Goal: Task Accomplishment & Management: Use online tool/utility

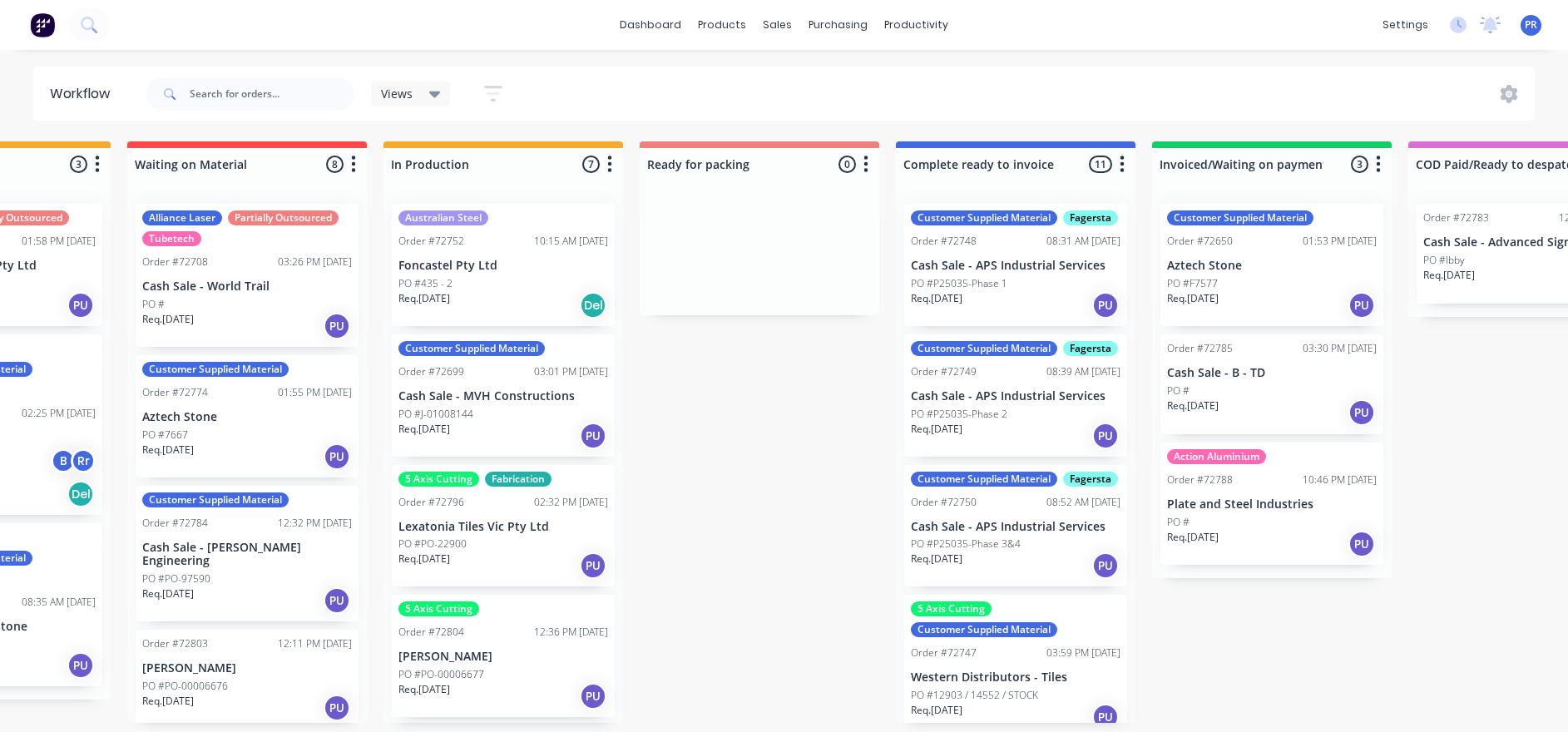
scroll to position [0, 696]
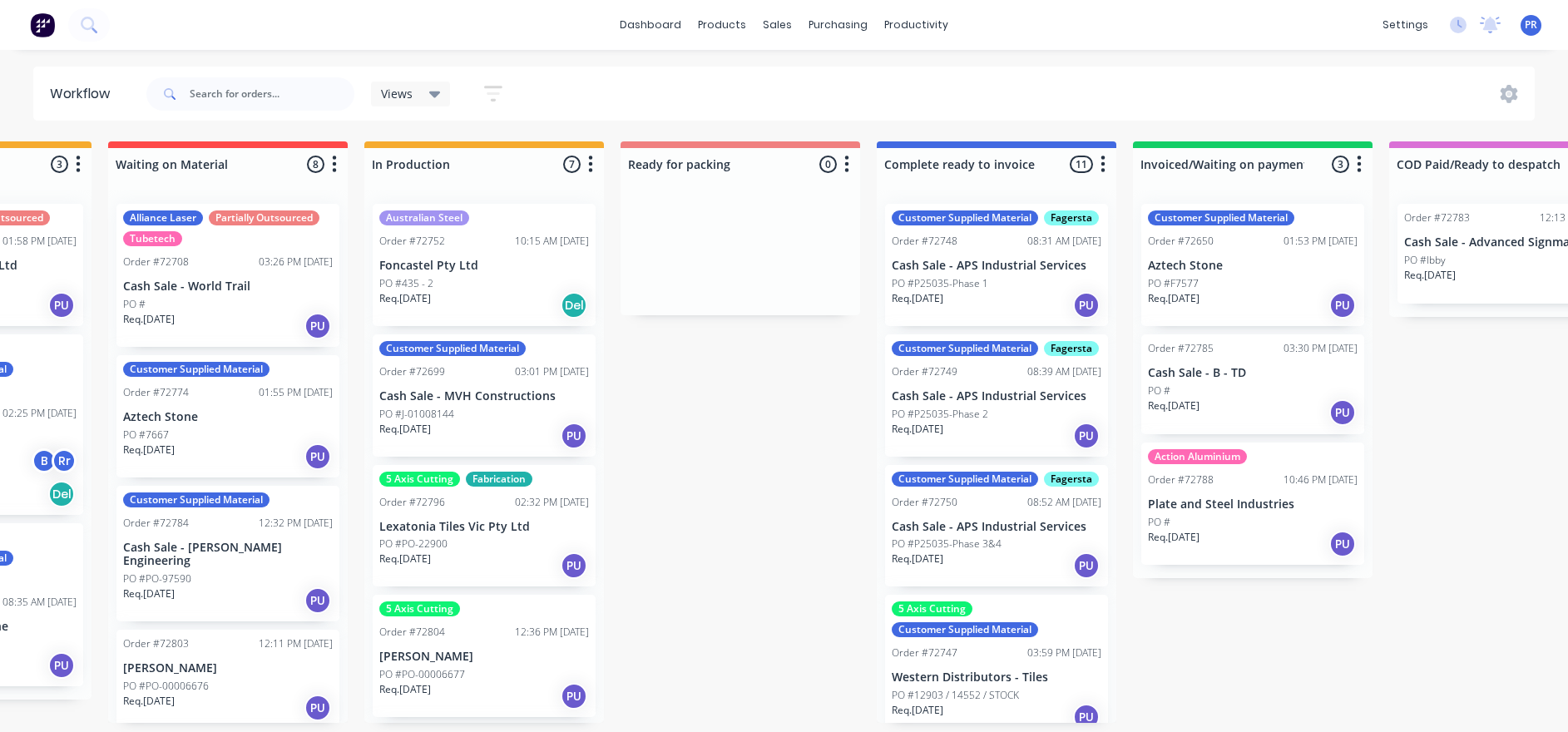
drag, startPoint x: 251, startPoint y: 457, endPoint x: 316, endPoint y: 456, distance: 65.0
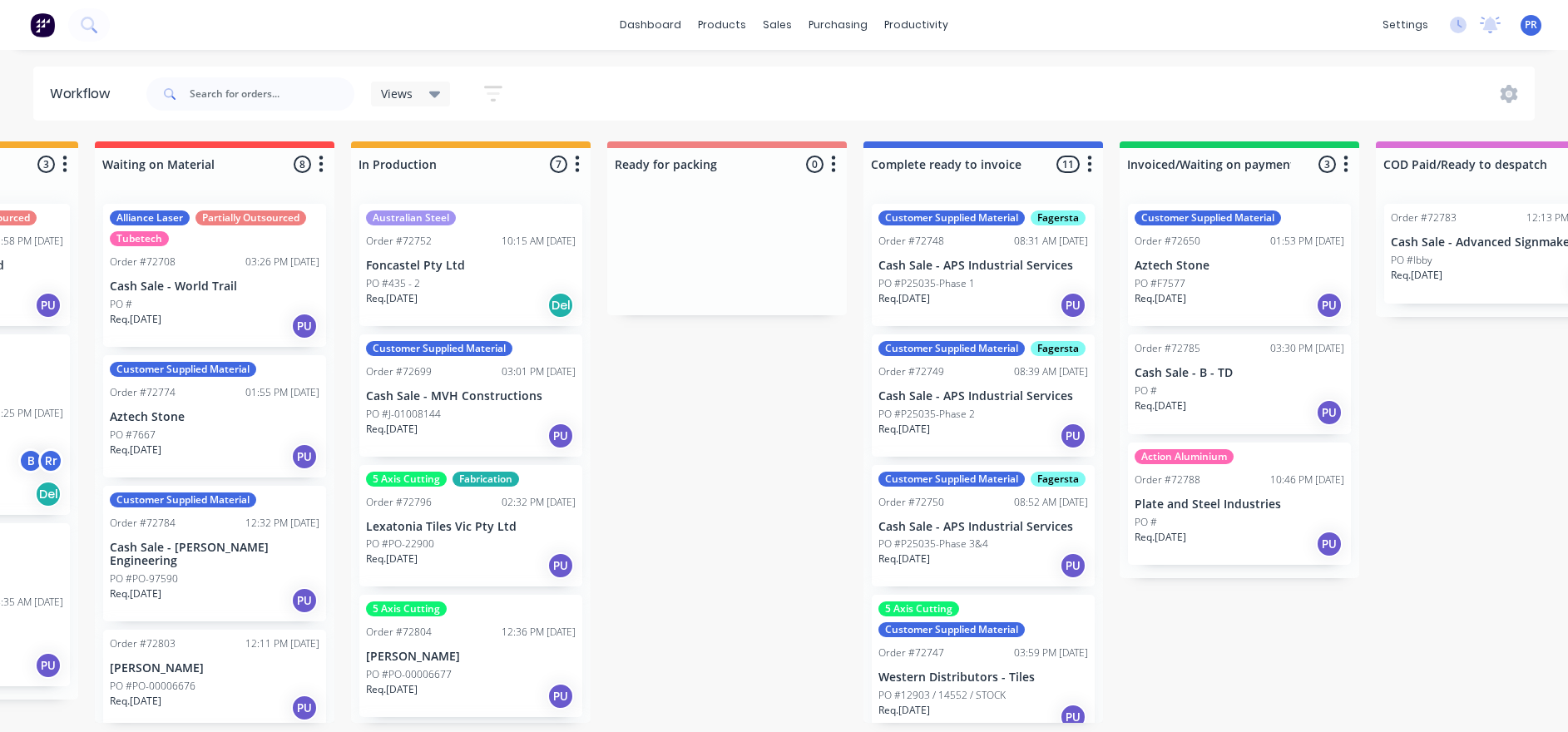
drag, startPoint x: 693, startPoint y: 489, endPoint x: 717, endPoint y: 492, distance: 24.2
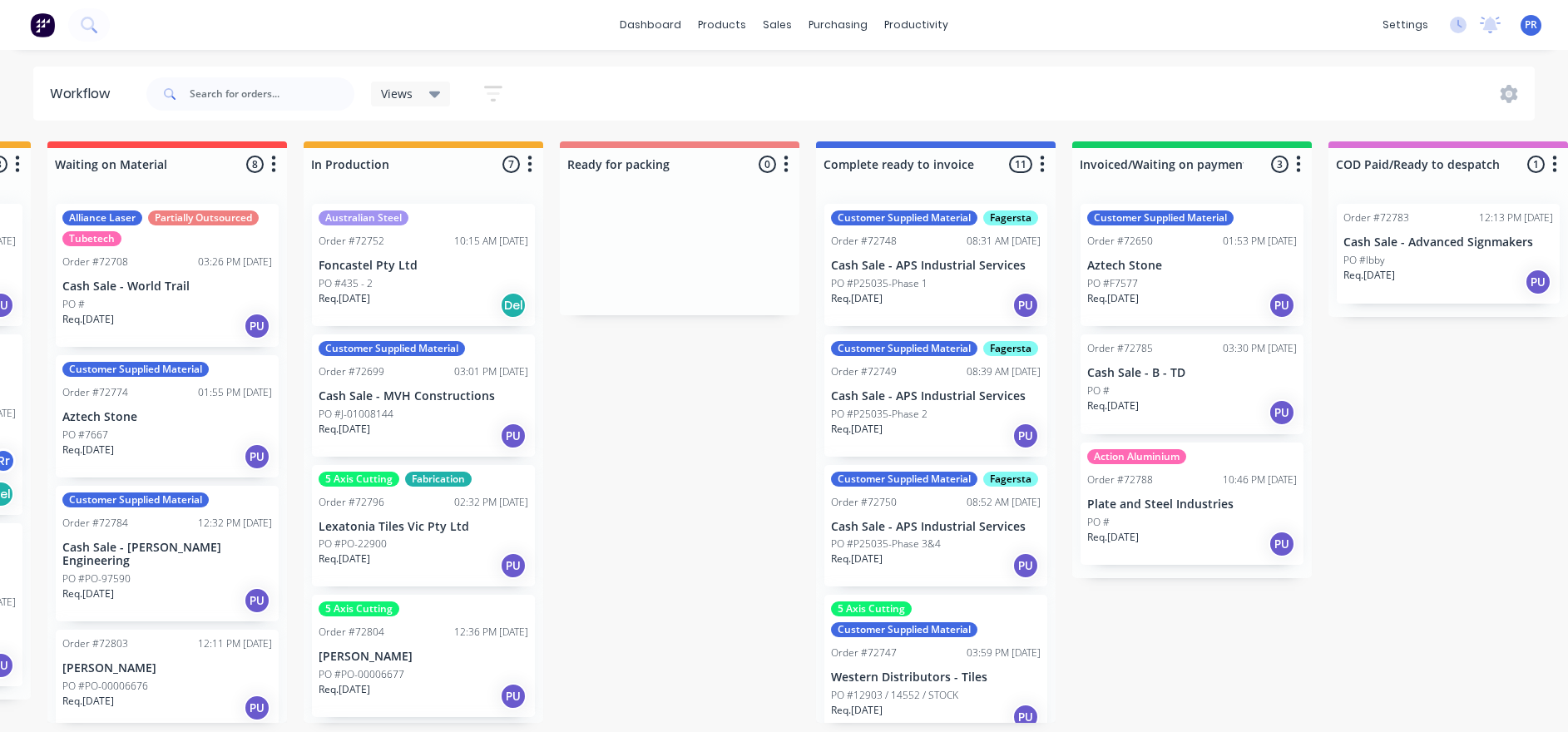
drag, startPoint x: 717, startPoint y: 492, endPoint x: 757, endPoint y: 489, distance: 40.1
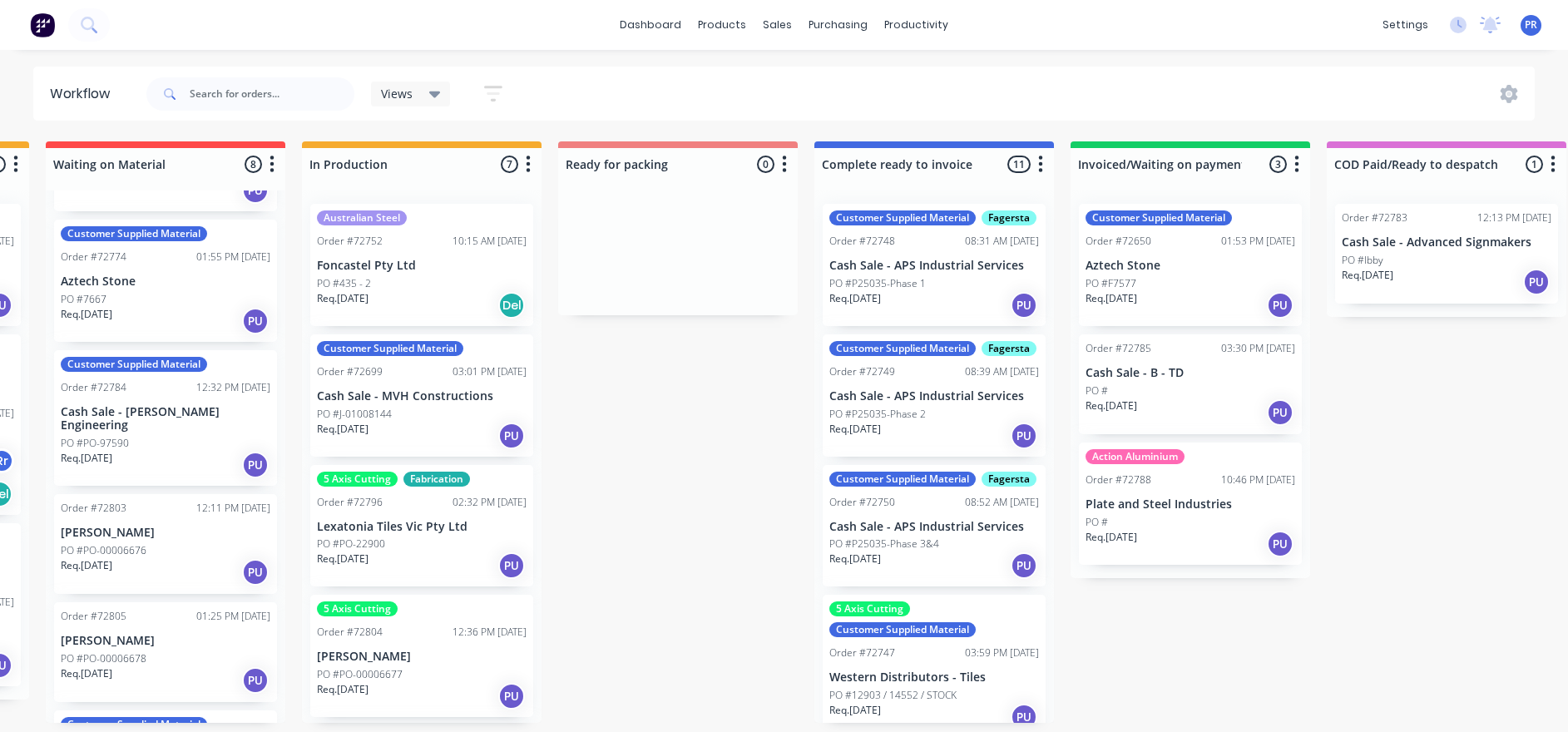
scroll to position [0, 0]
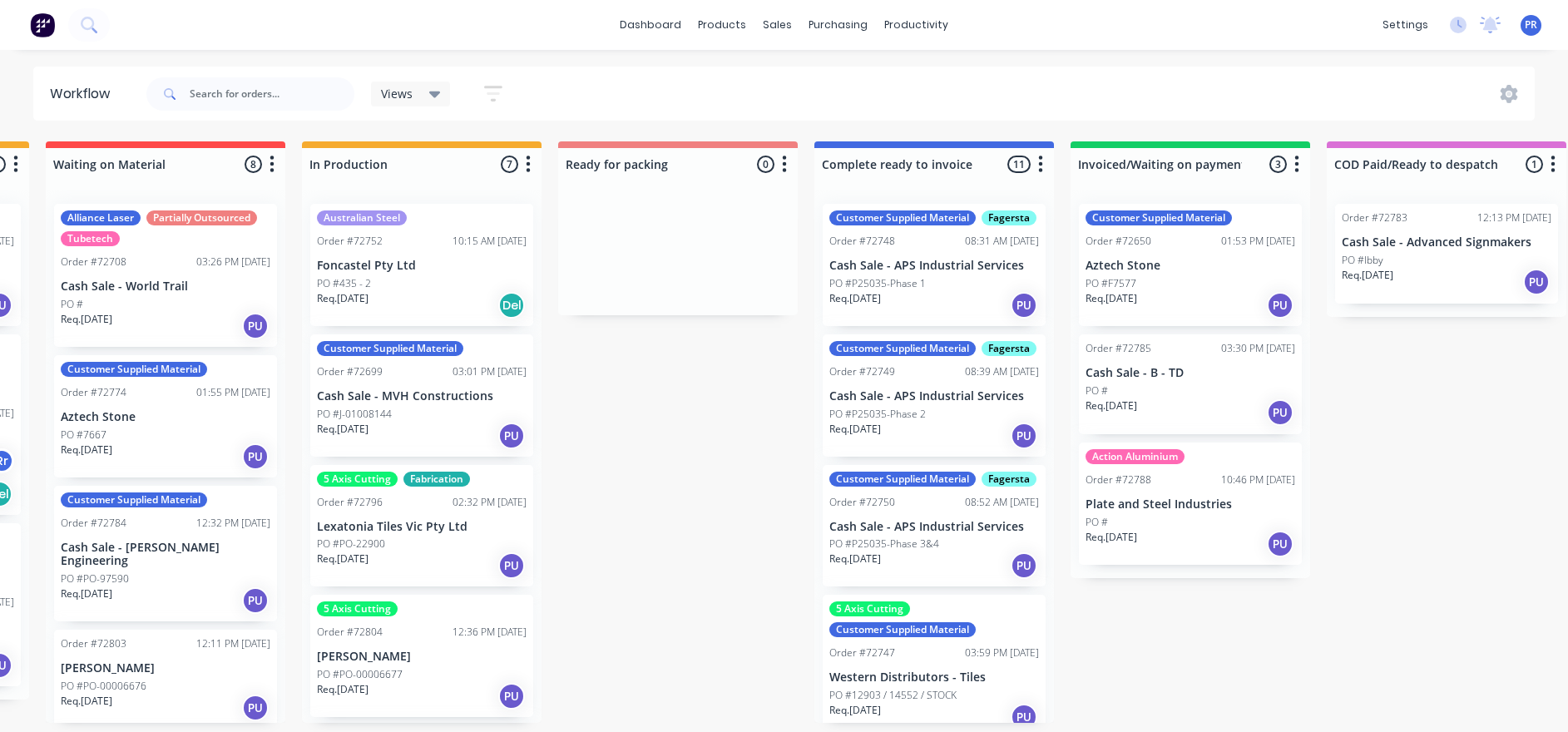
click at [144, 399] on div "Req. 29/08/25 PU" at bounding box center [165, 456] width 209 height 28
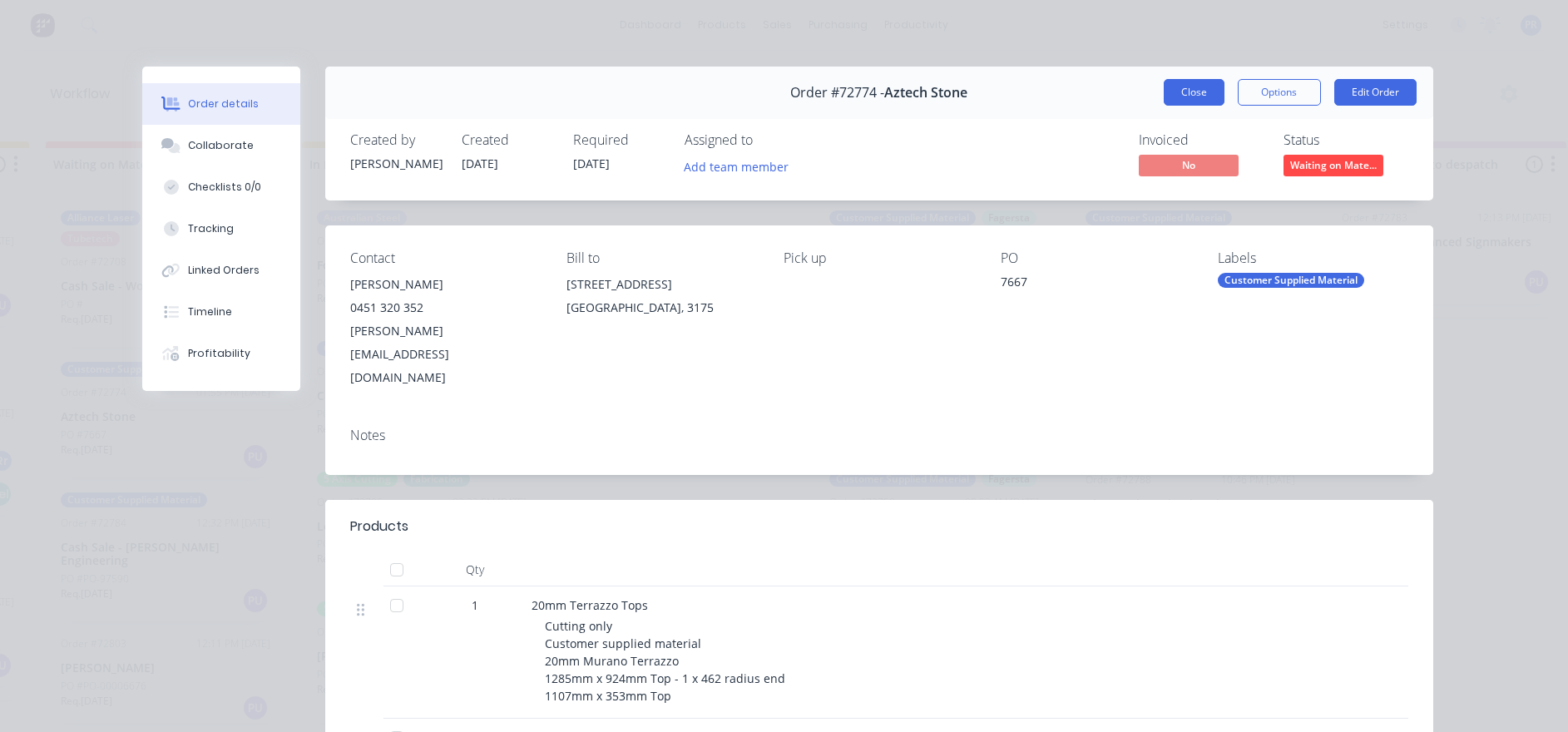
click at [845, 98] on button "Close" at bounding box center [1194, 92] width 61 height 26
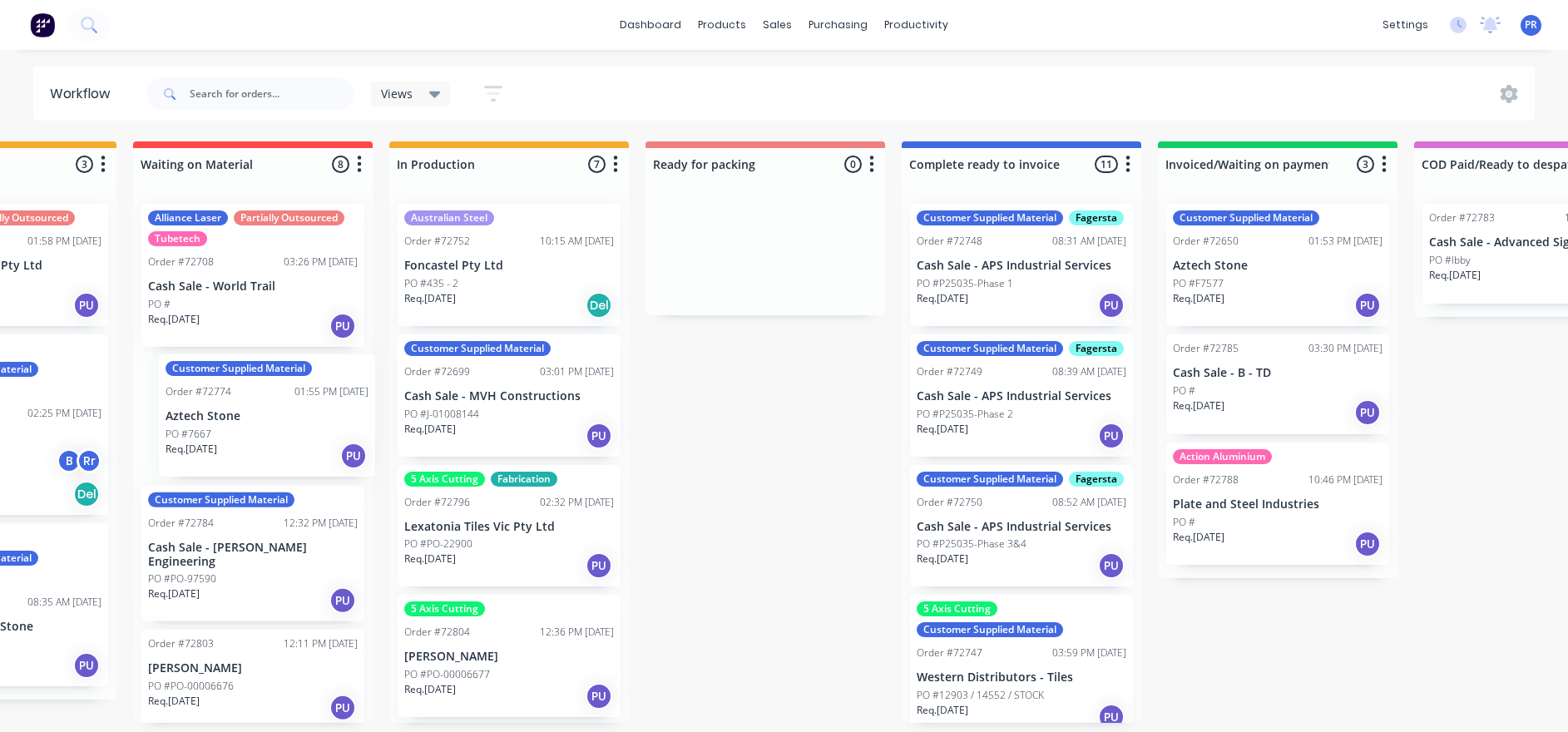
drag, startPoint x: 214, startPoint y: 423, endPoint x: 325, endPoint y: 422, distance: 111.0
click at [325, 399] on div "Alliance Laser Partially Outsourced Tubetech Order #72708 03:26 PM 18/08/25 Cas…" at bounding box center [252, 457] width 240 height 532
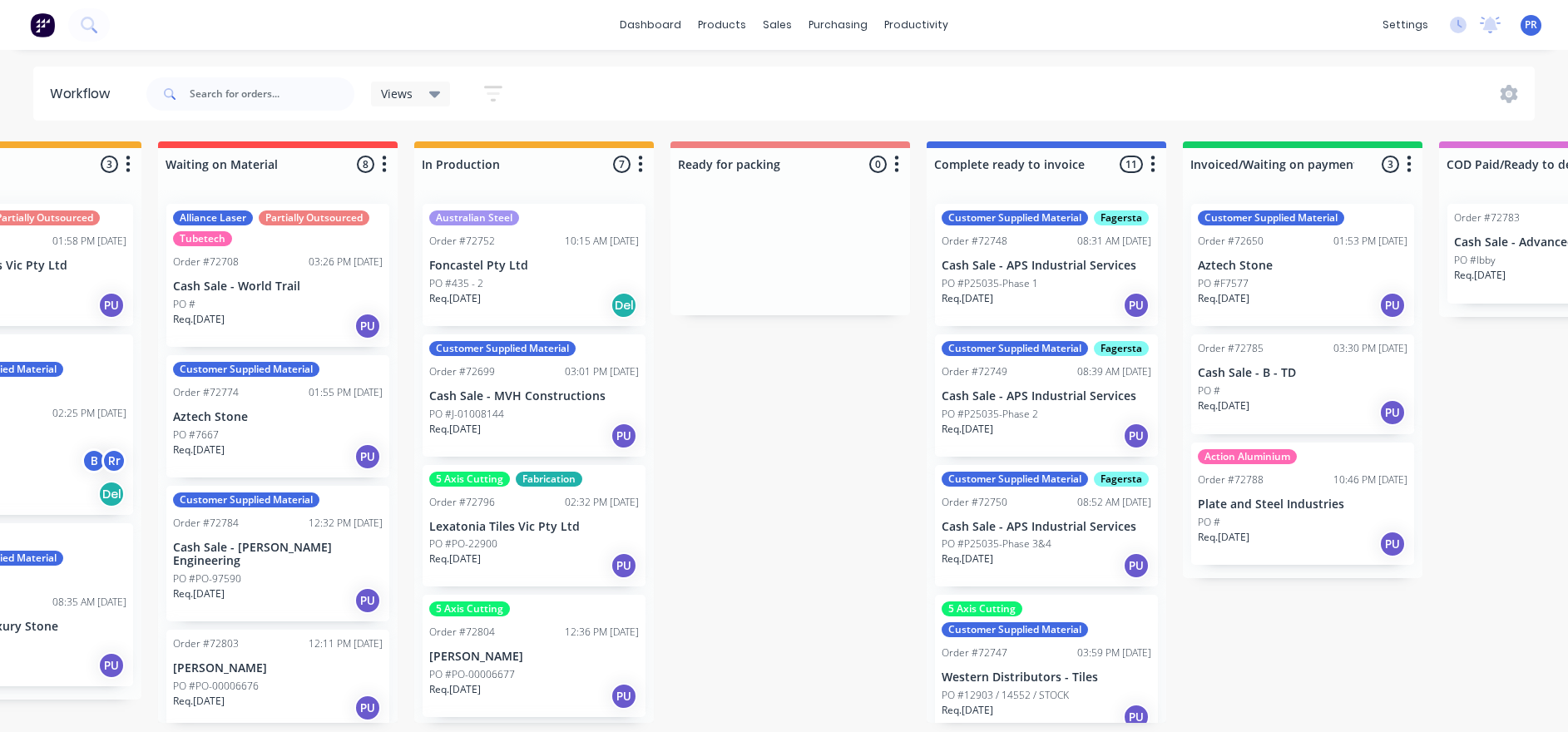
scroll to position [0, 643]
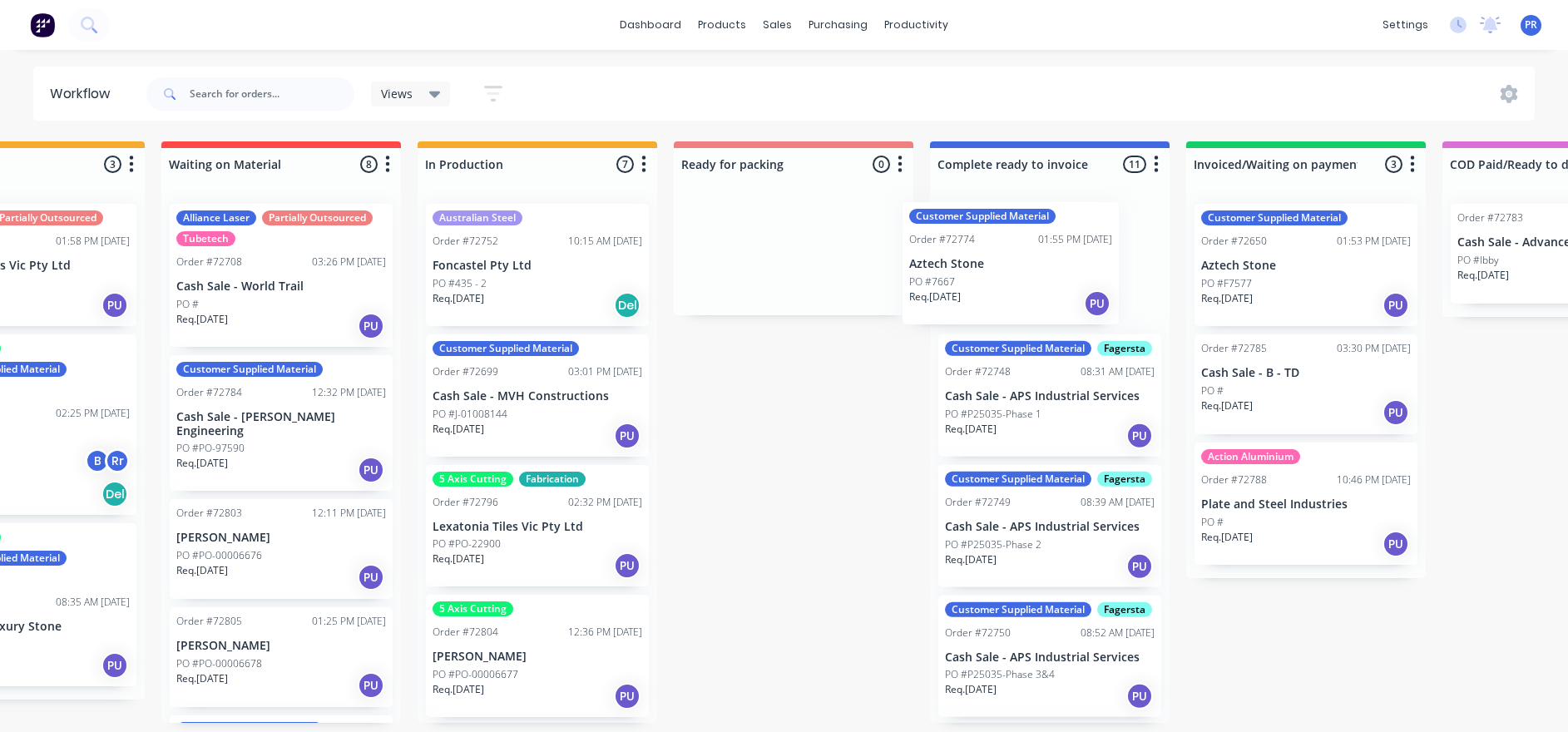
drag, startPoint x: 342, startPoint y: 401, endPoint x: 1090, endPoint y: 252, distance: 762.7
click at [845, 252] on div "Submitted 1 Status colour #273444 hex #273444 Save Cancel Summaries Total order…" at bounding box center [852, 433] width 3015 height 581
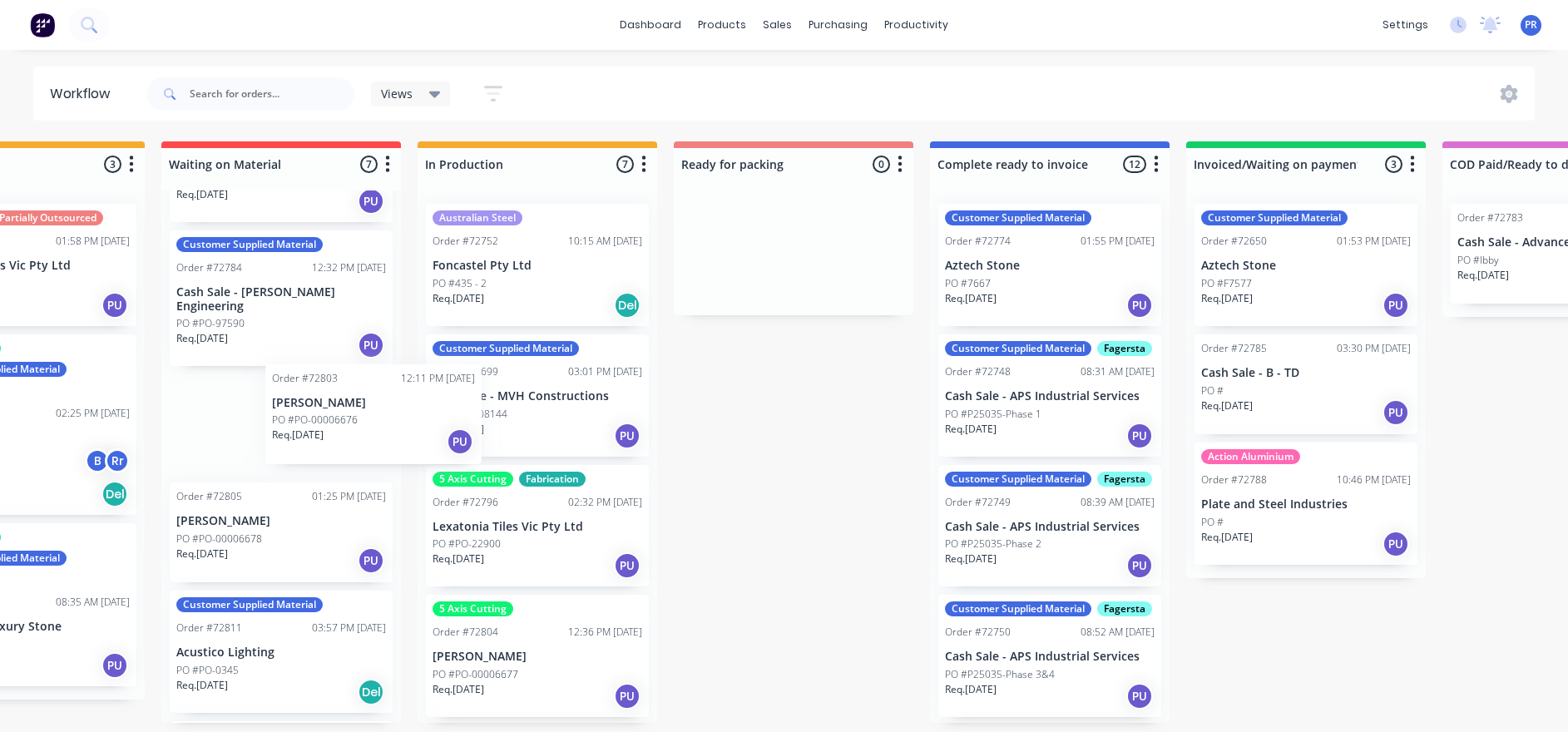
scroll to position [0, 639]
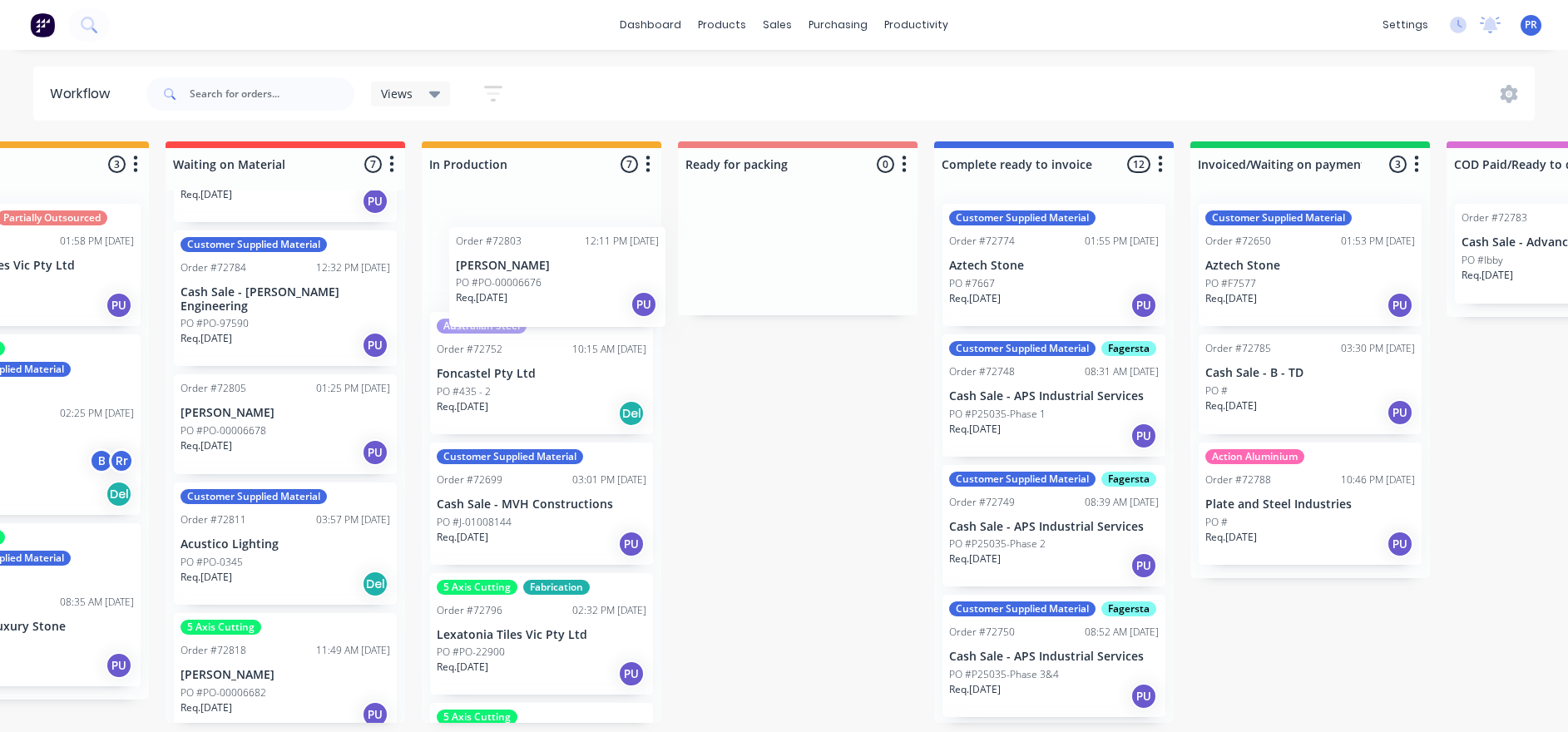
drag, startPoint x: 285, startPoint y: 402, endPoint x: 568, endPoint y: 270, distance: 312.3
click at [568, 270] on div "Submitted 1 Status colour #273444 hex #273444 Save Cancel Summaries Total order…" at bounding box center [856, 433] width 3015 height 581
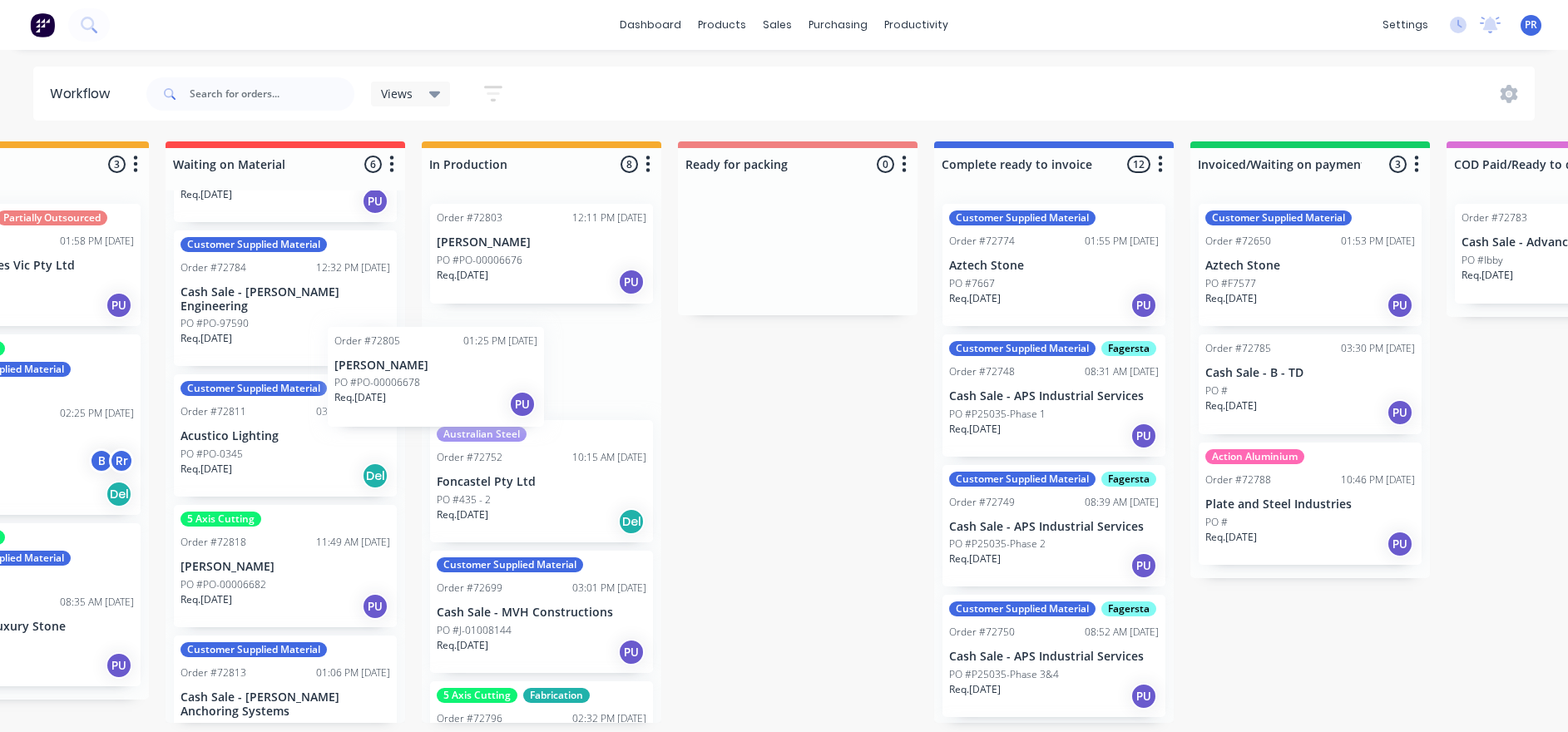
scroll to position [0, 635]
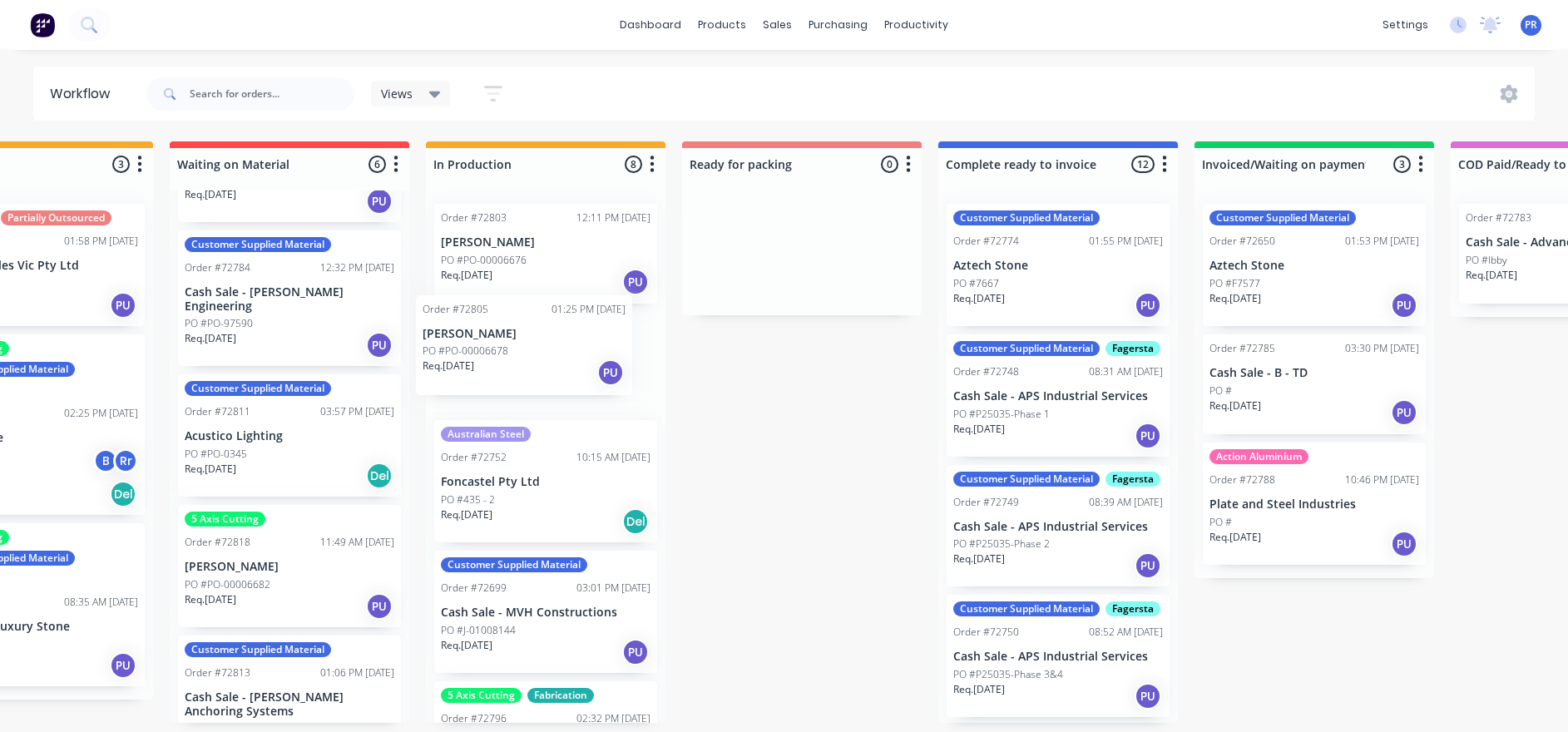
drag, startPoint x: 324, startPoint y: 416, endPoint x: 578, endPoint y: 350, distance: 262.4
click at [578, 350] on div "Submitted 1 Status colour #273444 hex #273444 Save Cancel Summaries Total order…" at bounding box center [861, 433] width 3015 height 581
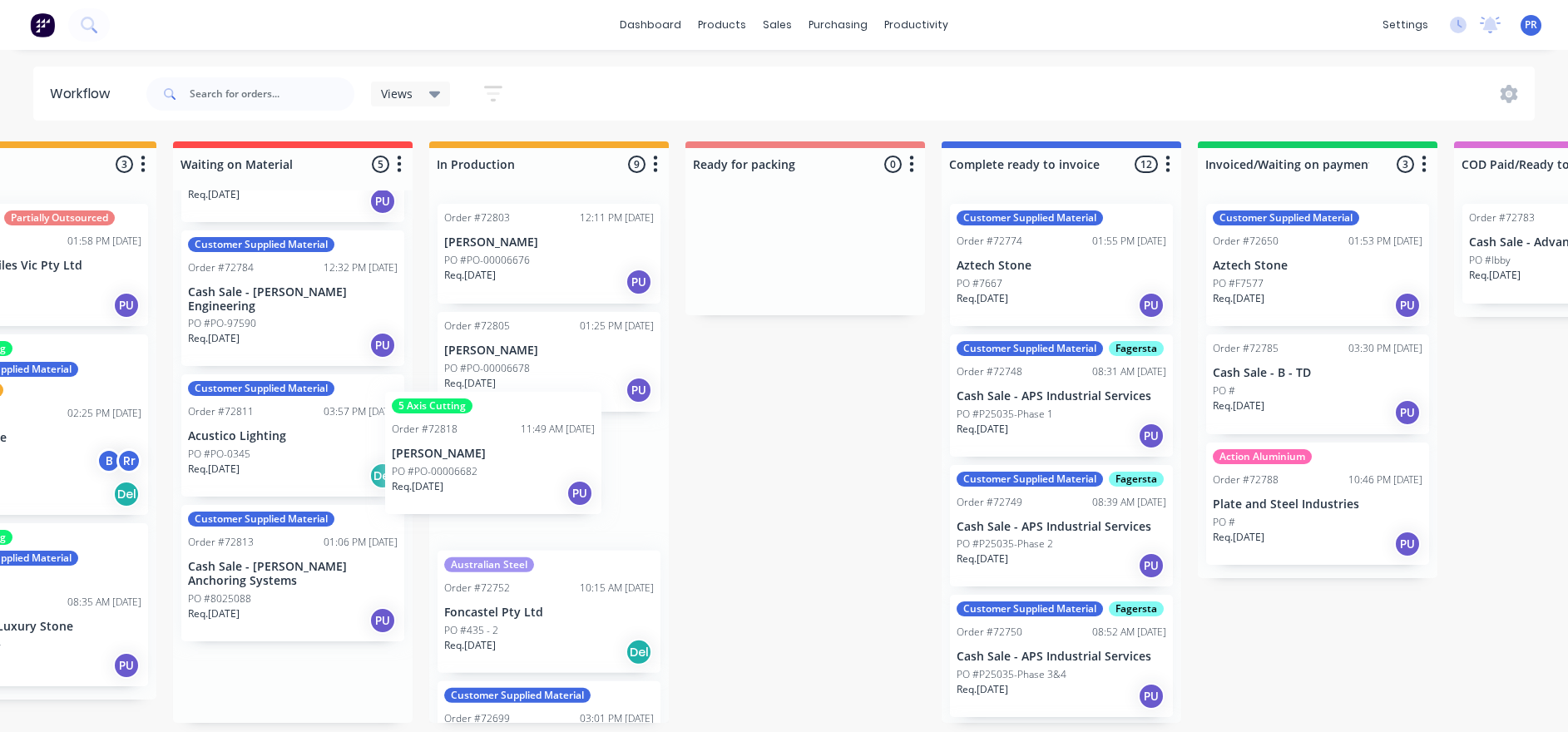
drag, startPoint x: 325, startPoint y: 541, endPoint x: 544, endPoint y: 441, distance: 240.8
click at [544, 399] on div "Submitted 1 Status colour #273444 hex #273444 Save Cancel Summaries Total order…" at bounding box center [864, 433] width 3015 height 581
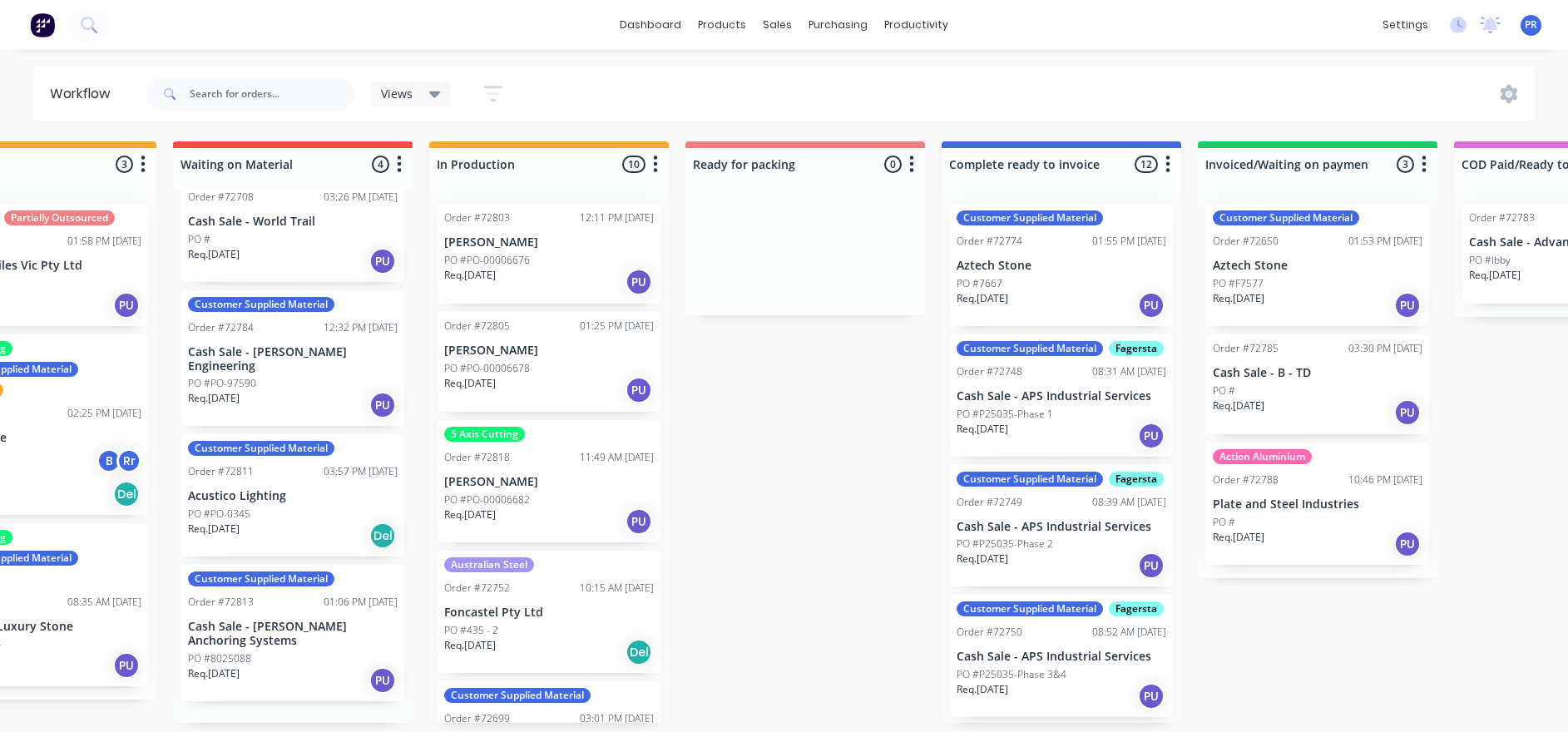
scroll to position [9, 0]
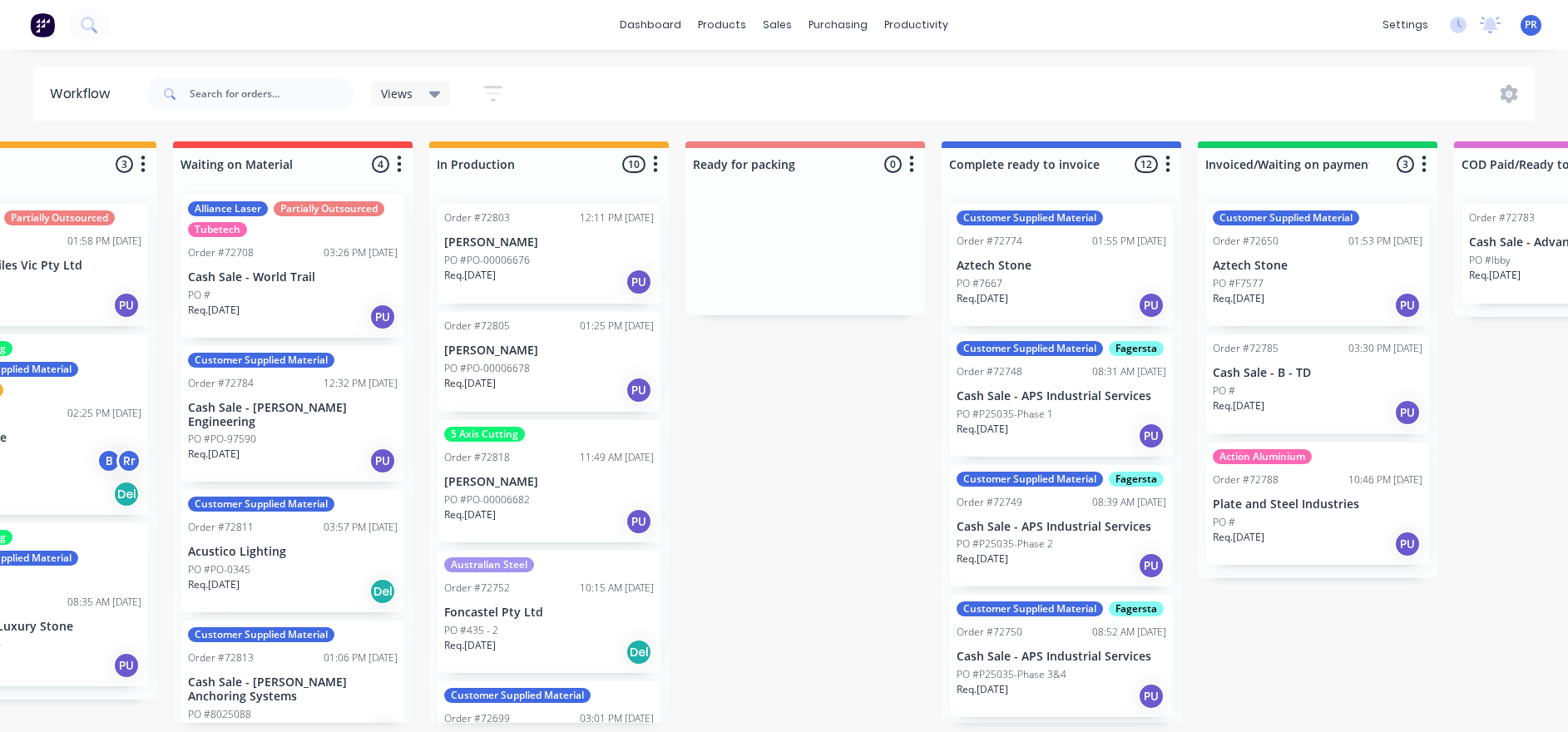
click at [515, 251] on div "Order #72803 12:11 PM 02/09/25 Christopher Boots PO #PO-00006676 Req. 09/09/25 …" at bounding box center [549, 253] width 223 height 100
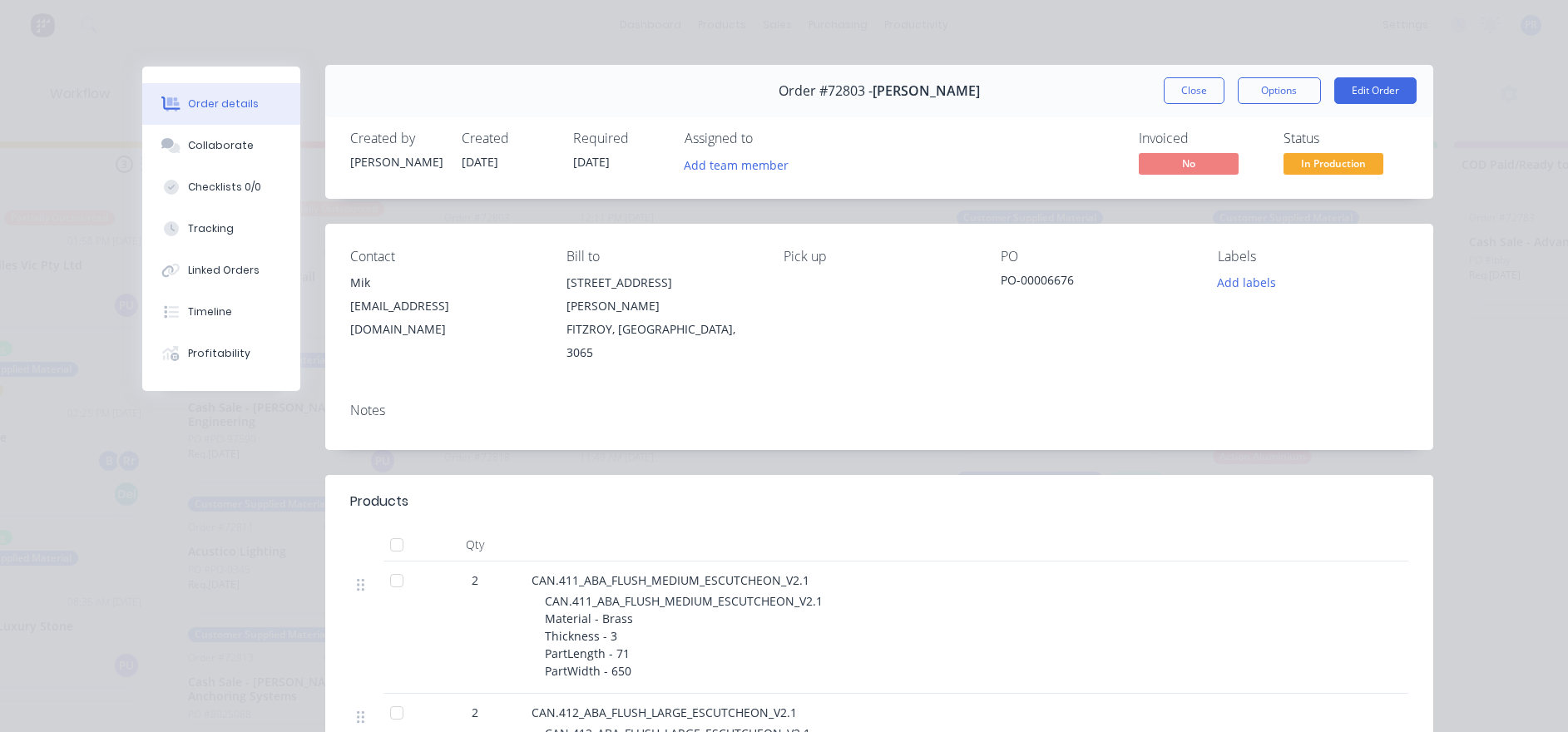
scroll to position [0, 0]
click at [845, 100] on button "Close" at bounding box center [1194, 92] width 61 height 26
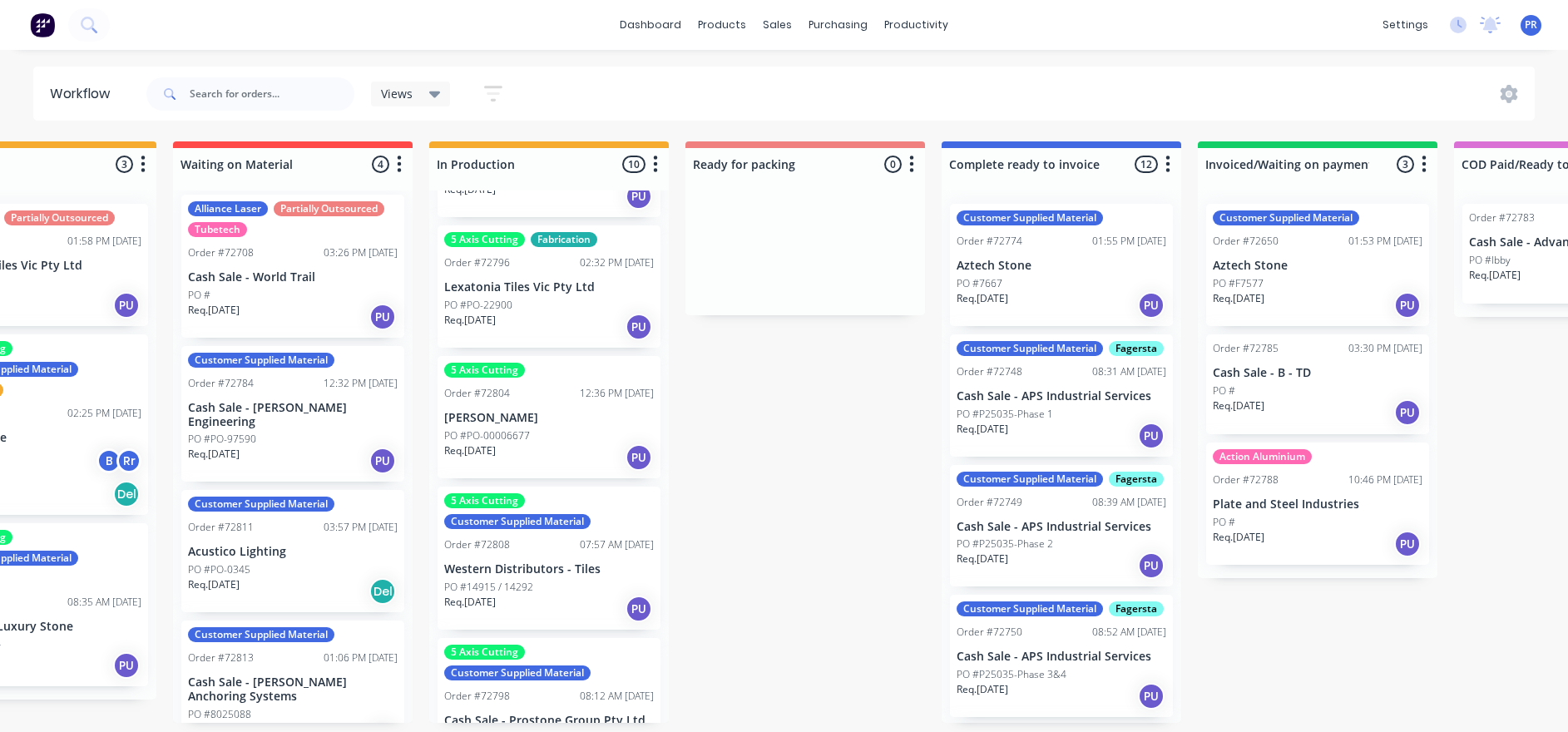
scroll to position [624, 0]
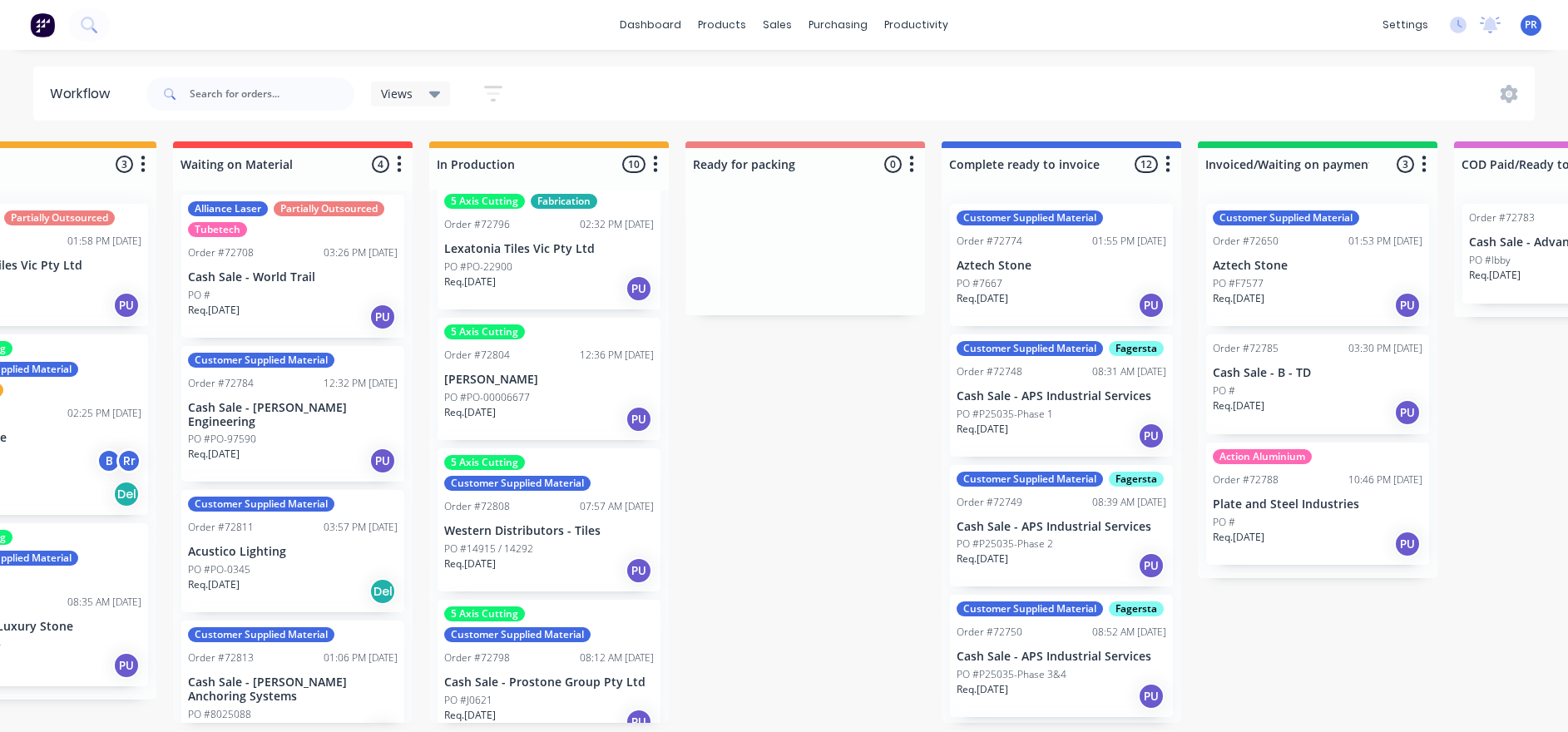
click at [538, 289] on div "Order #72803 12:11 PM 02/09/25 Christopher Boots PO #PO-00006676 Req. 09/09/25 …" at bounding box center [549, 457] width 240 height 532
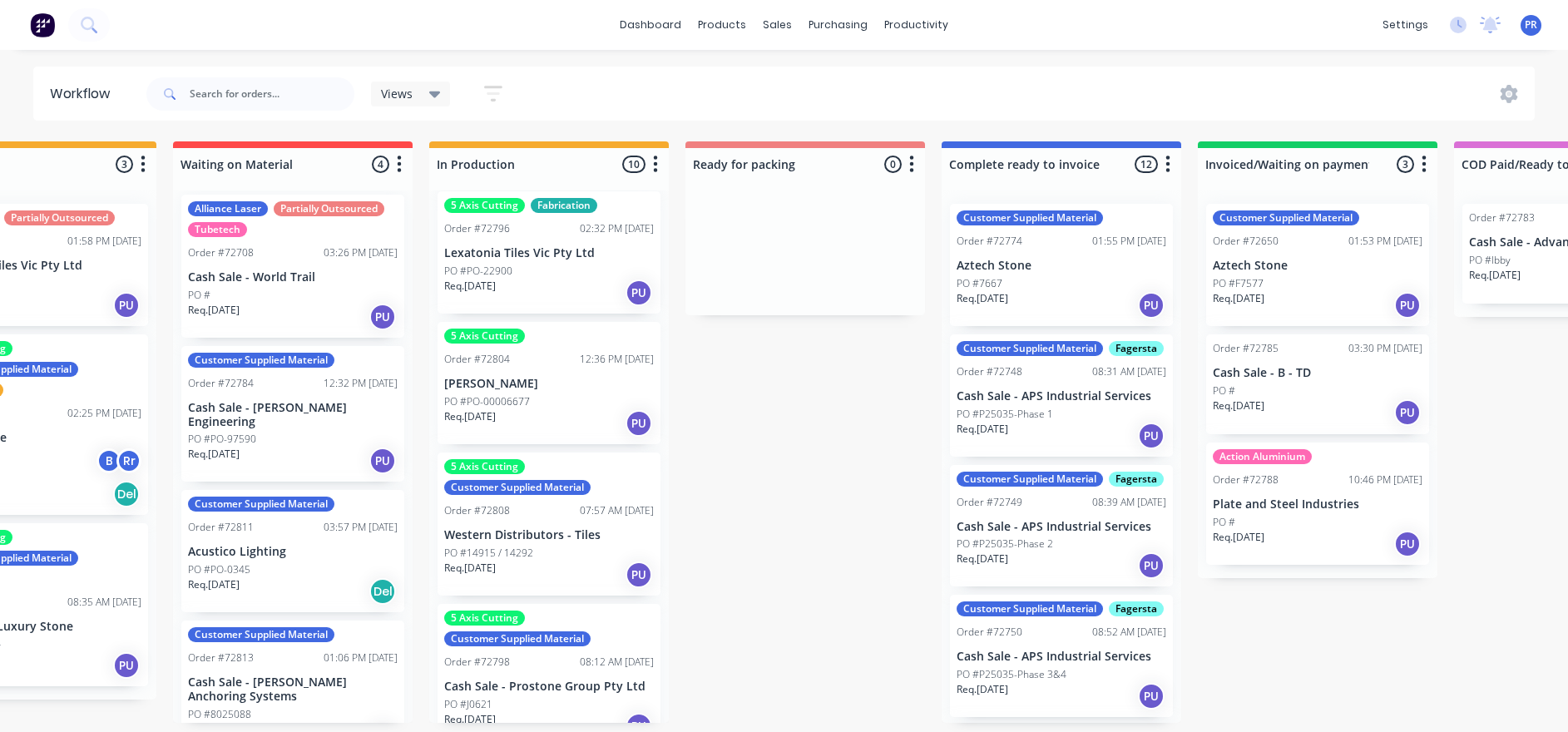
click at [537, 278] on div "PO #PO-22900" at bounding box center [549, 271] width 209 height 15
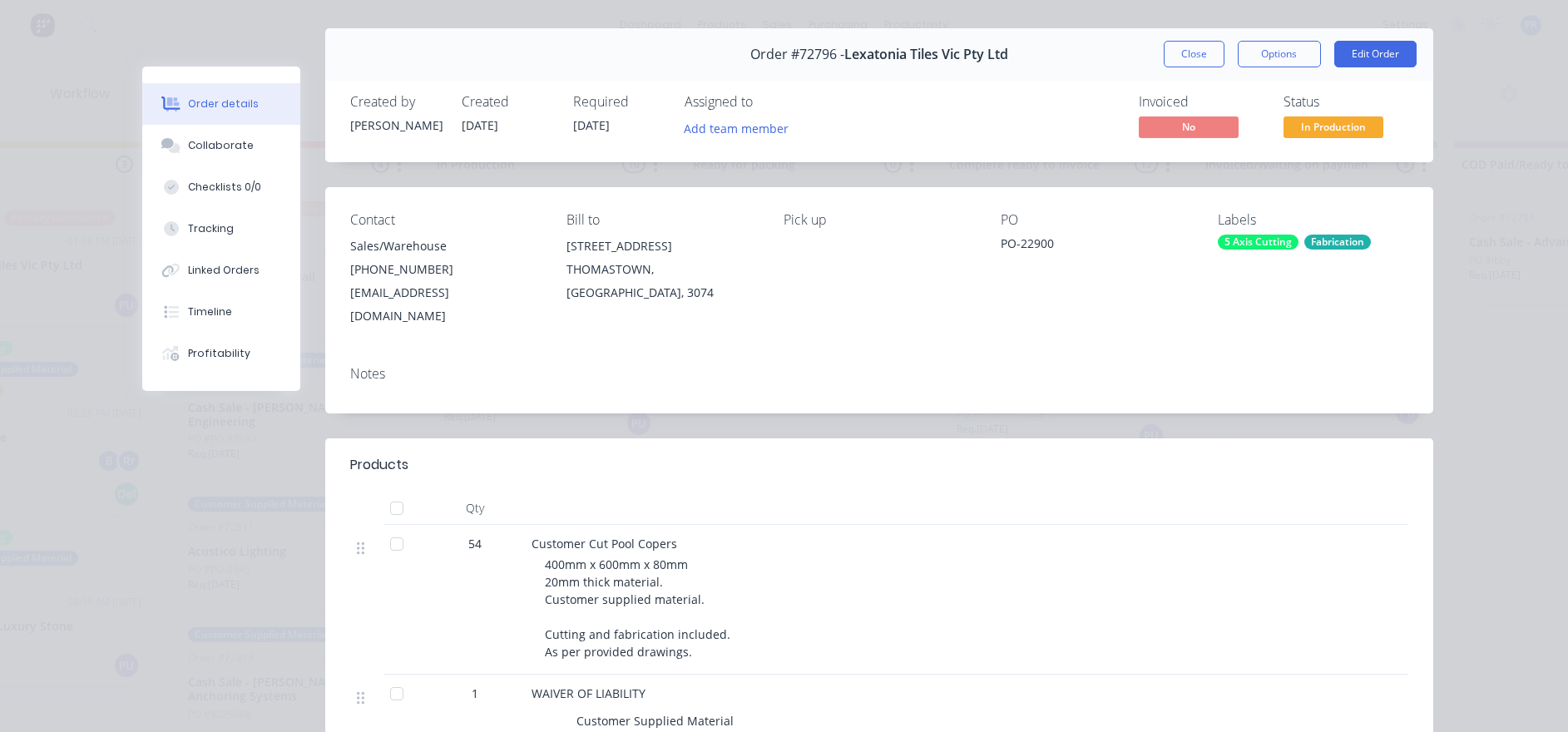
scroll to position [0, 0]
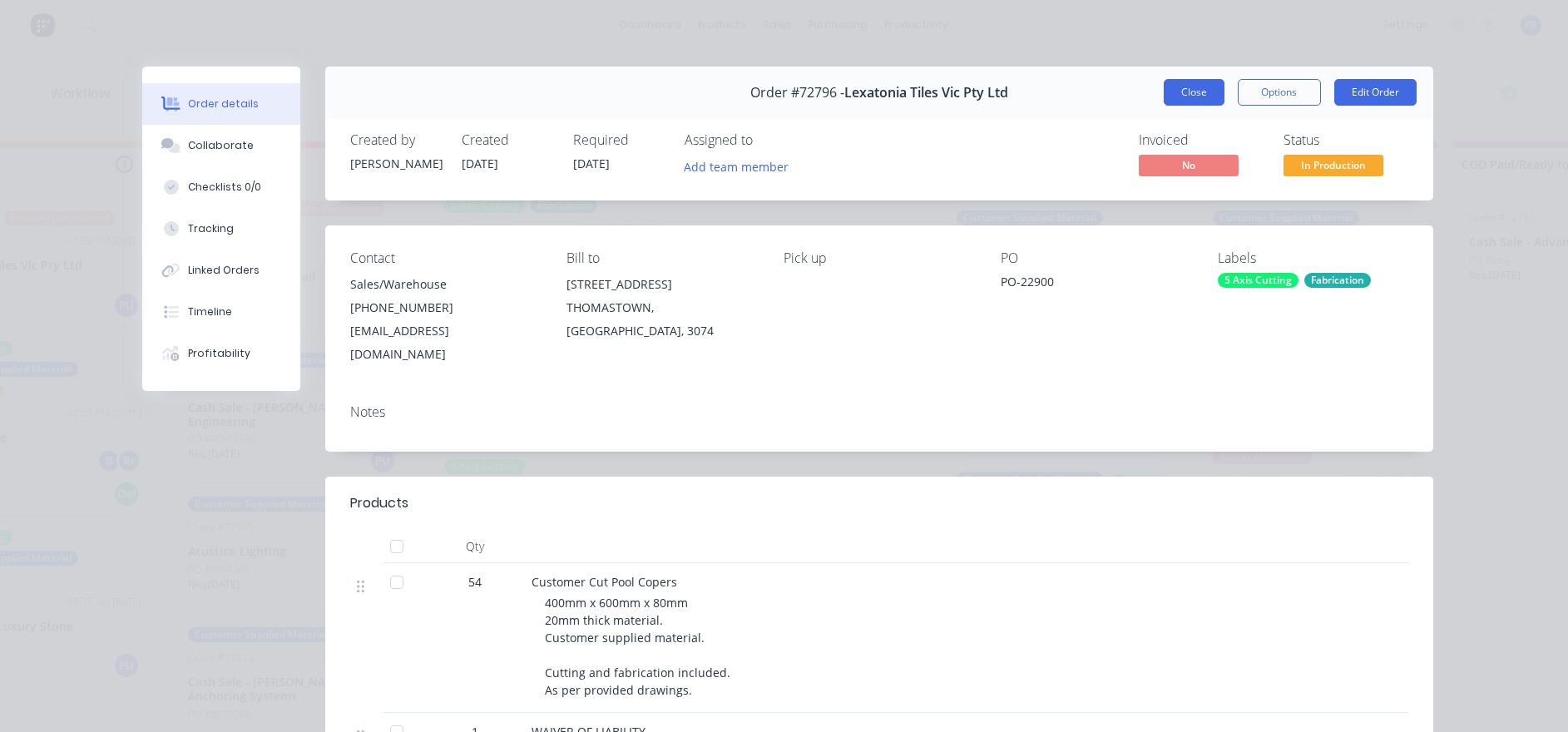
click at [845, 92] on button "Close" at bounding box center [1194, 92] width 61 height 26
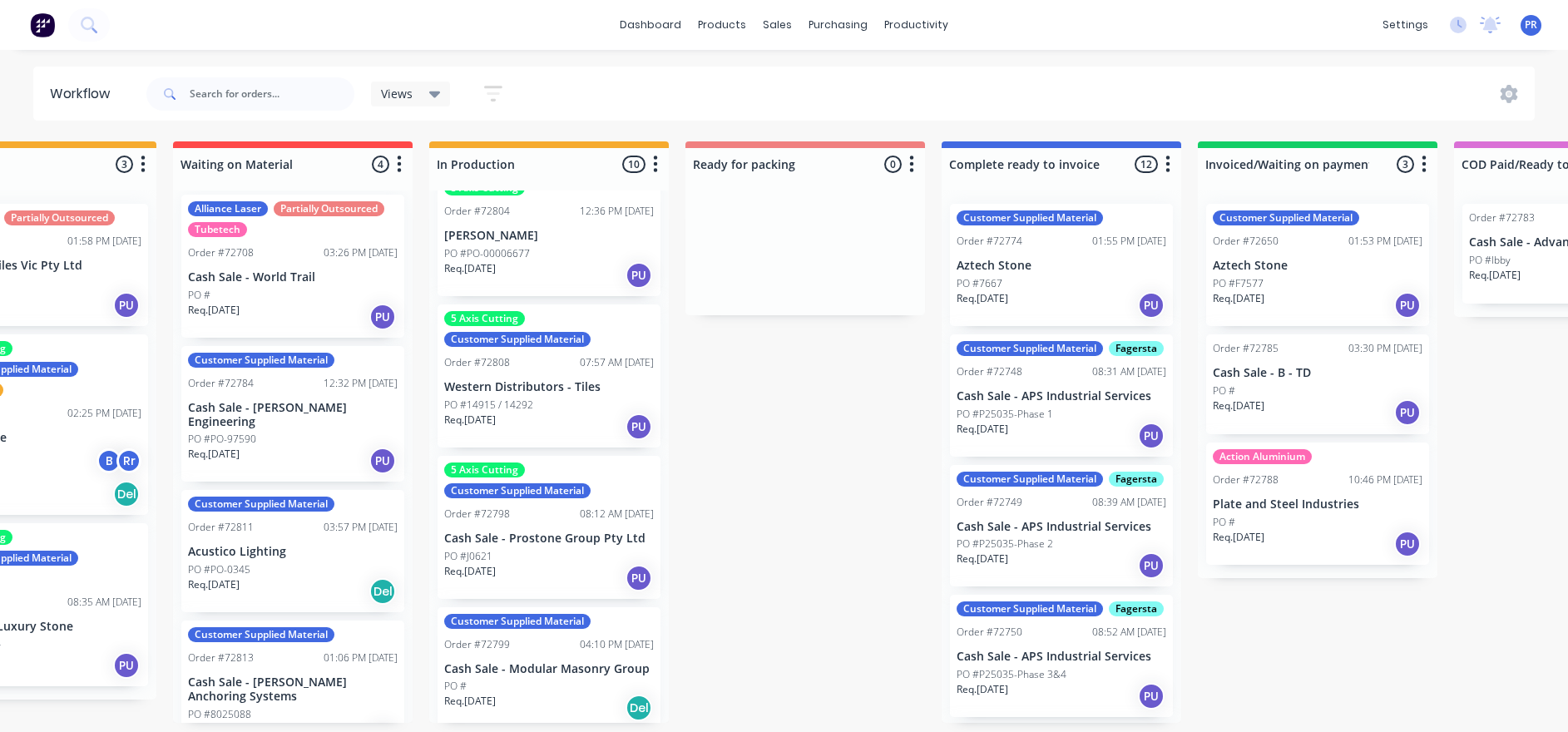
scroll to position [10, 631]
click at [751, 399] on div "Submitted 1 Status colour #273444 hex #273444 Save Cancel Summaries Total order…" at bounding box center [864, 433] width 3015 height 581
click at [563, 399] on div "Customer Supplied Material Order #72799 04:10 PM 04/09/25 Cash Sale - Modular M…" at bounding box center [549, 668] width 223 height 122
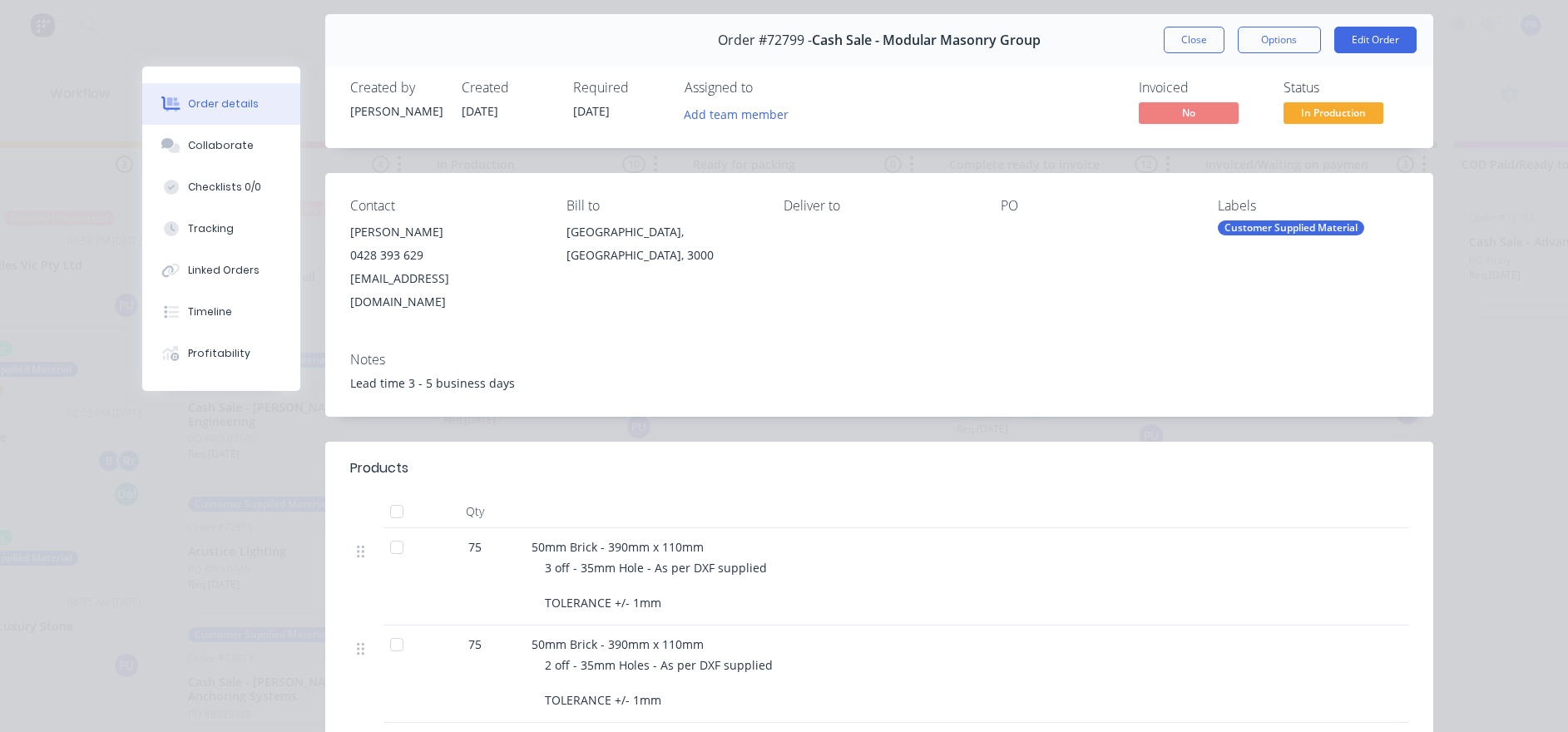
scroll to position [0, 0]
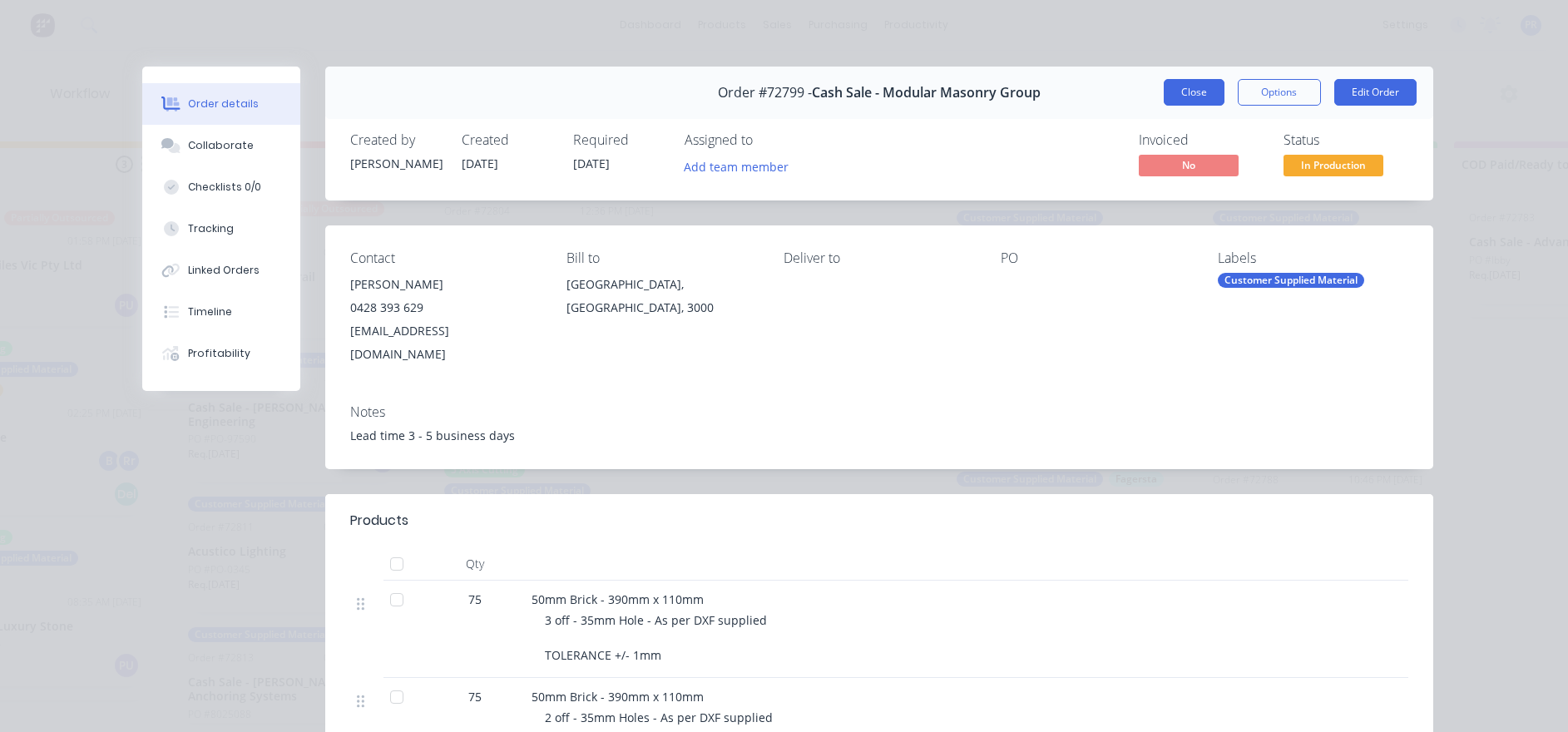
click at [845, 86] on button "Close" at bounding box center [1194, 92] width 61 height 26
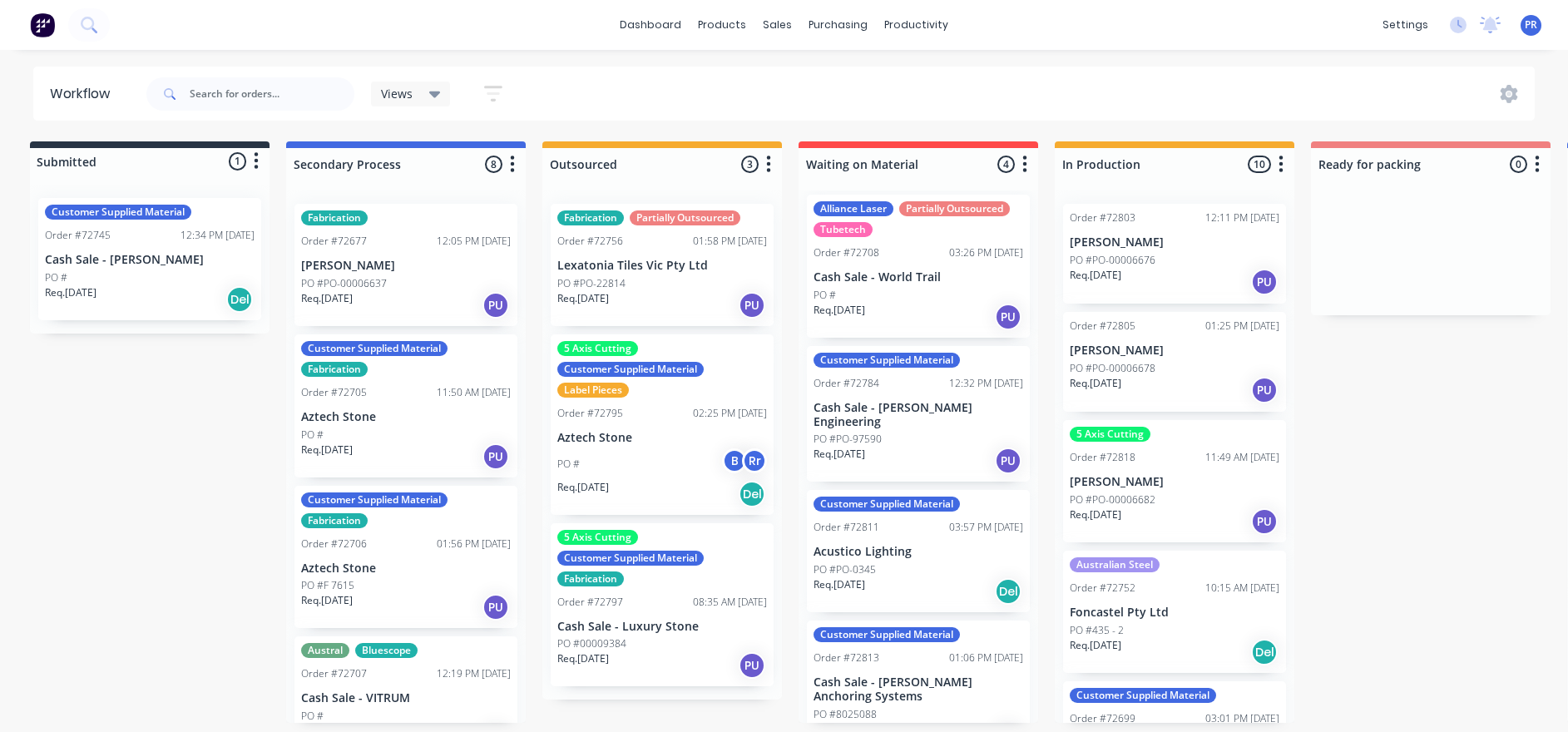
scroll to position [10, 0]
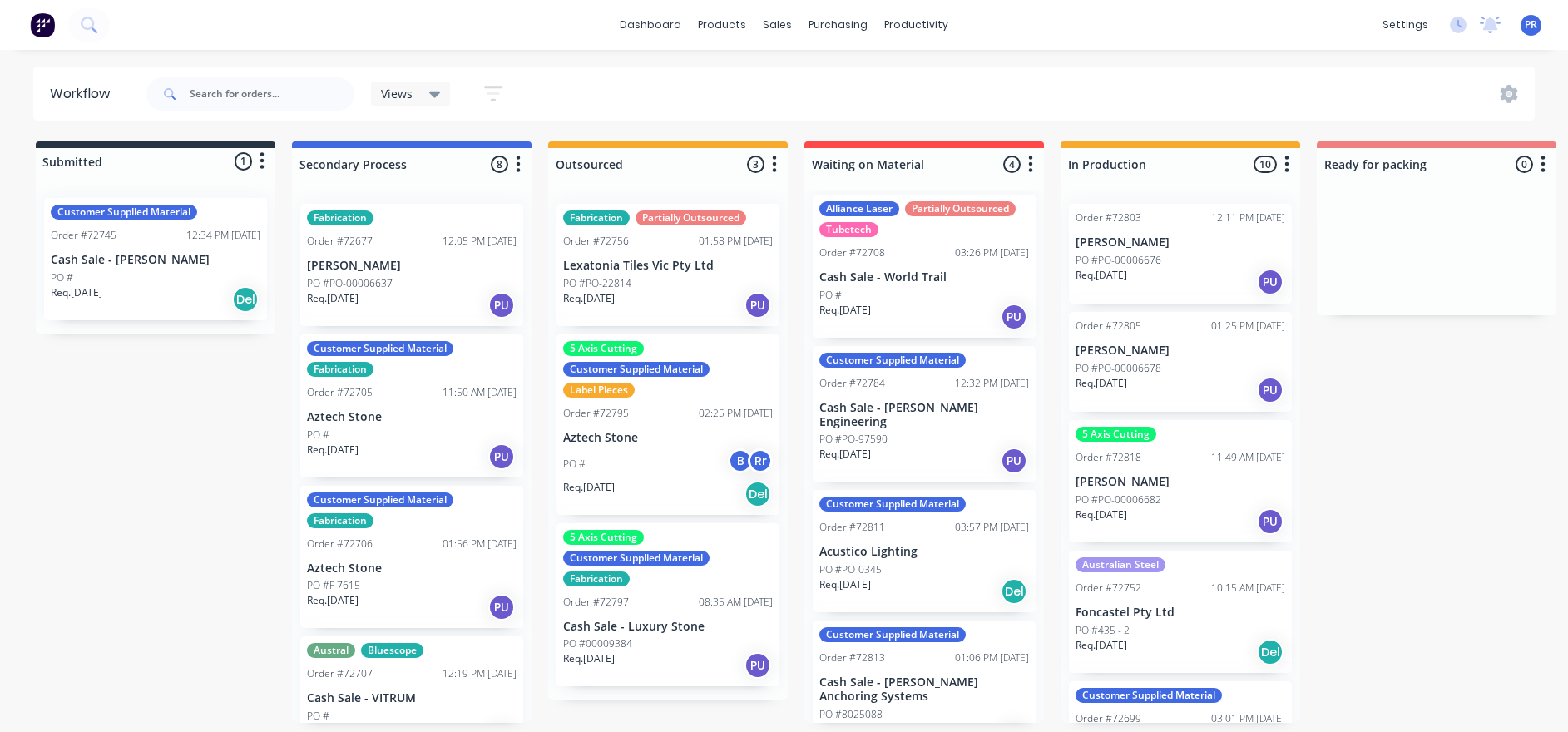
drag, startPoint x: 847, startPoint y: 598, endPoint x: 785, endPoint y: 588, distance: 62.8
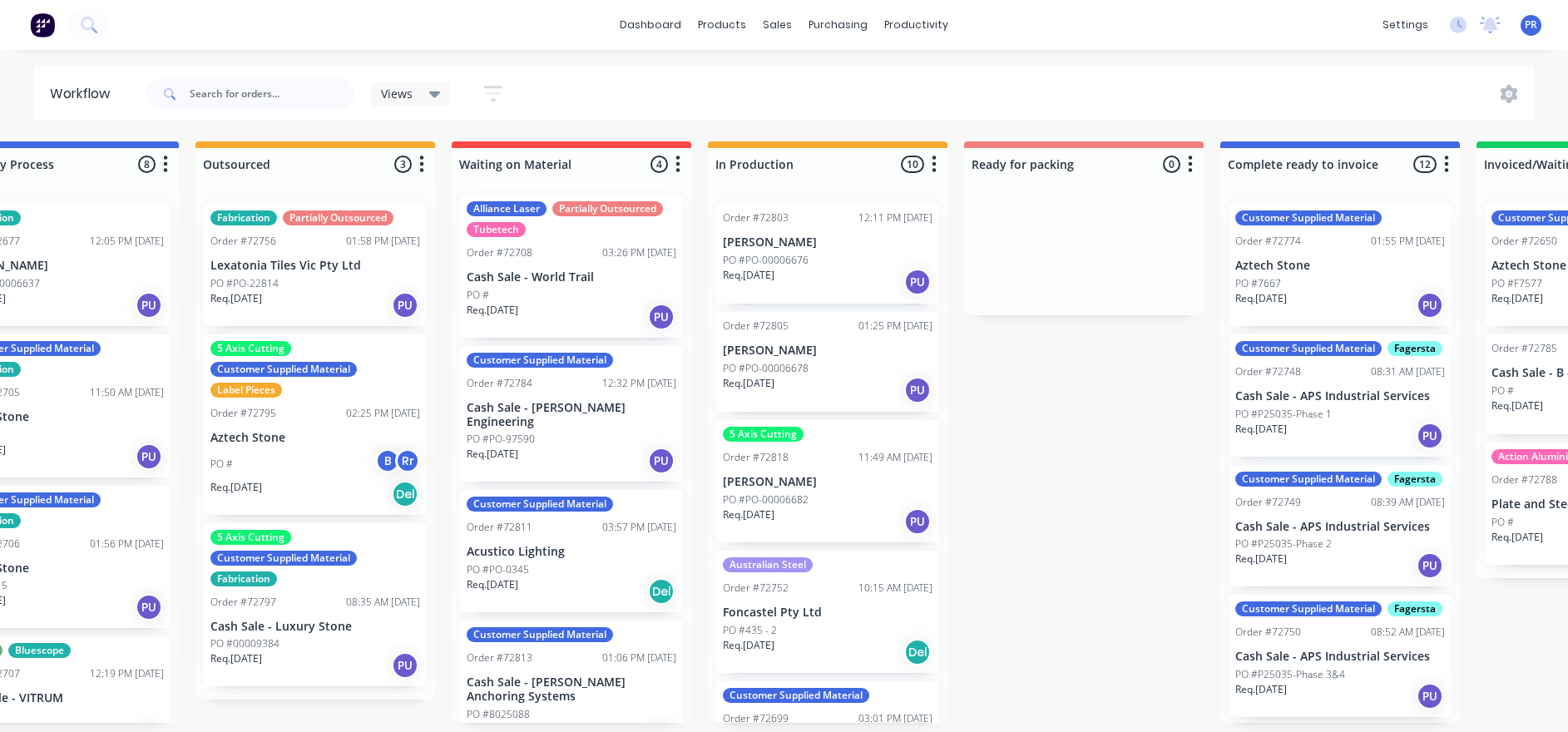
scroll to position [10, 386]
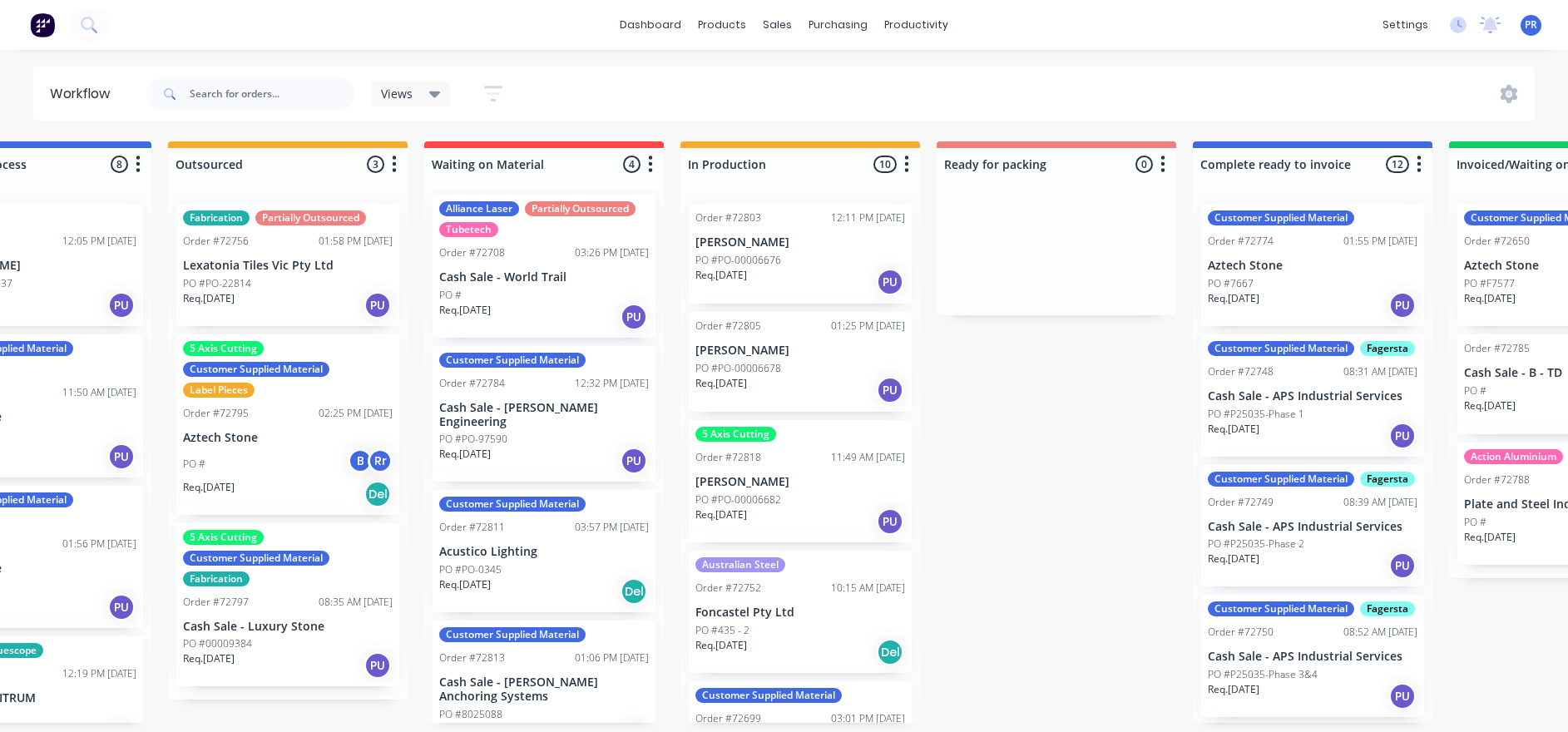
drag, startPoint x: 1346, startPoint y: 473, endPoint x: 1399, endPoint y: 482, distance: 53.8
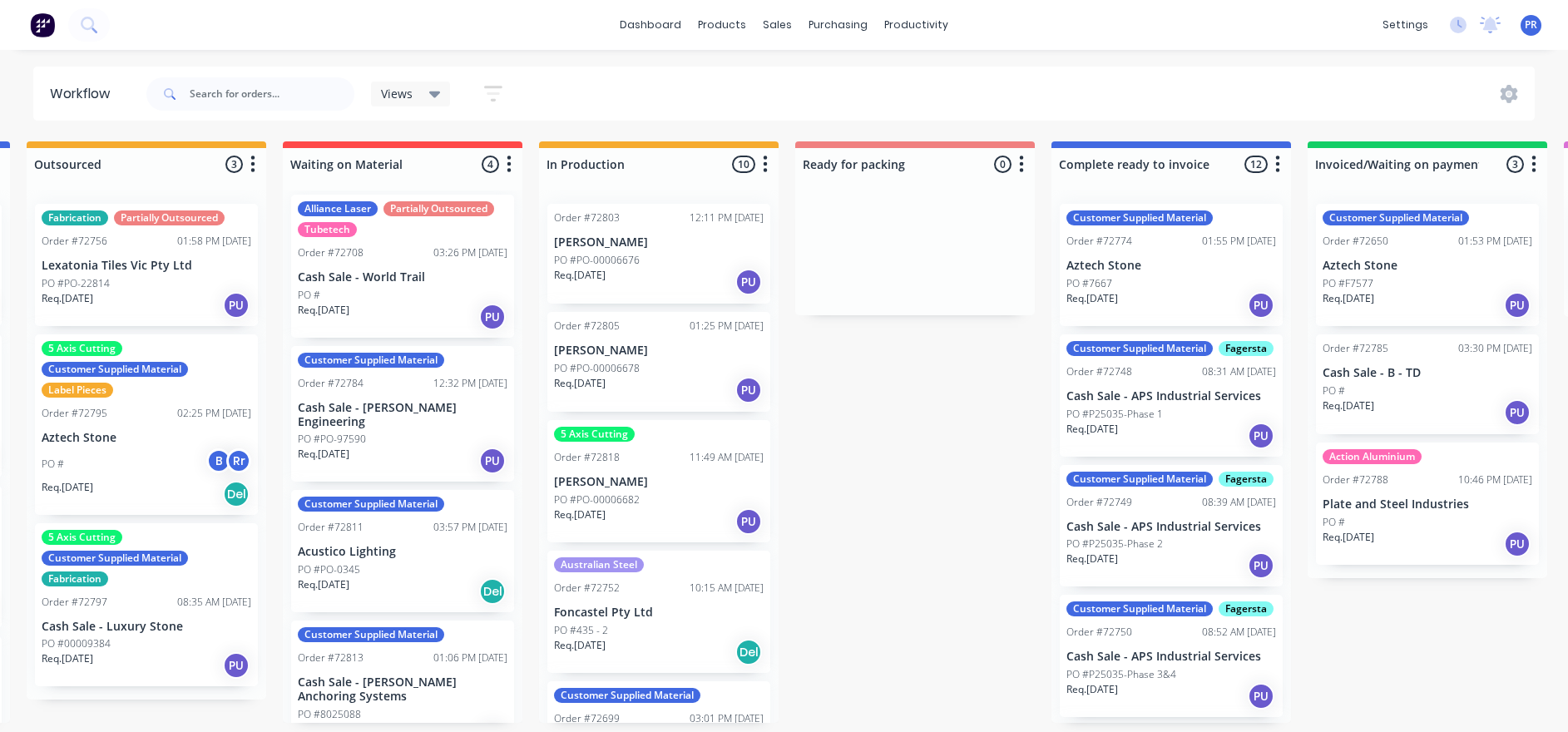
drag, startPoint x: 1054, startPoint y: 436, endPoint x: 1130, endPoint y: 441, distance: 76.2
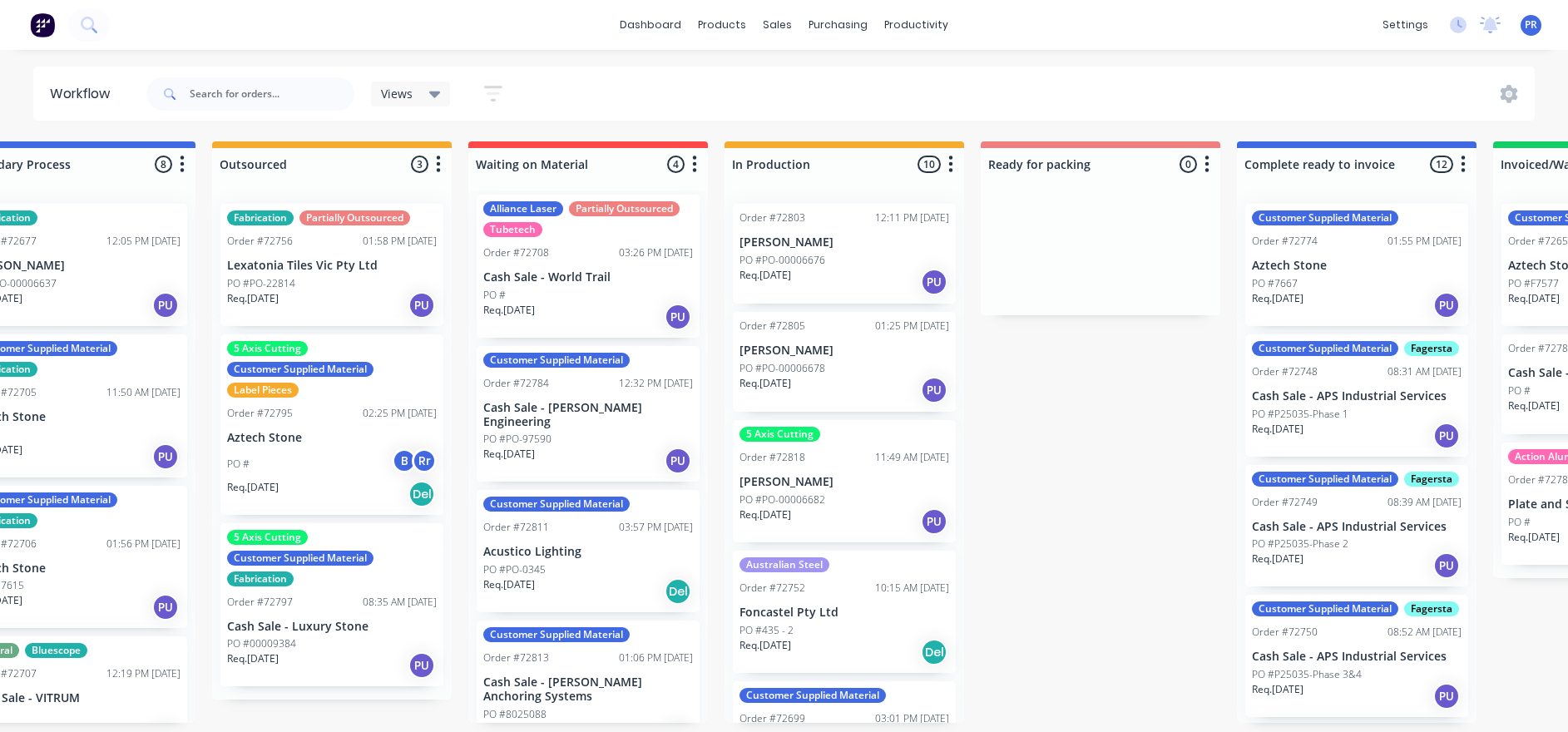
scroll to position [10, 0]
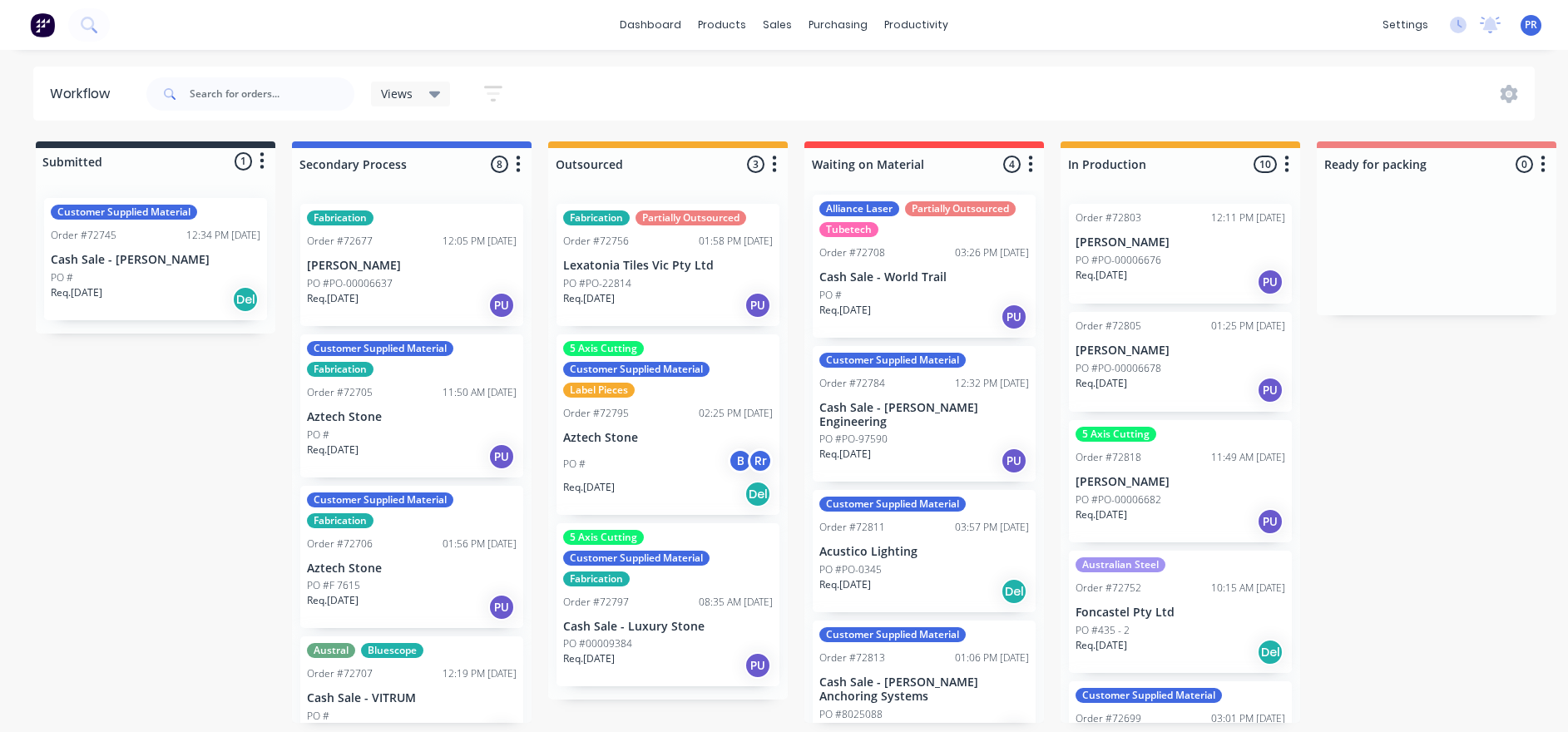
drag, startPoint x: 997, startPoint y: 445, endPoint x: 759, endPoint y: 468, distance: 239.1
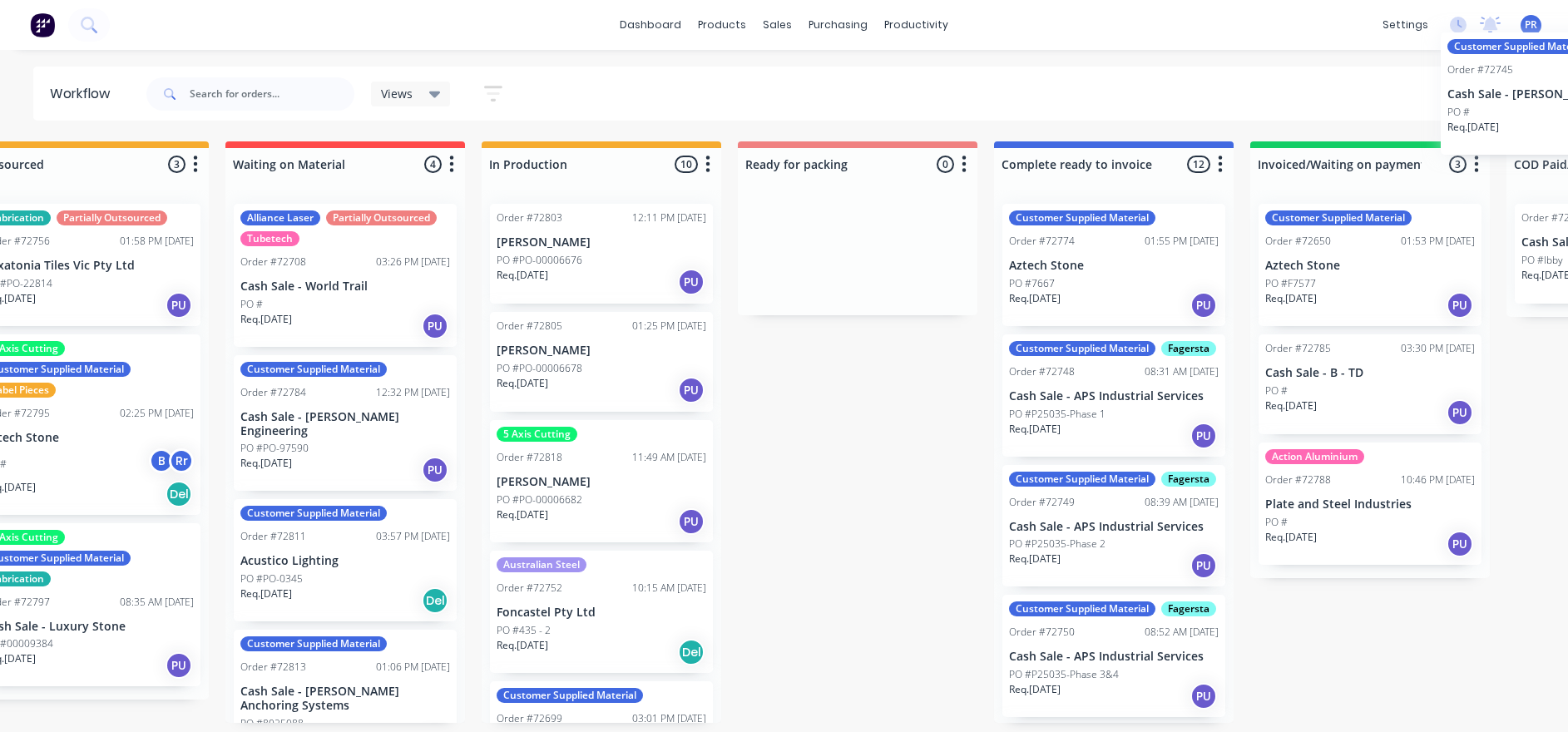
scroll to position [0, 590]
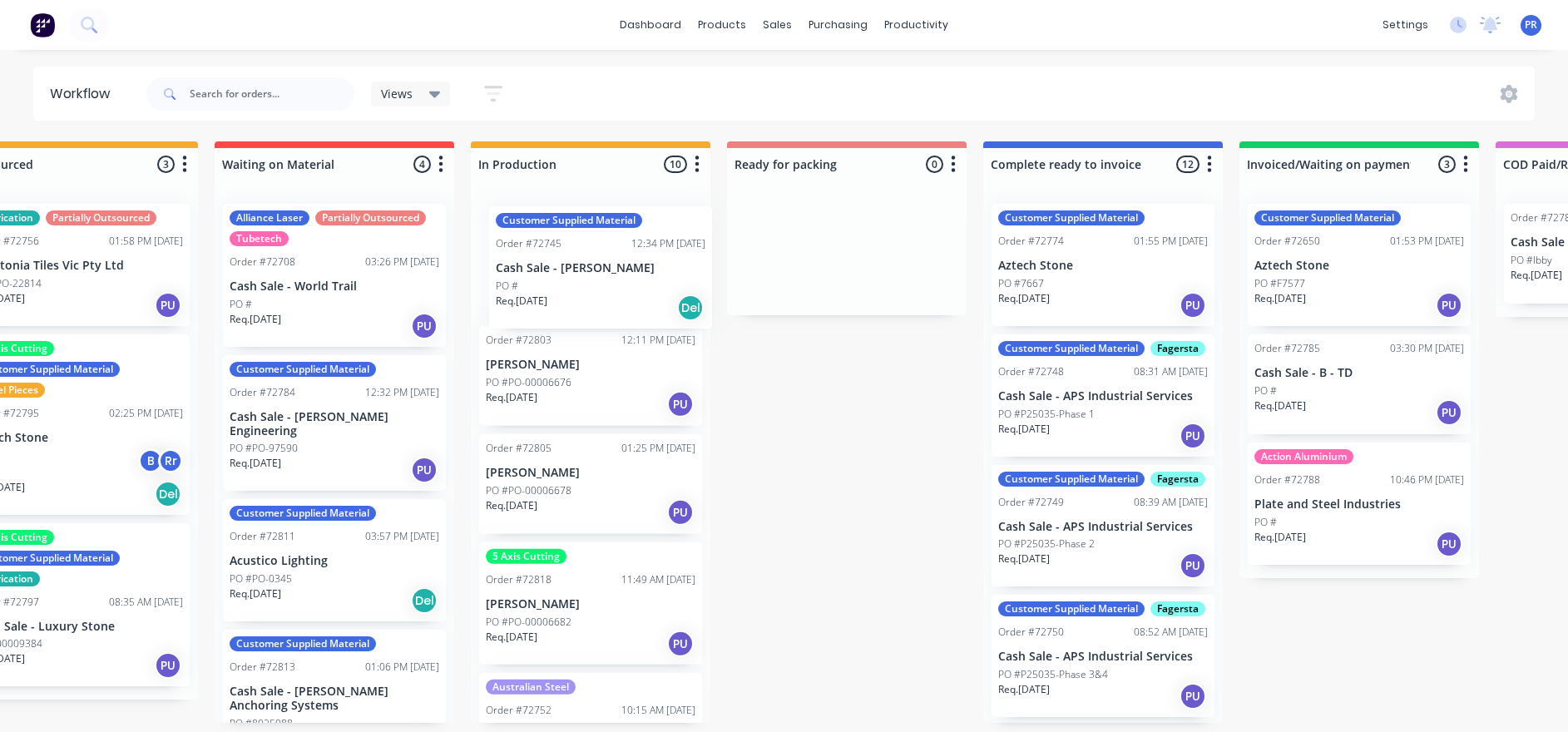
drag, startPoint x: 197, startPoint y: 266, endPoint x: 609, endPoint y: 259, distance: 412.1
click at [625, 273] on div "Submitted 1 Status colour #273444 hex #273444 Save Cancel Summaries Total order…" at bounding box center [905, 433] width 3015 height 581
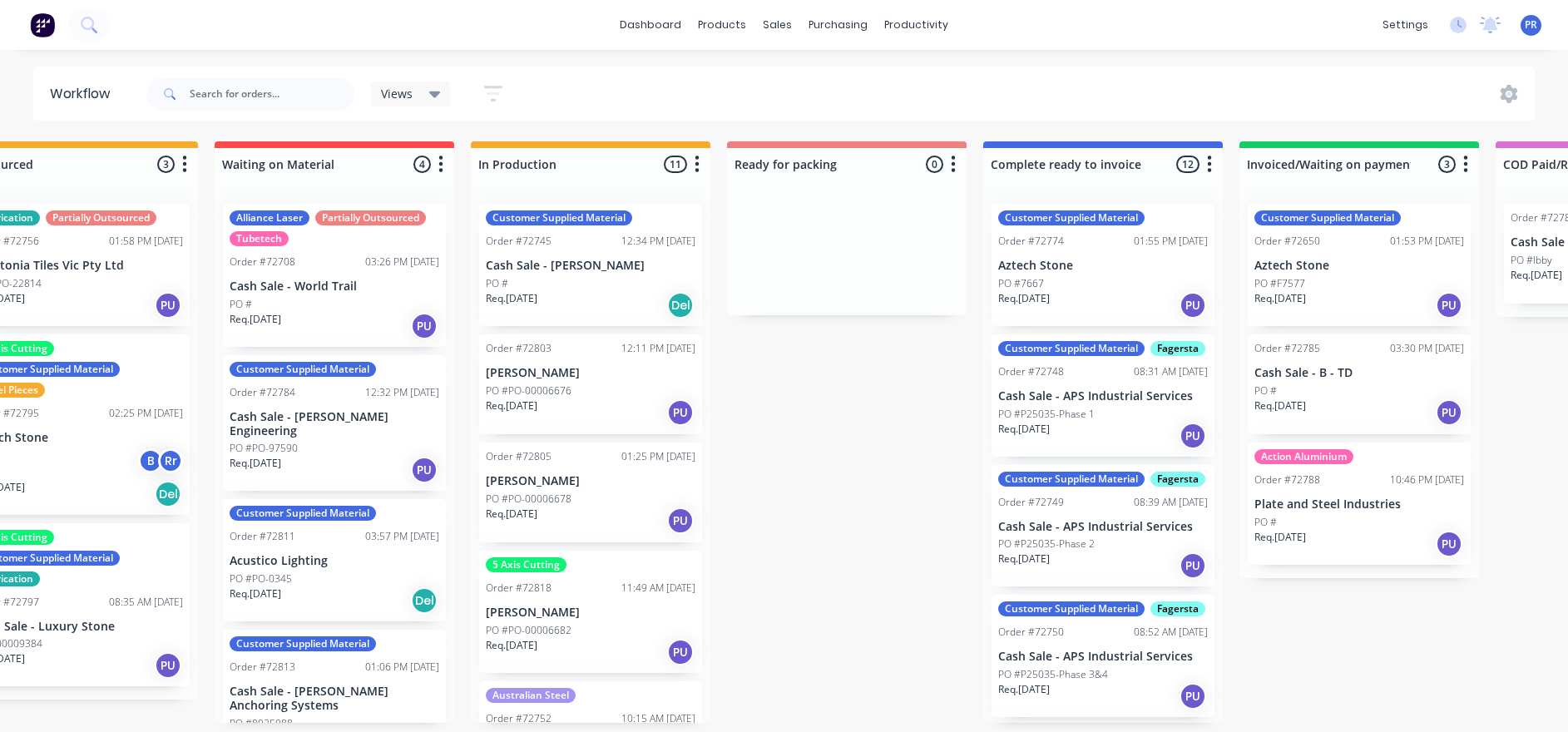
drag, startPoint x: 835, startPoint y: 492, endPoint x: 825, endPoint y: 486, distance: 11.7
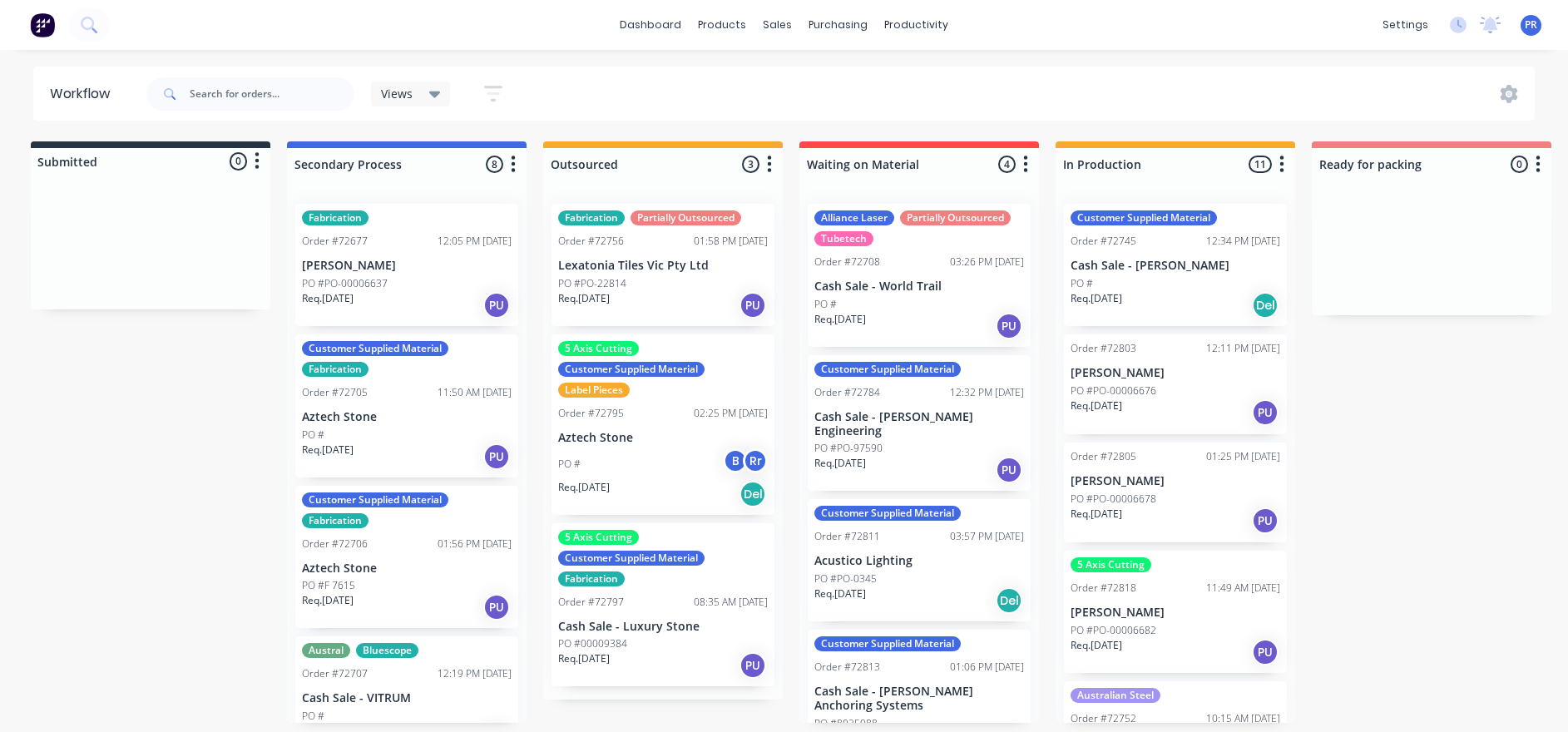
scroll to position [0, 0]
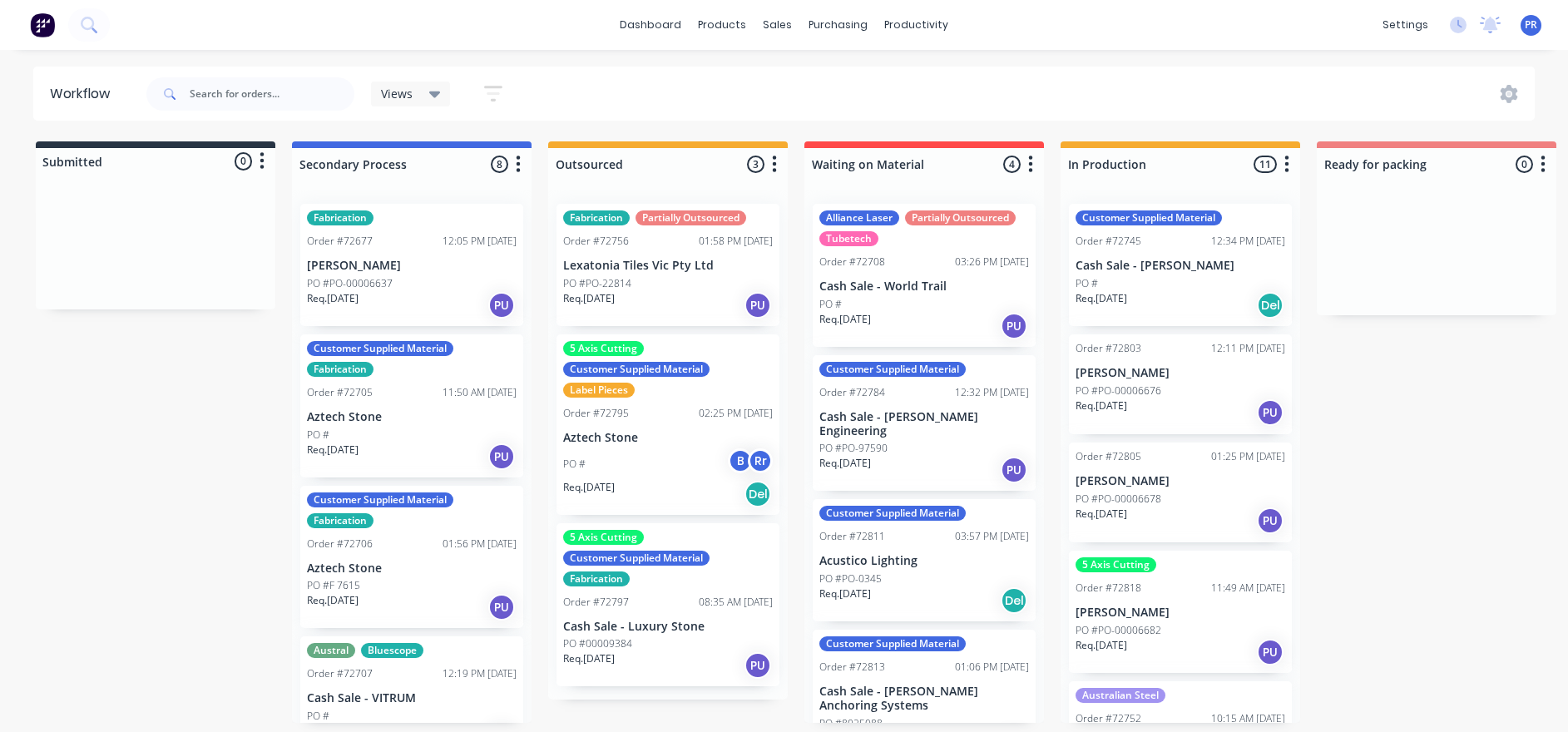
drag, startPoint x: 864, startPoint y: 446, endPoint x: 780, endPoint y: 456, distance: 84.6
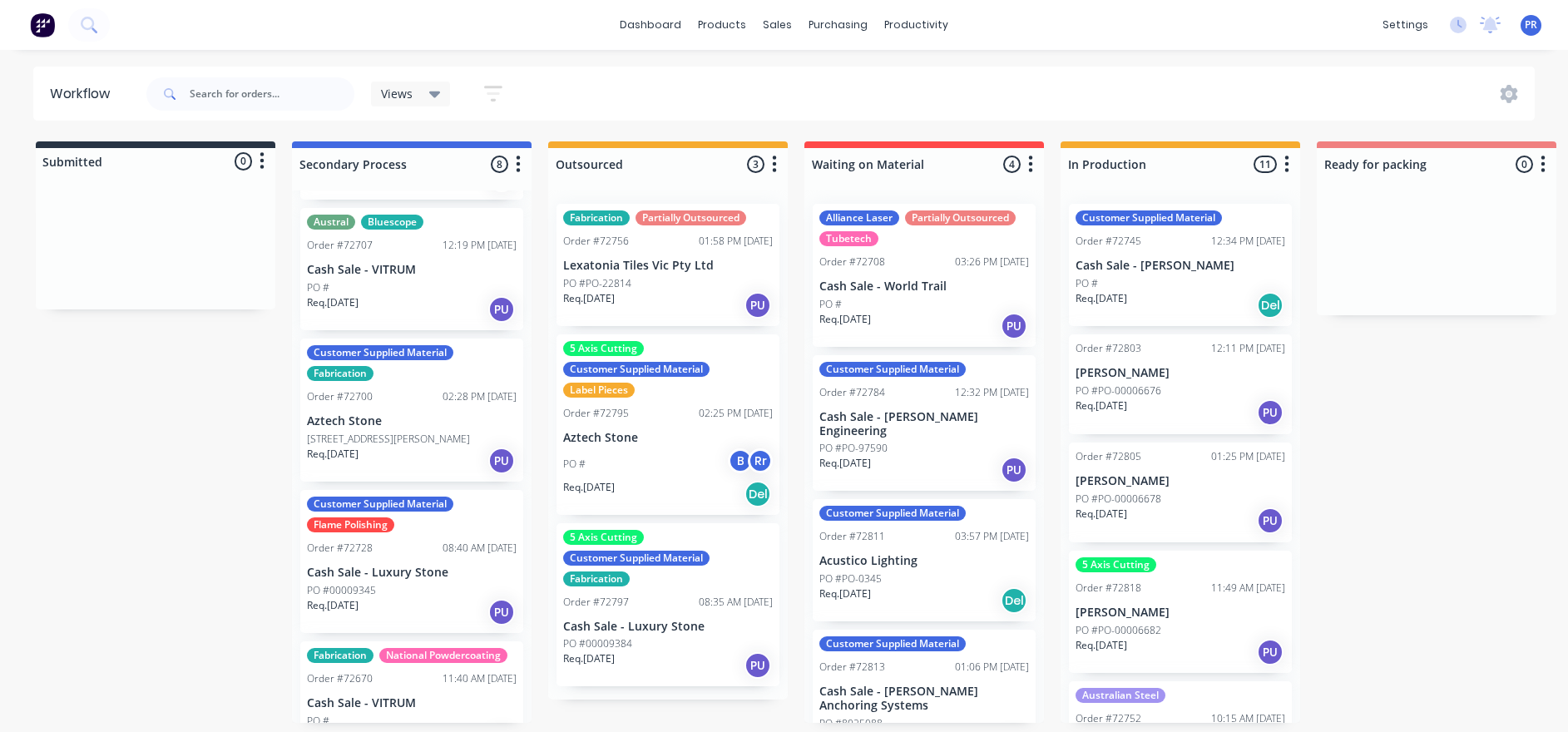
scroll to position [375, 0]
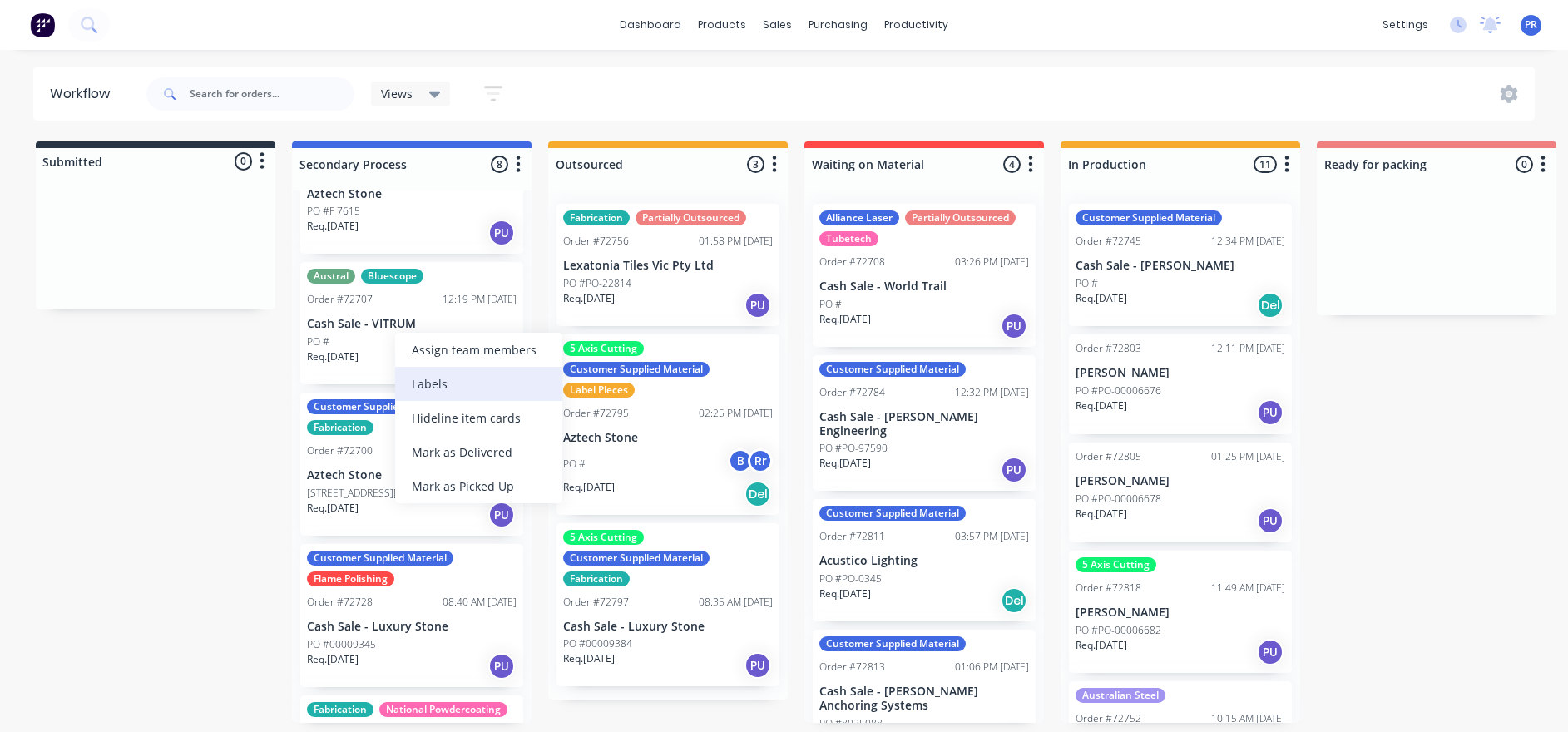
click at [436, 382] on div "Labels" at bounding box center [478, 384] width 167 height 34
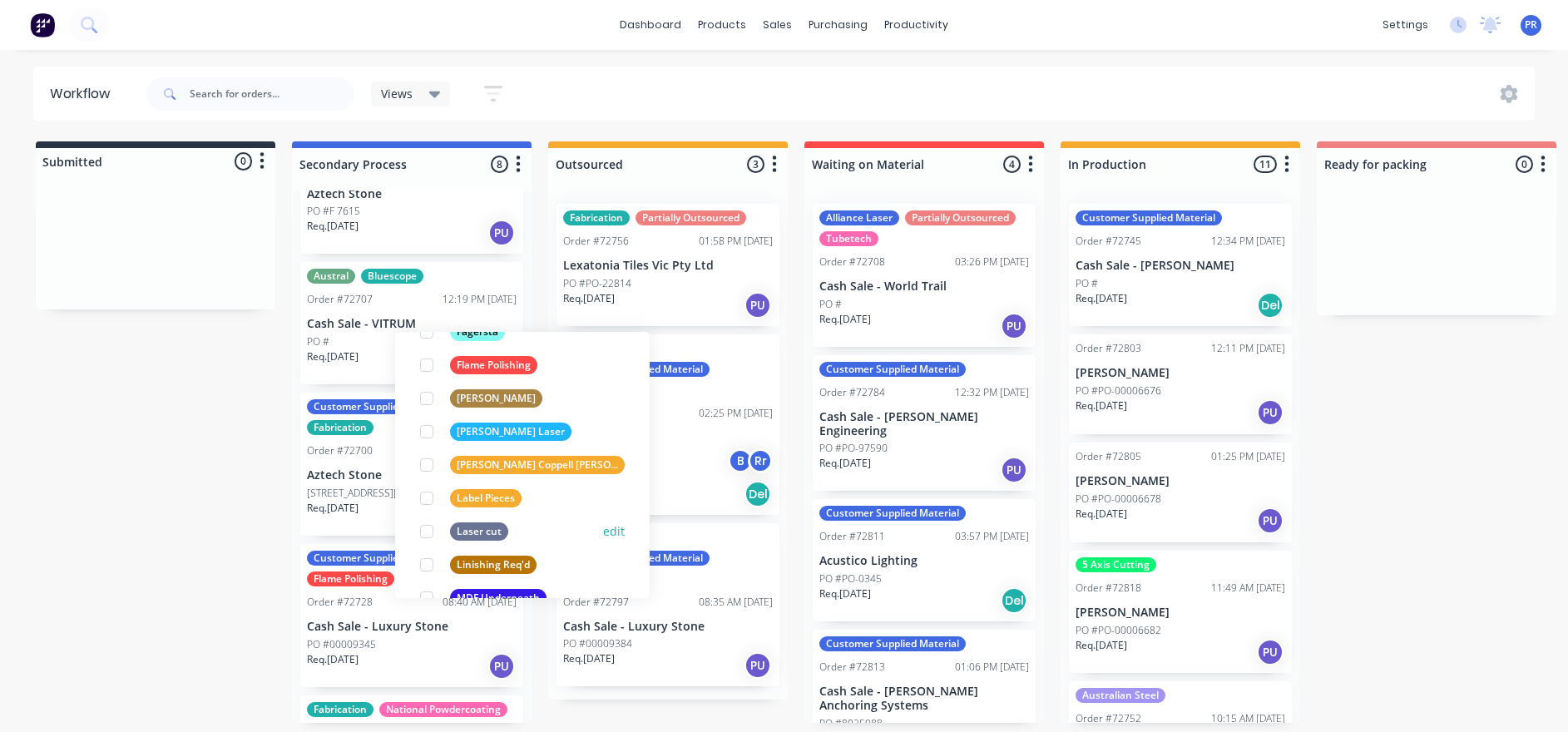
scroll to position [624, 0]
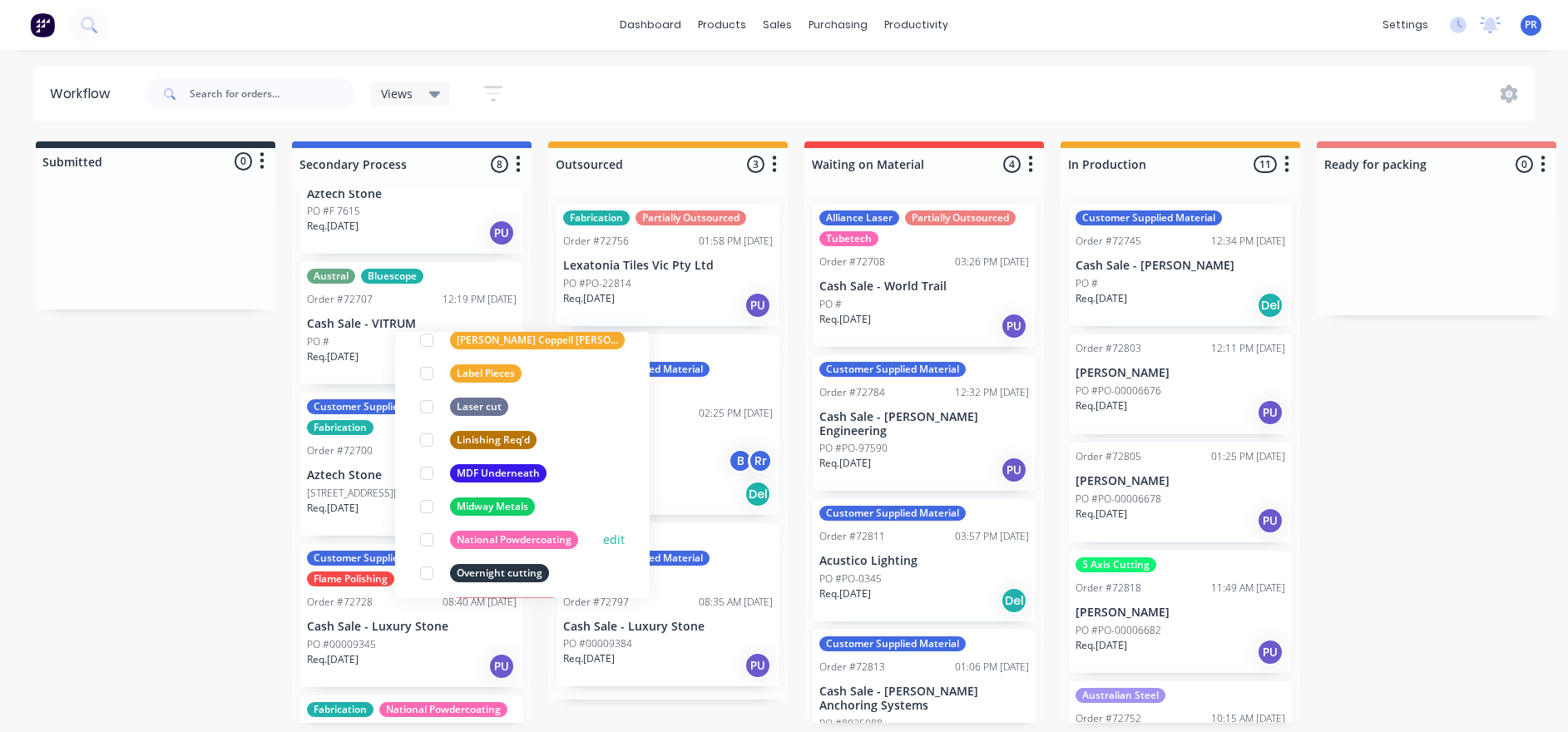
click at [422, 399] on div at bounding box center [426, 540] width 33 height 33
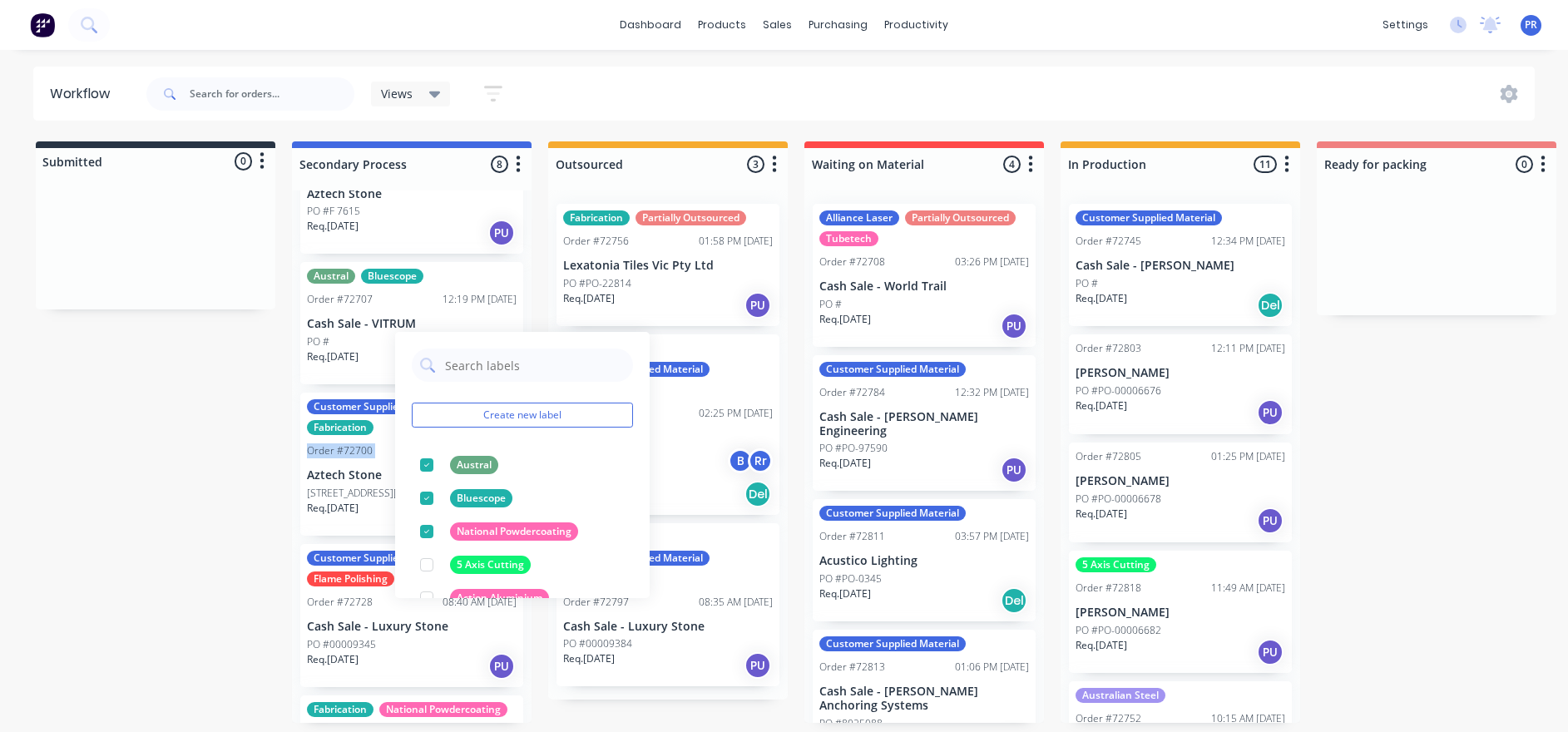
click at [153, 399] on div "Submitted 0 Status colour #273444 hex #273444 Save Cancel Summaries Total order…" at bounding box center [1495, 433] width 3015 height 581
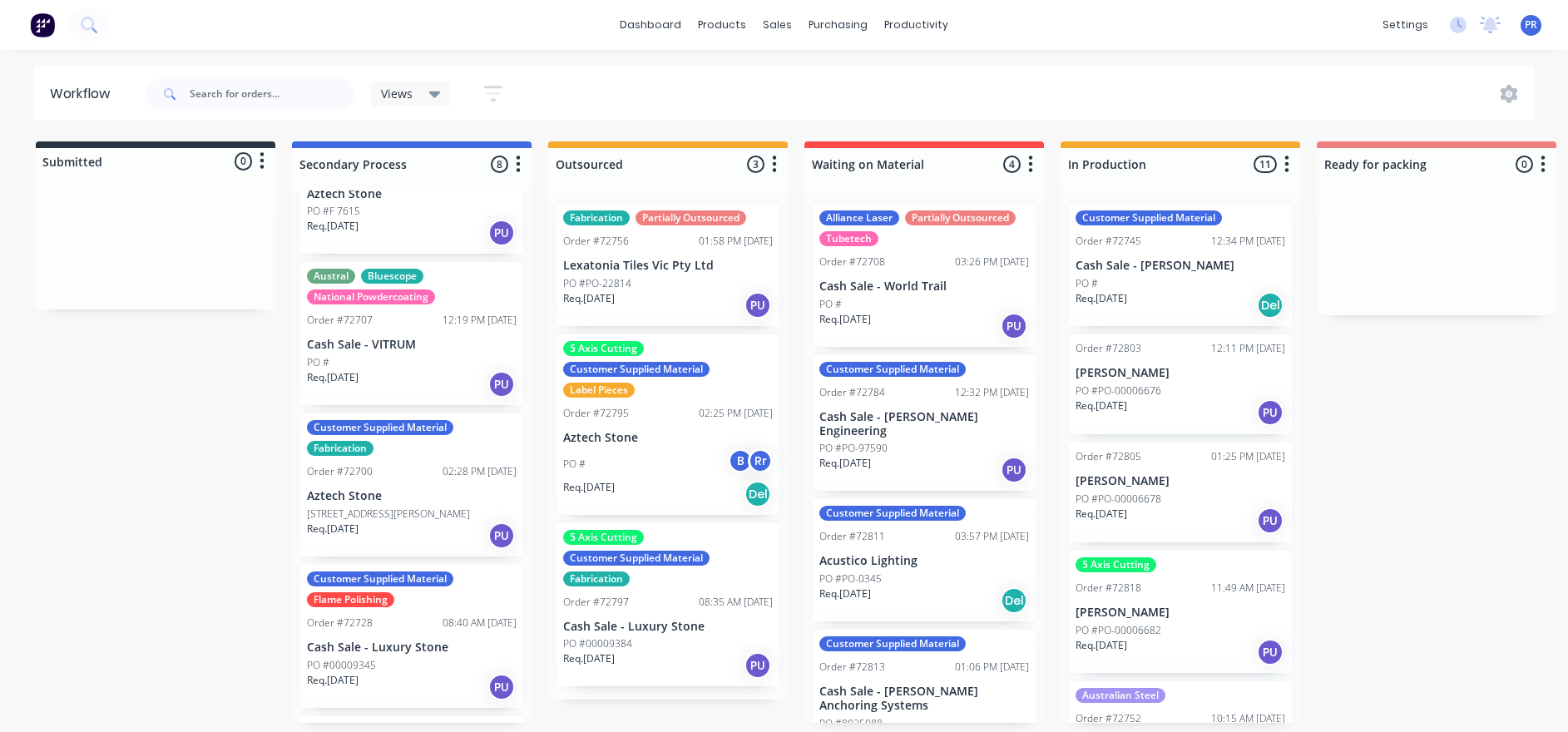
drag, startPoint x: 153, startPoint y: 485, endPoint x: 222, endPoint y: 559, distance: 101.2
click at [222, 399] on div "Submitted 0 Status colour #273444 hex #273444 Save Cancel Summaries Total order…" at bounding box center [1495, 433] width 3015 height 581
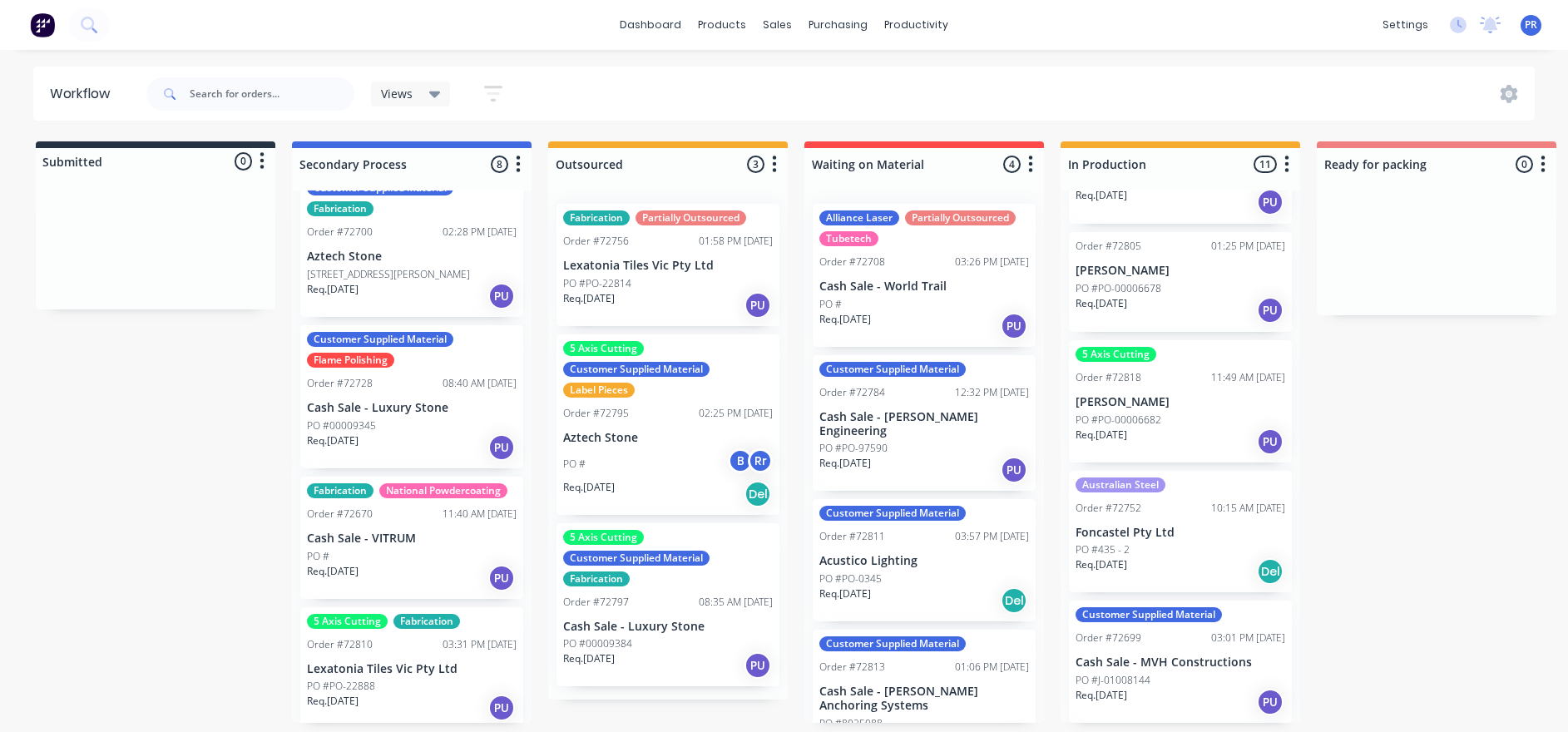
scroll to position [250, 0]
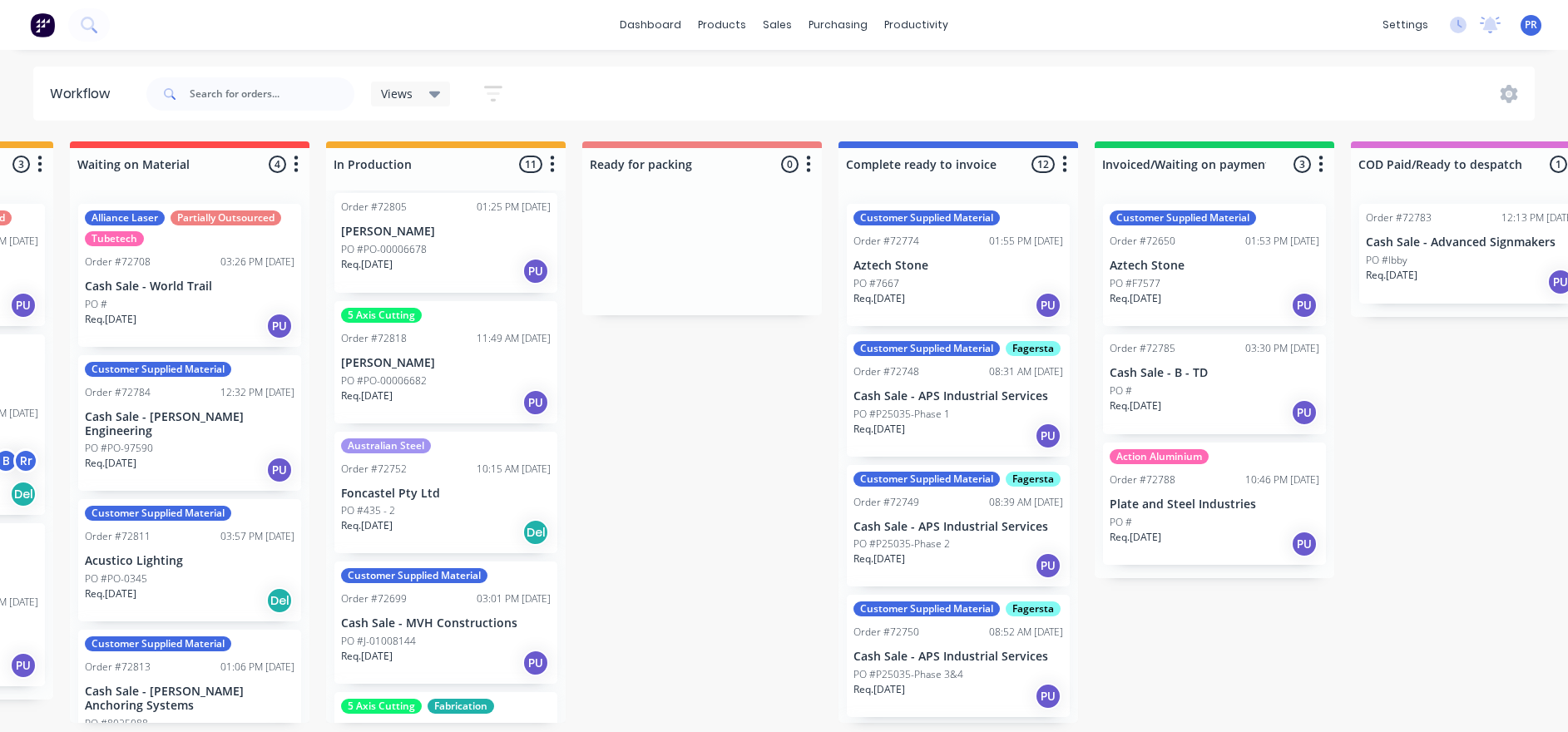
drag, startPoint x: 1343, startPoint y: 415, endPoint x: 1415, endPoint y: 427, distance: 73.0
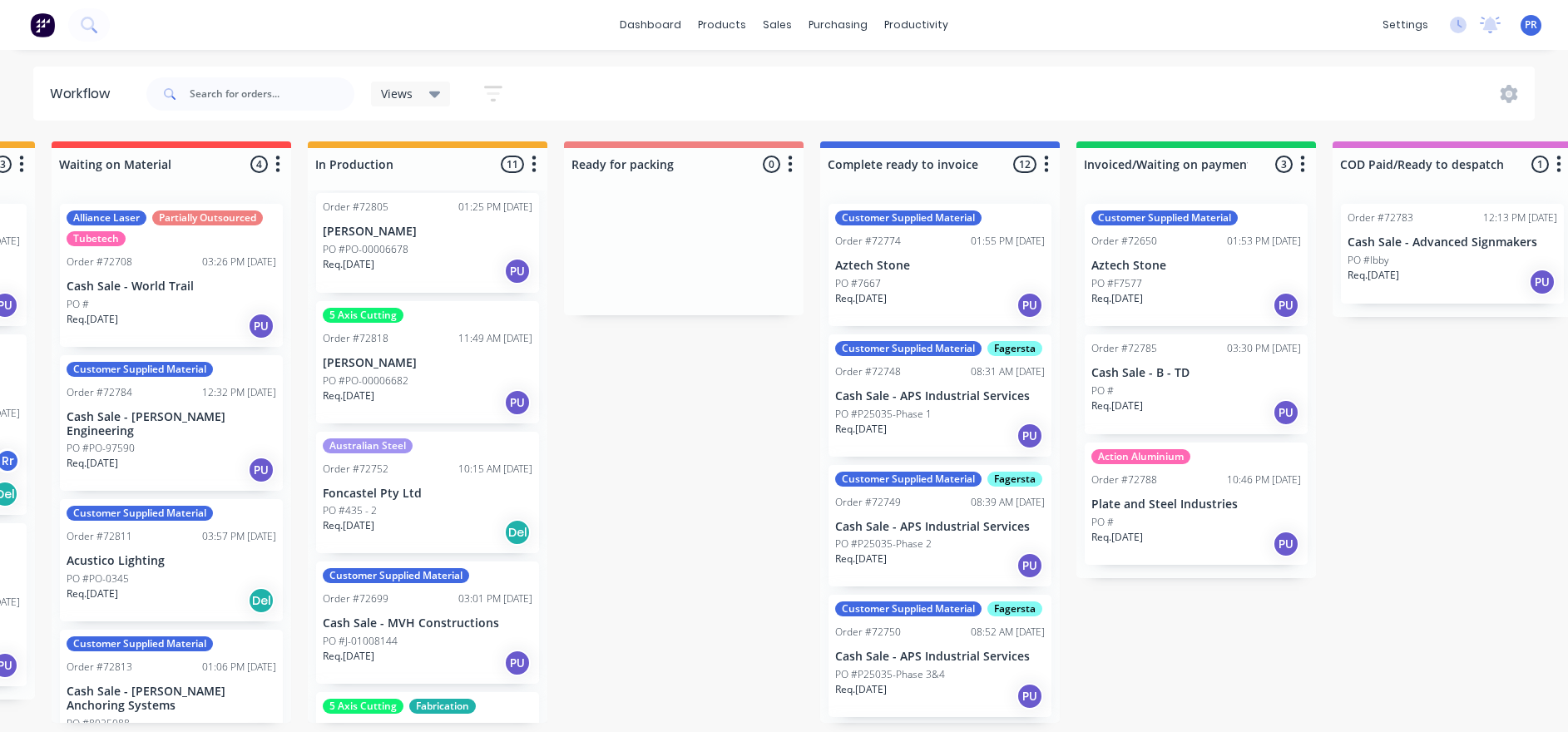
click at [845, 292] on div "Customer Supplied Material Order #72650 01:53 PM 01/08/25 Aztech Stone PO #F757…" at bounding box center [1195, 385] width 240 height 388
click at [845, 277] on div "PO #F7577" at bounding box center [1196, 283] width 209 height 15
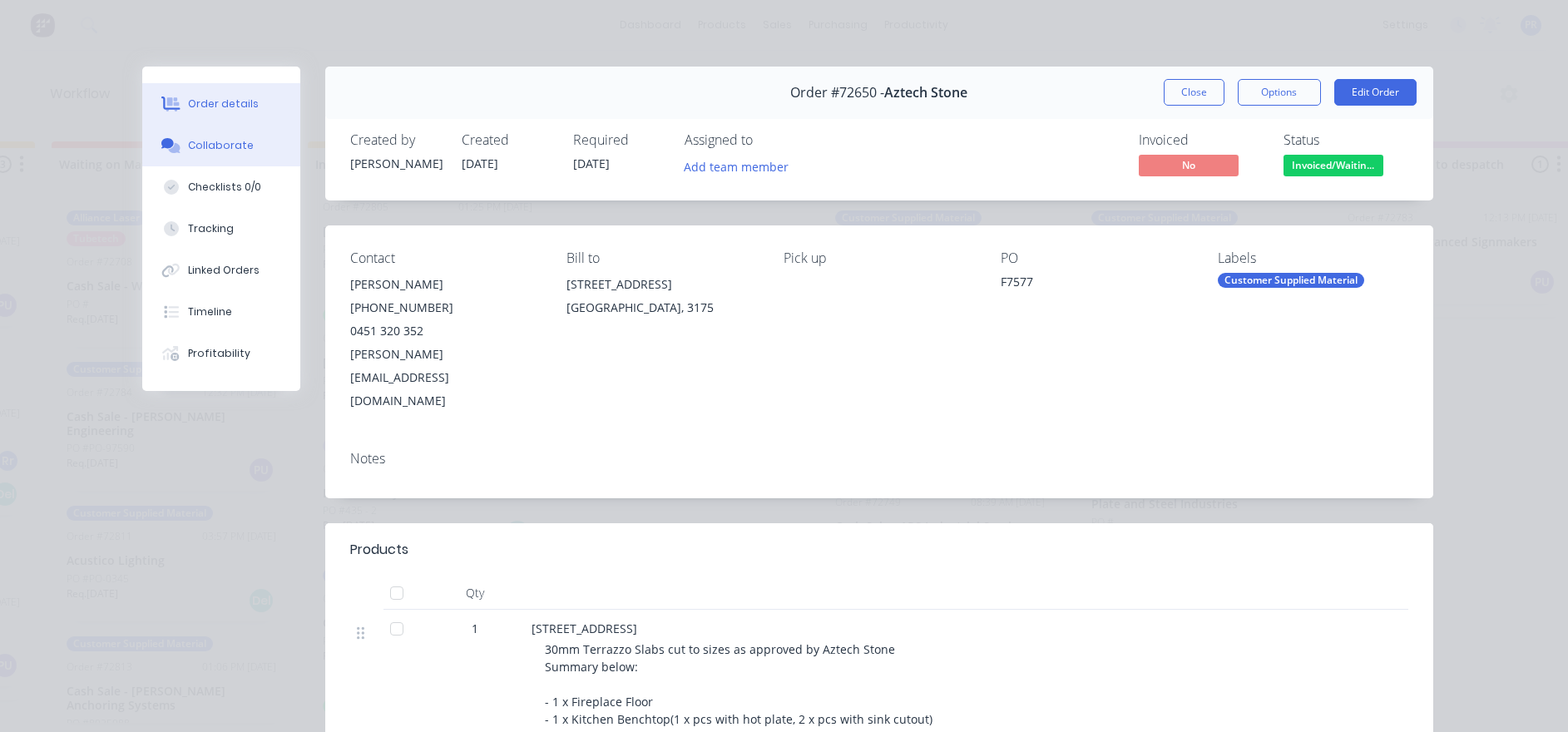
click at [274, 151] on button "Collaborate" at bounding box center [221, 146] width 158 height 42
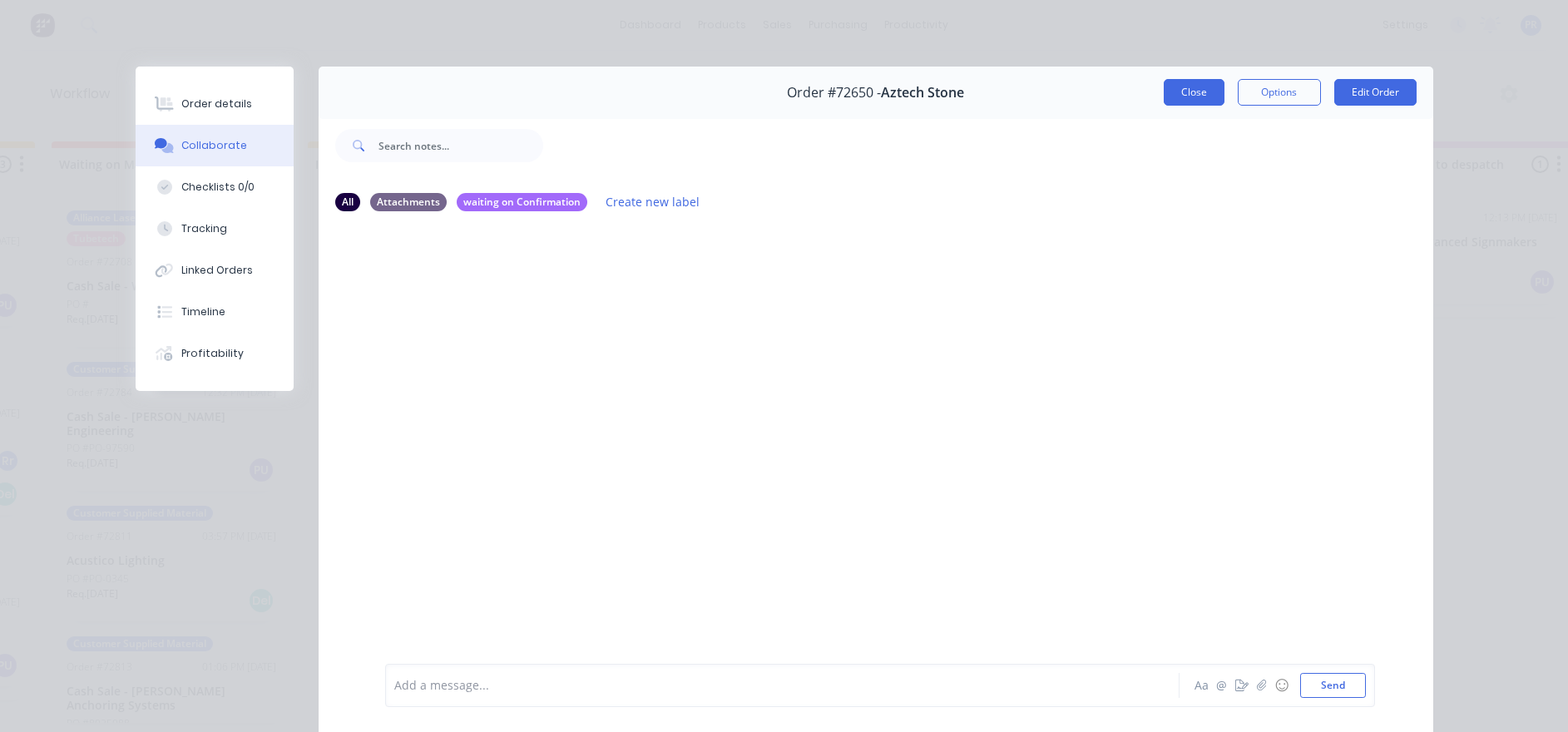
click at [845, 93] on button "Close" at bounding box center [1194, 92] width 61 height 26
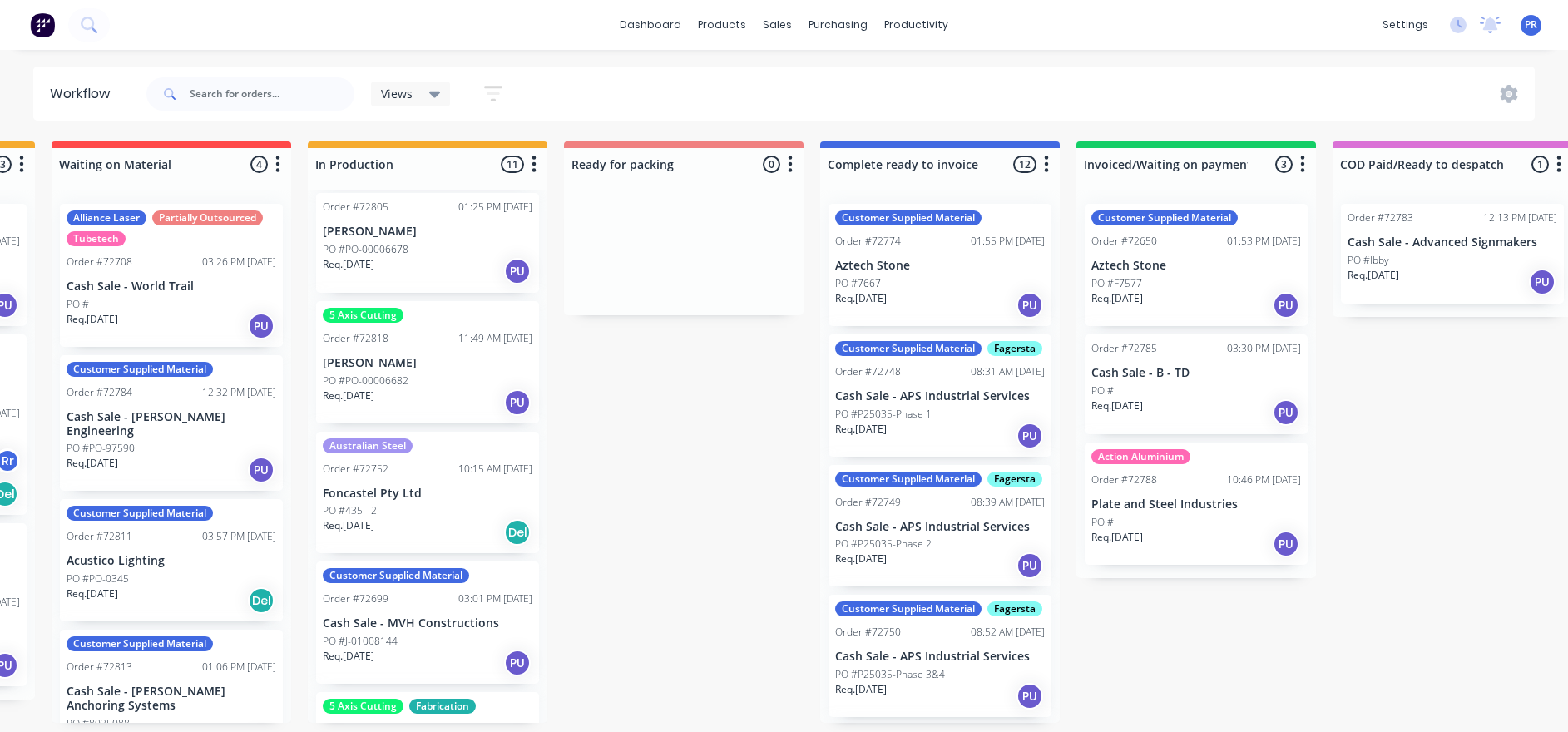
click at [845, 399] on div "Submitted 0 Status colour #273444 hex #273444 Save Cancel Summaries Total order…" at bounding box center [742, 433] width 3015 height 581
click at [845, 399] on div "Action Aluminium Order #72788 10:46 PM 28/08/25 Plate and Steel Industries PO #…" at bounding box center [1196, 503] width 223 height 122
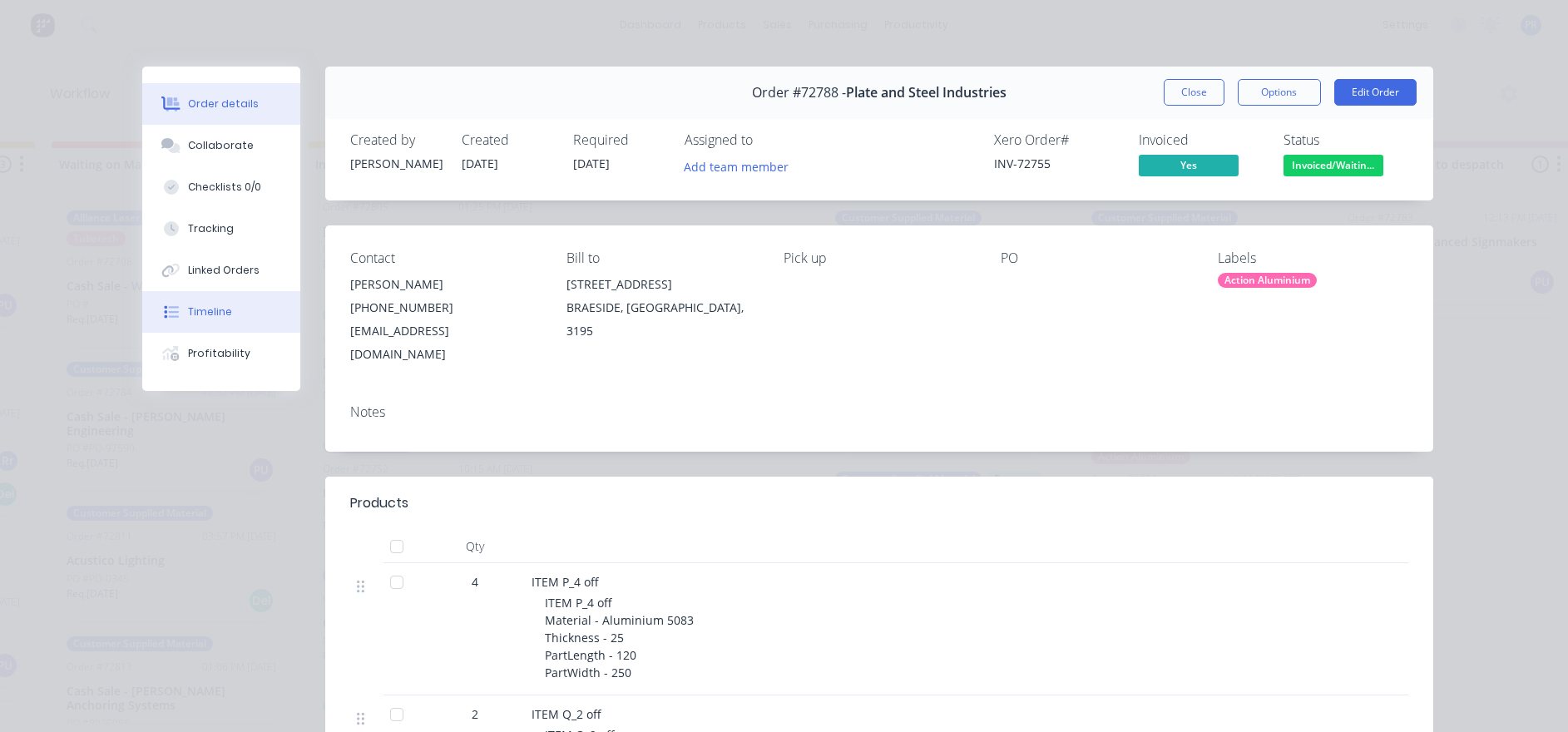
click at [271, 320] on button "Timeline" at bounding box center [221, 312] width 158 height 42
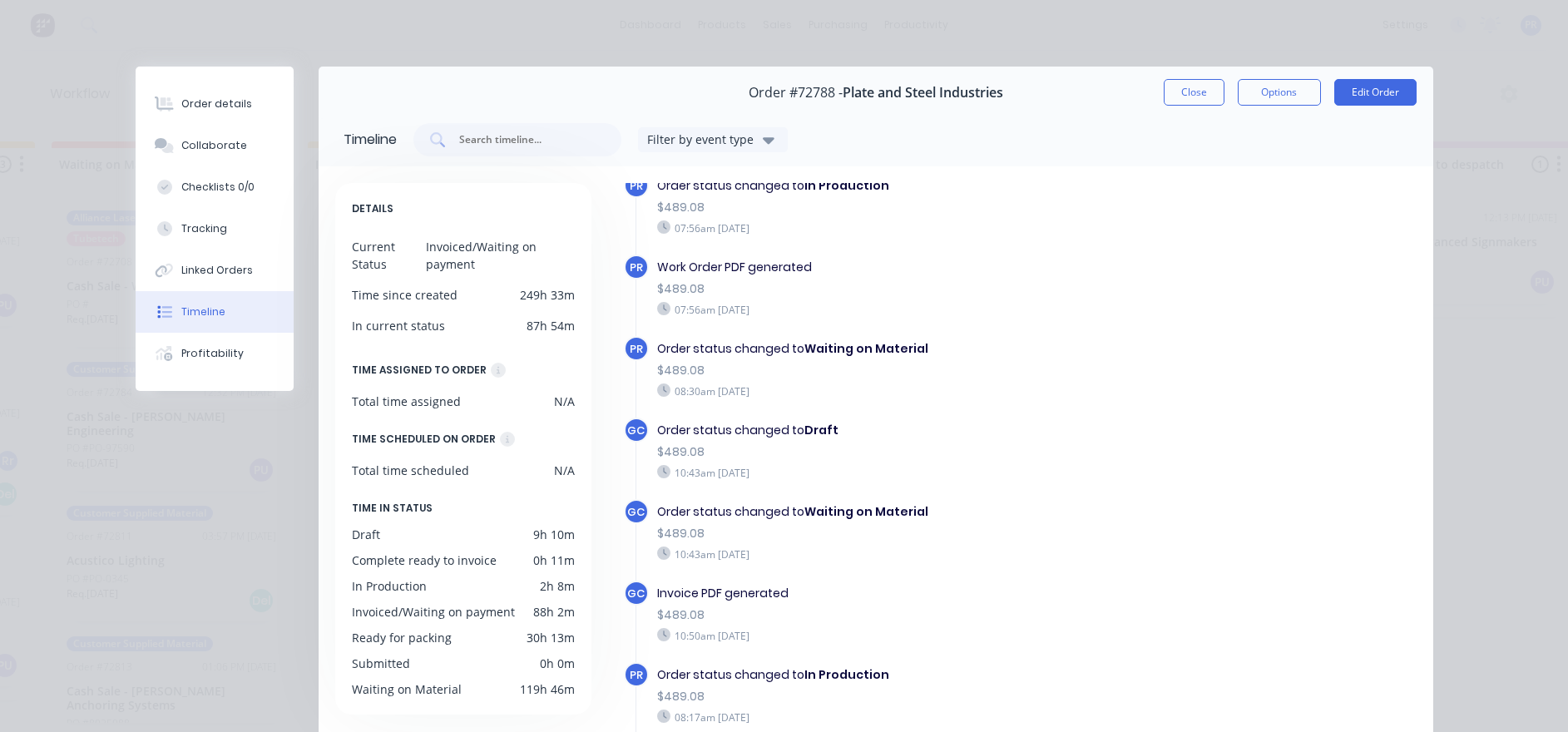
scroll to position [499, 0]
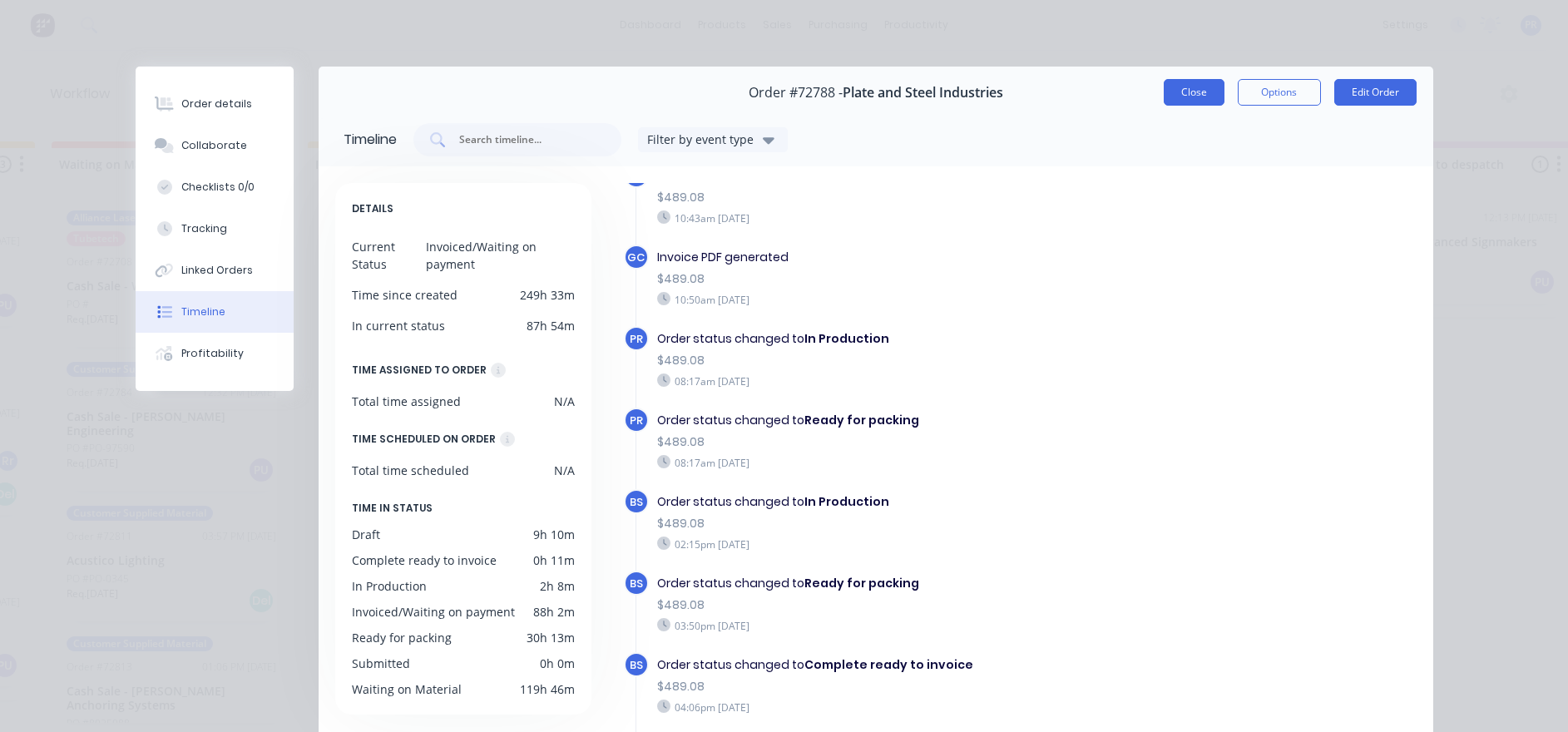
click at [845, 98] on button "Close" at bounding box center [1194, 92] width 61 height 26
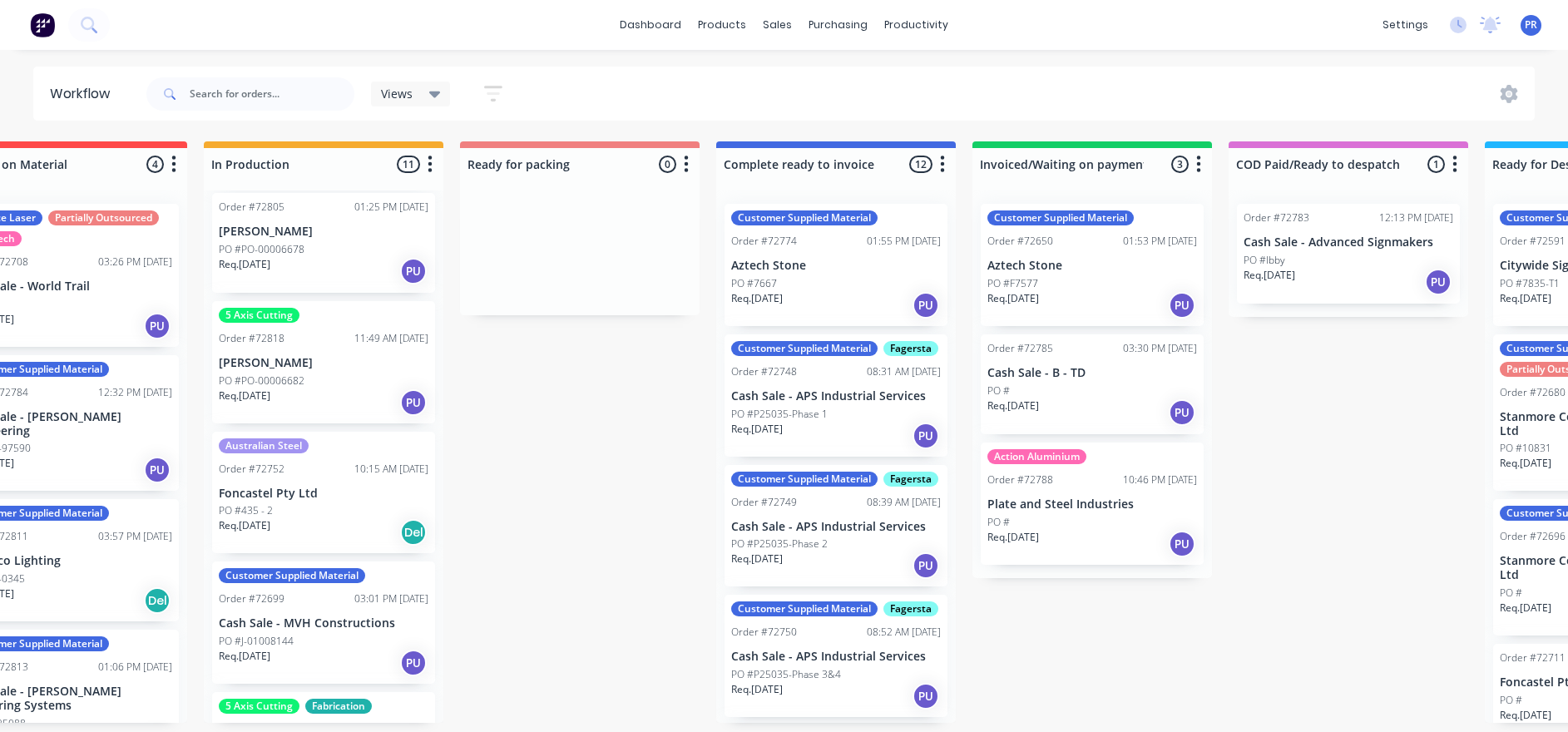
scroll to position [0, 965]
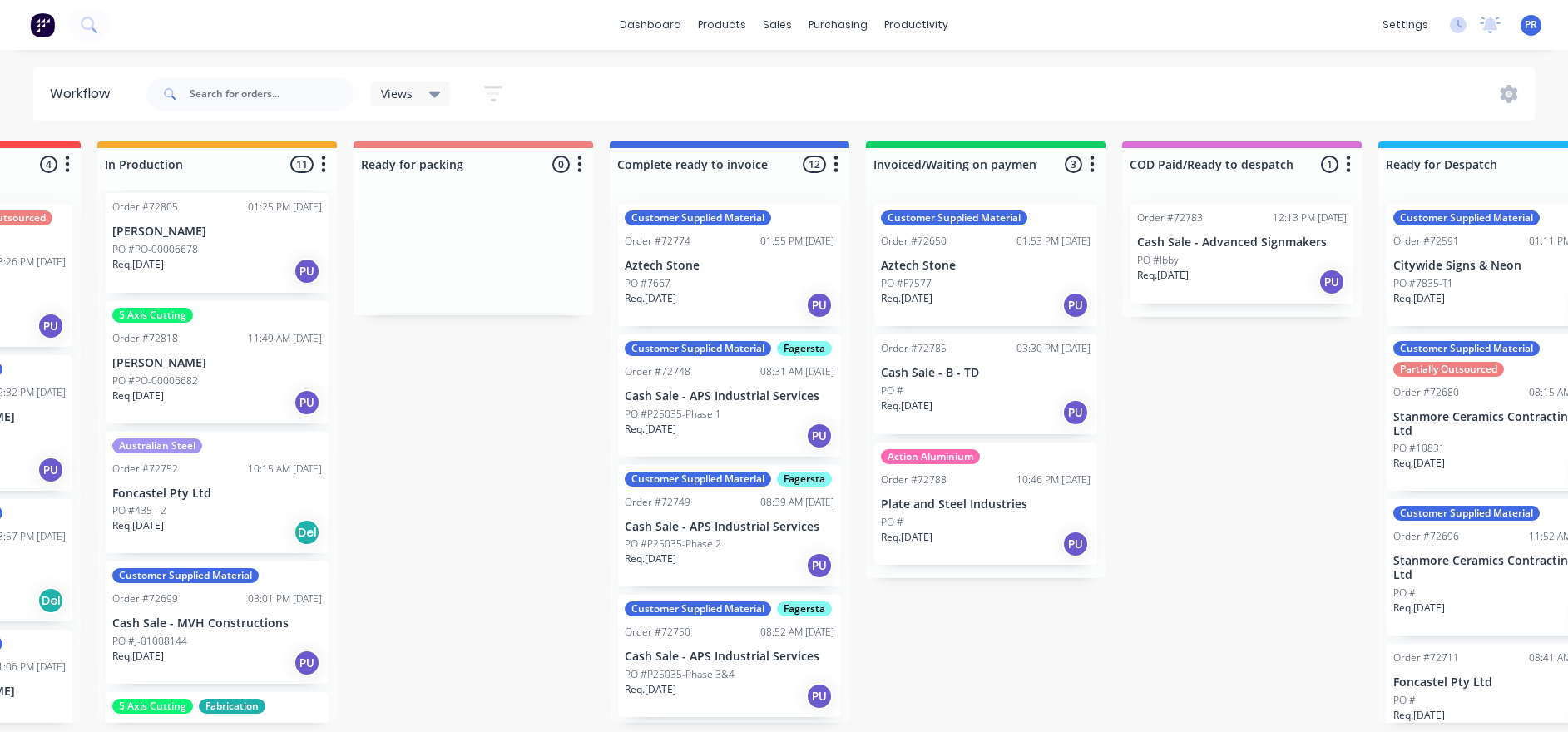
drag, startPoint x: 1408, startPoint y: 387, endPoint x: 1485, endPoint y: 364, distance: 80.4
click at [845, 248] on p "Cash Sale - Advanced Signmakers" at bounding box center [1239, 243] width 209 height 14
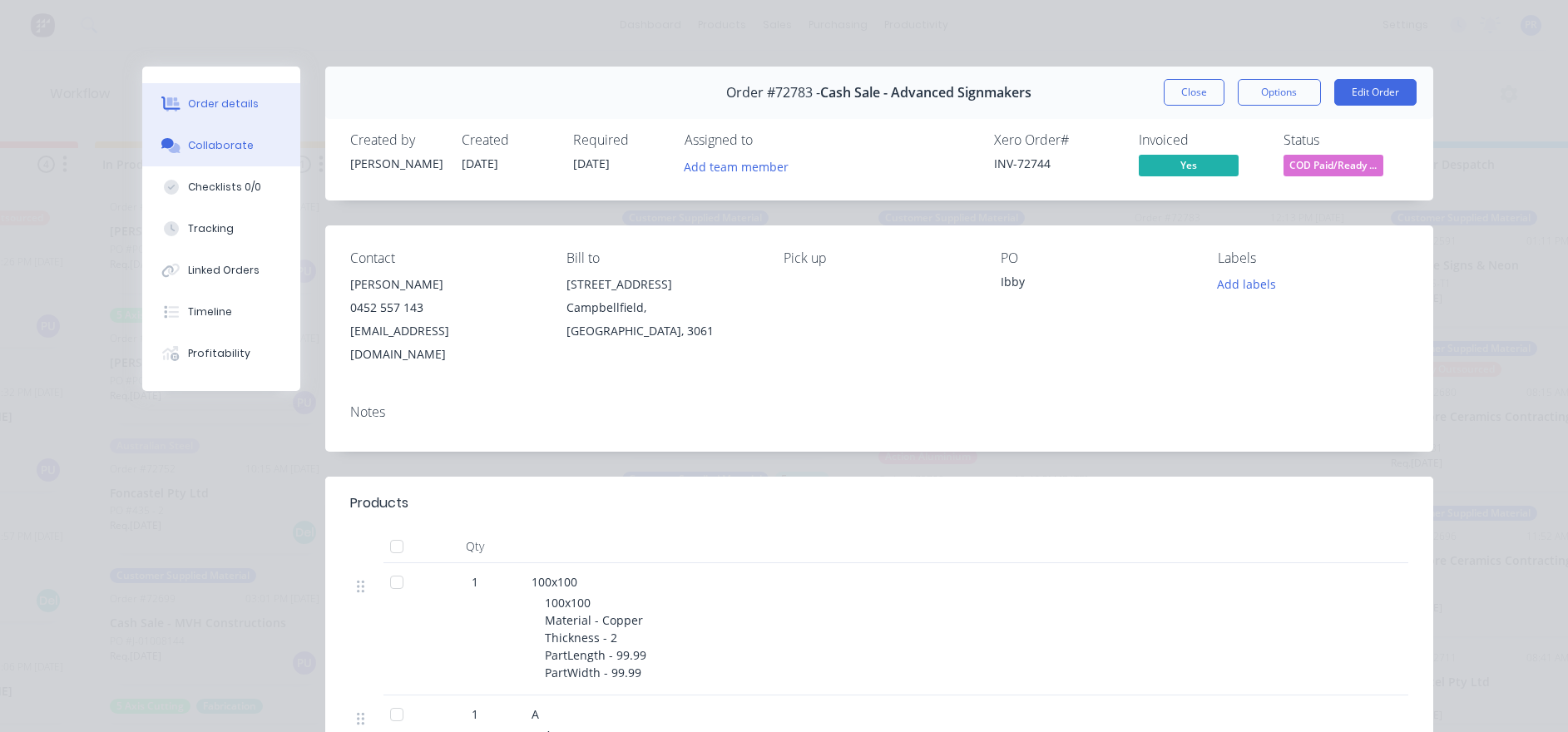
click at [222, 151] on div "Collaborate" at bounding box center [220, 145] width 66 height 15
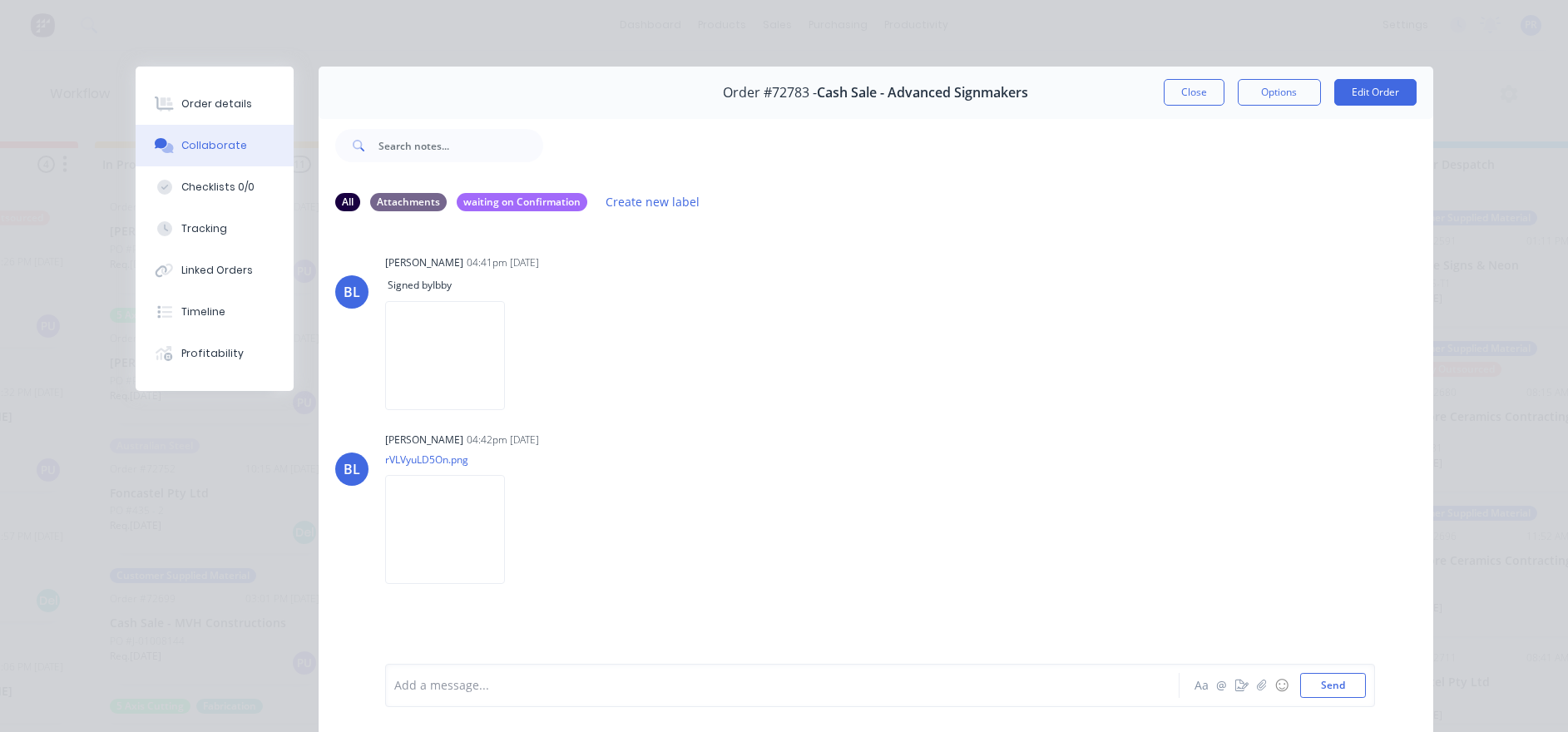
click at [845, 86] on button "Close" at bounding box center [1194, 92] width 61 height 26
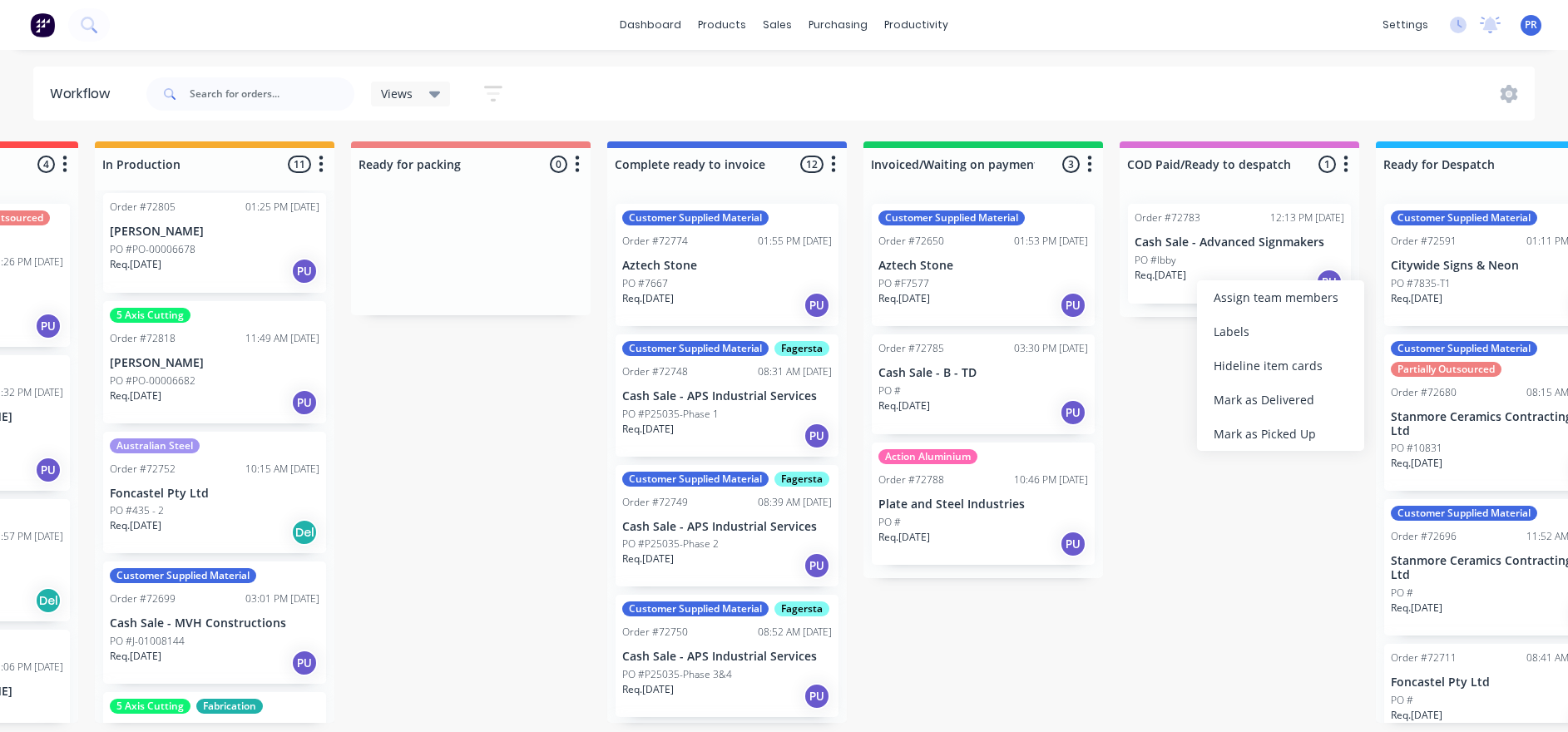
click at [845, 399] on div "Mark as Picked Up" at bounding box center [1280, 434] width 167 height 34
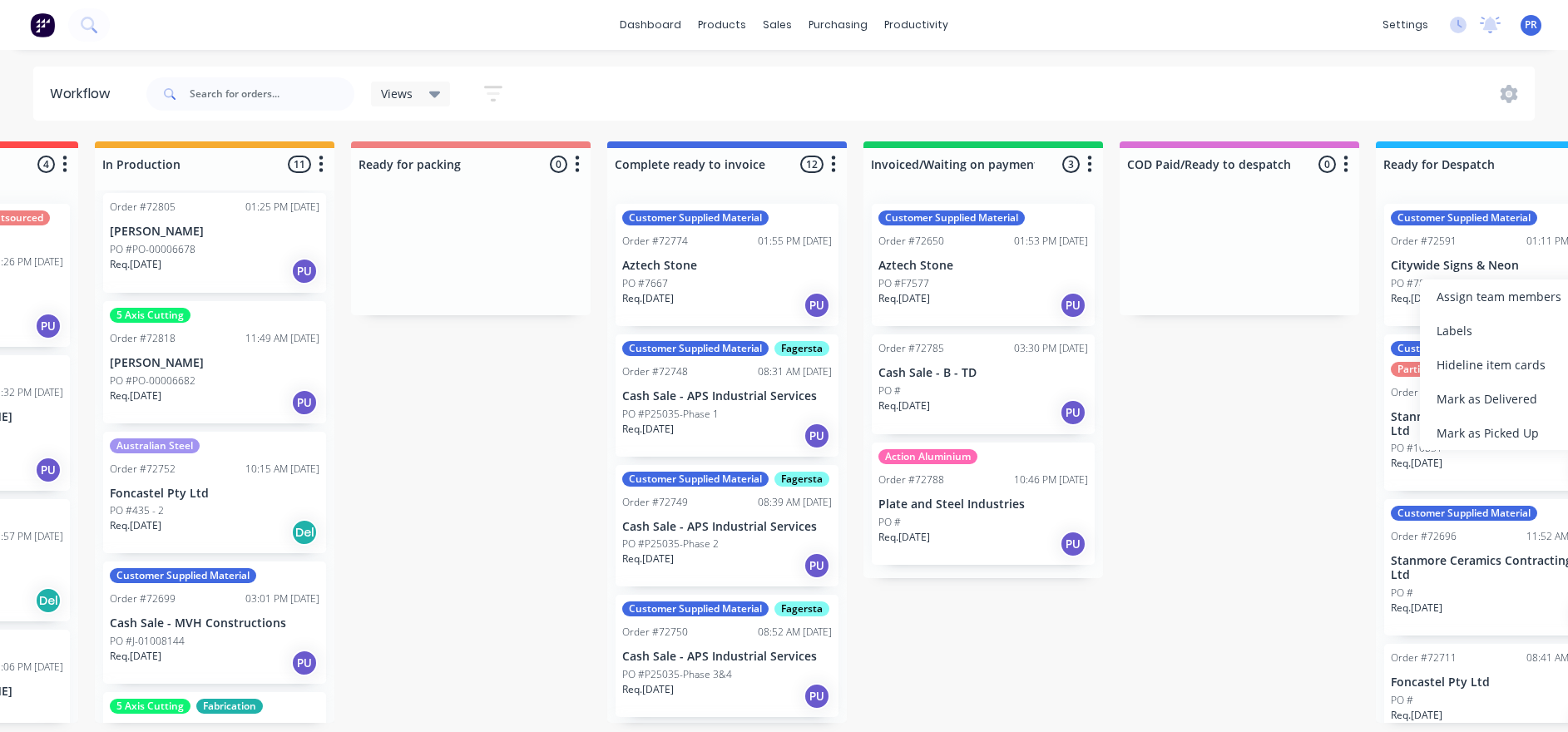
click at [845, 399] on div "Mark as Delivered" at bounding box center [1502, 398] width 167 height 34
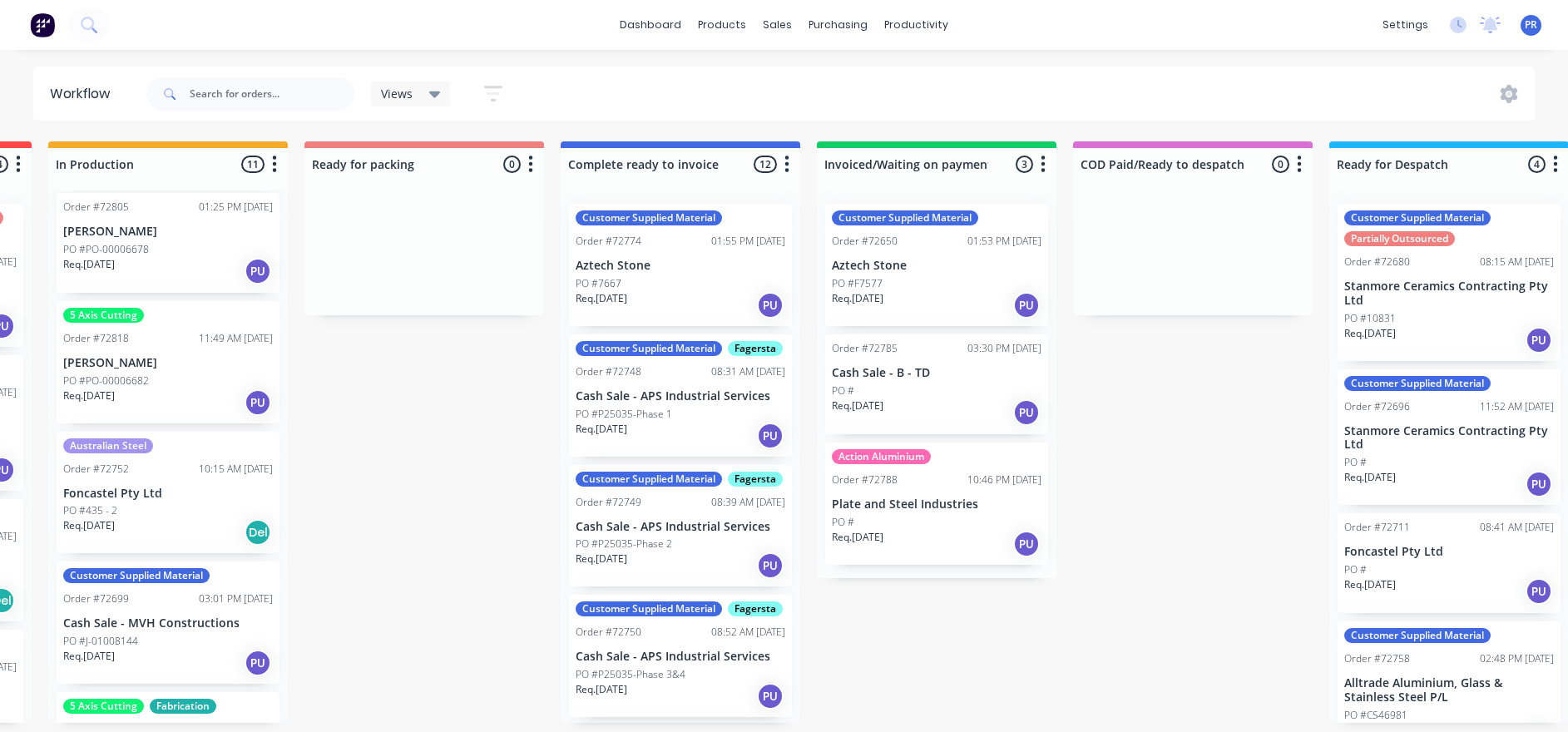
scroll to position [0, 1018]
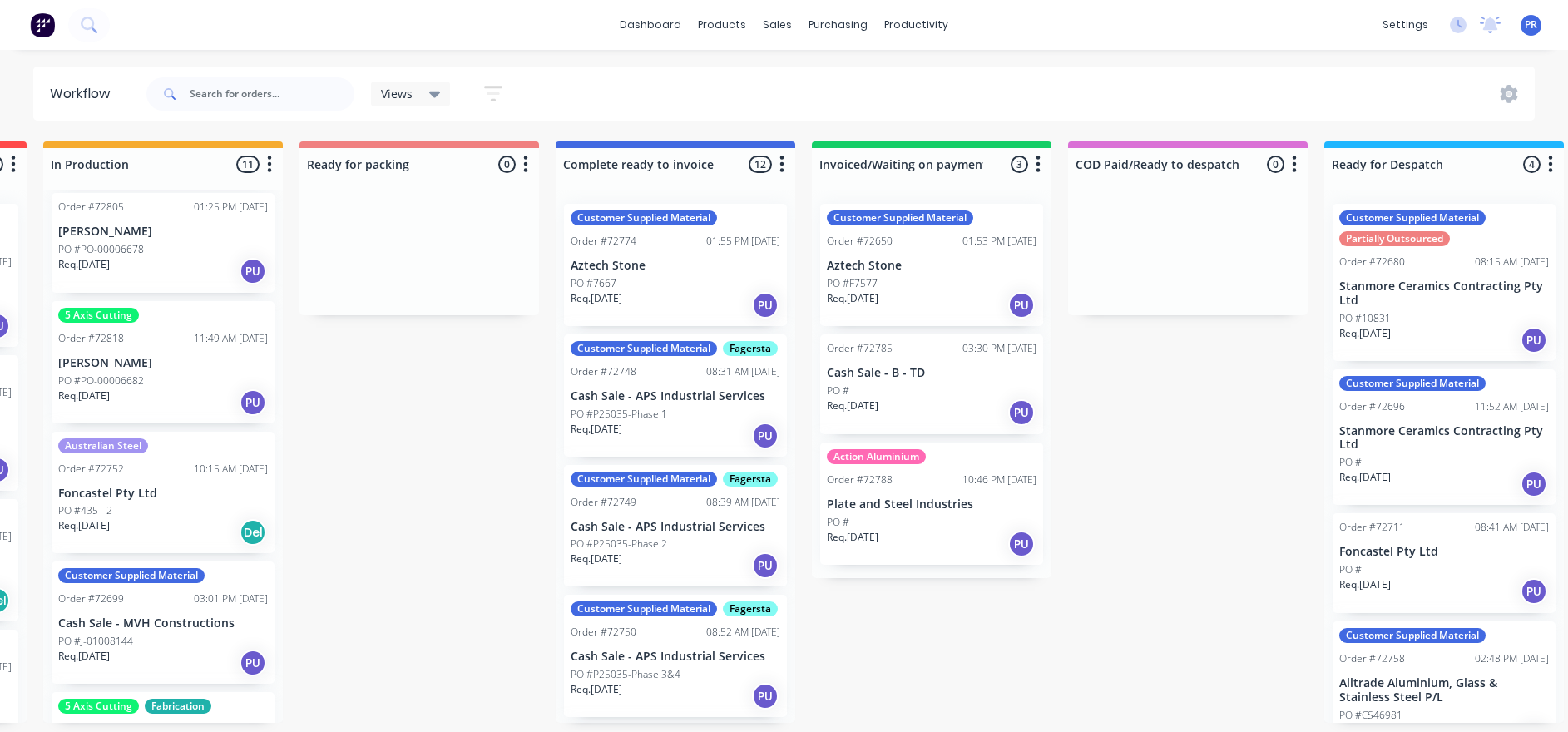
drag, startPoint x: 1237, startPoint y: 556, endPoint x: 1270, endPoint y: 559, distance: 33.1
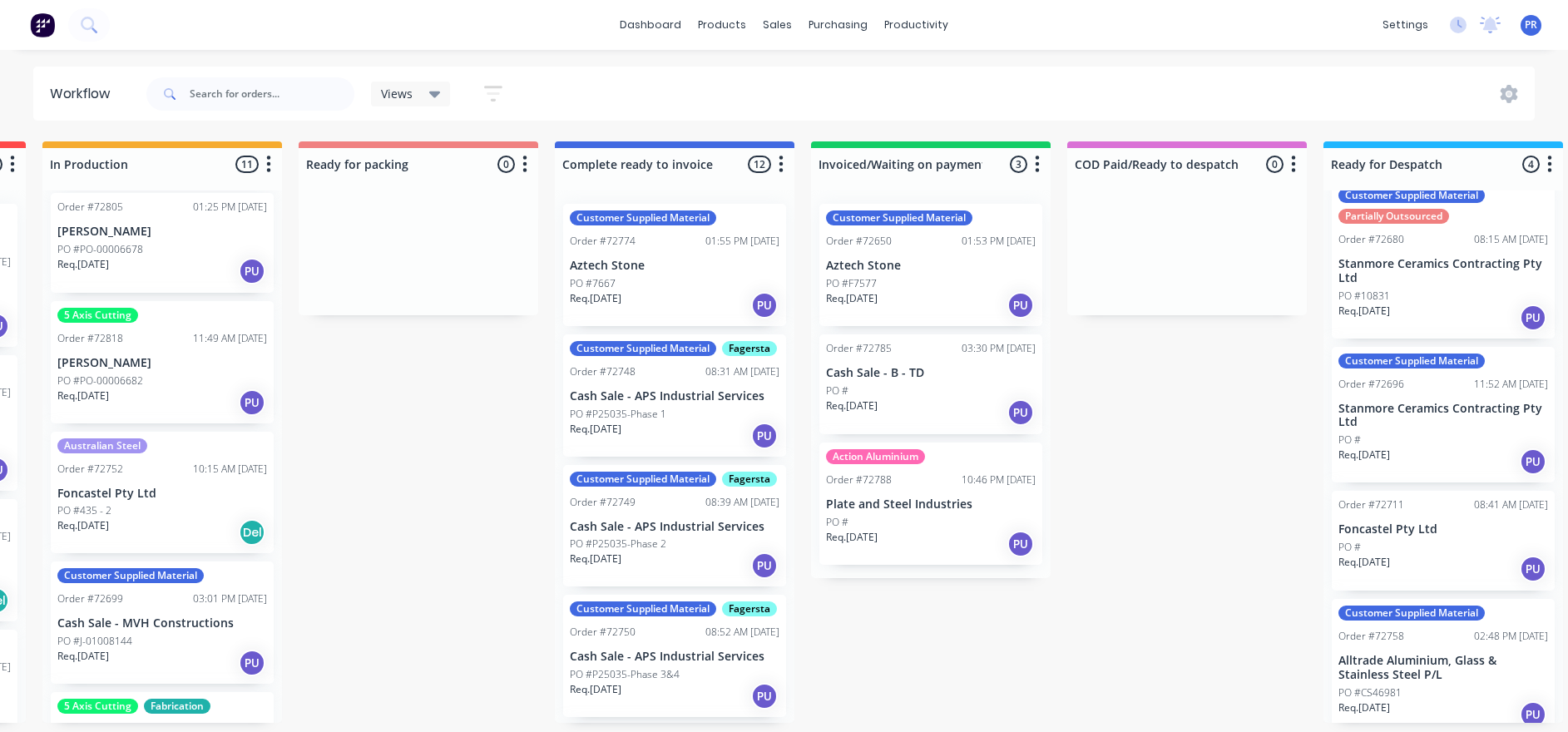
scroll to position [29, 0]
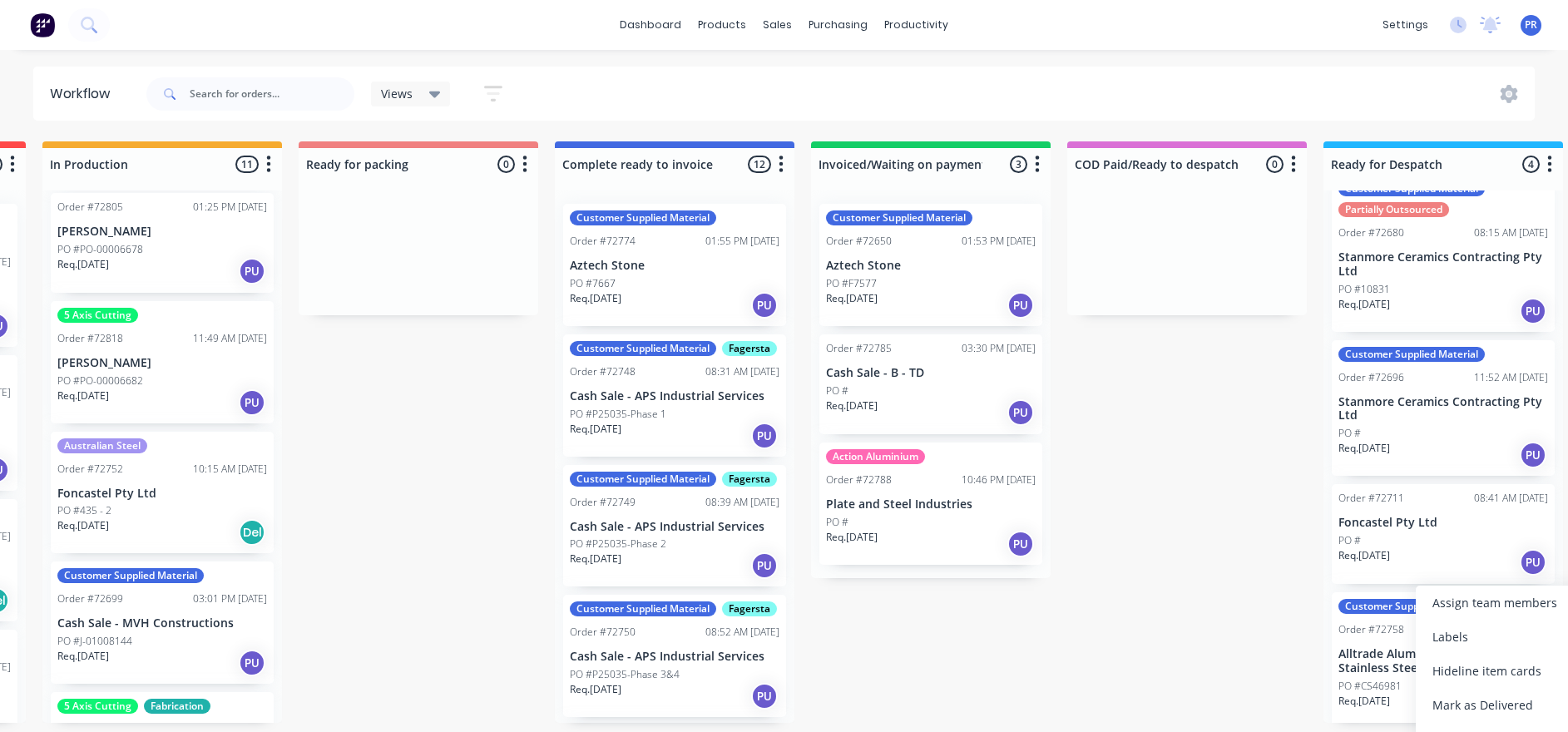
click at [845, 399] on div "Submitted 0 Status colour #273444 hex #273444 Save Cancel Summaries Total order…" at bounding box center [477, 433] width 3015 height 581
click at [845, 399] on div "Mark as Picked Up" at bounding box center [1497, 739] width 167 height 34
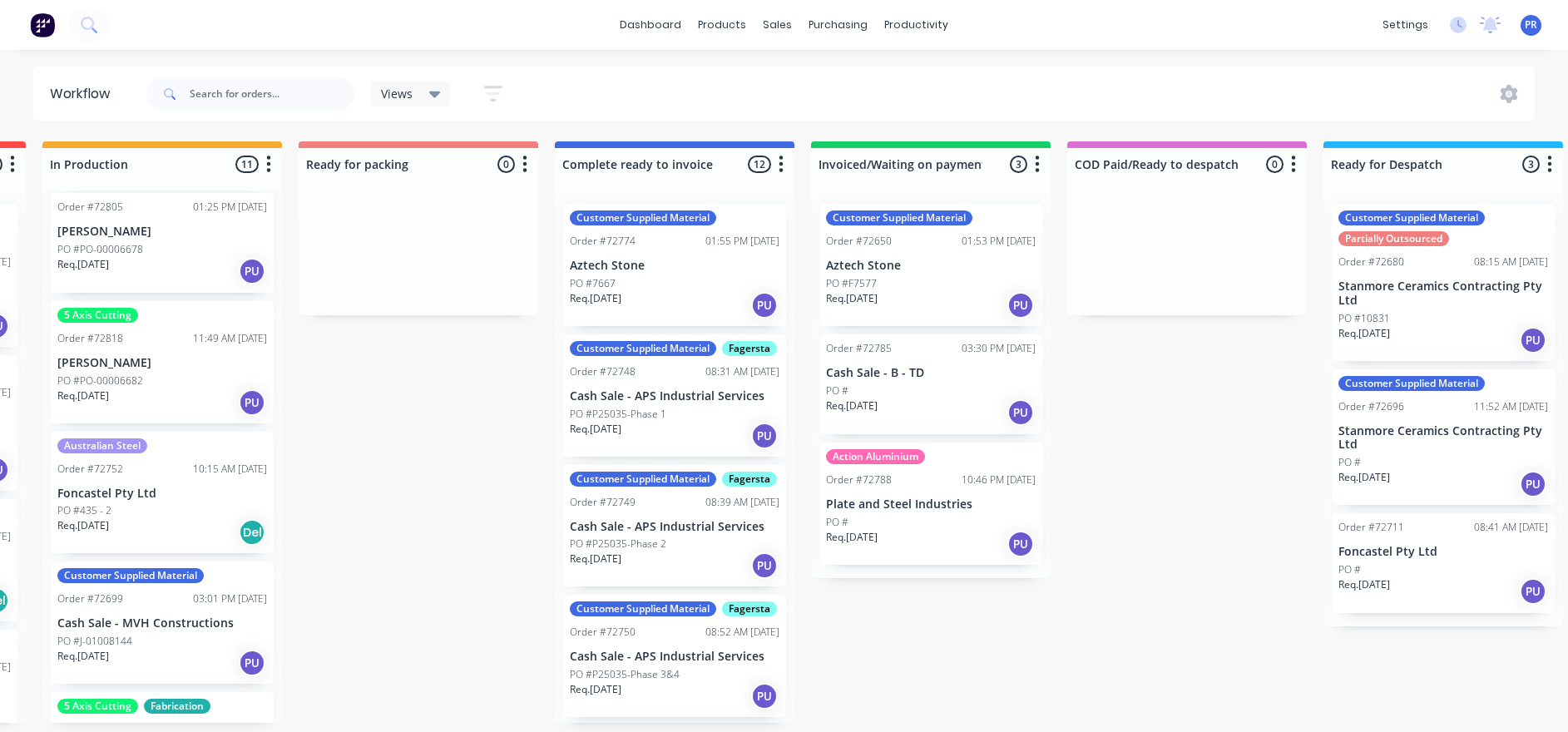
scroll to position [0, 0]
click at [845, 399] on div "Submitted 0 Status colour #273444 hex #273444 Save Cancel Summaries Total order…" at bounding box center [477, 433] width 3015 height 581
click at [845, 391] on div "Submitted 0 Status colour #273444 hex #273444 Save Cancel Summaries Total order…" at bounding box center [477, 433] width 3015 height 581
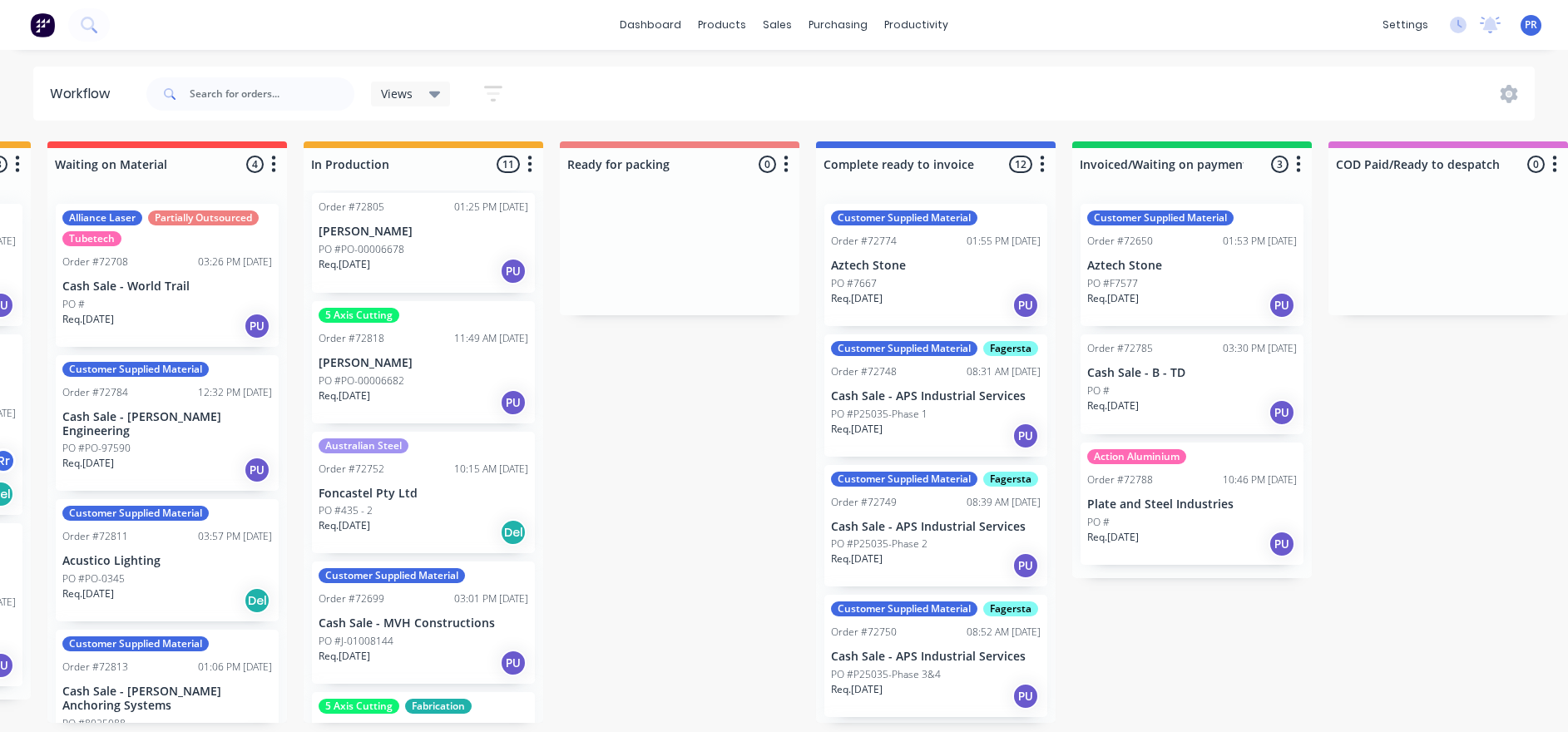
scroll to position [10, 731]
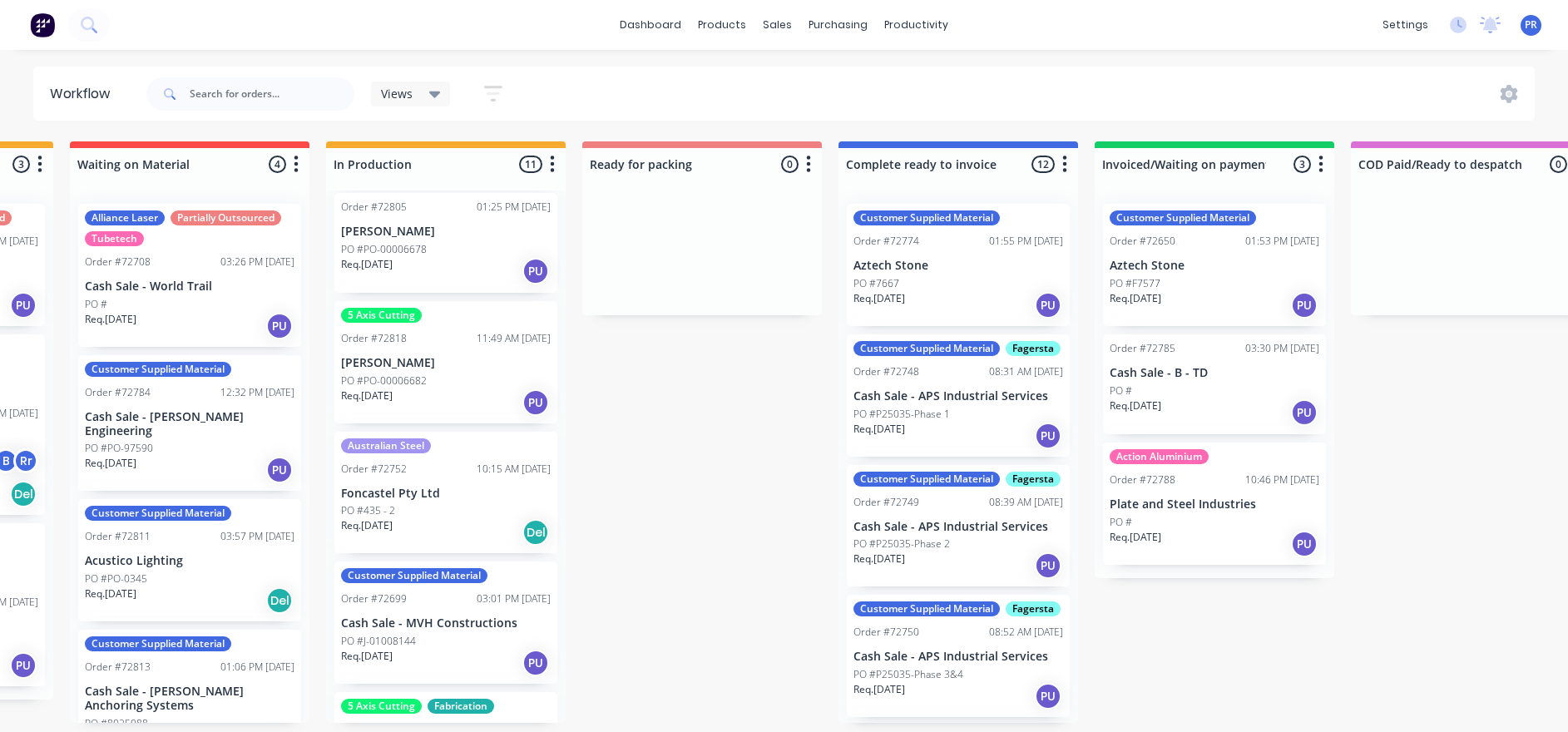
drag, startPoint x: 1258, startPoint y: 585, endPoint x: 1193, endPoint y: 577, distance: 65.5
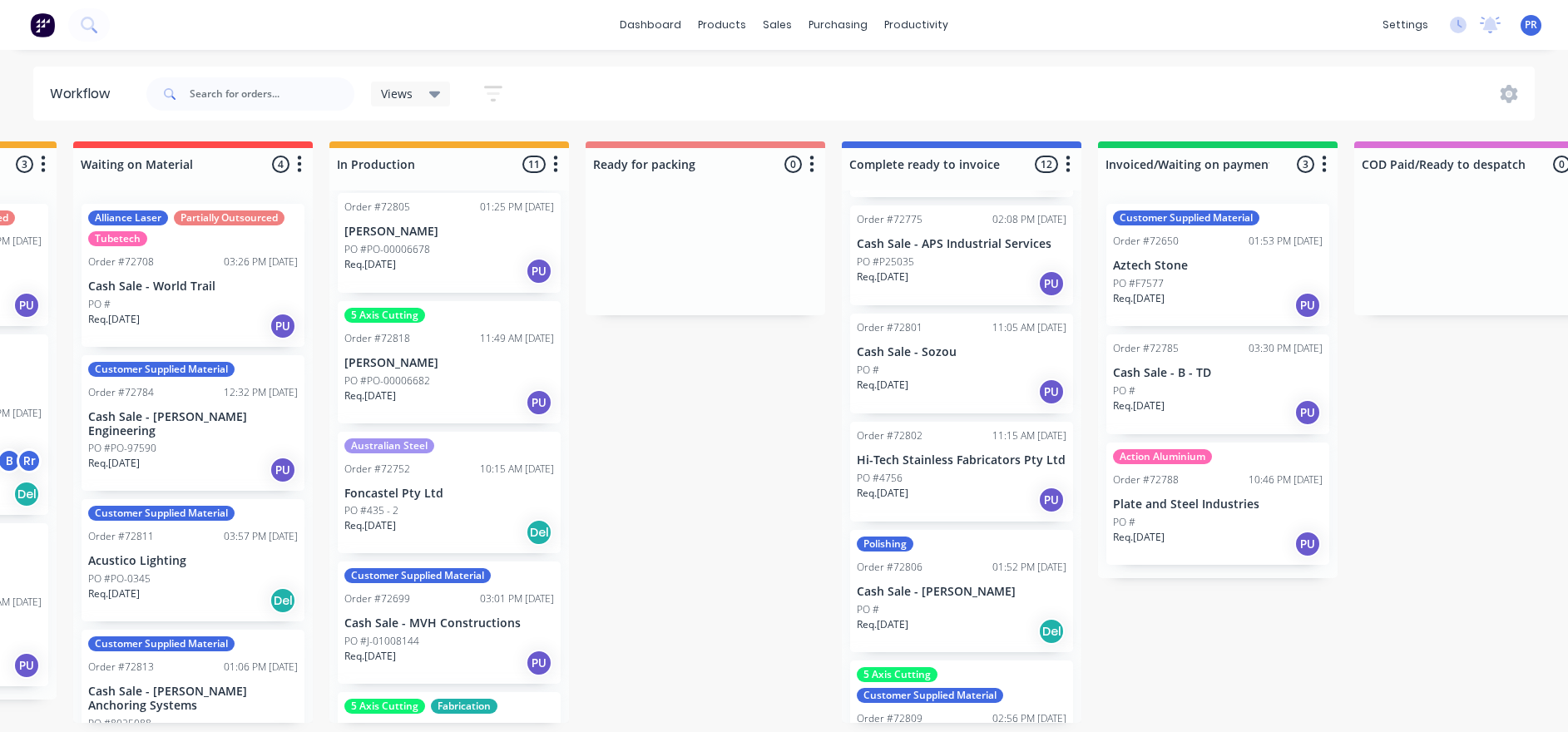
scroll to position [874, 0]
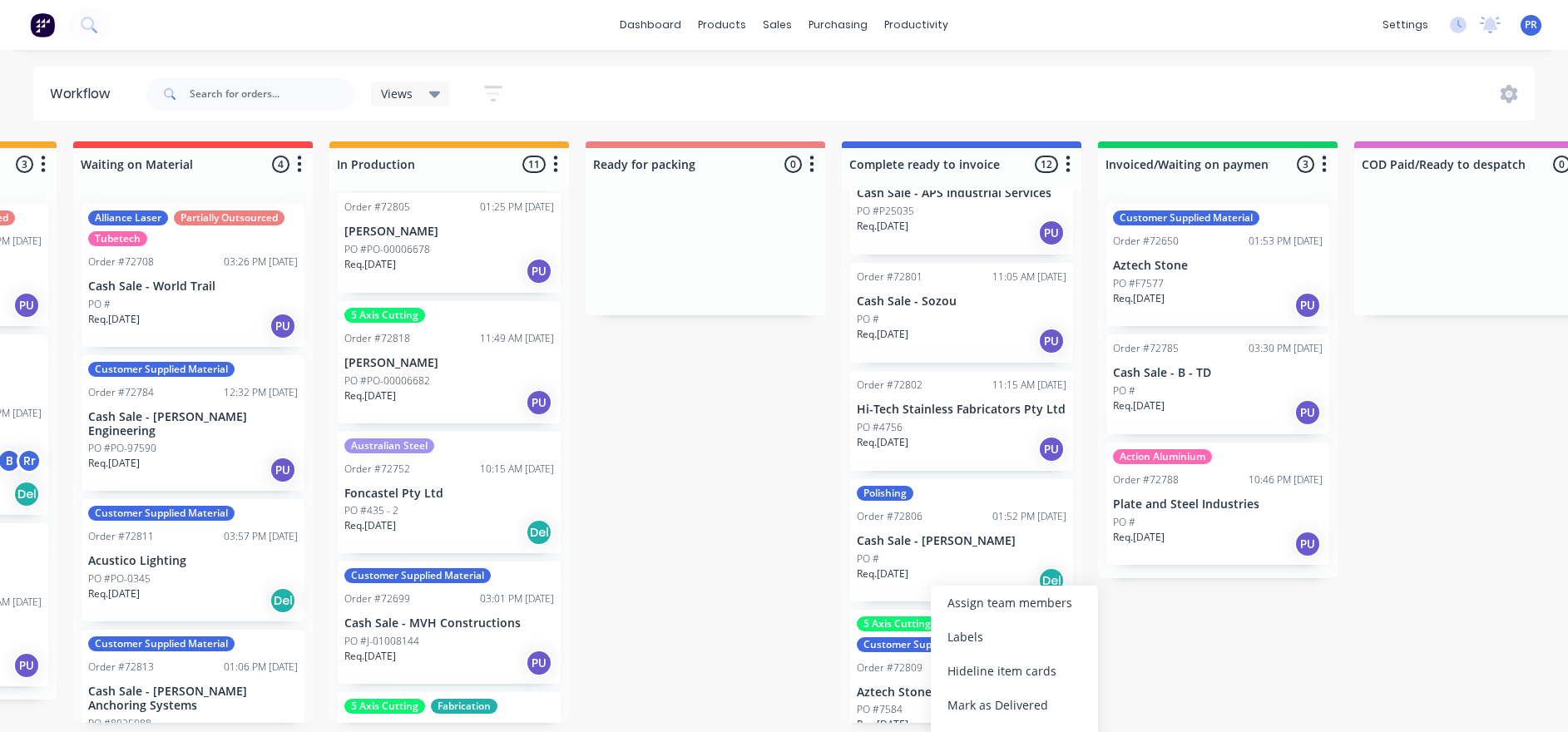
click at [845, 399] on div "Labels" at bounding box center [1013, 636] width 167 height 34
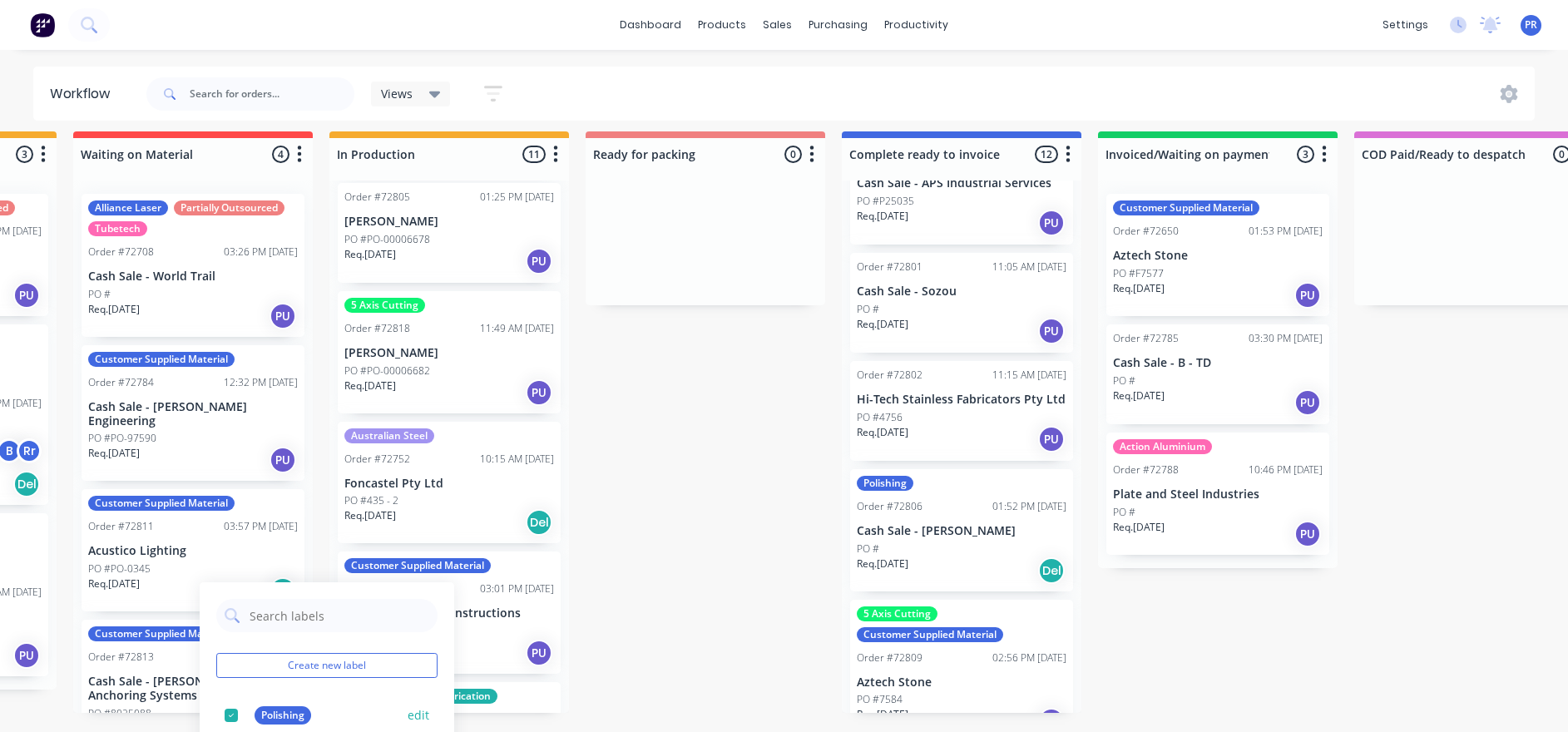
click at [229, 399] on div at bounding box center [231, 715] width 33 height 33
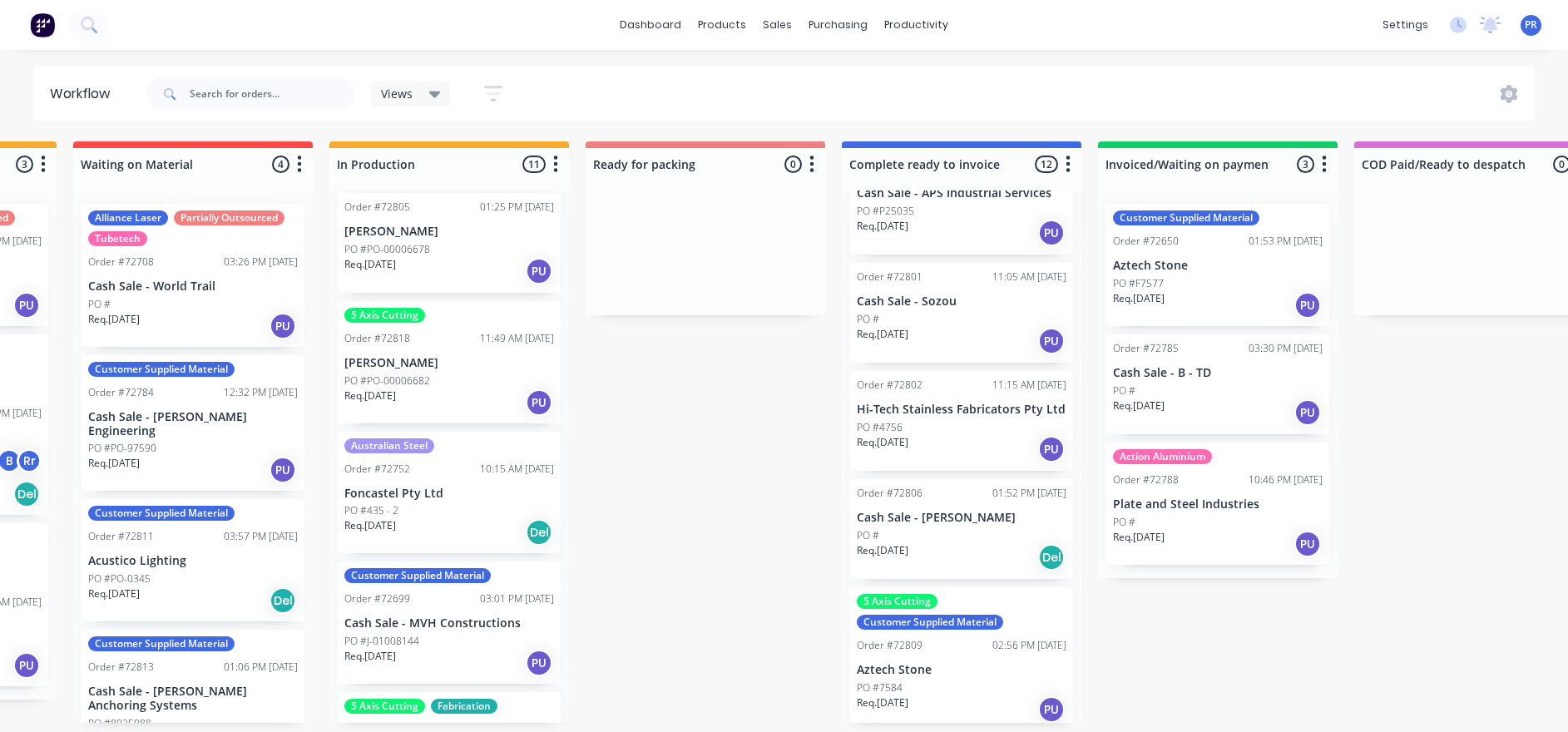
click at [742, 399] on div "Submitted 0 Status colour #273444 hex #273444 Save Cancel Summaries Total order…" at bounding box center [764, 433] width 3015 height 581
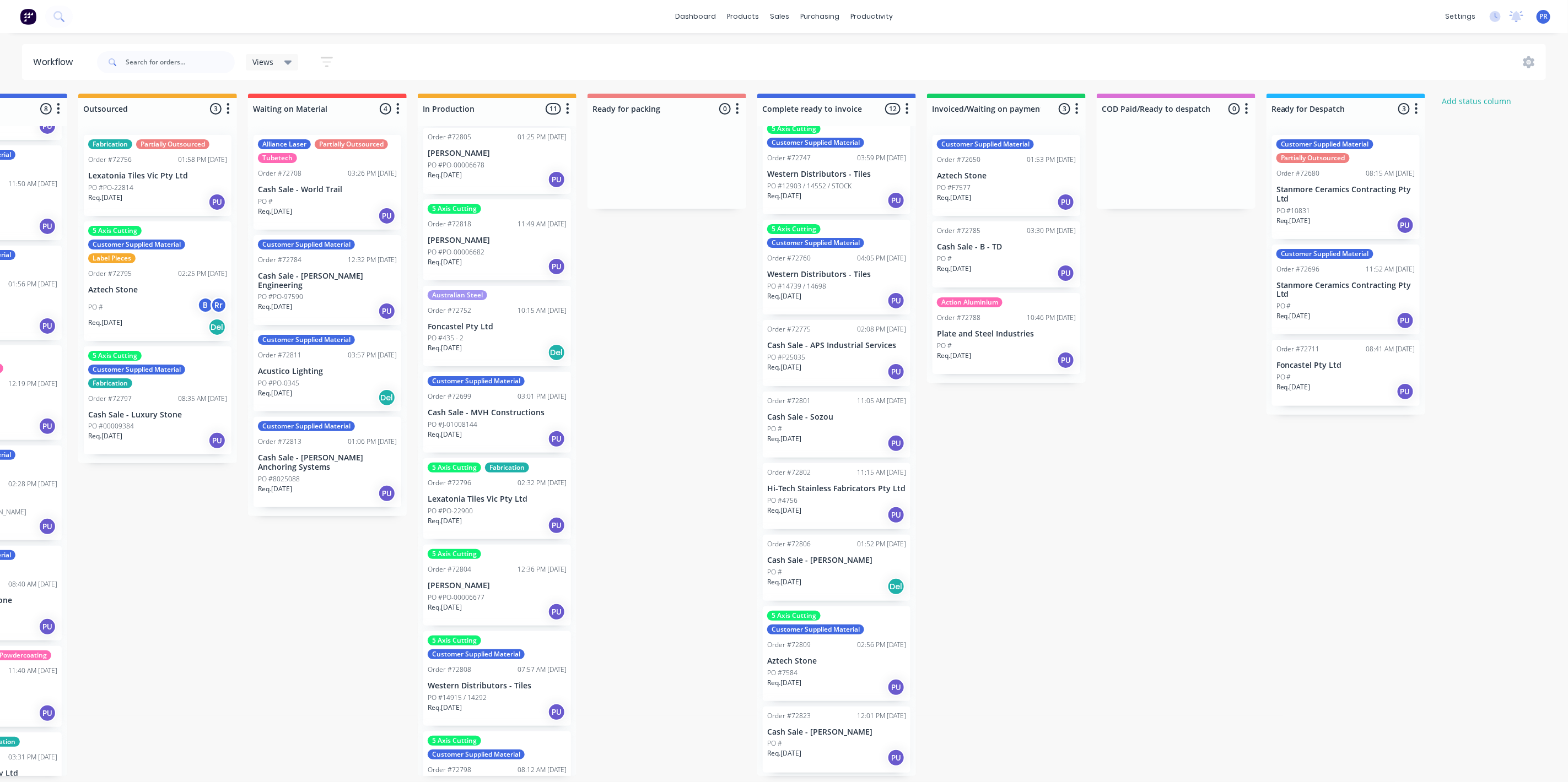
scroll to position [6, 212]
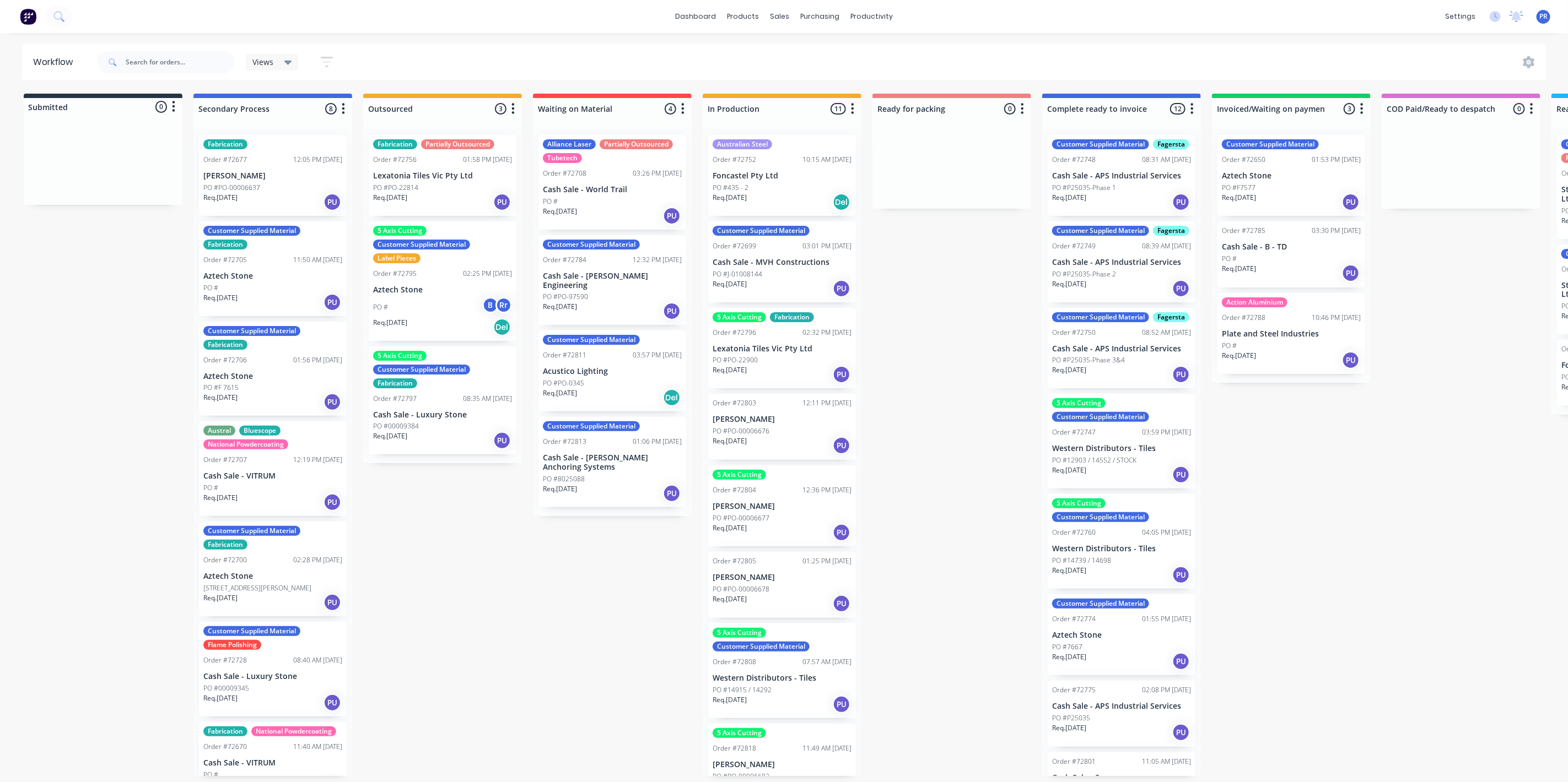
click at [1275, 196] on div "Req. 05/08/25 PU" at bounding box center [1291, 202] width 139 height 19
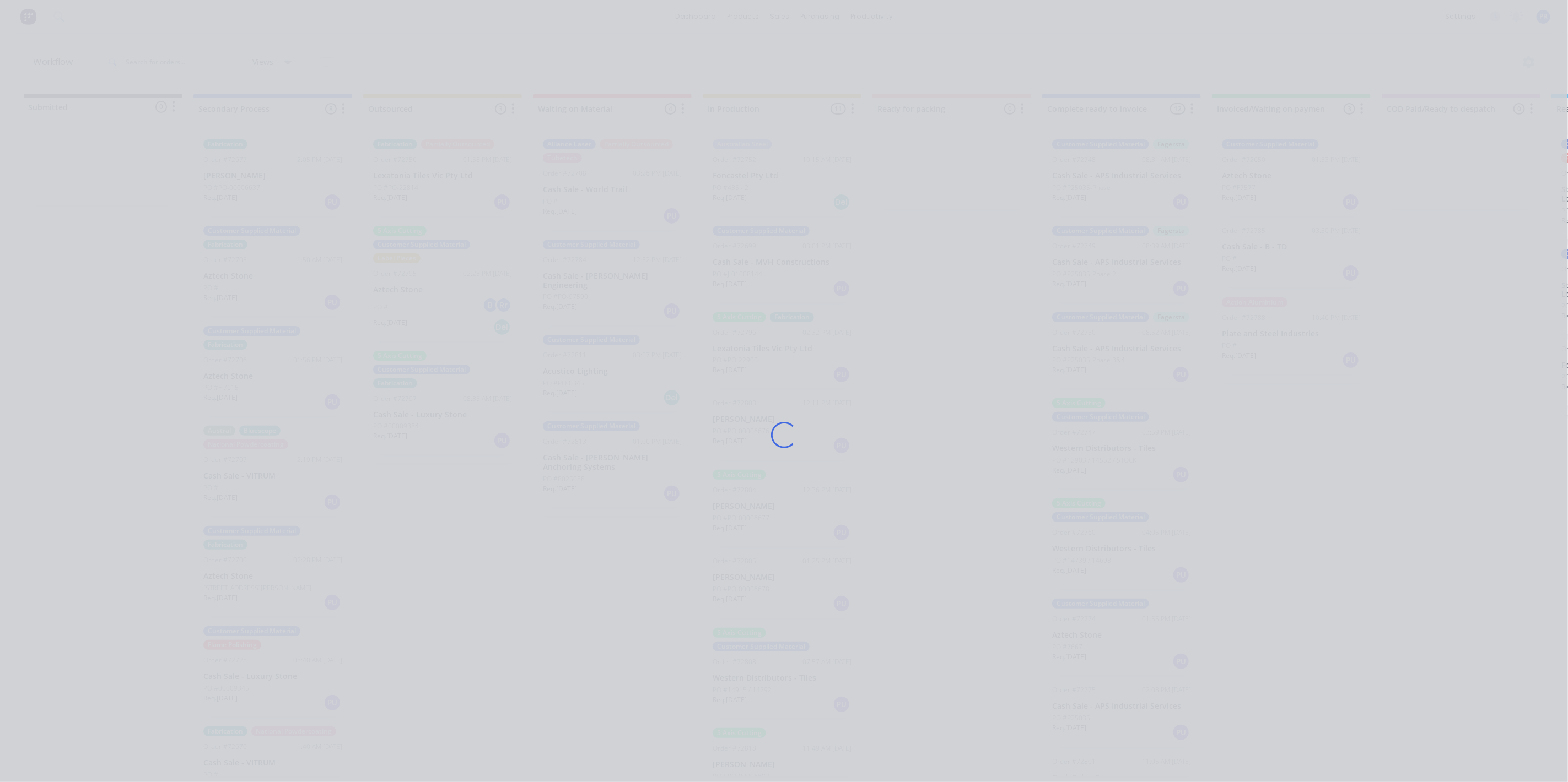
click at [1275, 196] on div "Loading..." at bounding box center [784, 391] width 1568 height 782
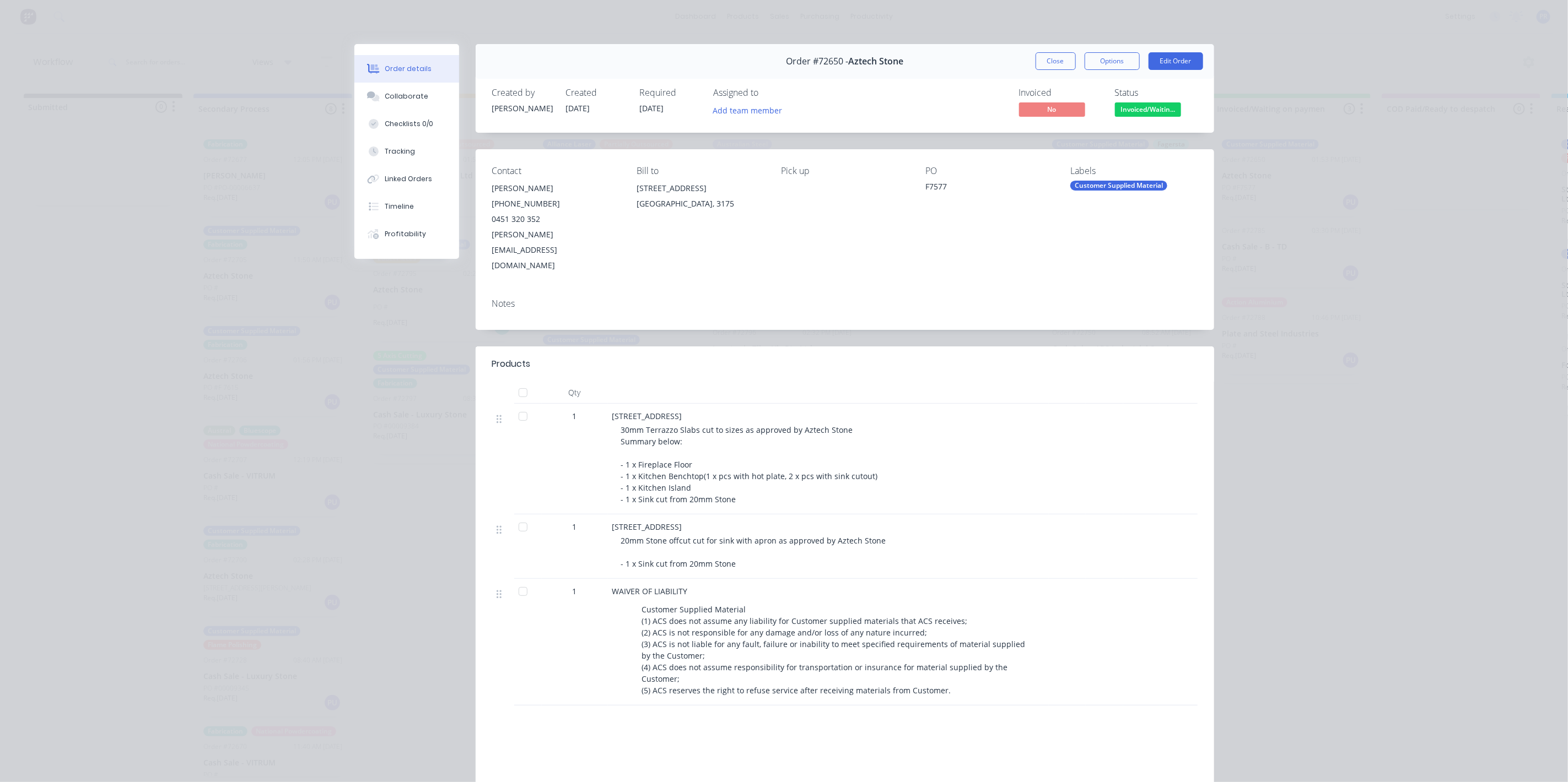
click at [1038, 52] on button "Close" at bounding box center [1056, 61] width 40 height 17
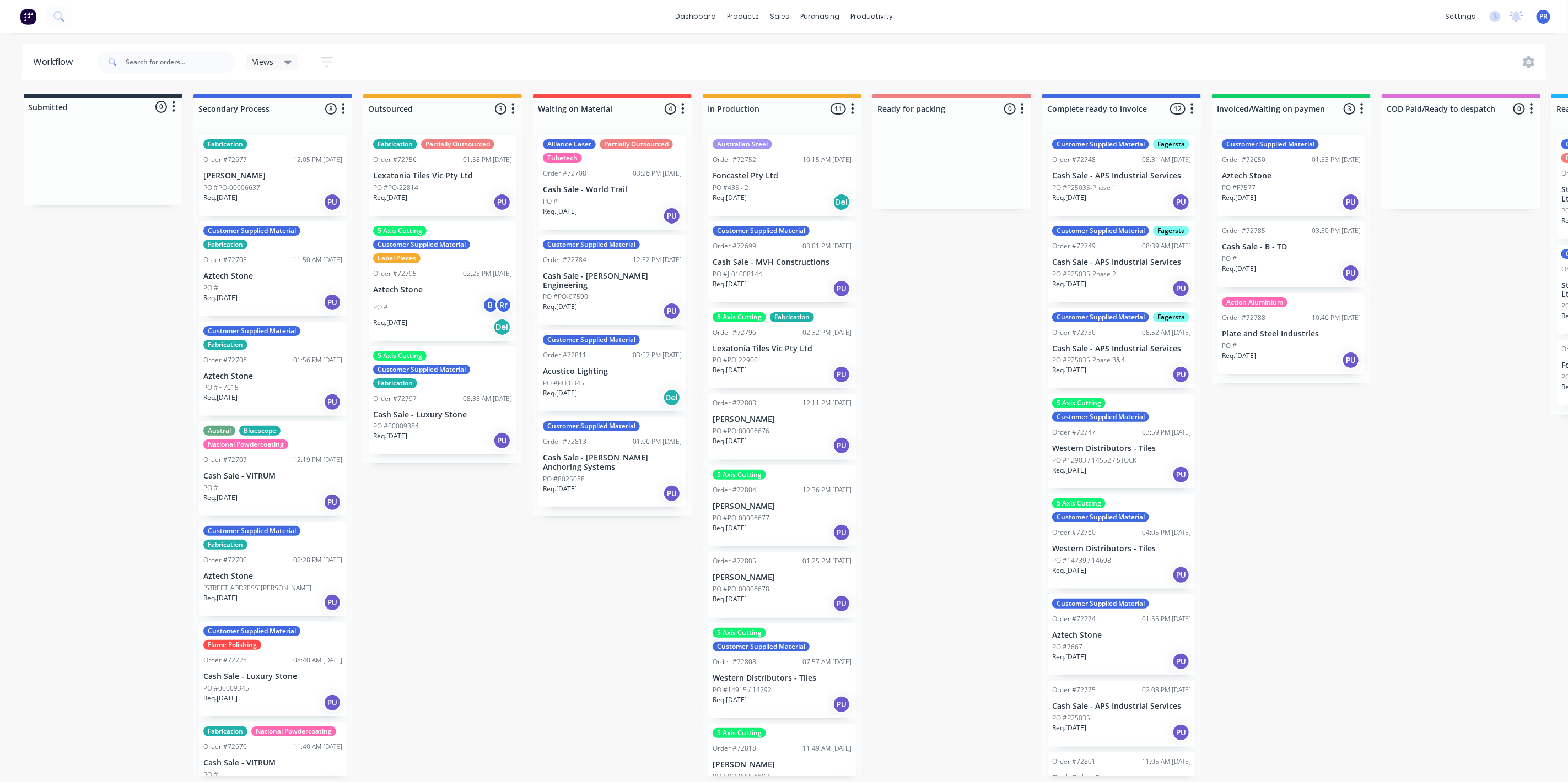
click at [271, 391] on div "PO #F 7615" at bounding box center [273, 387] width 139 height 10
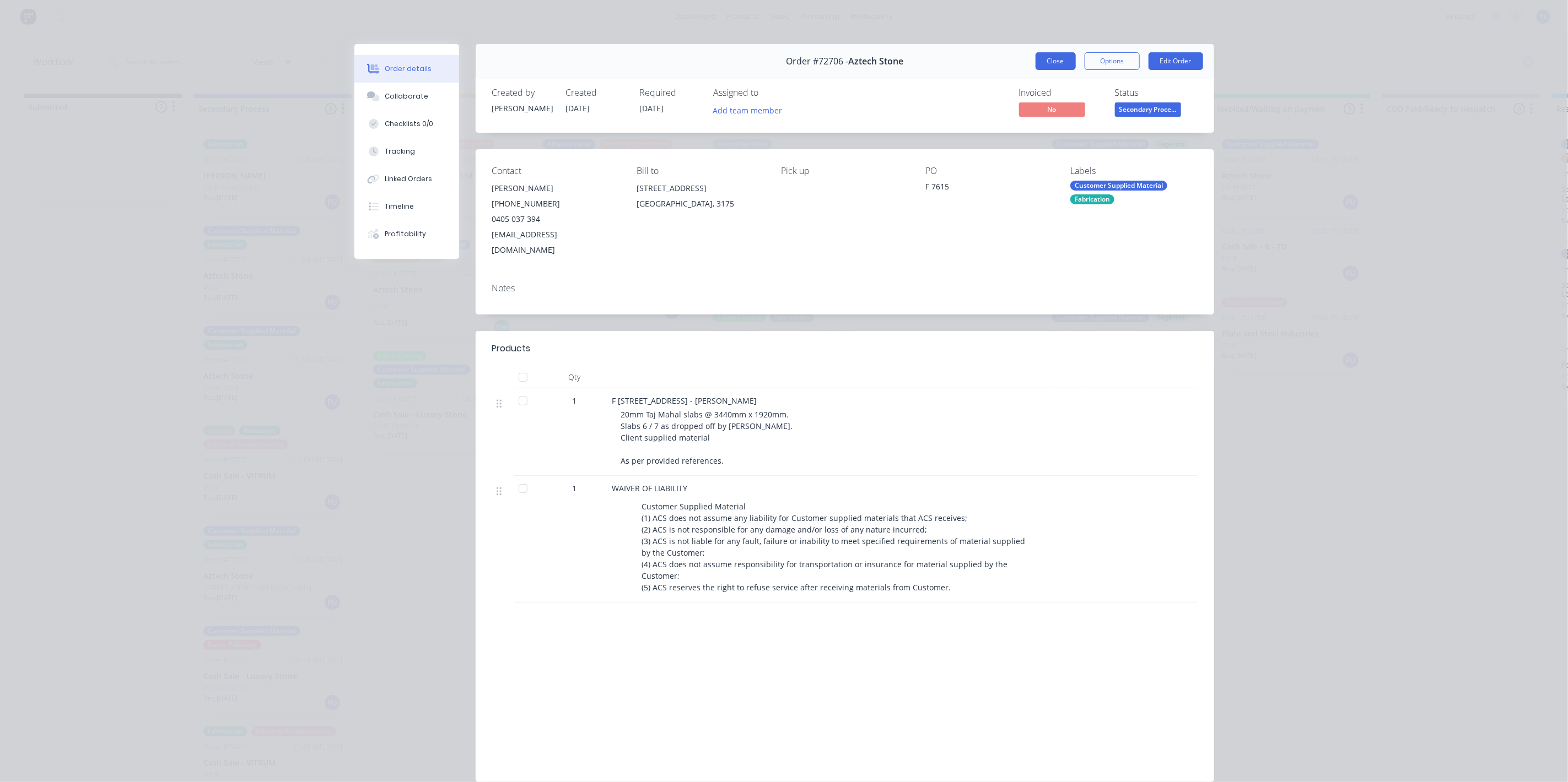
click at [1051, 61] on button "Close" at bounding box center [1056, 61] width 40 height 17
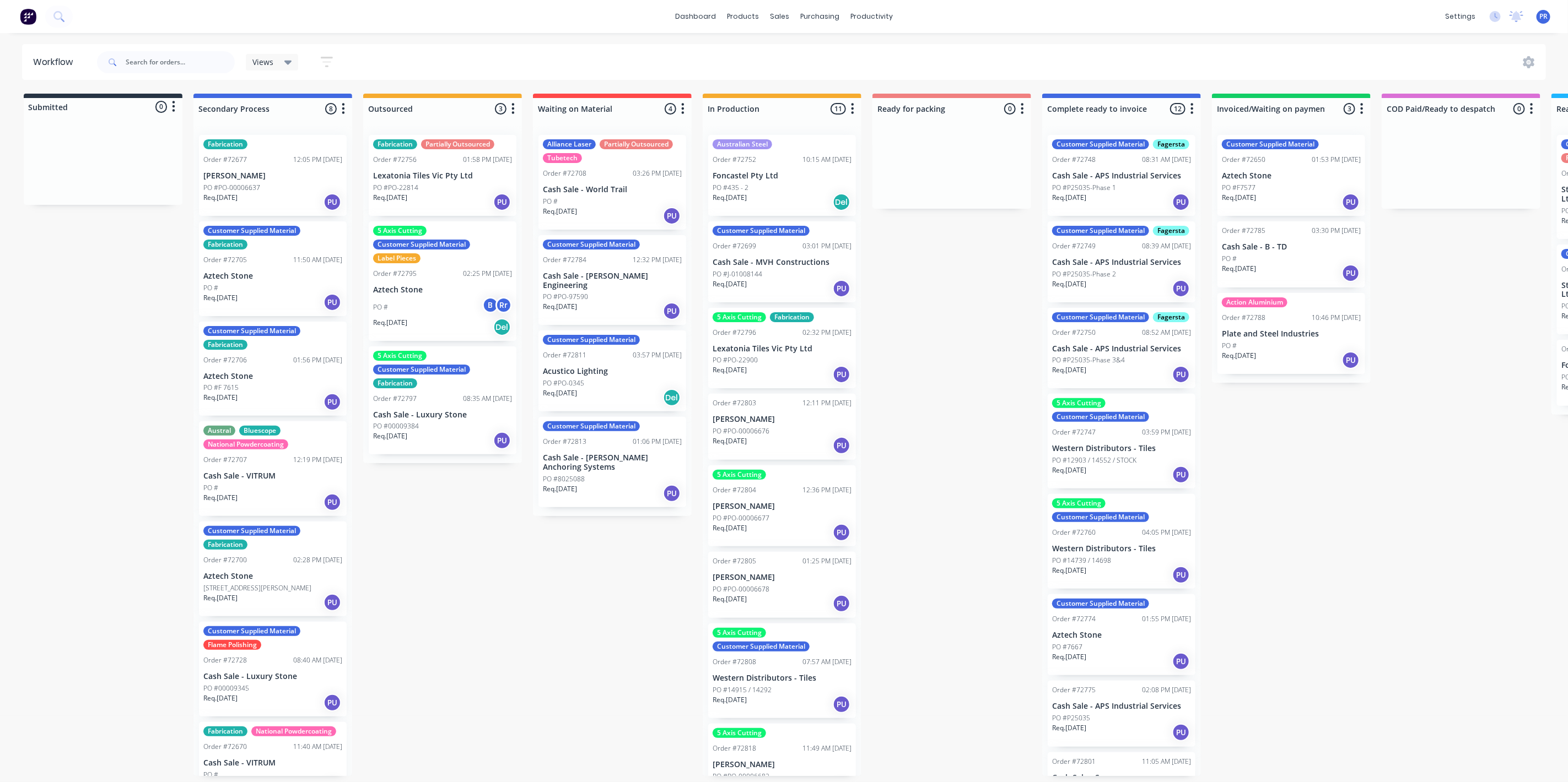
click at [264, 273] on p "Aztech Stone" at bounding box center [273, 276] width 139 height 9
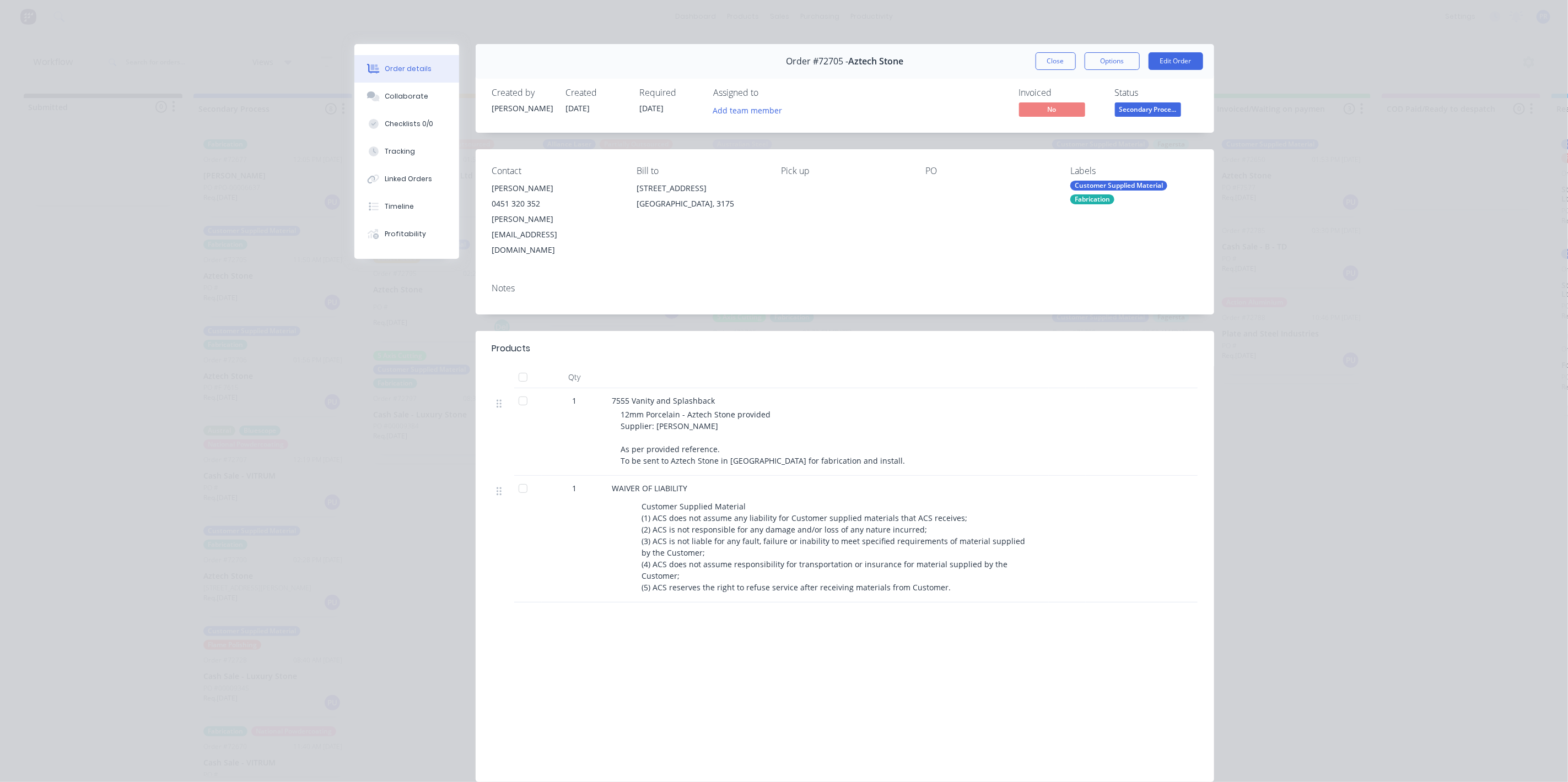
click at [1044, 66] on button "Close" at bounding box center [1056, 61] width 40 height 17
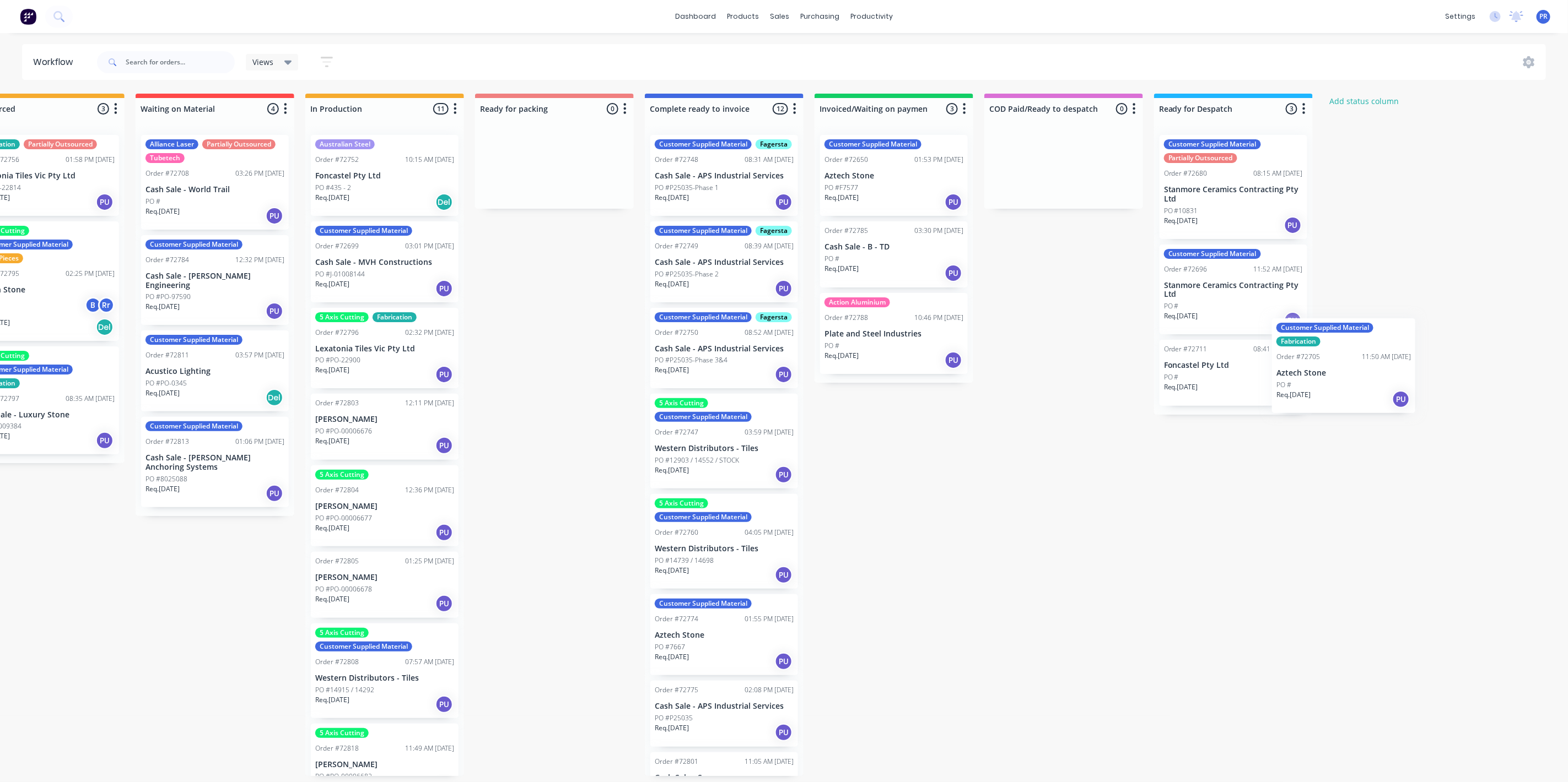
scroll to position [0, 430]
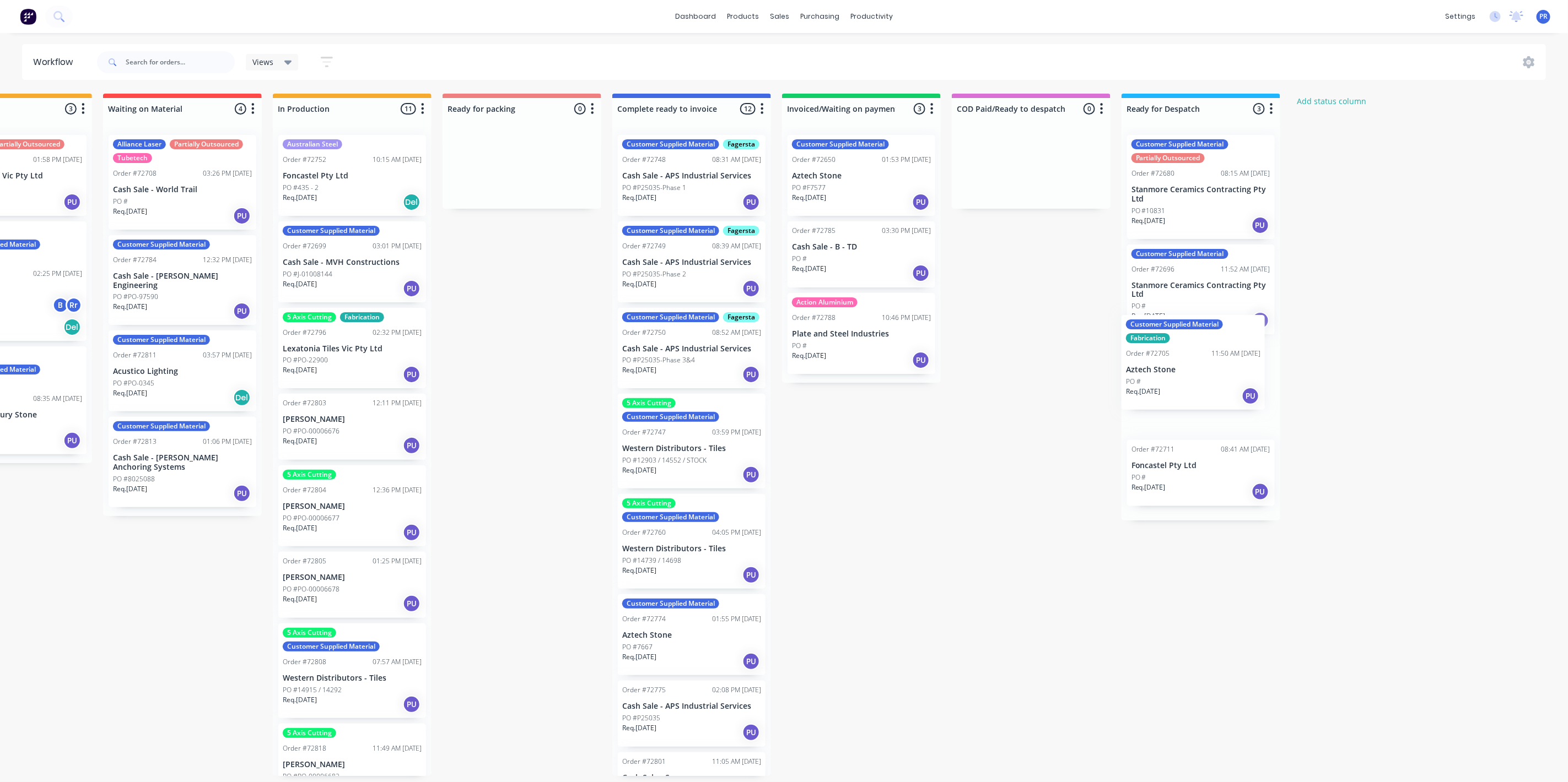
drag, startPoint x: 300, startPoint y: 299, endPoint x: 1225, endPoint y: 392, distance: 929.7
click at [1225, 392] on div "Submitted 0 Status colour #273444 hex #273444 Save Cancel Summaries Total order…" at bounding box center [561, 435] width 1998 height 682
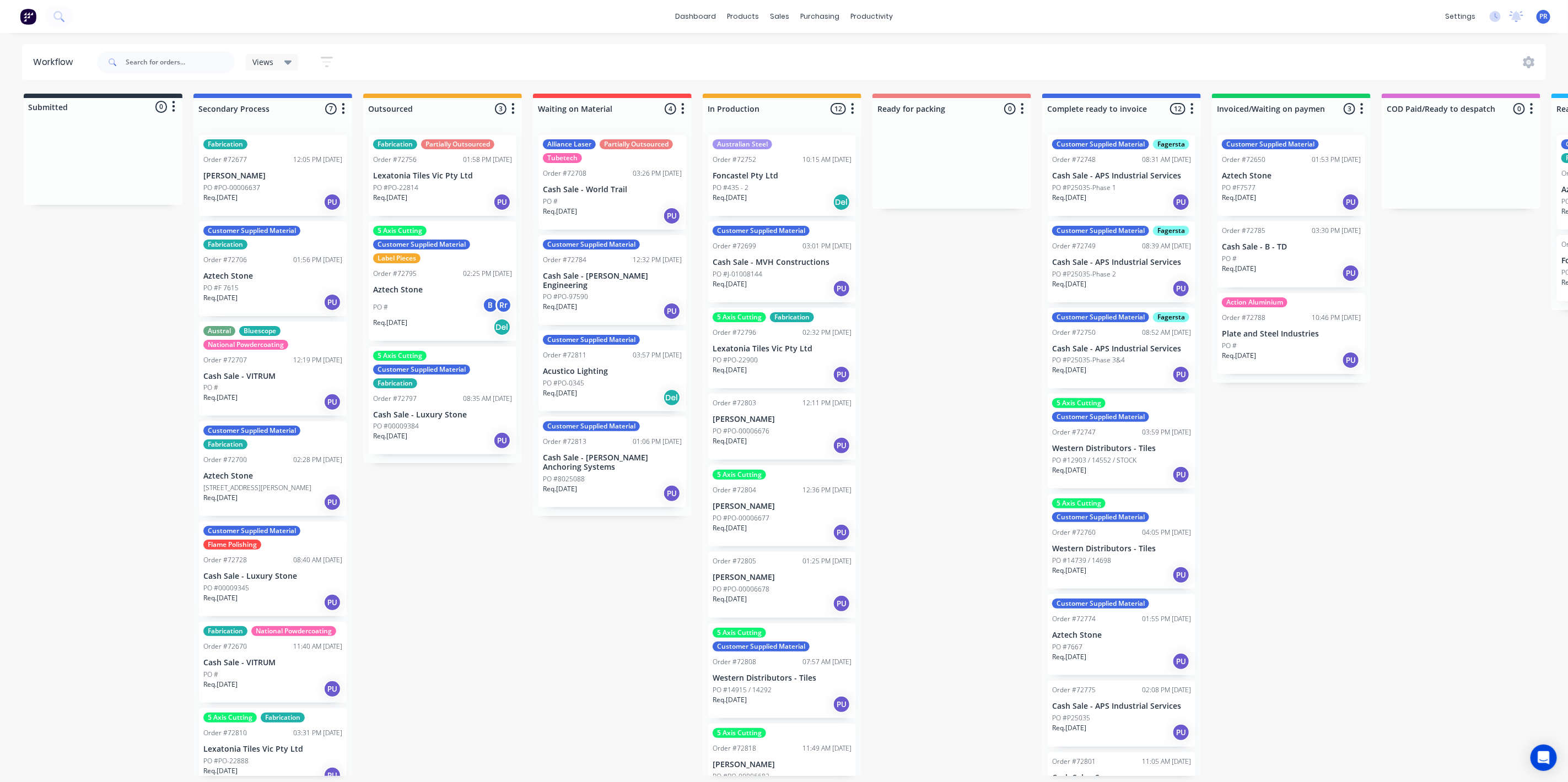
click at [1477, 304] on div "Submitted 0 Status colour #273444 hex #273444 Save Cancel Summaries Total order…" at bounding box center [990, 435] width 1998 height 682
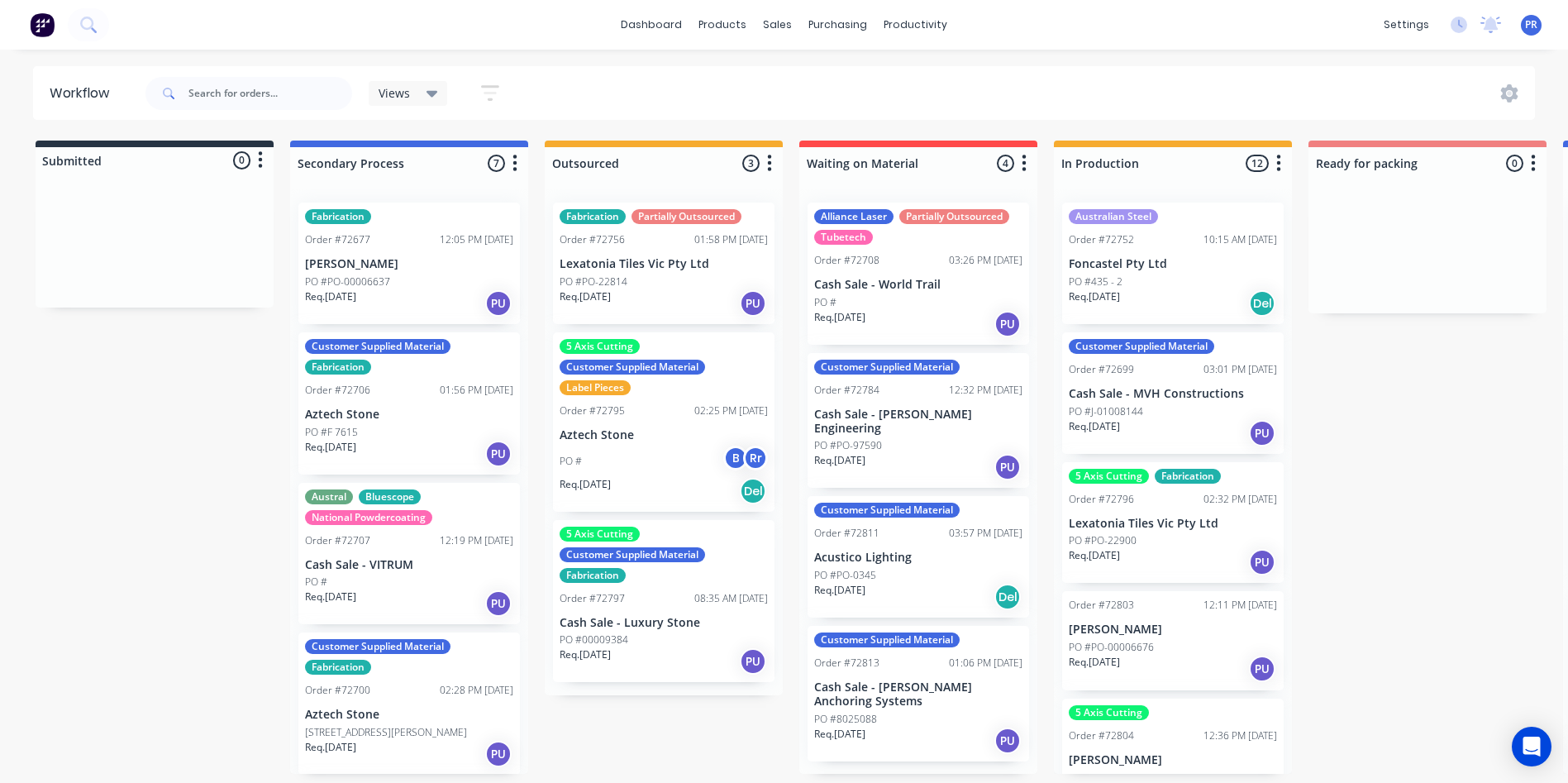
click at [1383, 486] on div "Submitted 0 Status colour #273444 hex #273444 Save Cancel Summaries Total order…" at bounding box center [1485, 457] width 2996 height 633
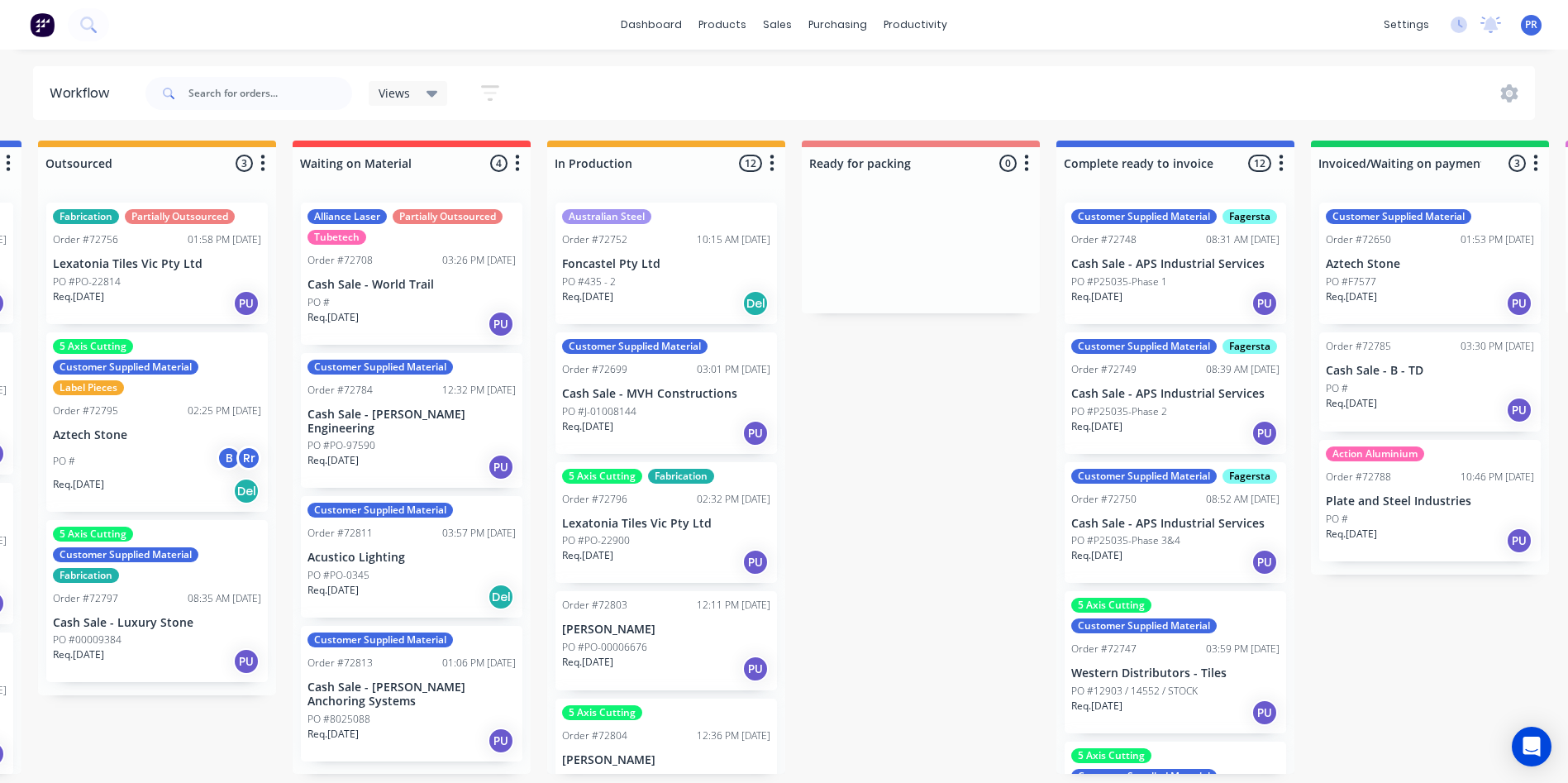
drag, startPoint x: 1375, startPoint y: 479, endPoint x: 1491, endPoint y: 470, distance: 116.3
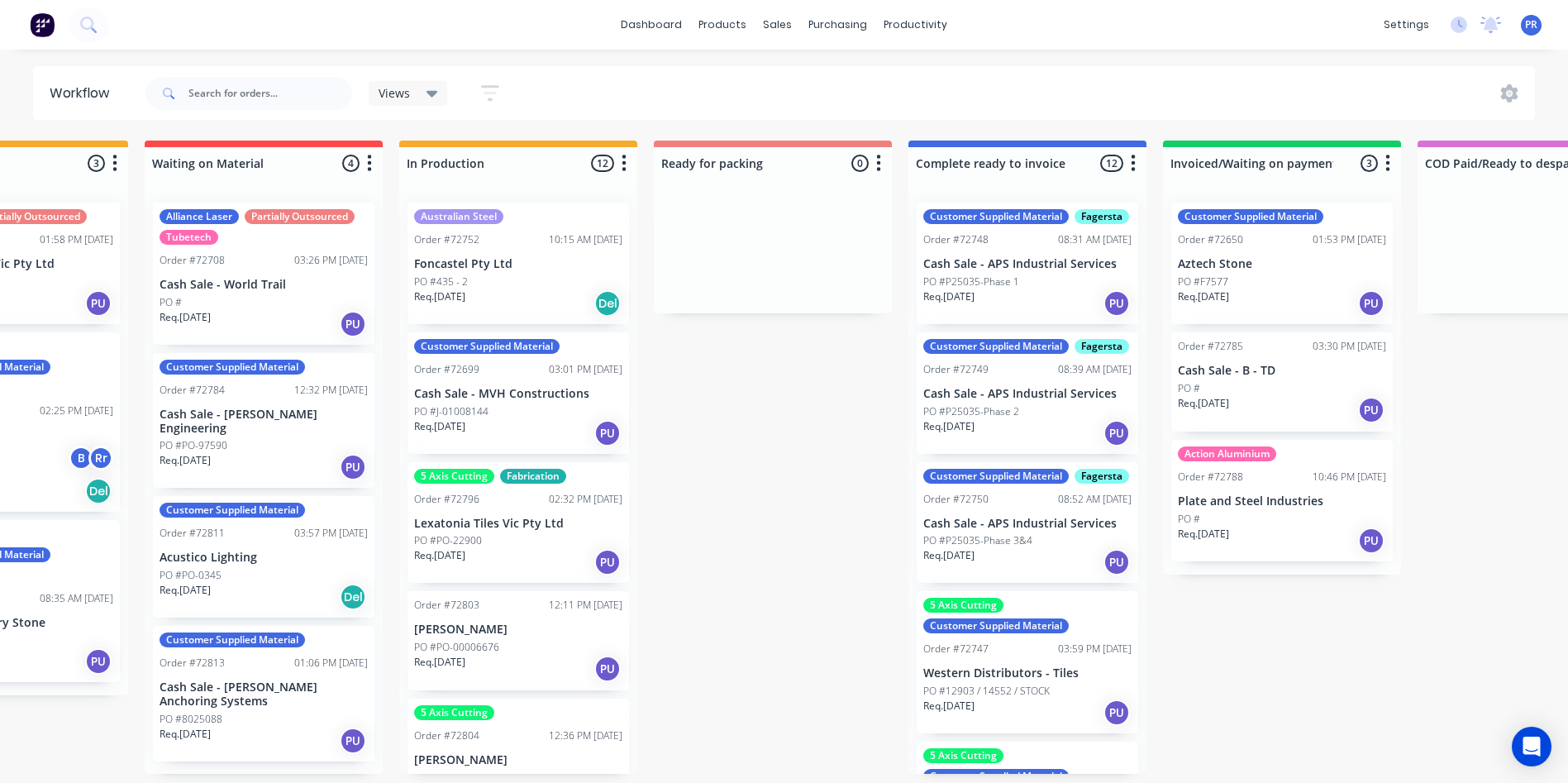
click at [726, 450] on div "Submitted 0 Status colour #273444 hex #273444 Save Cancel Summaries Total order…" at bounding box center [831, 457] width 2996 height 633
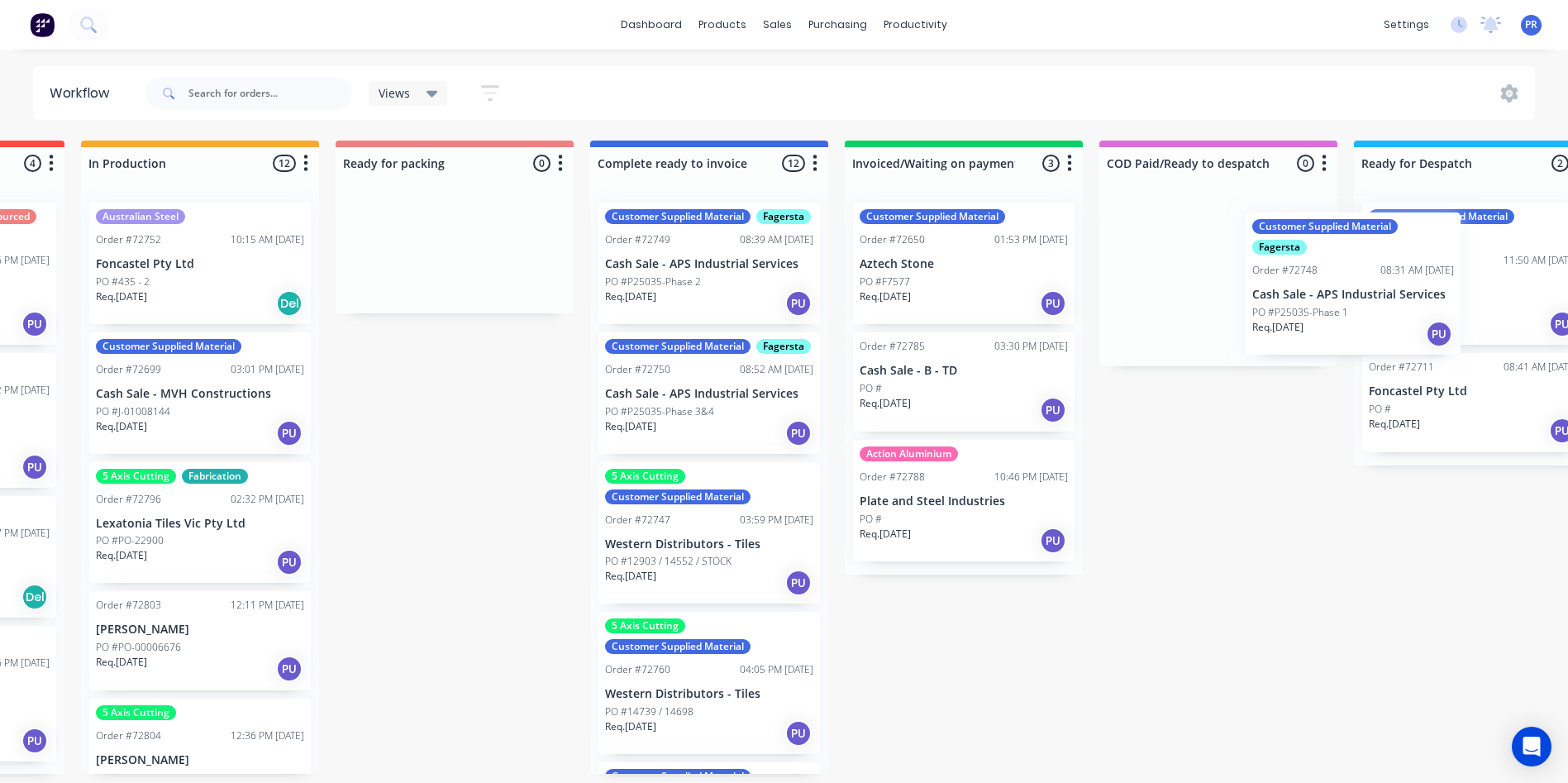
scroll to position [0, 975]
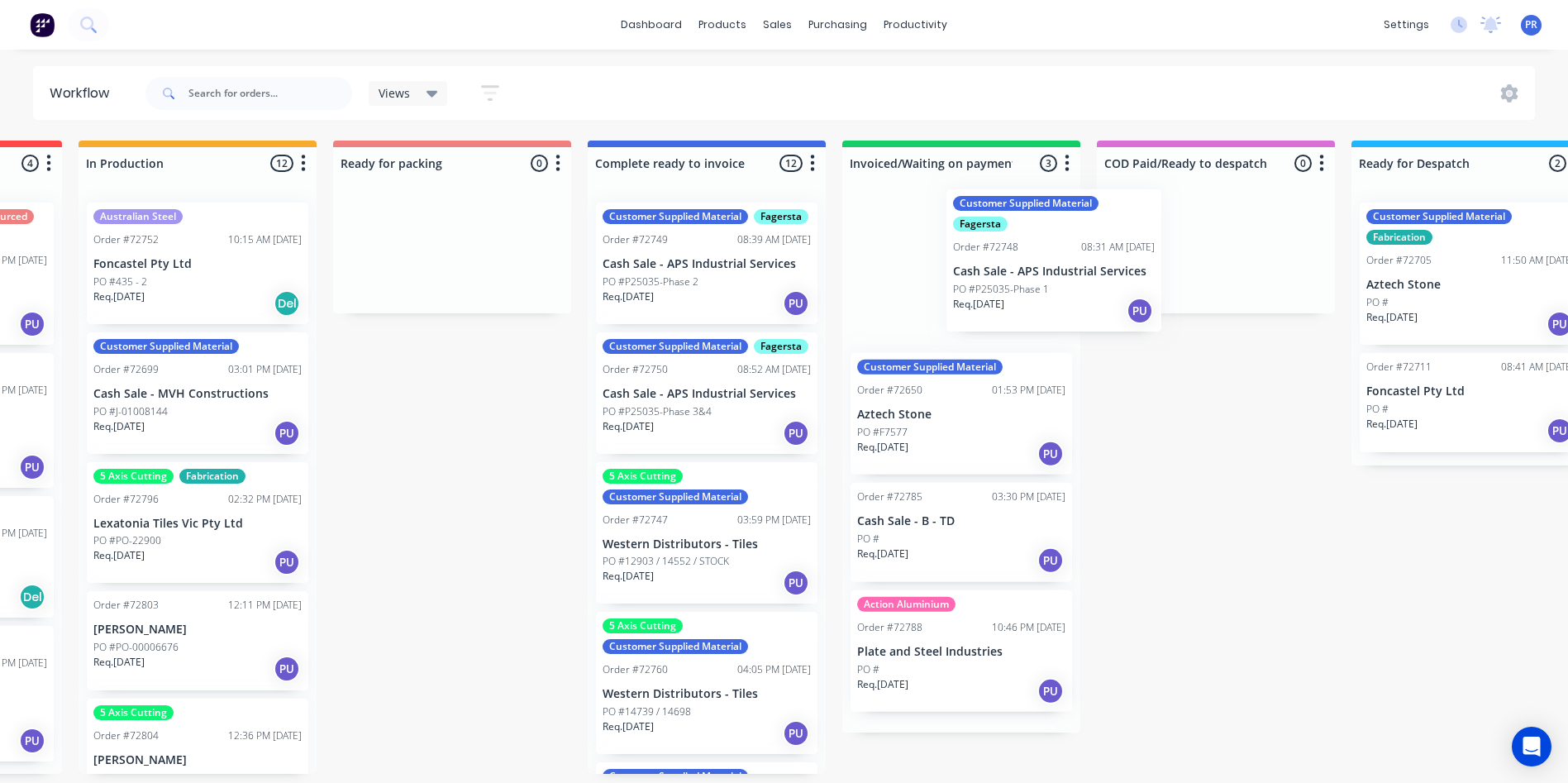
drag, startPoint x: 1046, startPoint y: 321, endPoint x: 1176, endPoint y: 317, distance: 130.1
click at [1174, 317] on div "Submitted 0 Status colour #273444 hex #273444 Save Cancel Summaries Total order…" at bounding box center [510, 457] width 2996 height 633
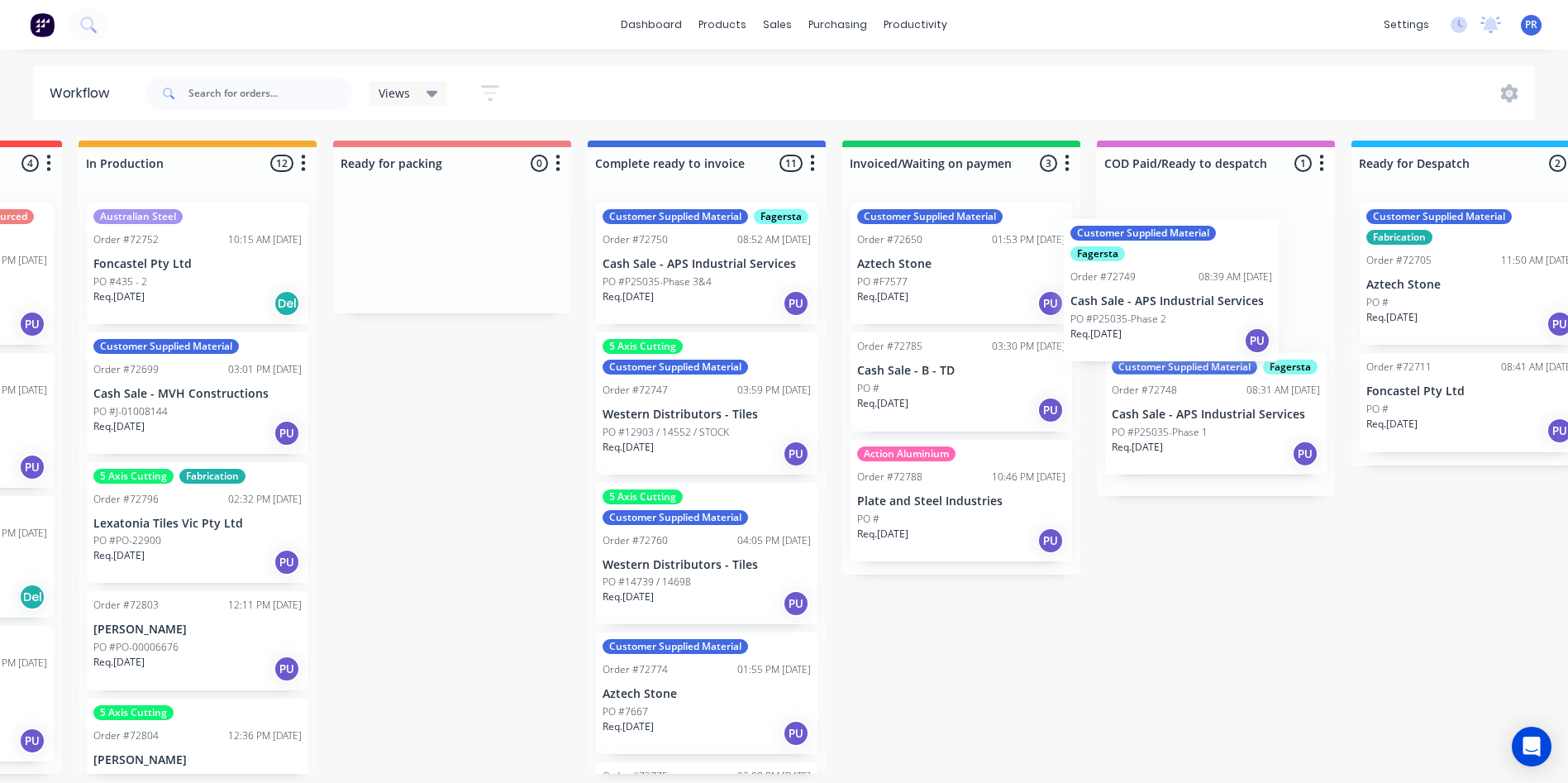
drag, startPoint x: 723, startPoint y: 312, endPoint x: 1216, endPoint y: 322, distance: 493.1
click at [1216, 322] on div "Submitted 0 Status colour #273444 hex #273444 Save Cancel Summaries Total order…" at bounding box center [510, 457] width 2996 height 633
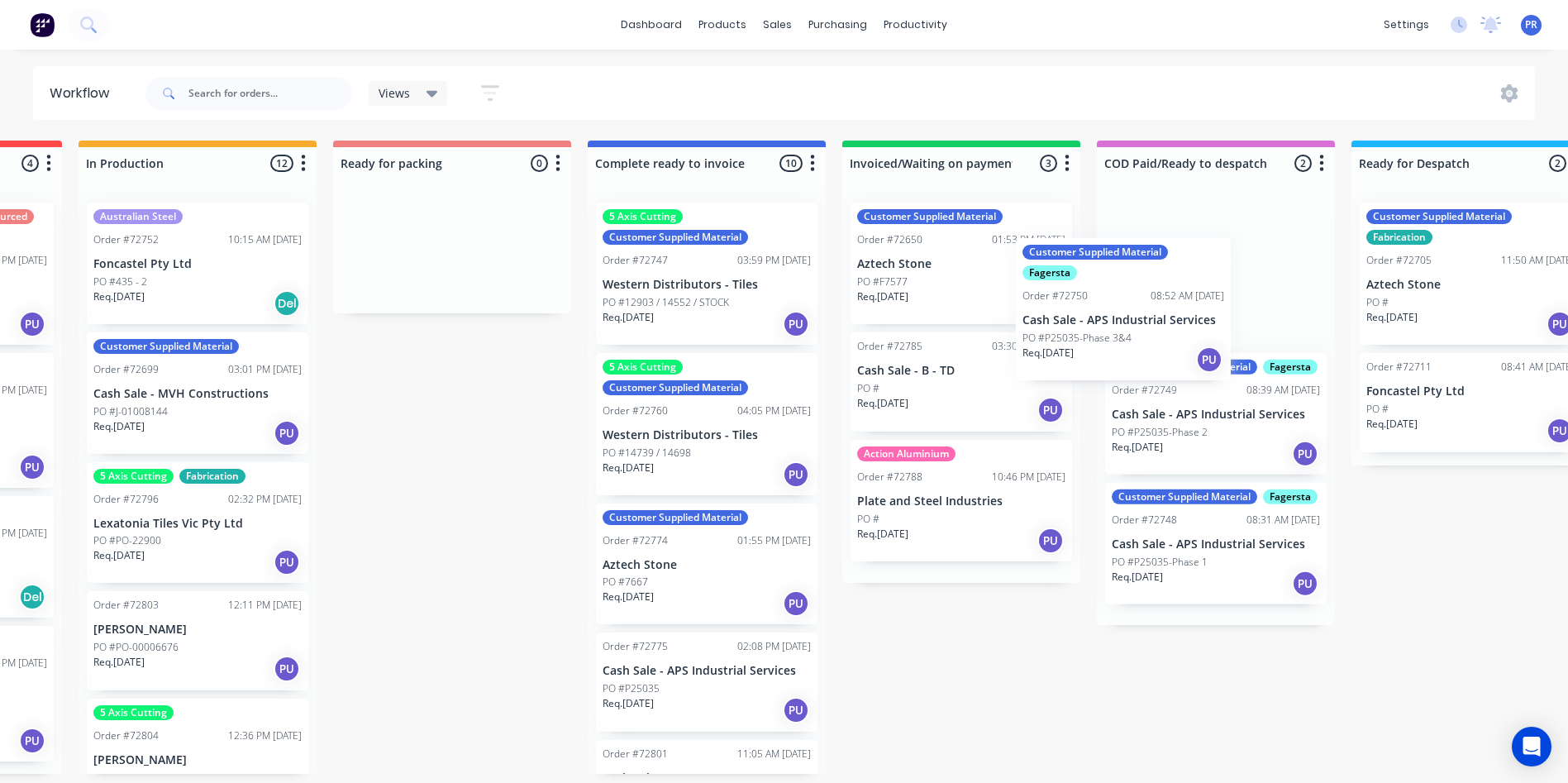
drag, startPoint x: 707, startPoint y: 335, endPoint x: 1189, endPoint y: 380, distance: 484.1
click at [1189, 380] on div "Submitted 0 Status colour #273444 hex #273444 Save Cancel Summaries Total order…" at bounding box center [510, 457] width 2996 height 633
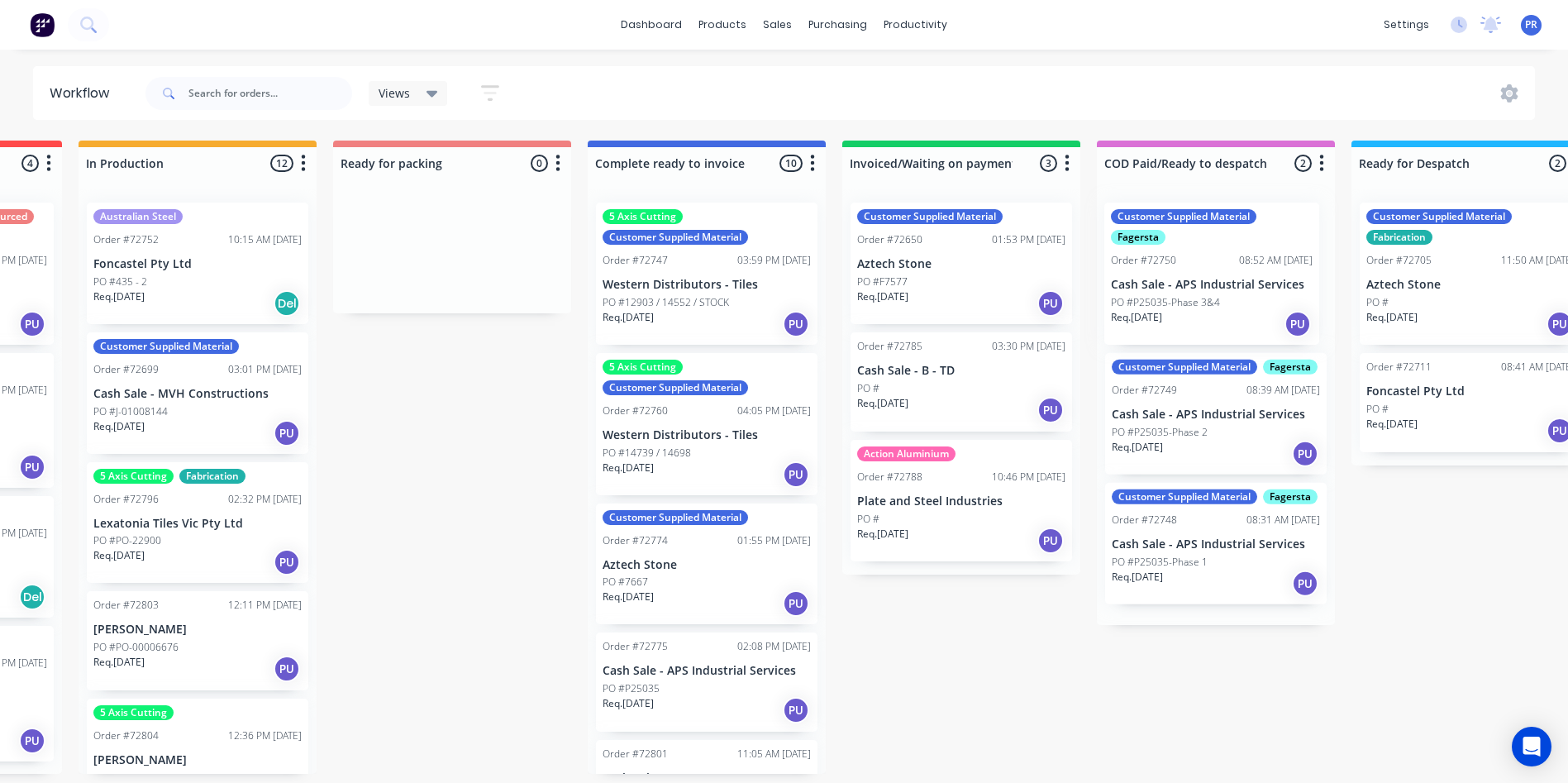
scroll to position [0, 977]
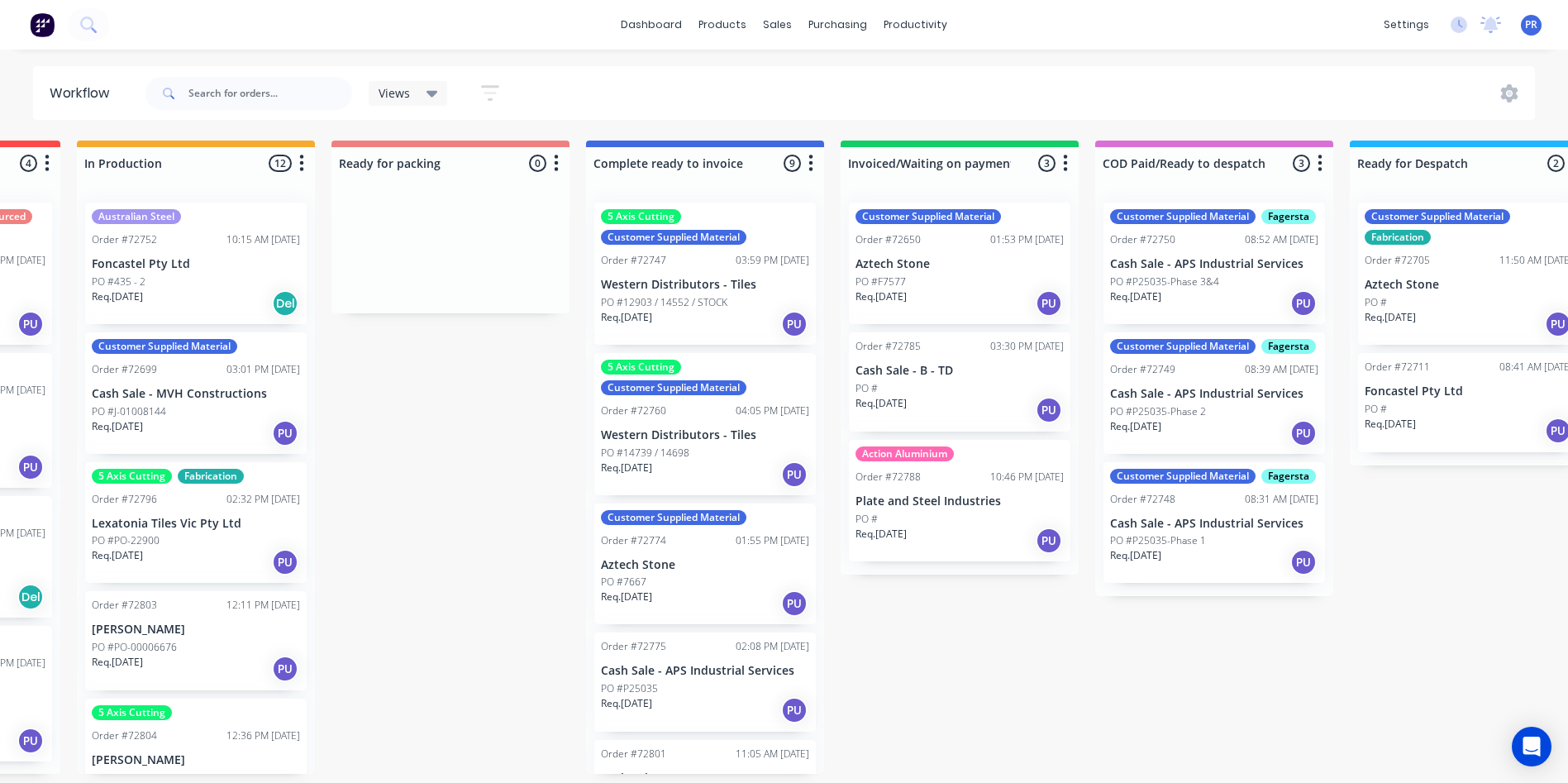
click at [1236, 300] on div "Req. [DATE] PU" at bounding box center [1214, 303] width 208 height 28
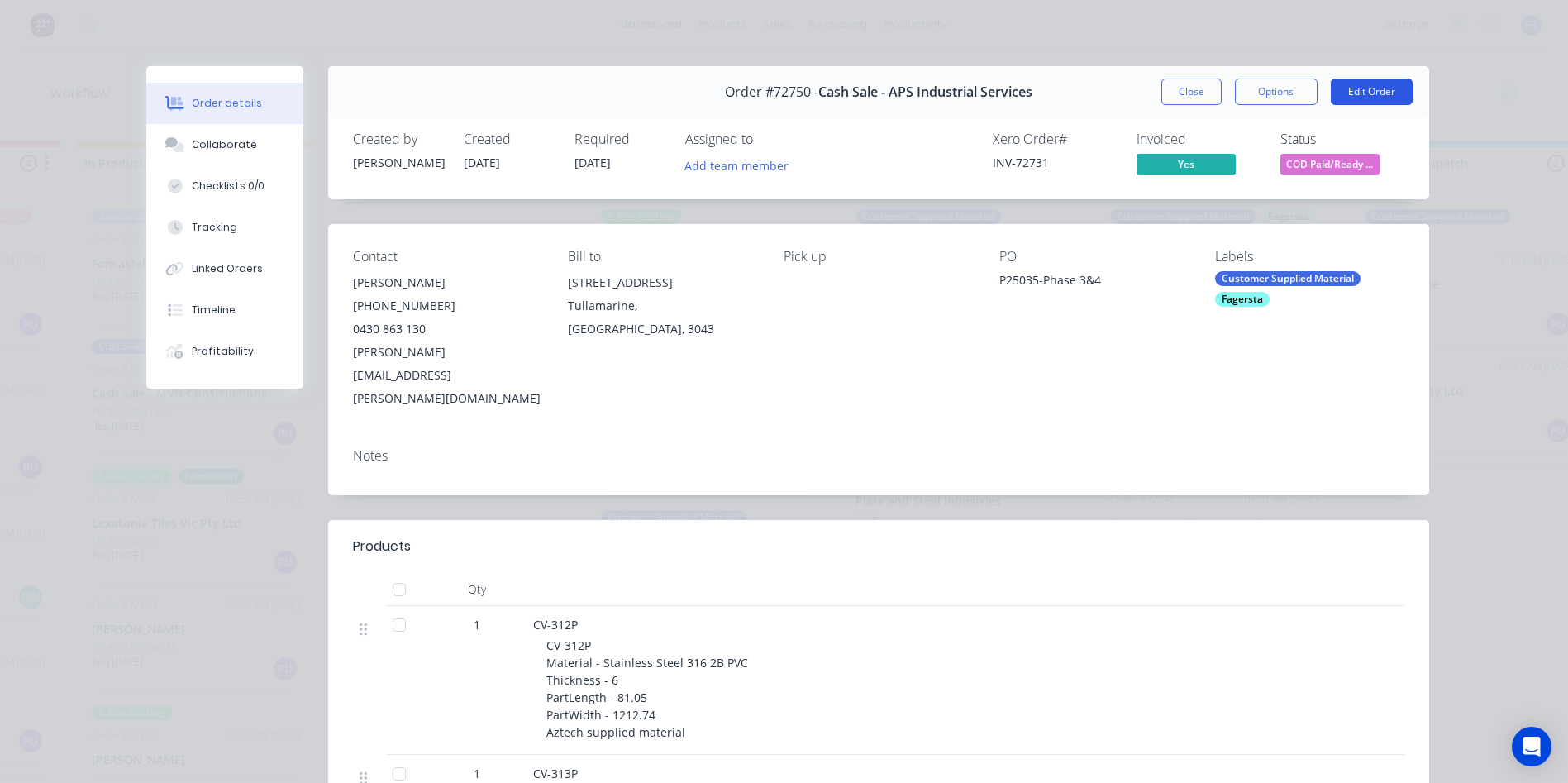
click at [1342, 93] on button "Edit Order" at bounding box center [1372, 91] width 82 height 26
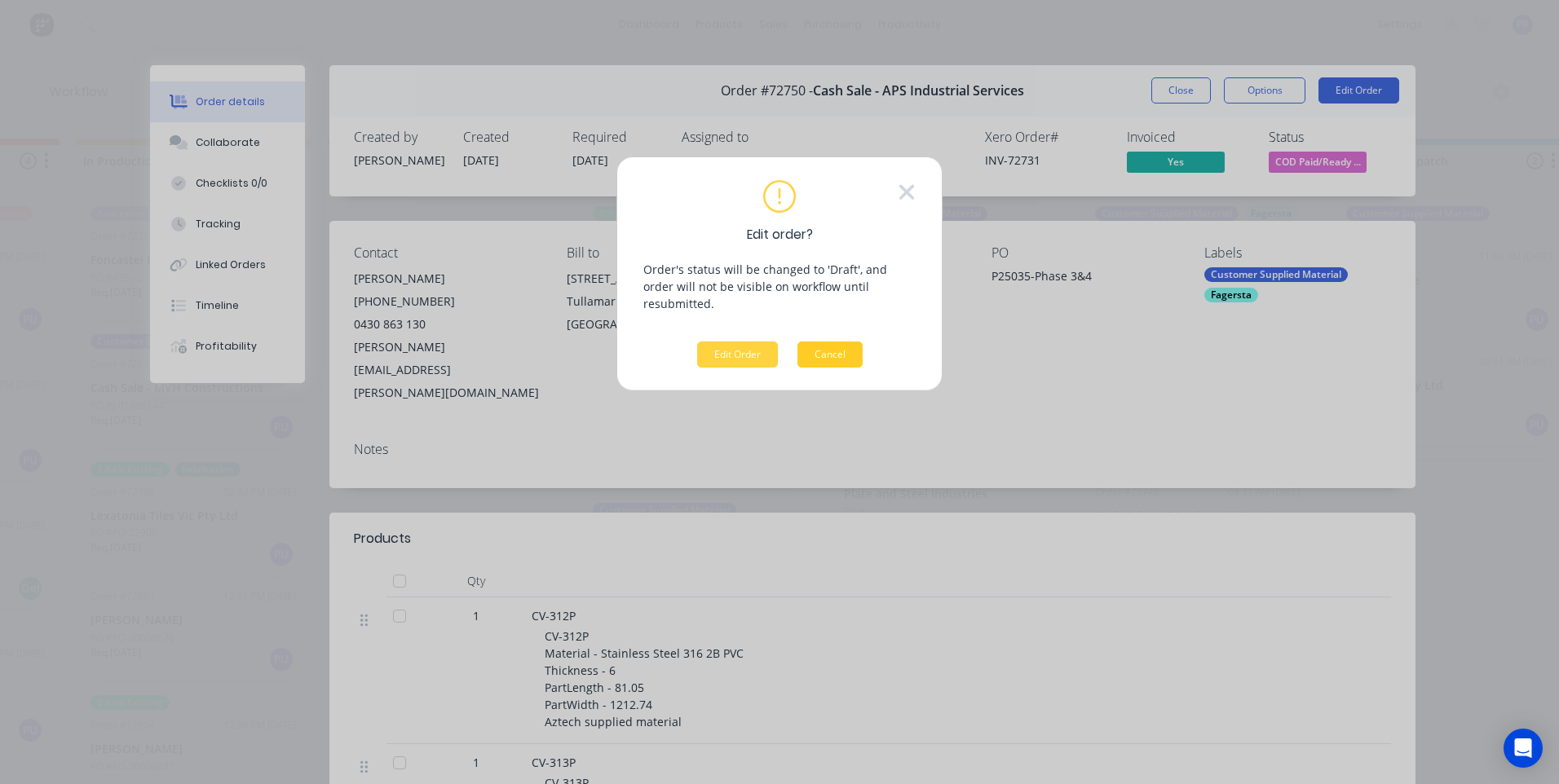
click at [826, 345] on button "Cancel" at bounding box center [830, 354] width 65 height 26
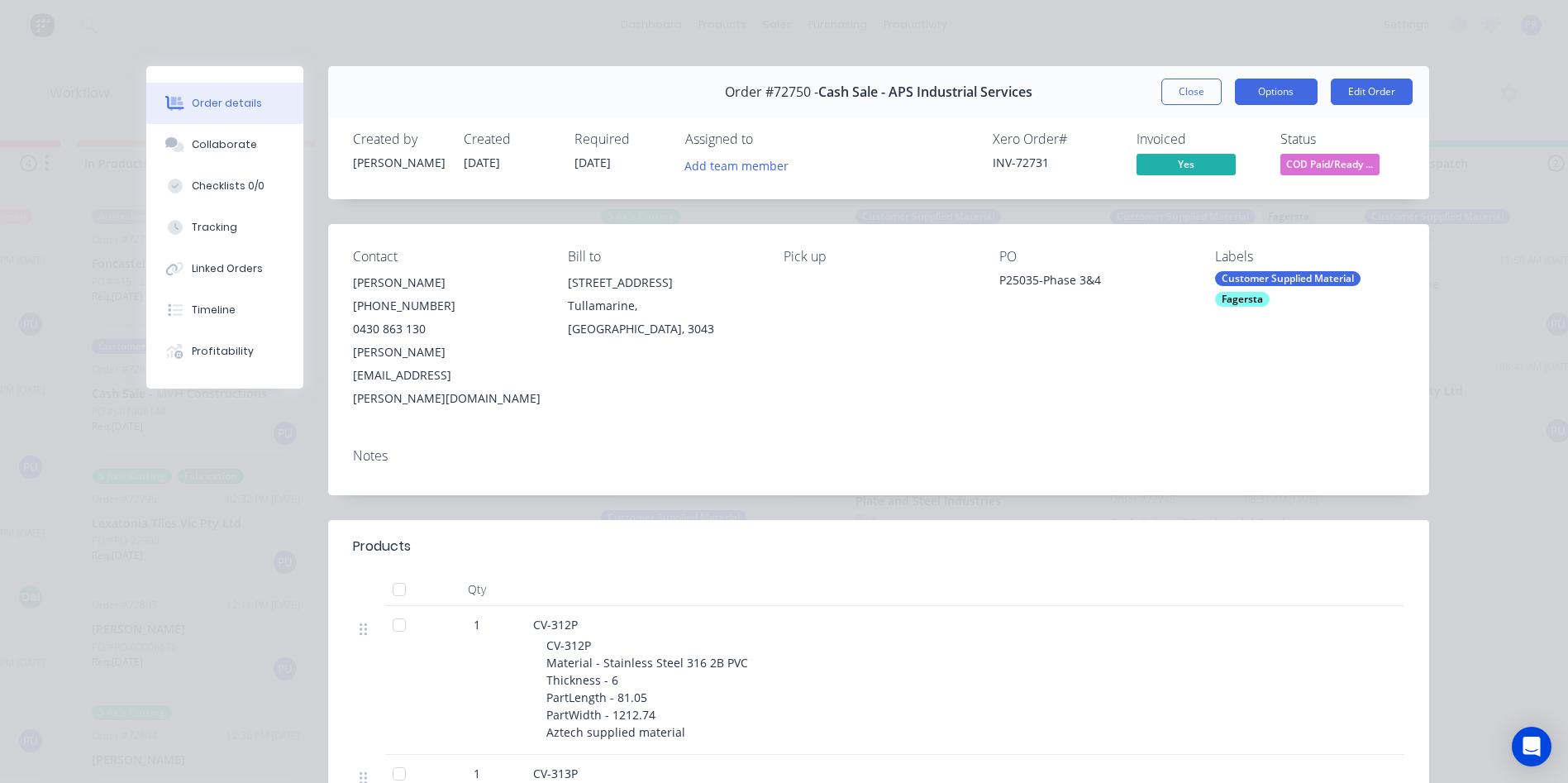
click at [1284, 89] on button "Options" at bounding box center [1275, 91] width 83 height 26
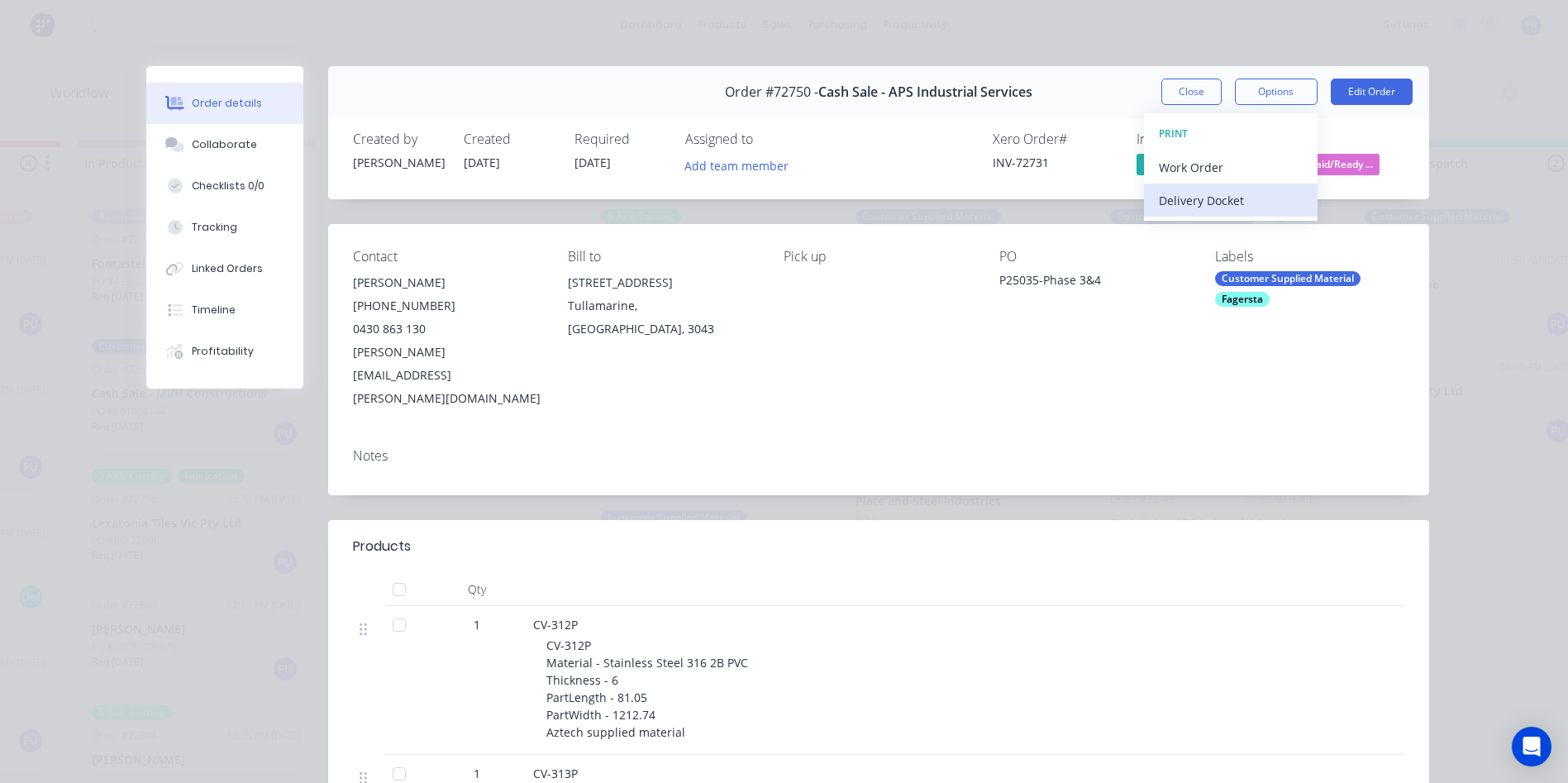
click at [1223, 207] on div "Delivery Docket" at bounding box center [1231, 200] width 144 height 24
click at [1223, 207] on div "Standard" at bounding box center [1231, 200] width 144 height 24
click at [1195, 95] on button "Close" at bounding box center [1192, 91] width 60 height 26
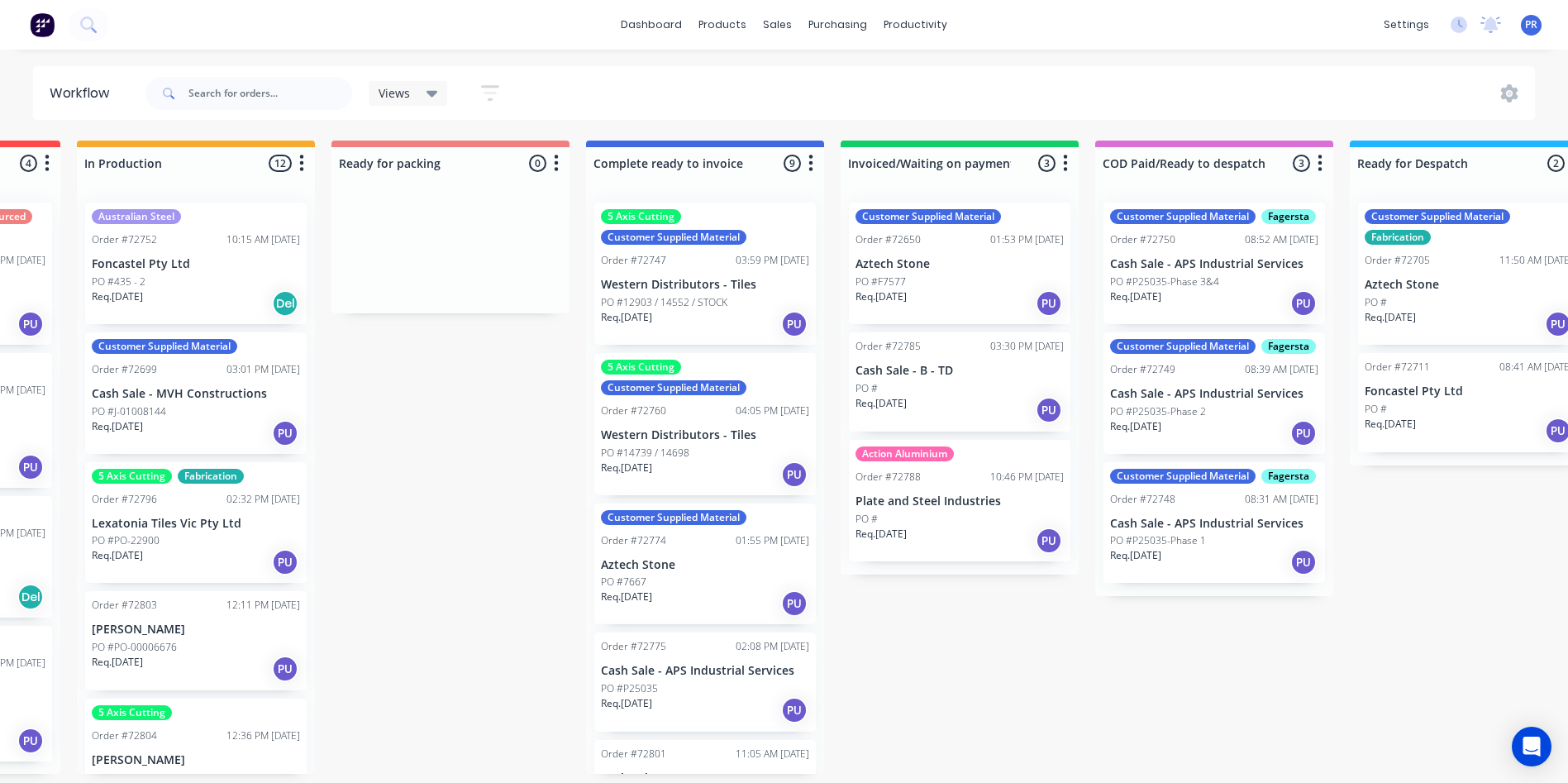
click at [1201, 439] on div "Req. [DATE] PU" at bounding box center [1214, 433] width 208 height 28
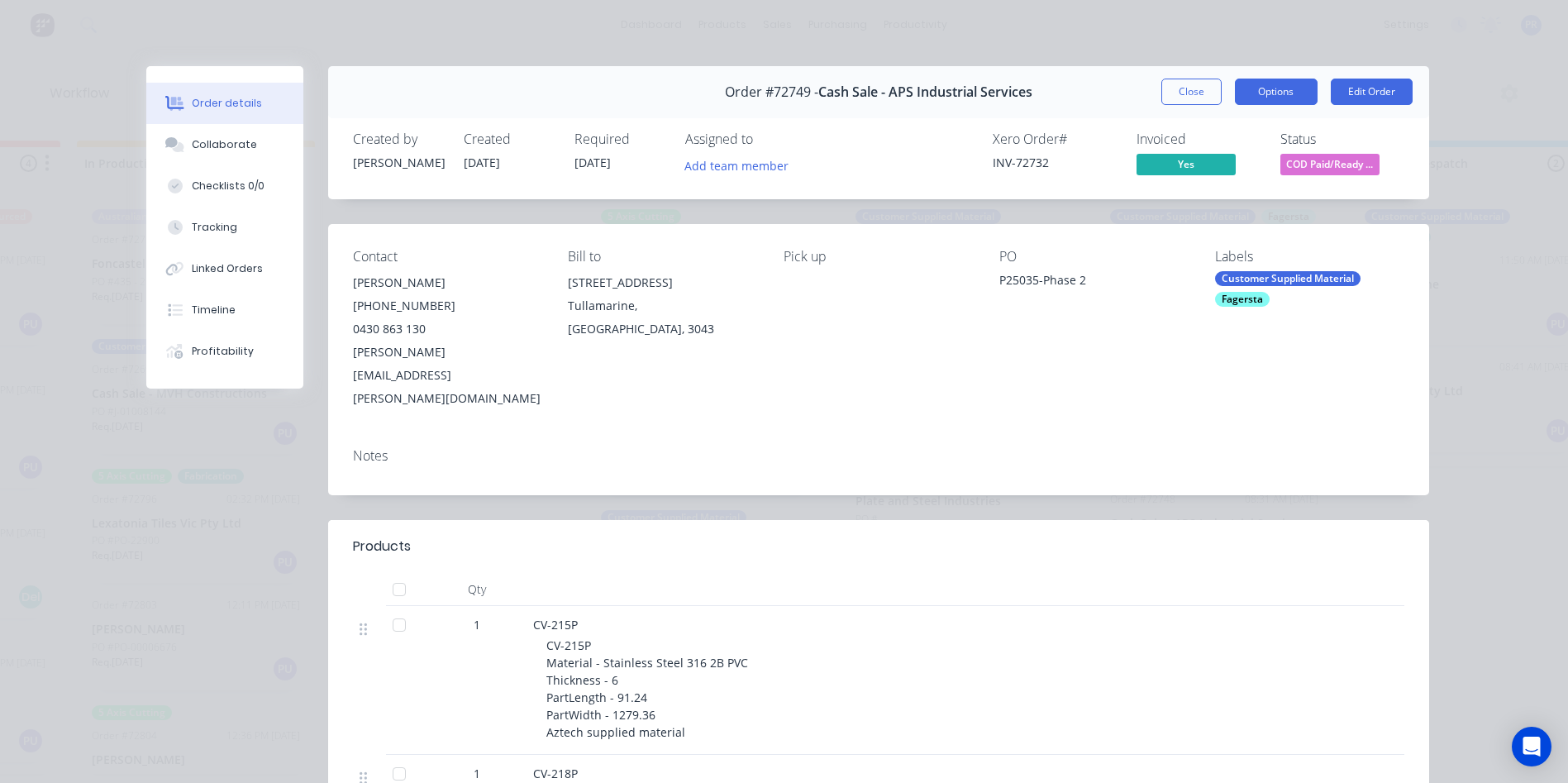
click at [1290, 99] on button "Options" at bounding box center [1275, 91] width 83 height 26
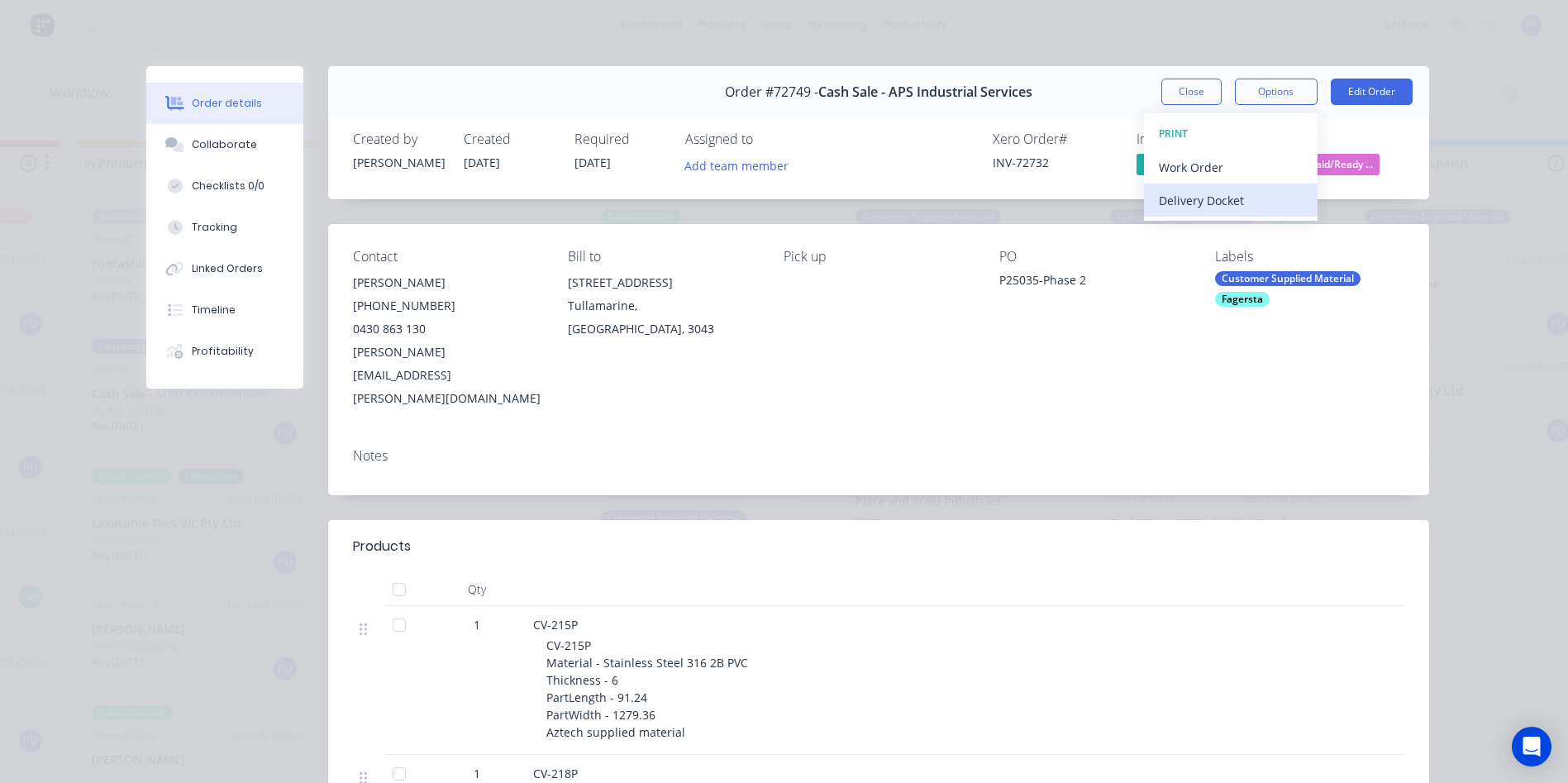
click at [1232, 204] on div "Delivery Docket" at bounding box center [1231, 200] width 144 height 24
click at [1232, 204] on div "Standard" at bounding box center [1231, 200] width 144 height 24
click at [1216, 201] on div "Standard" at bounding box center [1231, 200] width 144 height 24
click at [1237, 211] on div "Standard" at bounding box center [1231, 200] width 144 height 24
click at [1195, 94] on button "Close" at bounding box center [1192, 91] width 60 height 26
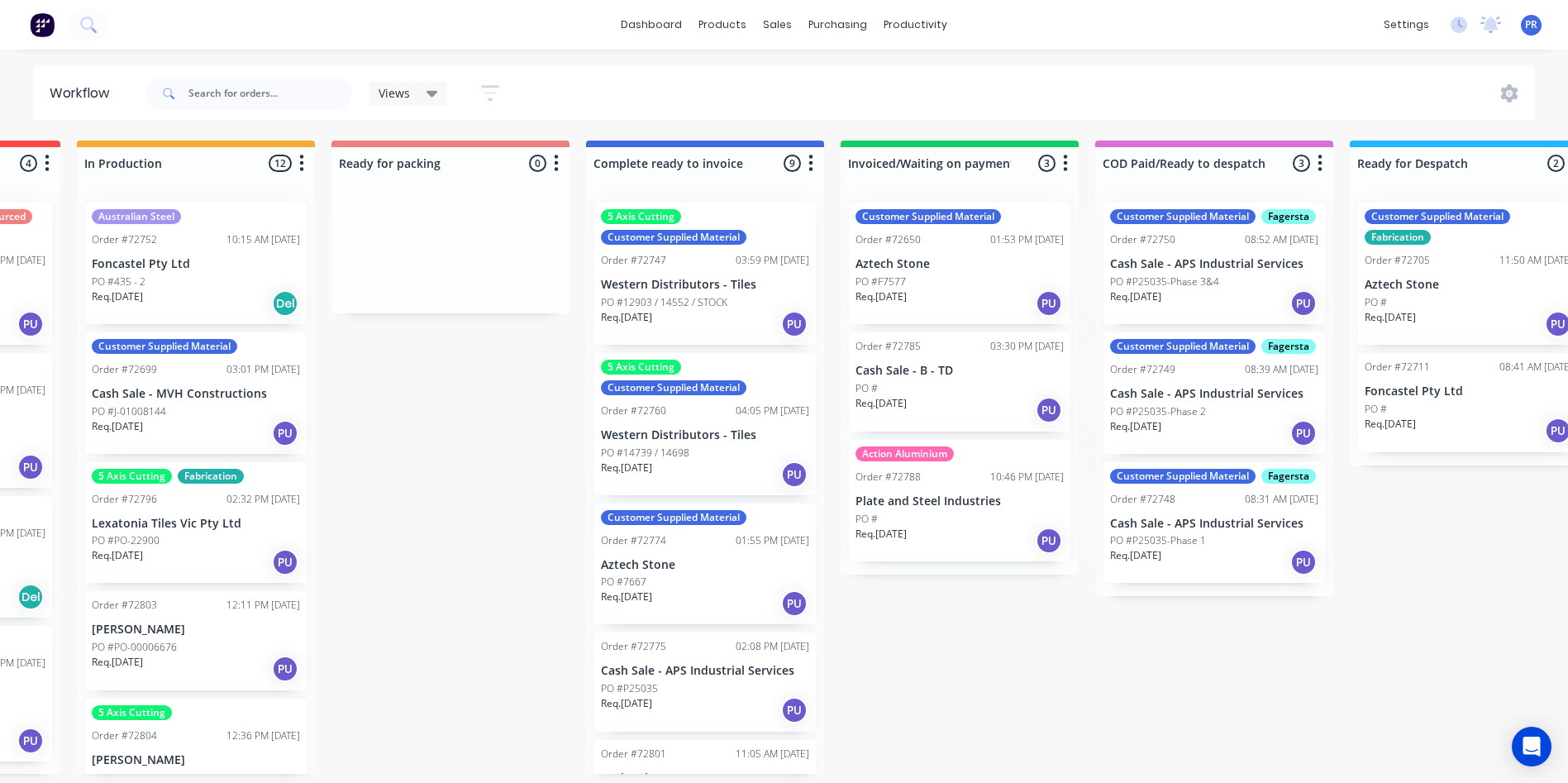
click at [1208, 566] on div "Req. [DATE] PU" at bounding box center [1214, 562] width 208 height 28
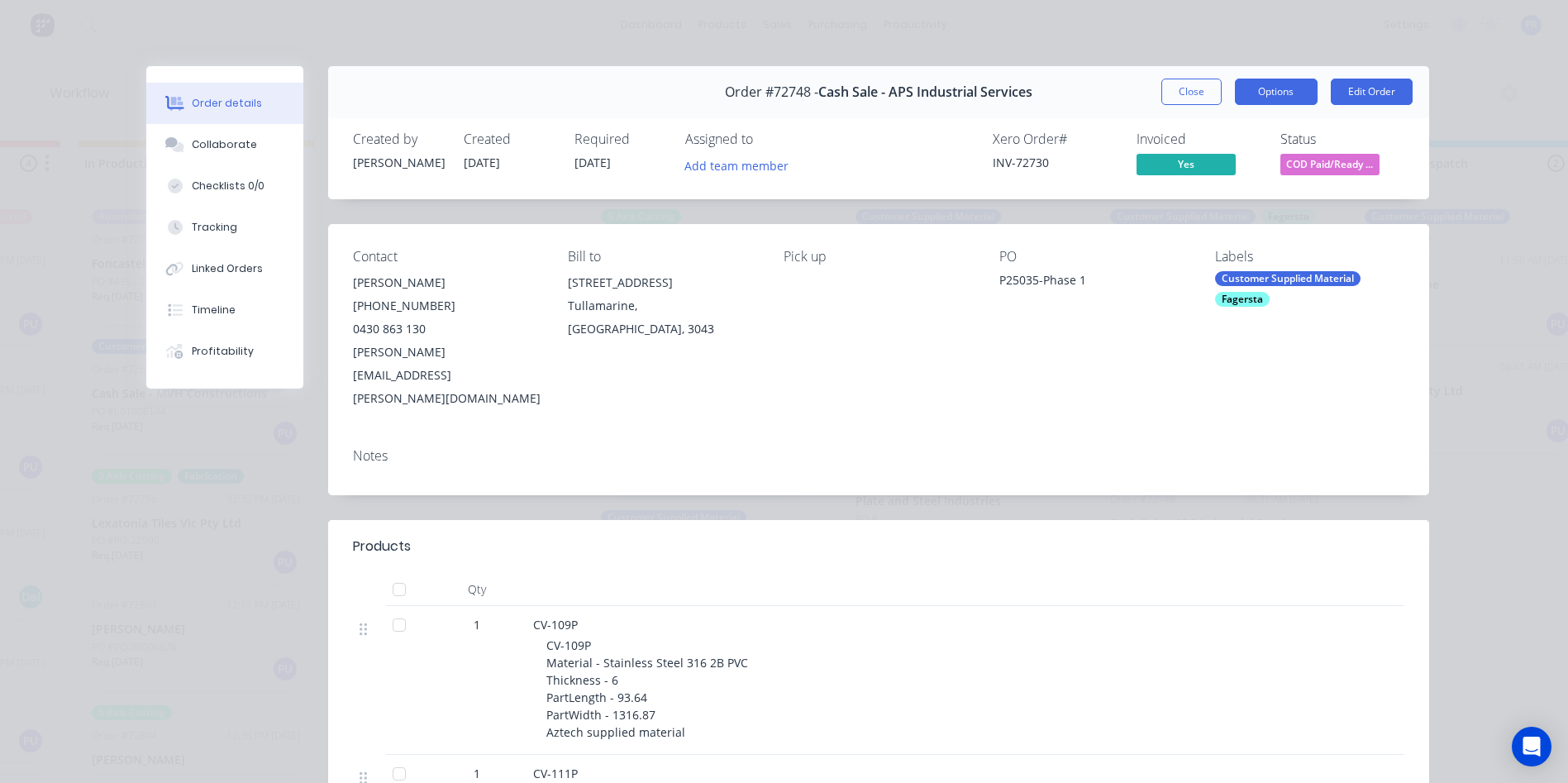
click at [1263, 90] on button "Options" at bounding box center [1275, 91] width 83 height 26
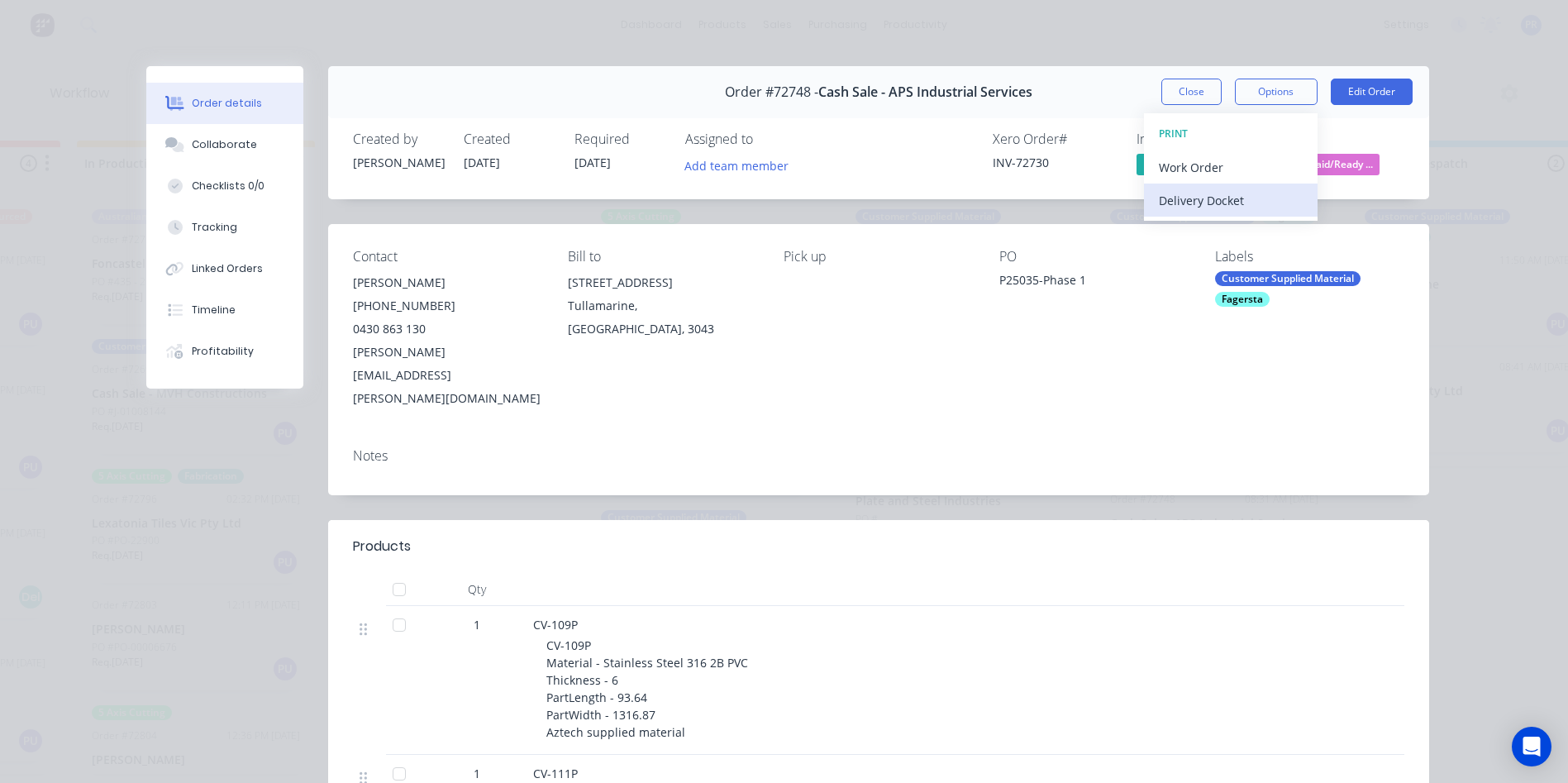
click at [1204, 194] on div "Delivery Docket" at bounding box center [1231, 200] width 144 height 24
click at [1200, 199] on div "Standard" at bounding box center [1231, 200] width 144 height 24
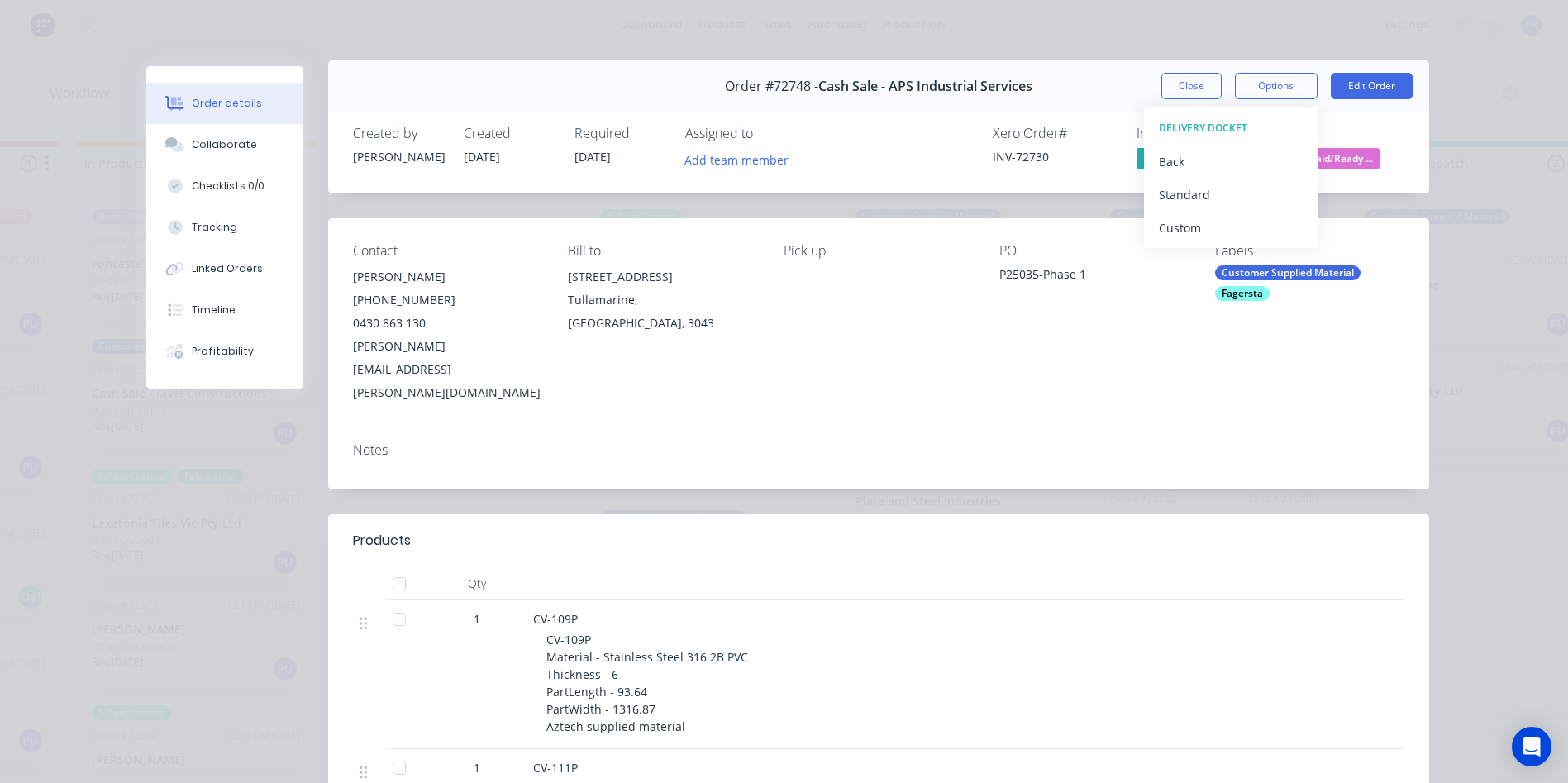
scroll to position [0, 0]
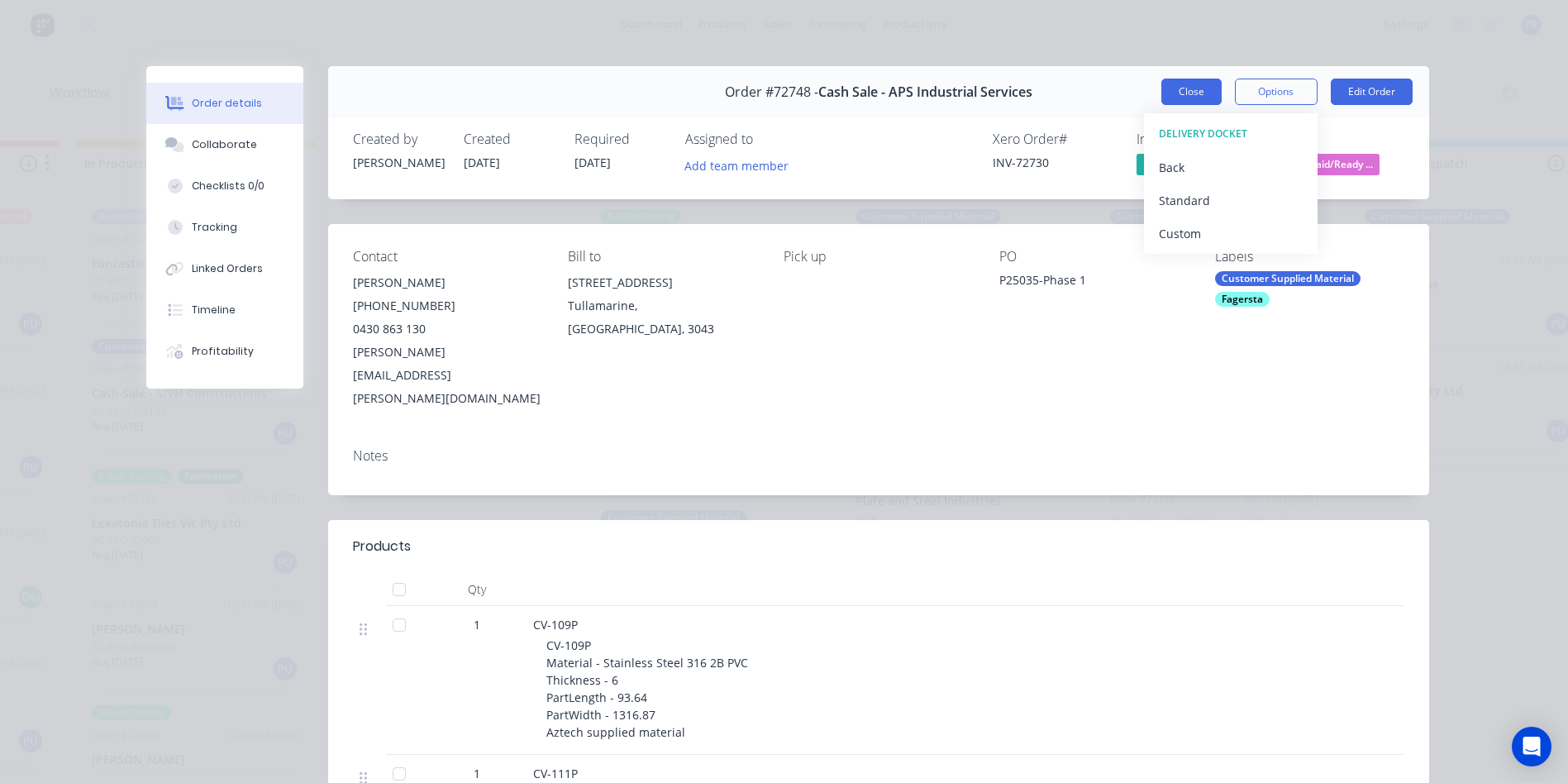
click at [1185, 83] on button "Close" at bounding box center [1192, 91] width 60 height 26
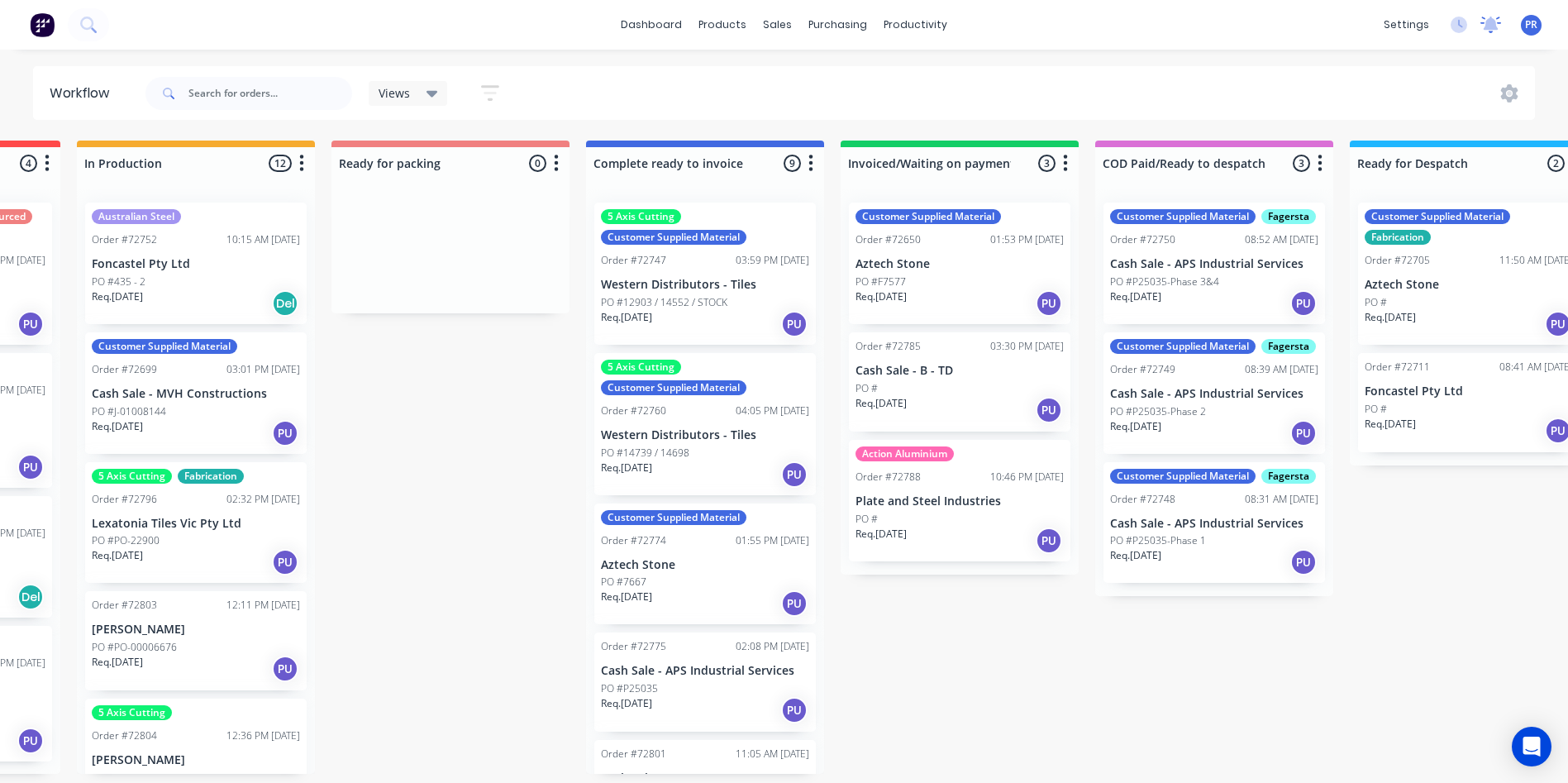
click at [1491, 19] on icon at bounding box center [1490, 23] width 15 height 14
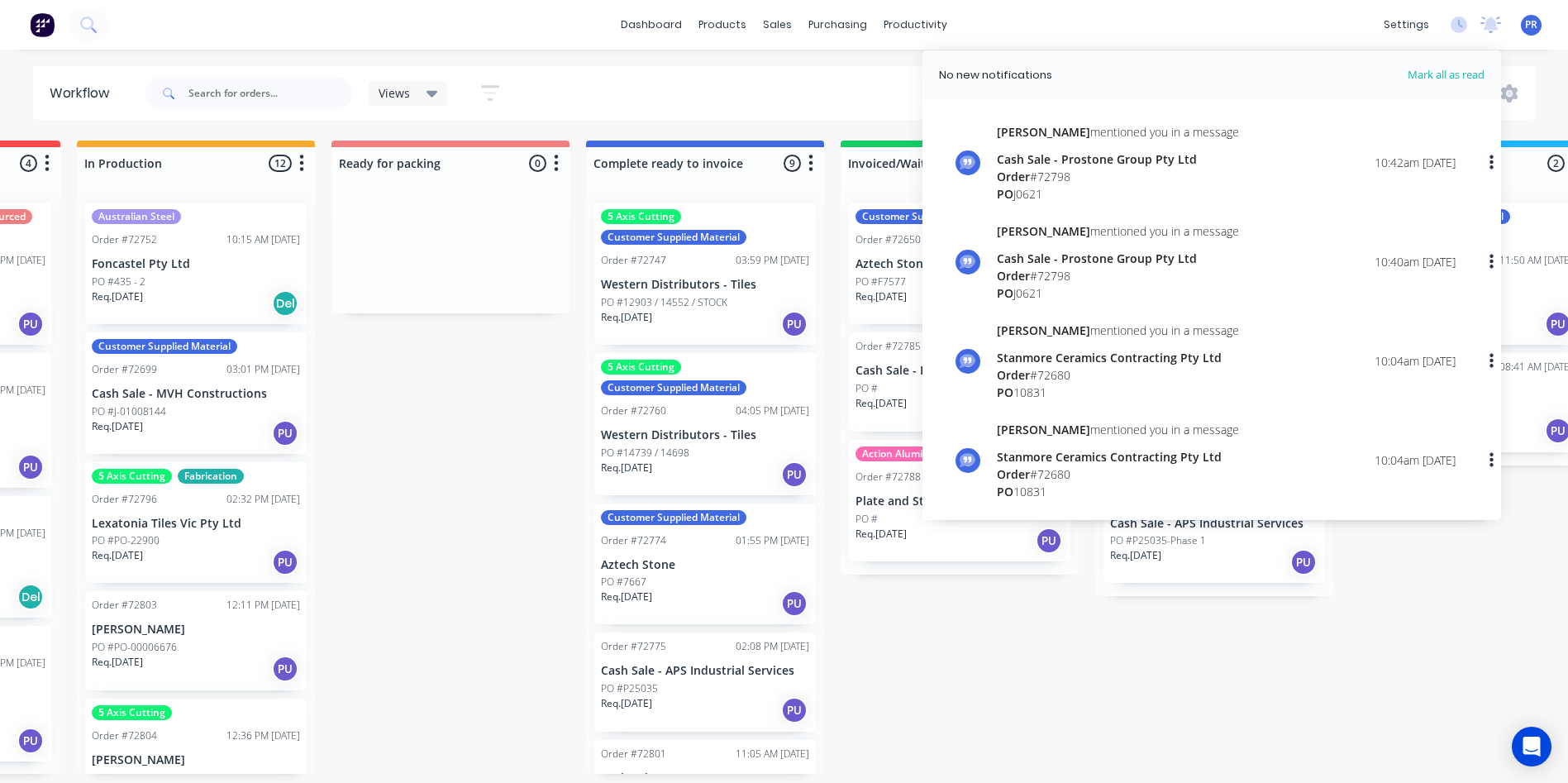
click at [1102, 195] on div "PO J0621" at bounding box center [1117, 194] width 242 height 18
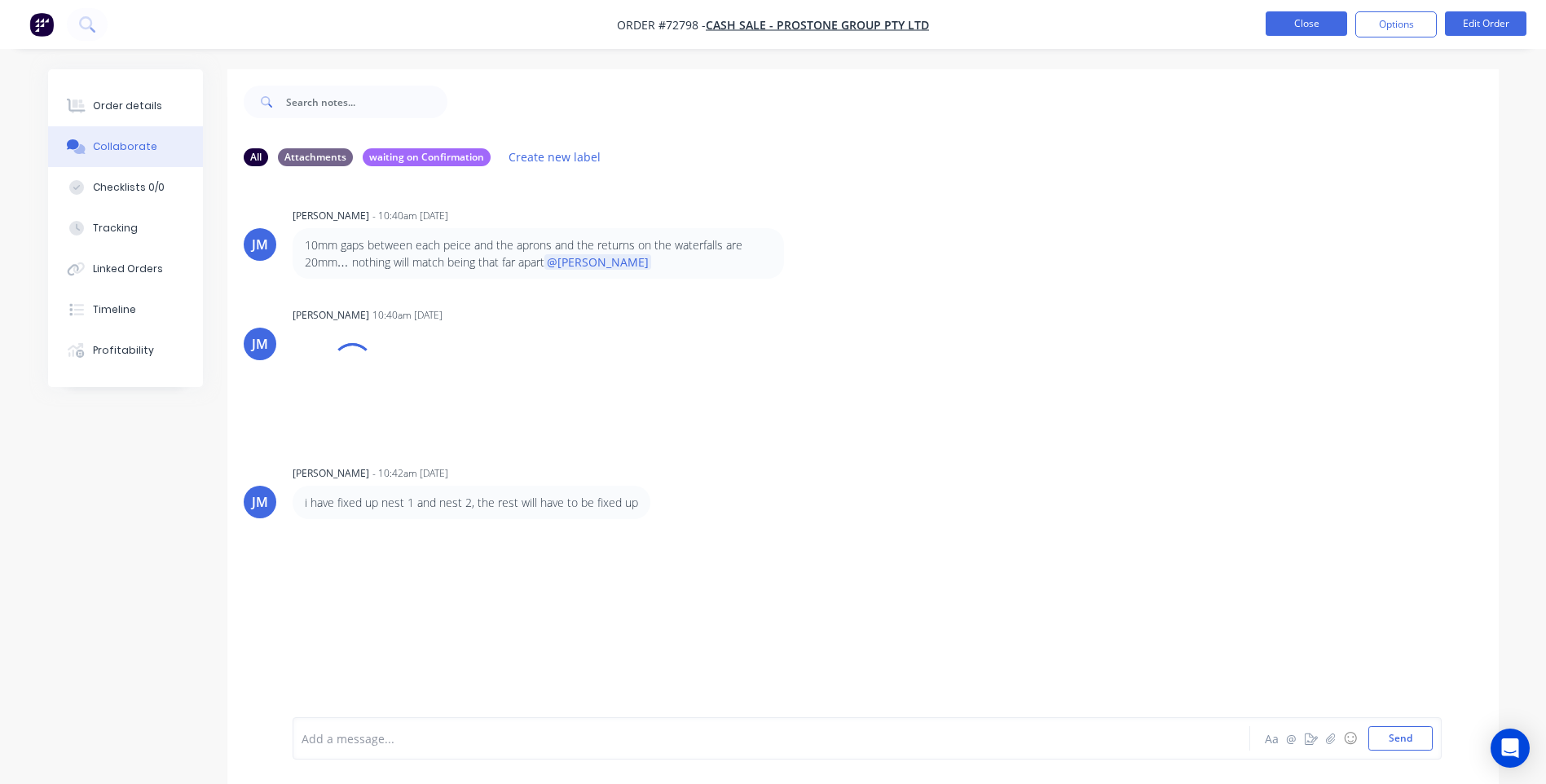
click at [1302, 27] on button "Close" at bounding box center [1305, 24] width 81 height 25
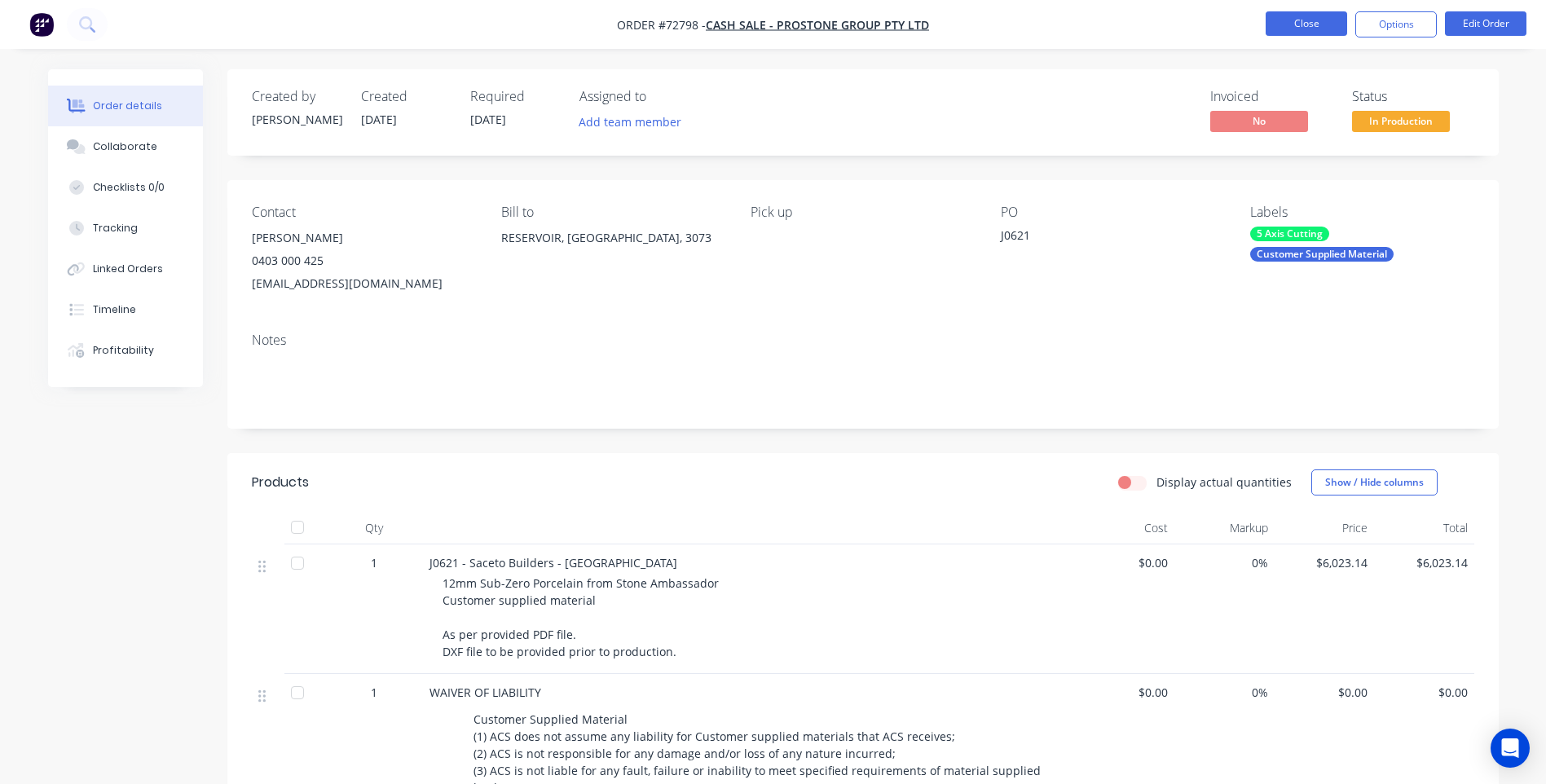
click at [1308, 19] on button "Close" at bounding box center [1305, 24] width 81 height 25
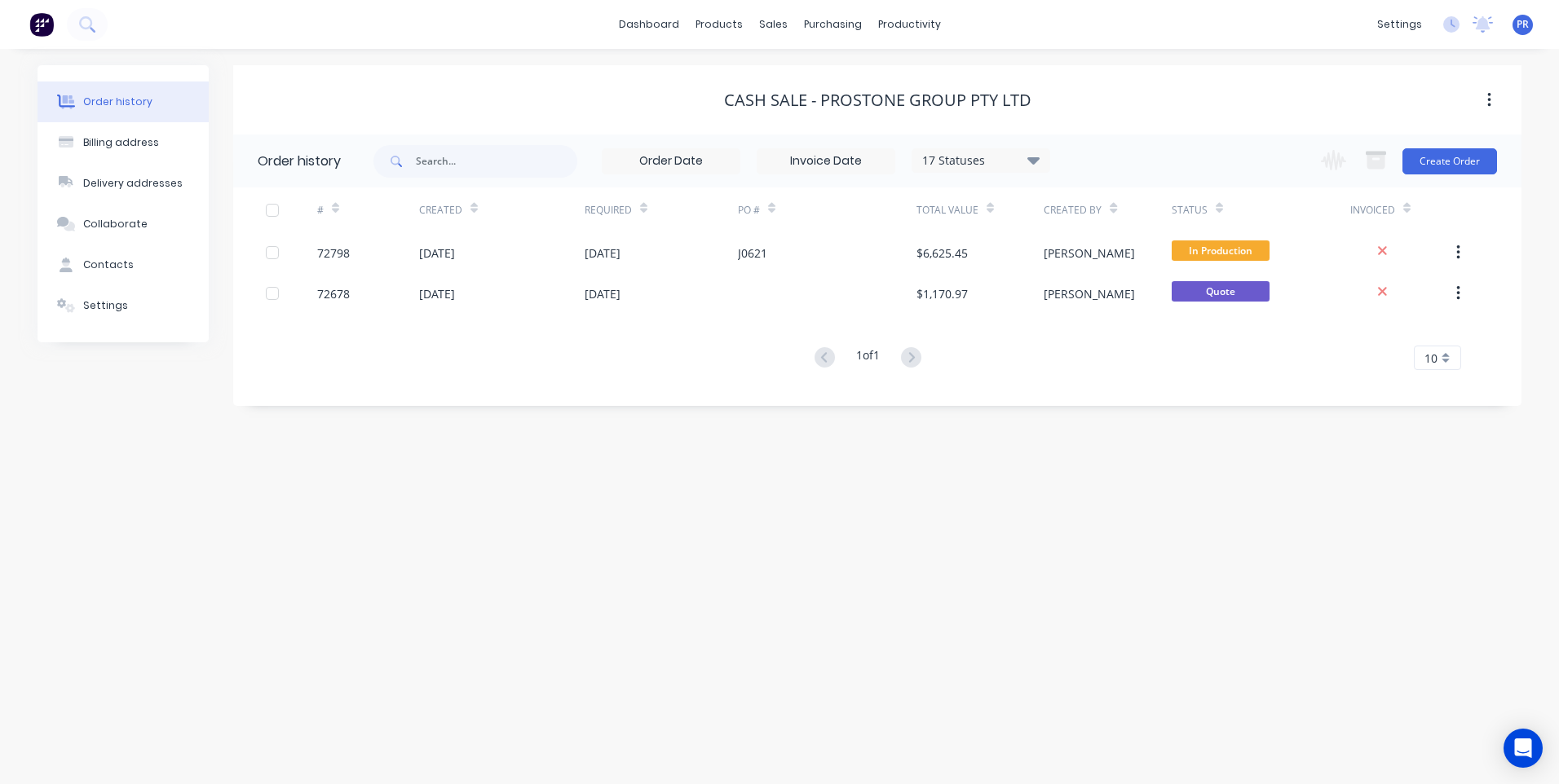
click at [113, 105] on div "Order history" at bounding box center [118, 102] width 69 height 14
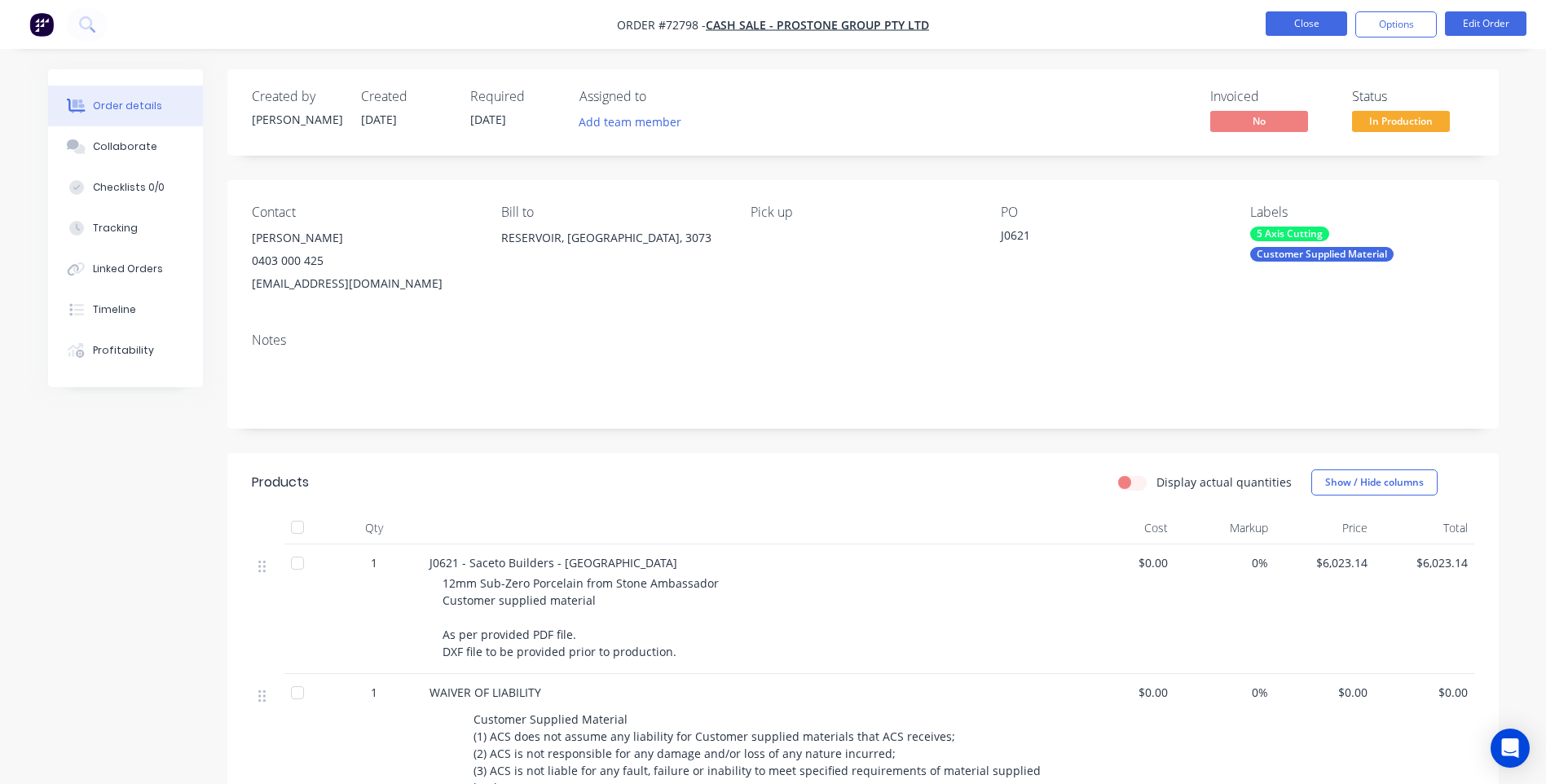
click at [1315, 28] on button "Close" at bounding box center [1305, 24] width 81 height 25
click at [135, 159] on button "Collaborate" at bounding box center [126, 147] width 155 height 41
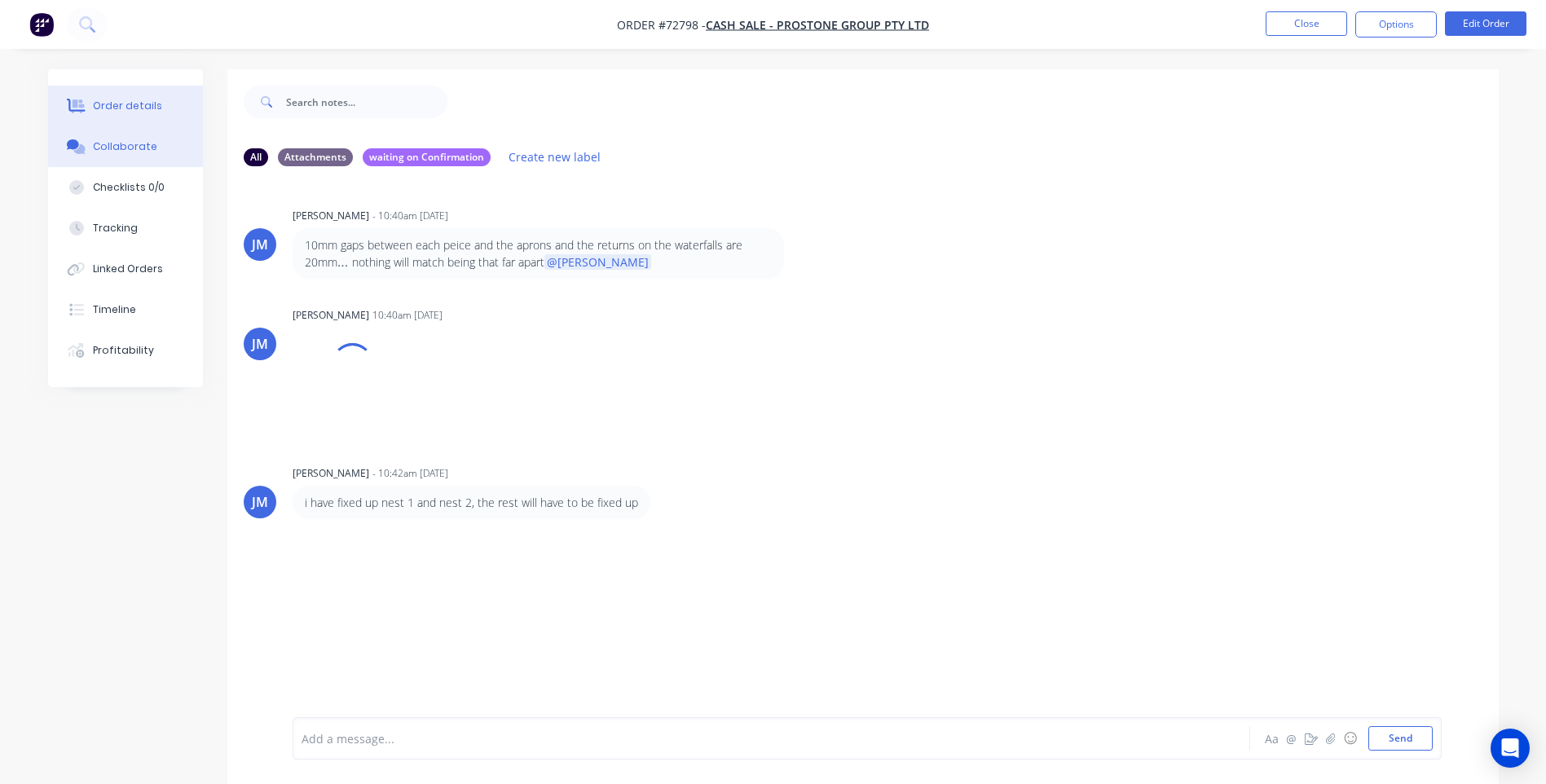
click at [130, 108] on div "Order details" at bounding box center [127, 105] width 69 height 14
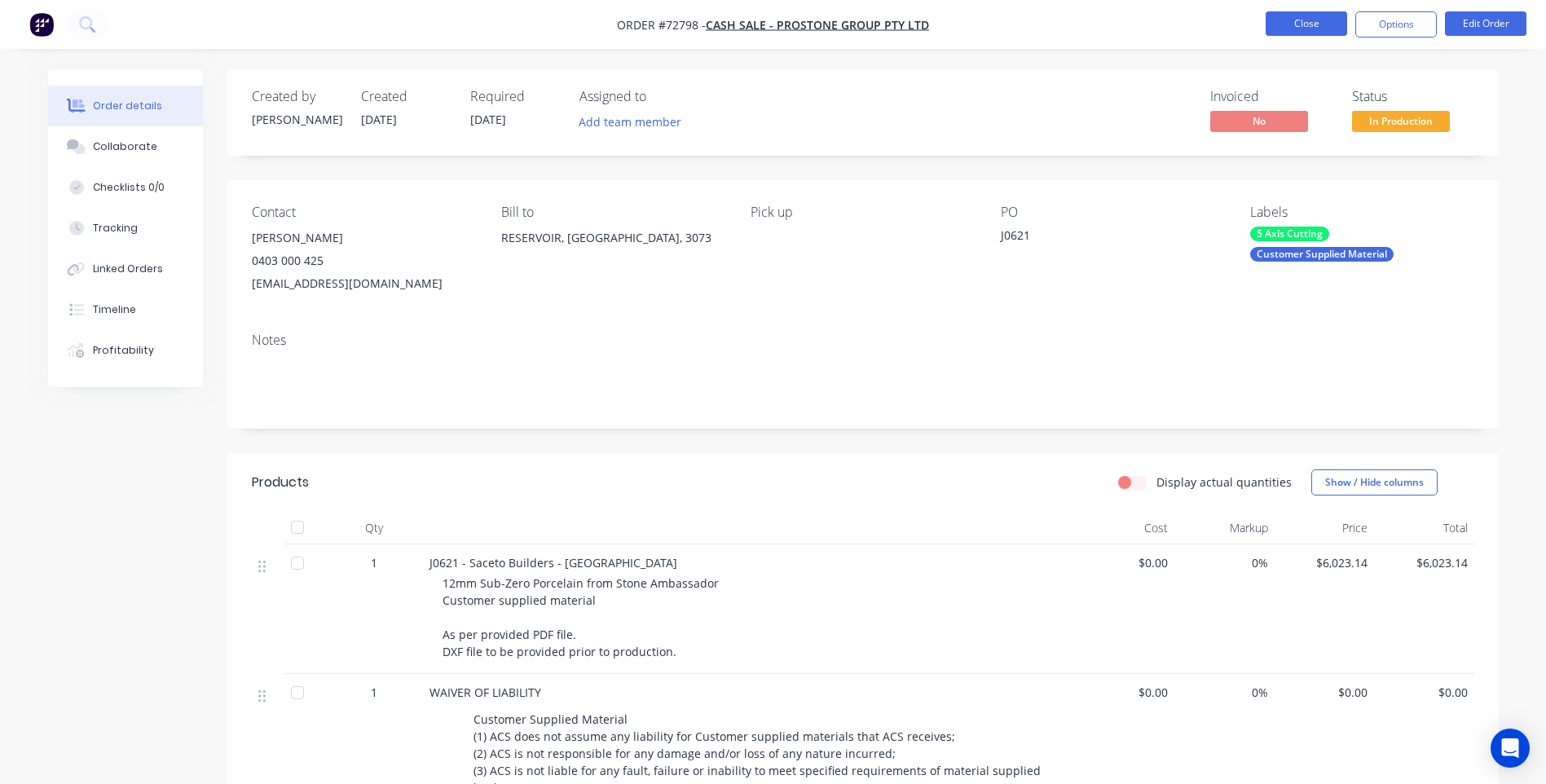
click at [1304, 27] on button "Close" at bounding box center [1305, 24] width 81 height 25
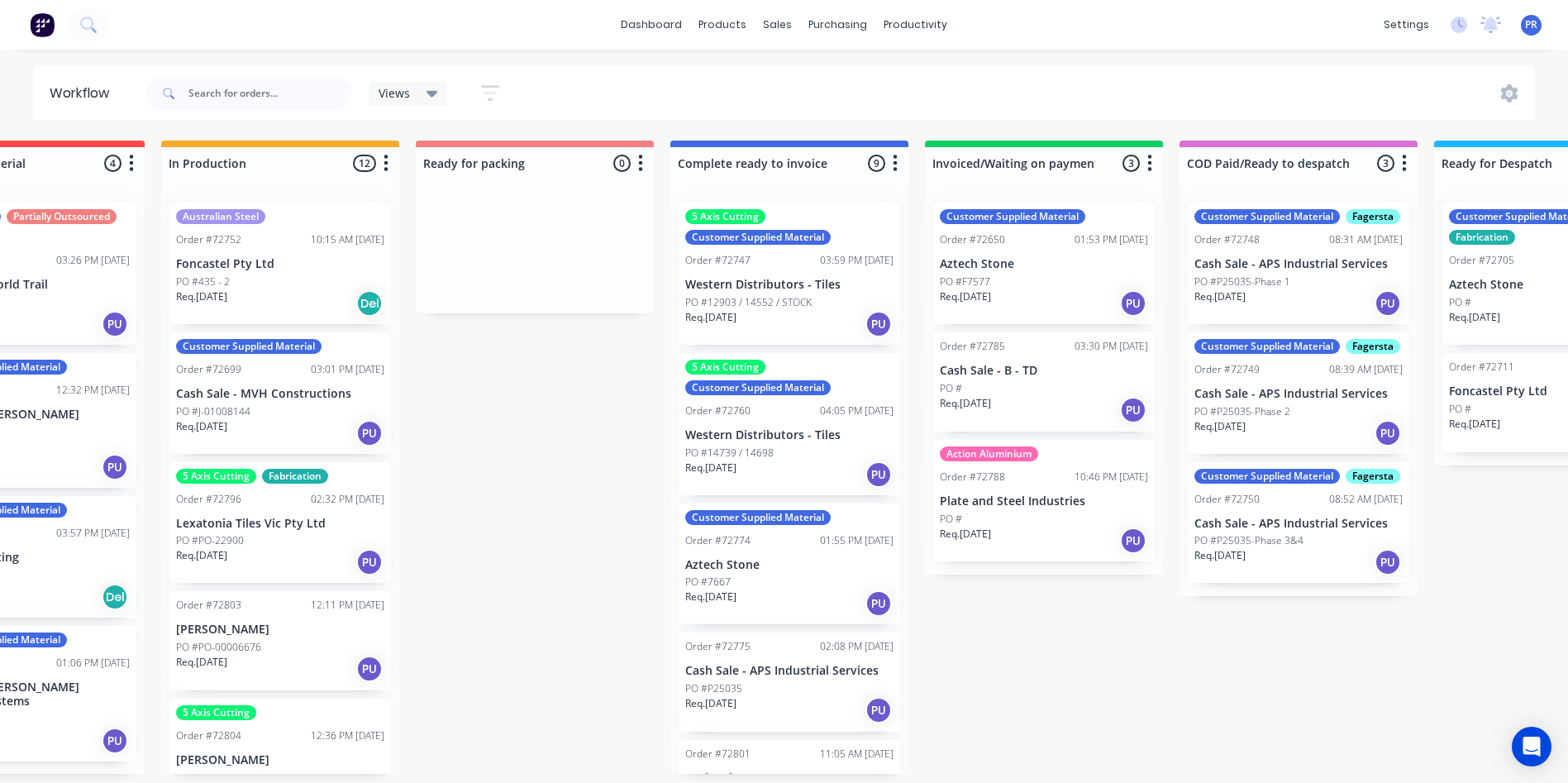
scroll to position [0, 893]
click at [1299, 423] on div "Req. [DATE] PU" at bounding box center [1298, 433] width 208 height 28
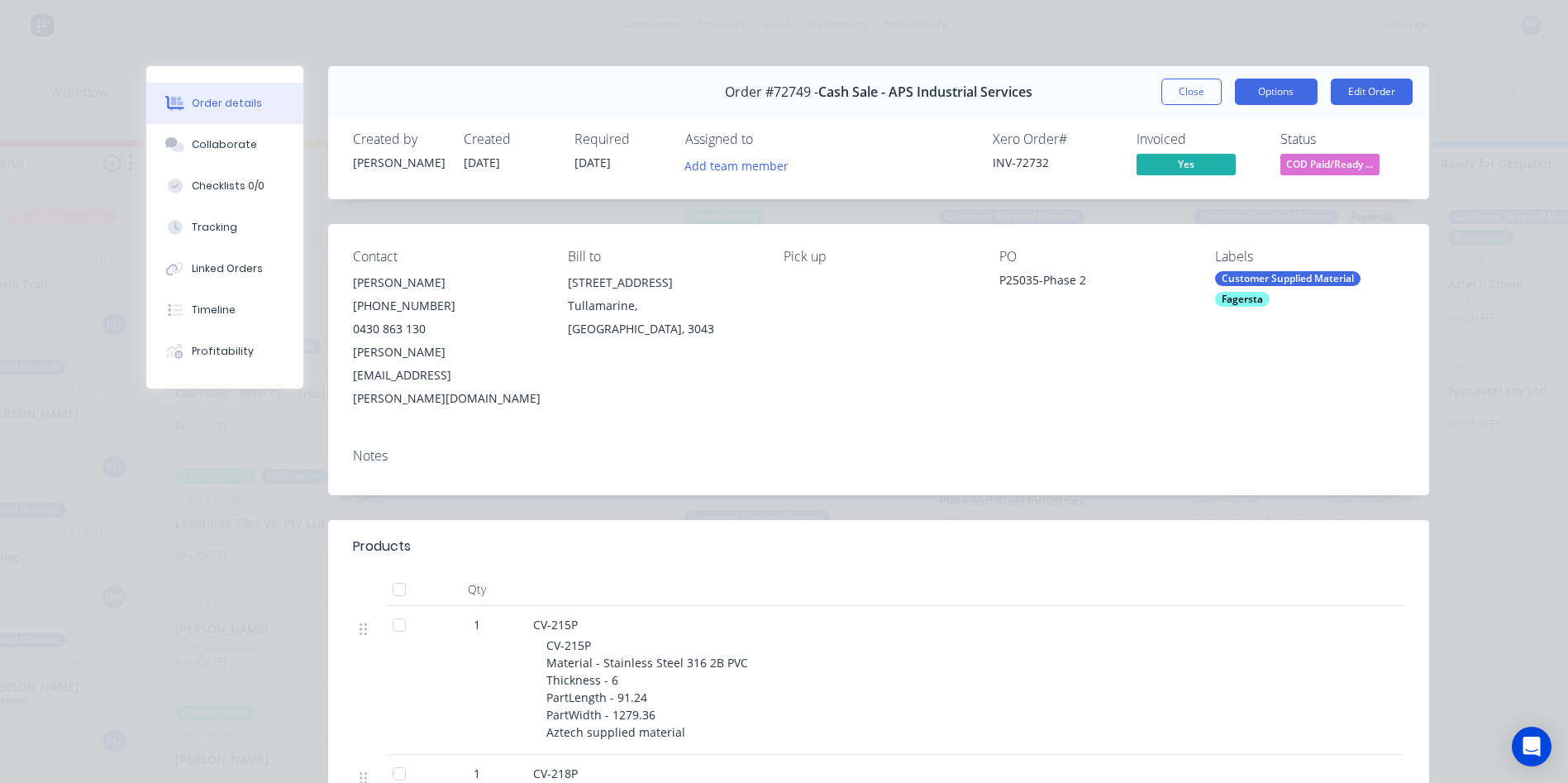
click at [1250, 82] on button "Options" at bounding box center [1275, 91] width 83 height 26
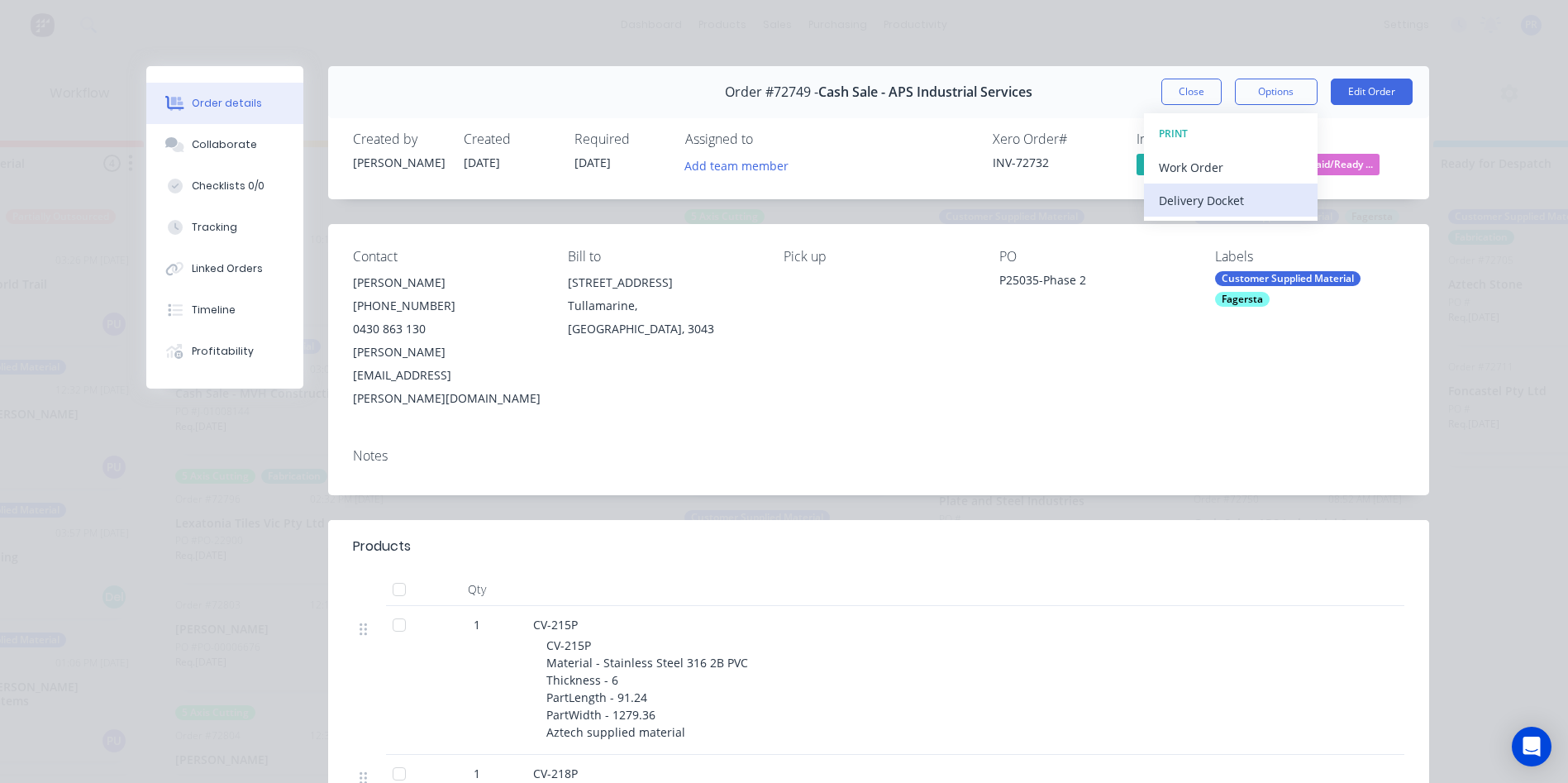
click at [1220, 199] on div "Delivery Docket" at bounding box center [1231, 200] width 144 height 24
click at [1149, 195] on button "Standard" at bounding box center [1231, 200] width 174 height 33
click at [1182, 199] on div "Standard" at bounding box center [1231, 200] width 144 height 24
click at [1173, 94] on button "Close" at bounding box center [1192, 91] width 60 height 26
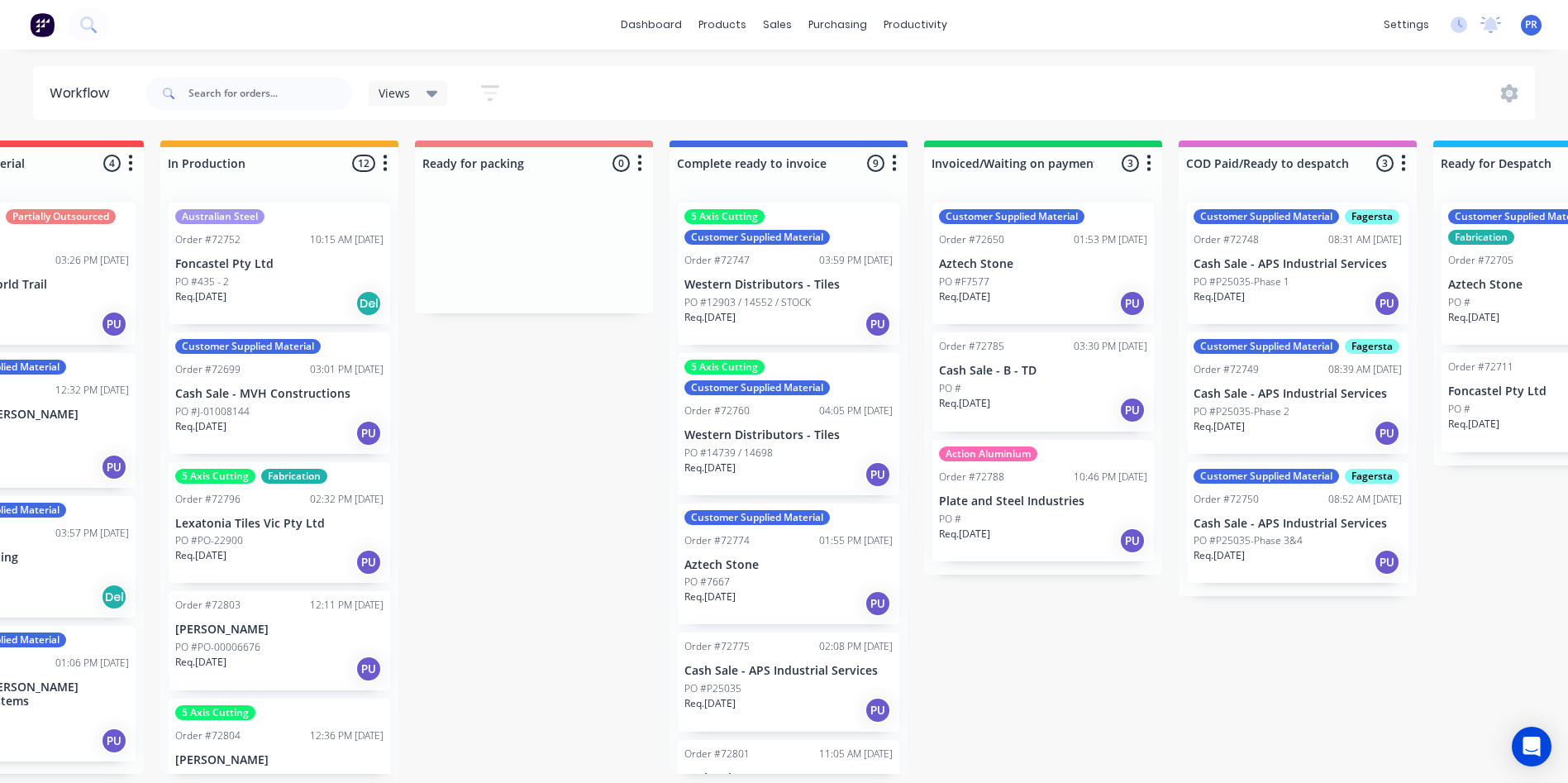
click at [1289, 519] on p "Cash Sale - APS Industrial Services" at bounding box center [1298, 523] width 208 height 14
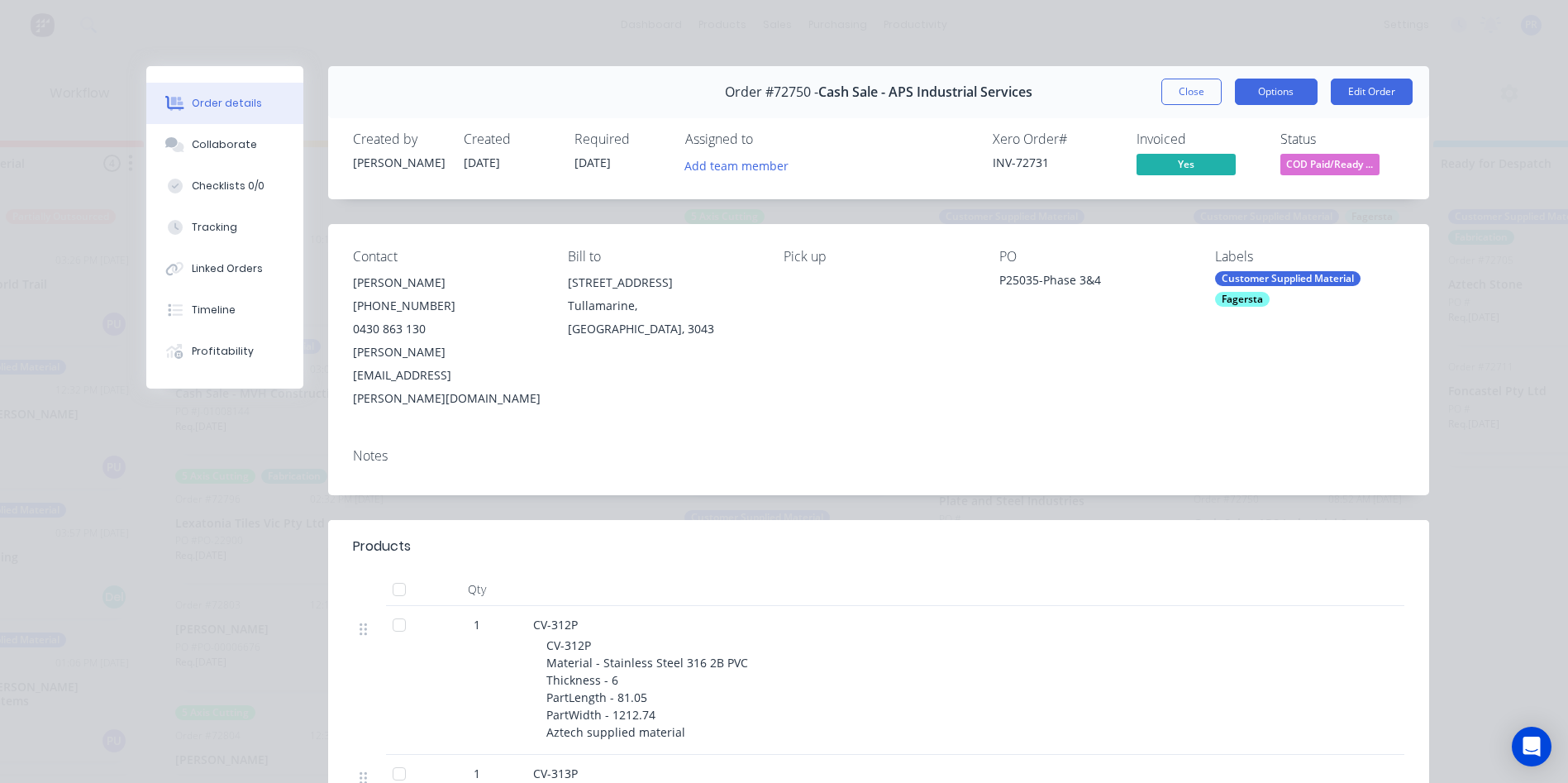
click at [1259, 87] on button "Options" at bounding box center [1275, 91] width 83 height 26
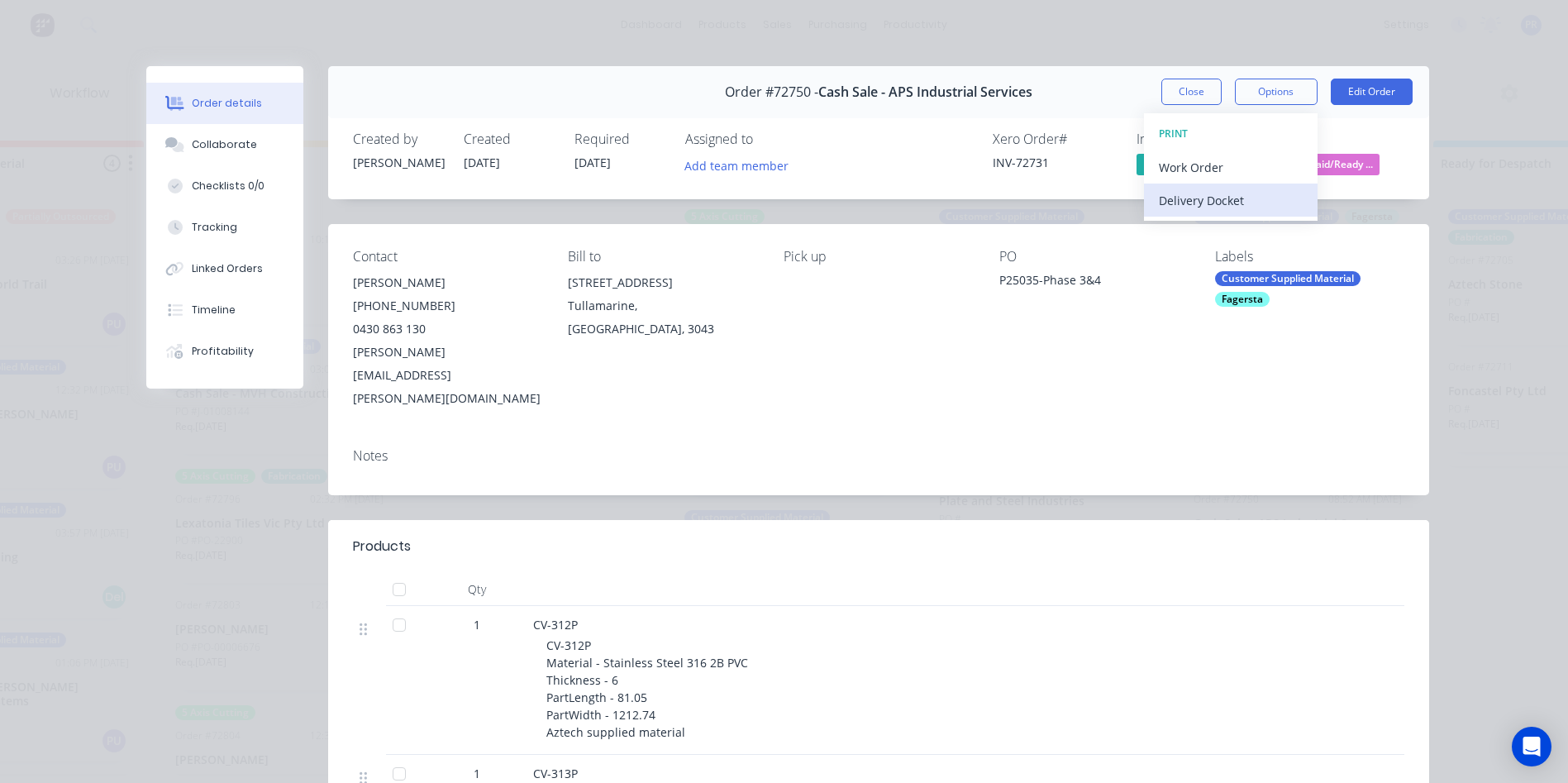
click at [1178, 204] on div "Delivery Docket" at bounding box center [1231, 200] width 144 height 24
click at [1167, 201] on div "Standard" at bounding box center [1231, 200] width 144 height 24
click at [1183, 99] on button "Close" at bounding box center [1192, 91] width 60 height 26
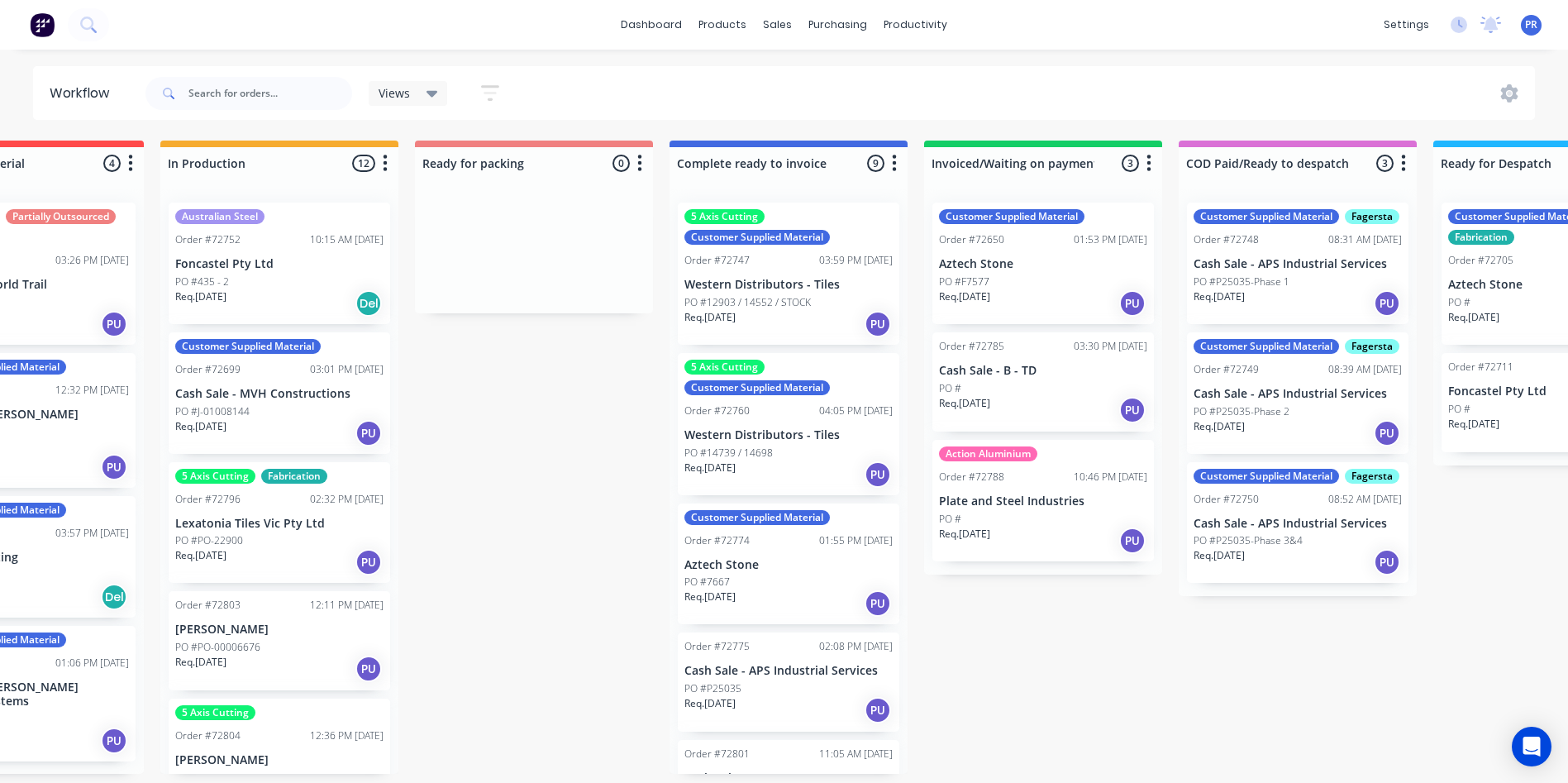
click at [836, 690] on div "PO #P25035" at bounding box center [788, 689] width 208 height 15
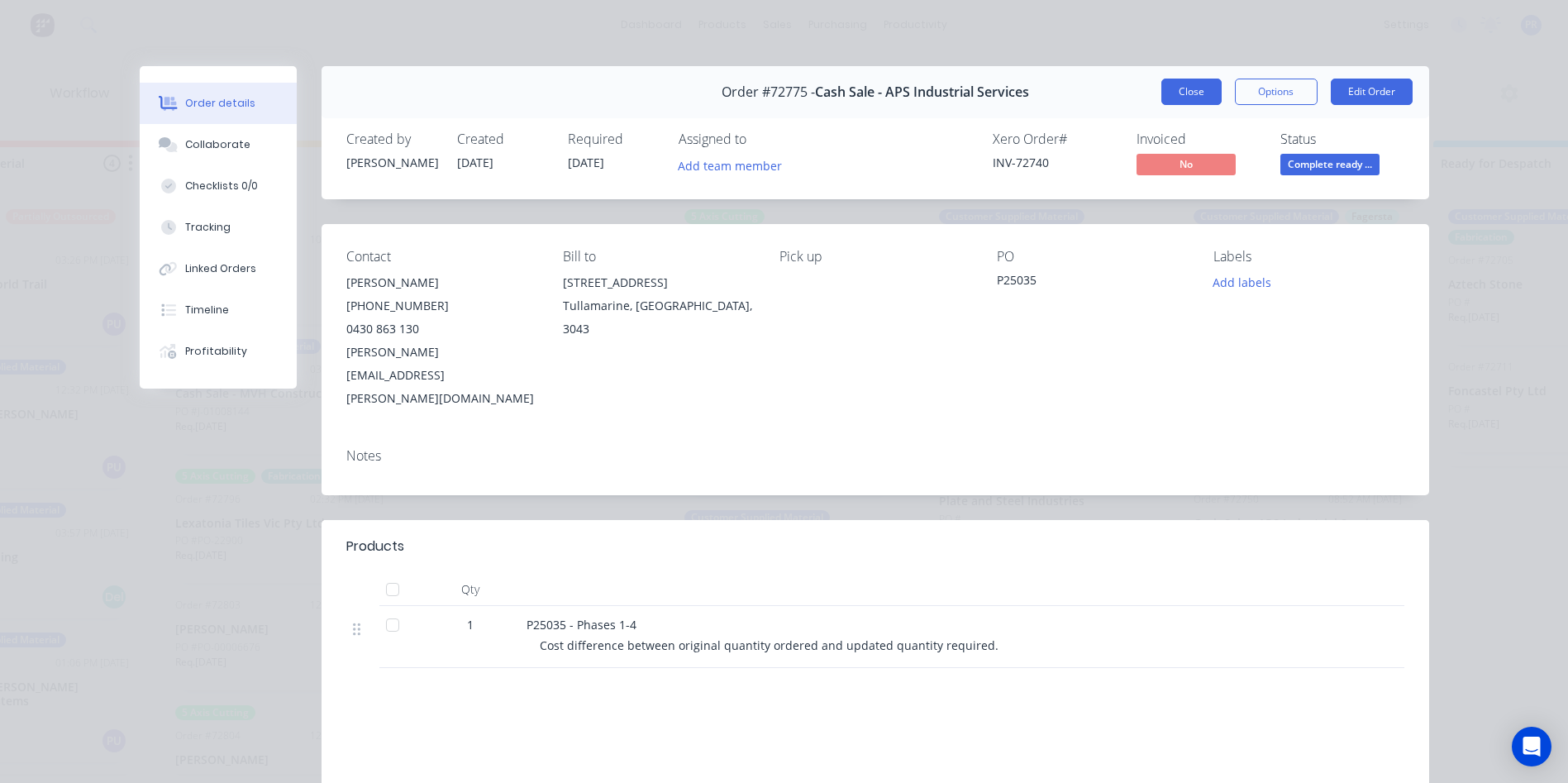
click at [1201, 94] on button "Close" at bounding box center [1192, 91] width 60 height 26
